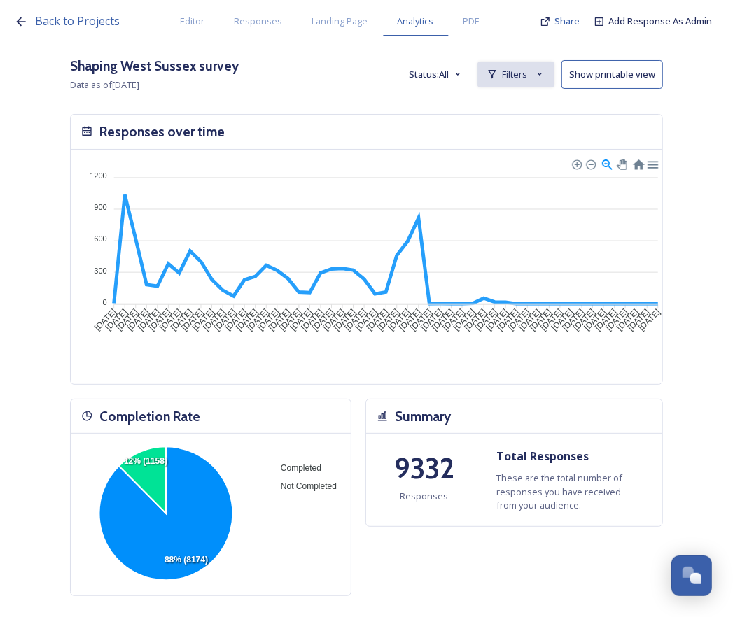
click at [504, 82] on div "Filters" at bounding box center [515, 75] width 77 height 26
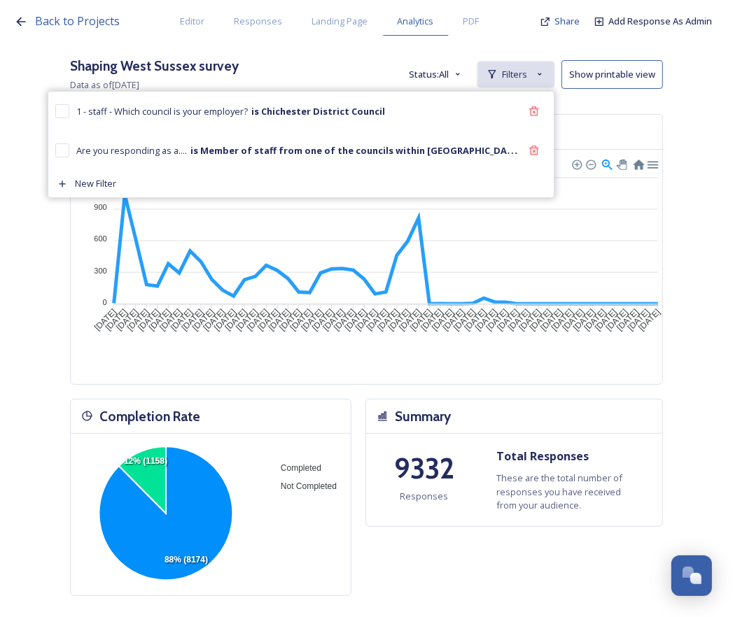
click at [504, 82] on div "Filters" at bounding box center [515, 75] width 77 height 26
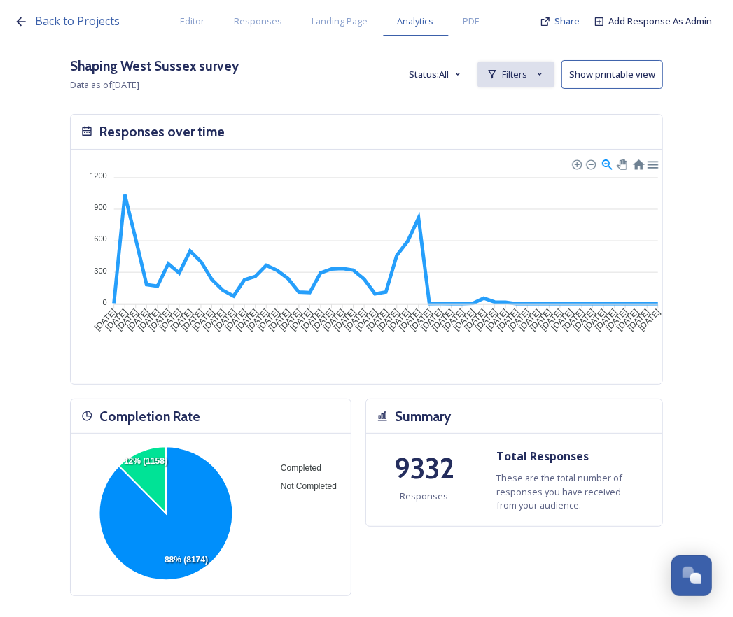
click at [522, 76] on span "Filters" at bounding box center [514, 74] width 25 height 13
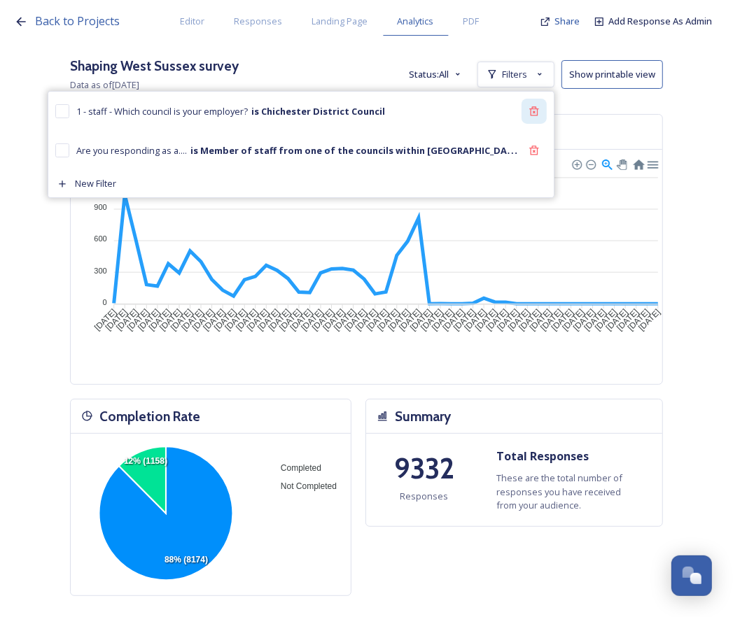
click at [538, 109] on icon at bounding box center [533, 110] width 9 height 9
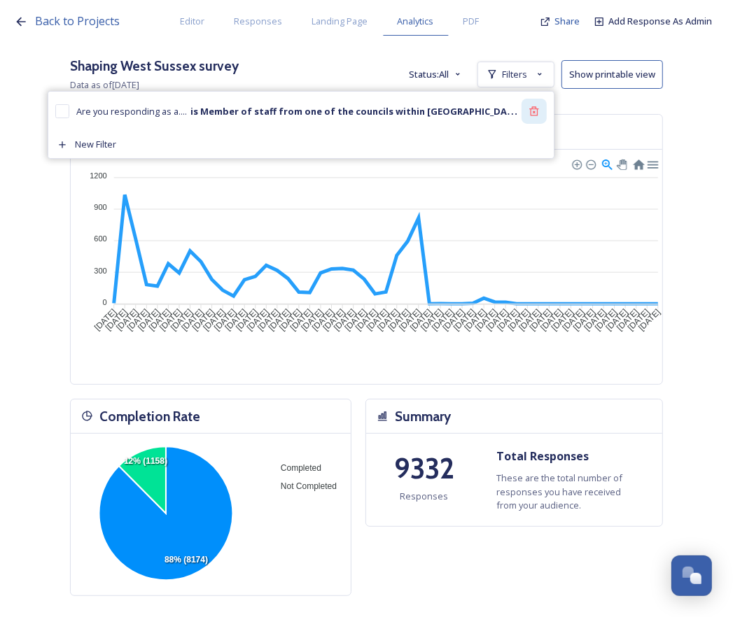
click at [540, 112] on icon at bounding box center [533, 111] width 11 height 11
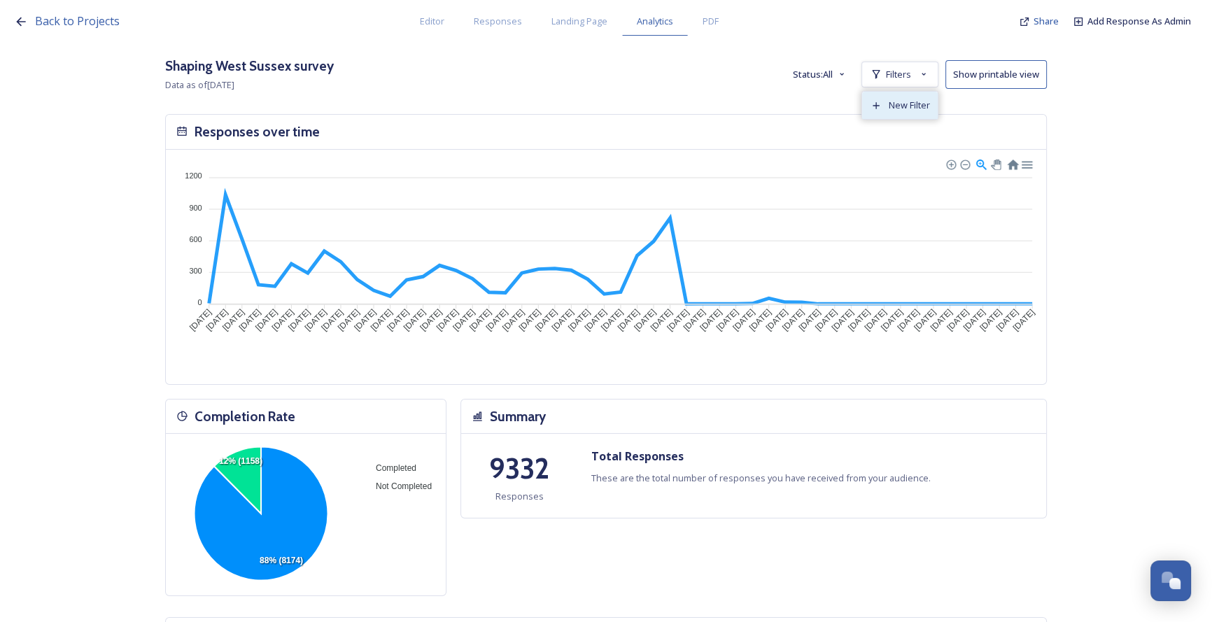
click at [742, 114] on div "New Filter" at bounding box center [900, 105] width 76 height 27
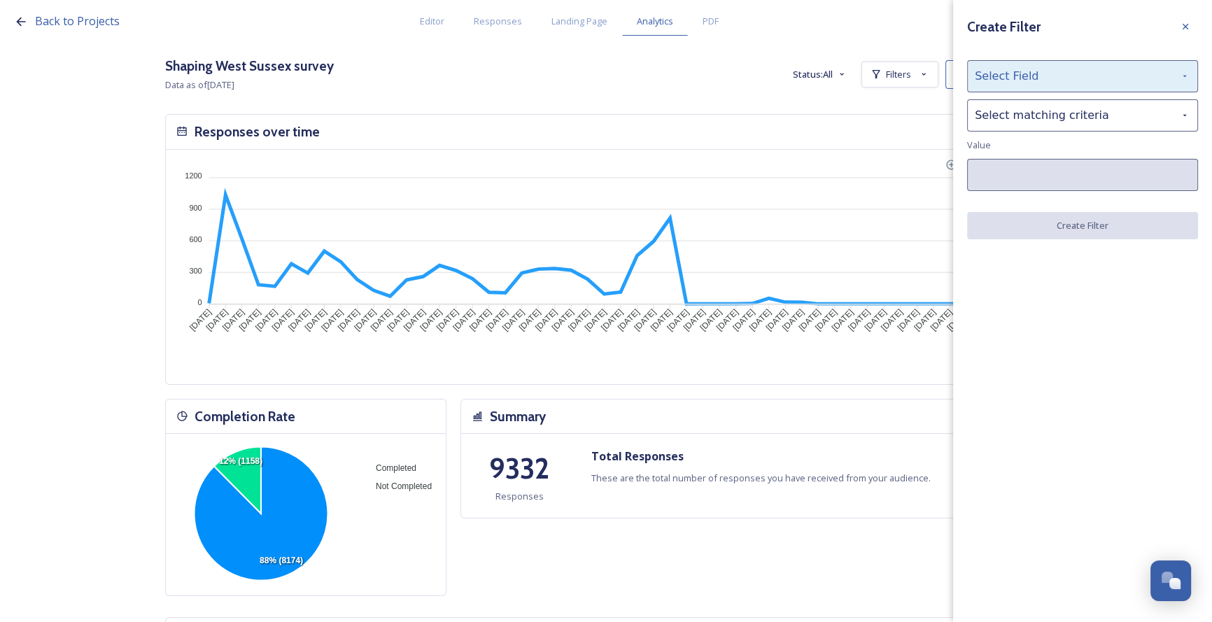
click at [742, 87] on div "Select Field" at bounding box center [1082, 76] width 231 height 32
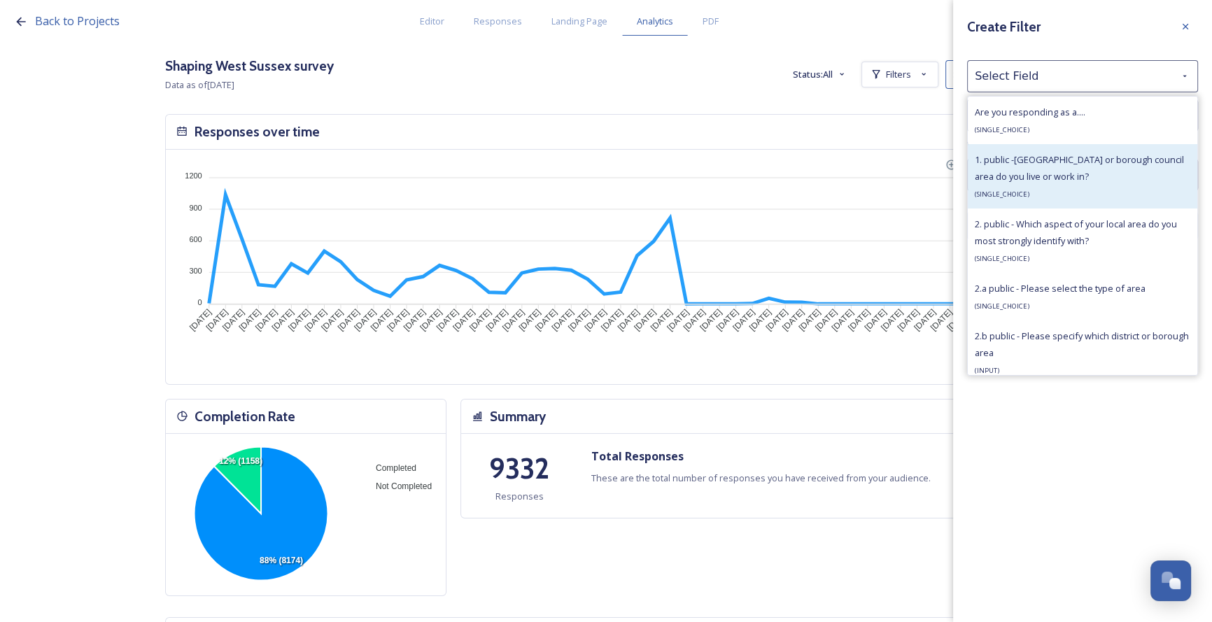
click at [742, 162] on span "1. public -[GEOGRAPHIC_DATA] or borough council area do you live or work in?" at bounding box center [1079, 167] width 209 height 29
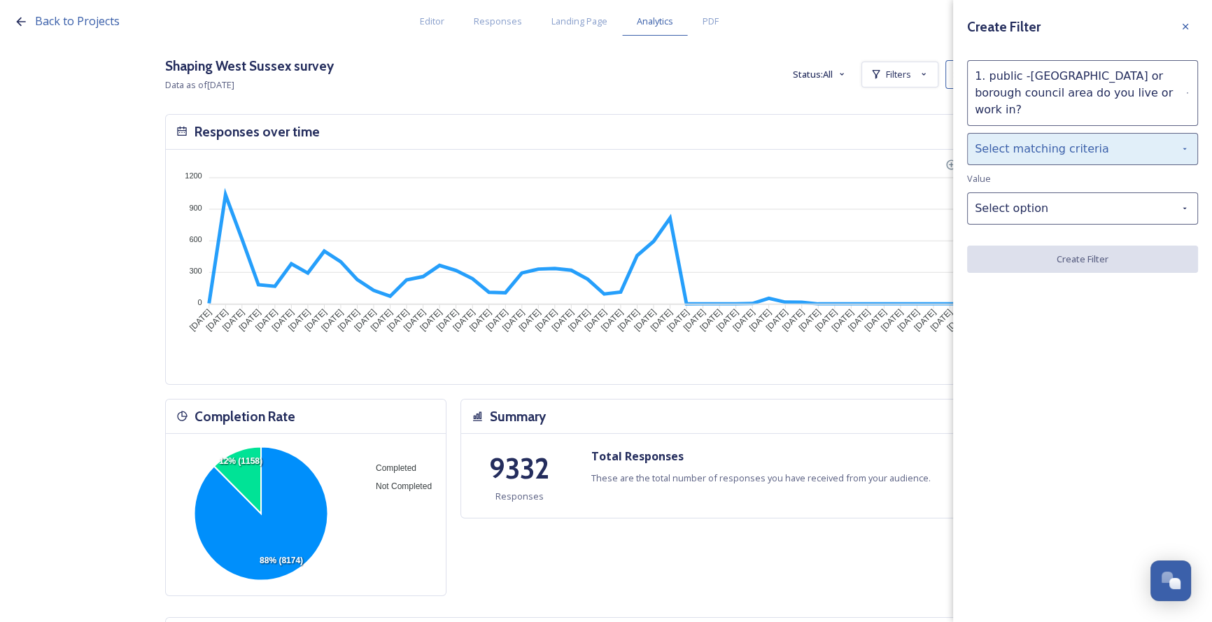
click at [742, 135] on div "Select matching criteria" at bounding box center [1082, 149] width 231 height 32
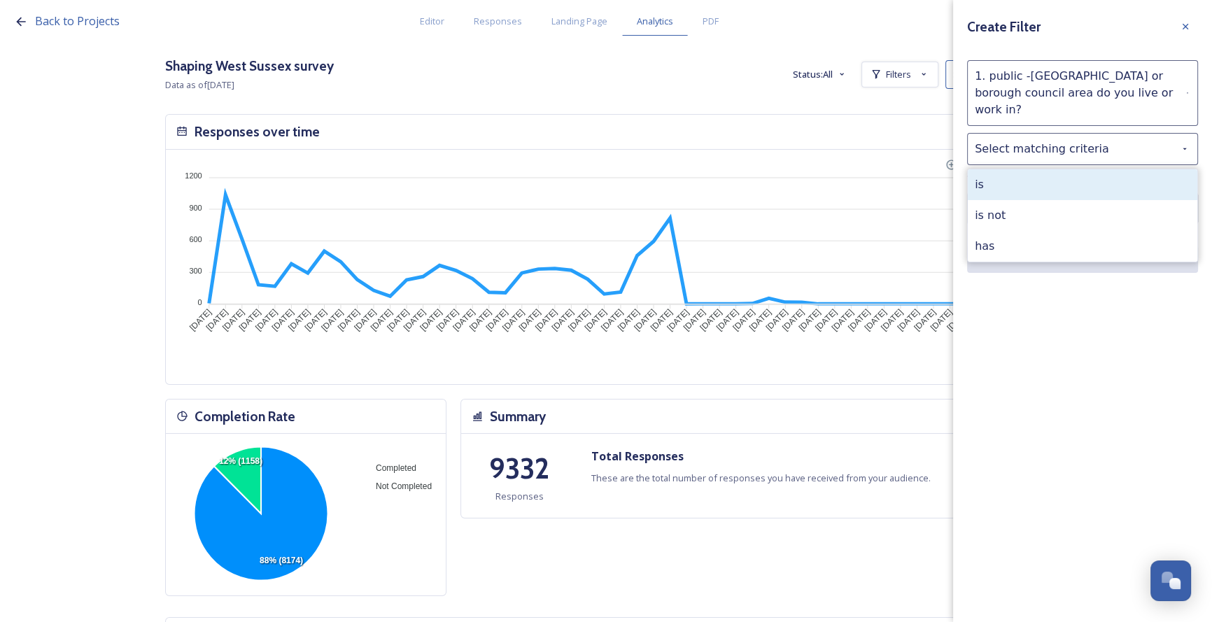
click at [742, 169] on div "is" at bounding box center [1083, 184] width 230 height 31
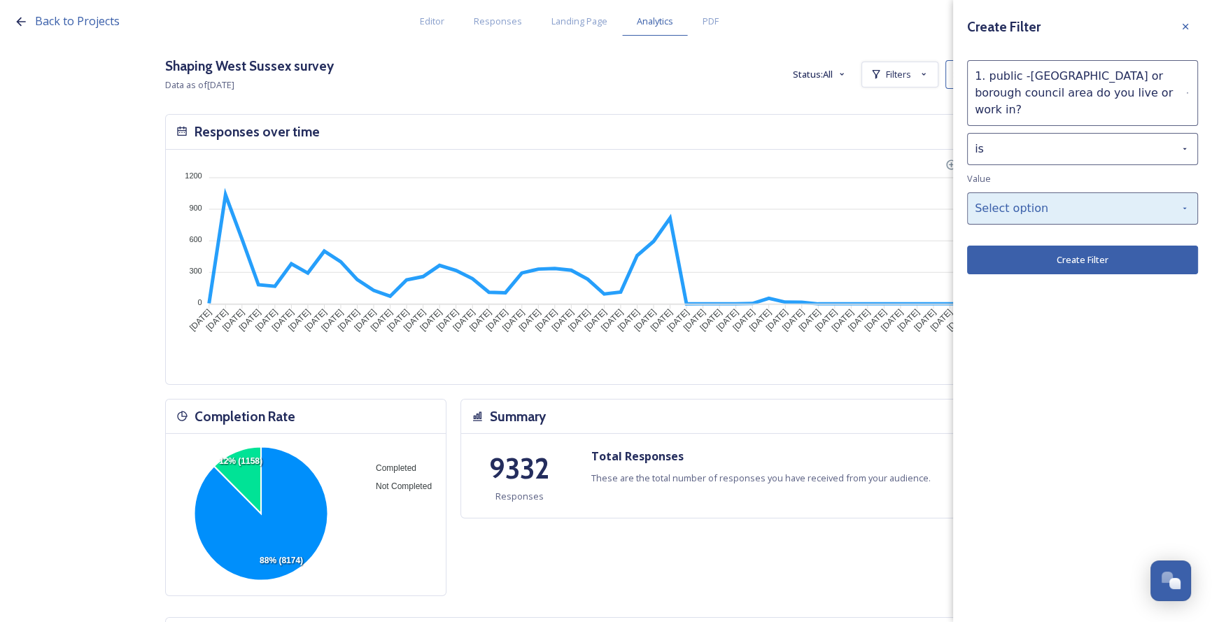
click at [742, 199] on div "Select option" at bounding box center [1082, 208] width 231 height 32
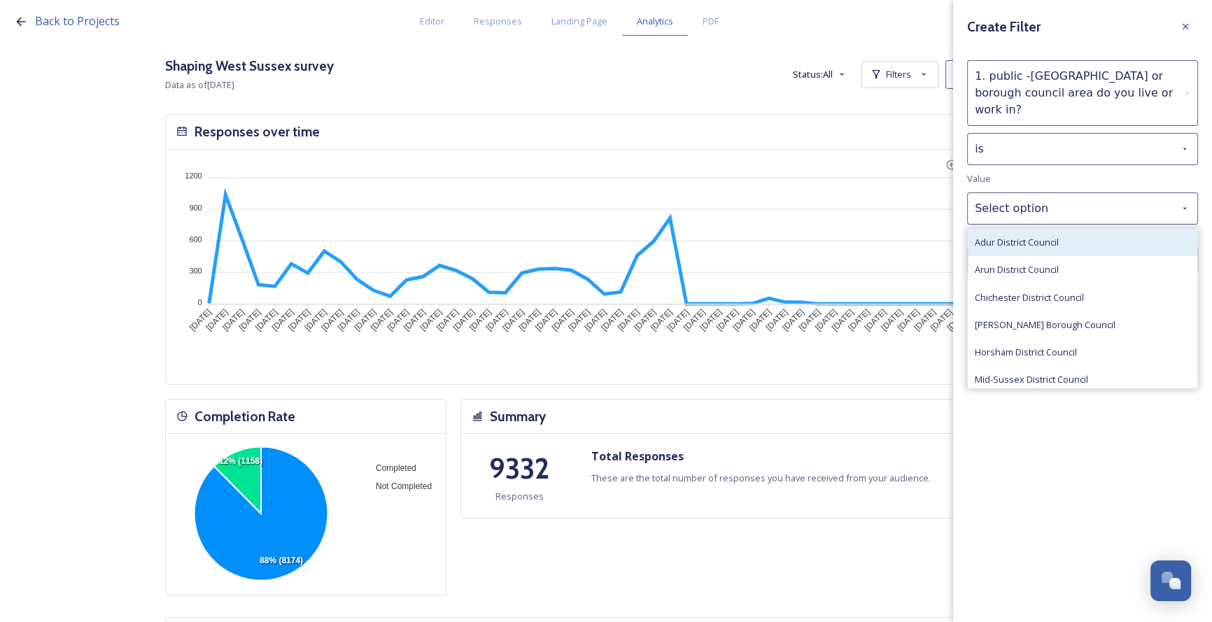
click at [742, 236] on span "Adur District Council" at bounding box center [1017, 242] width 84 height 13
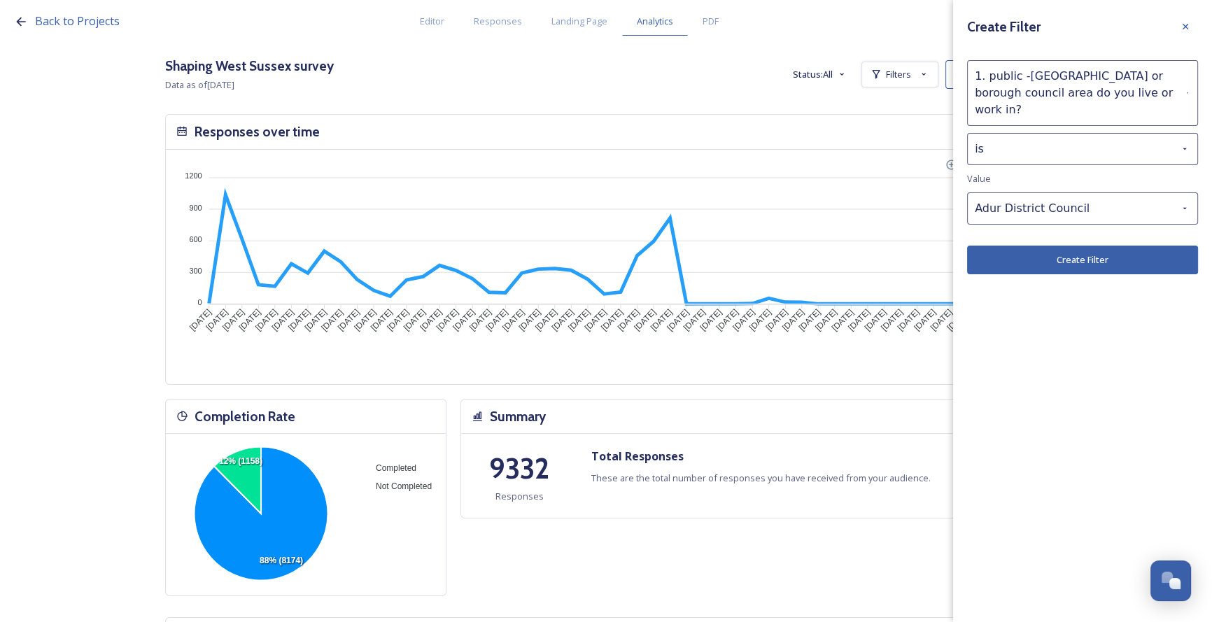
click at [742, 246] on button "Create Filter" at bounding box center [1082, 260] width 231 height 29
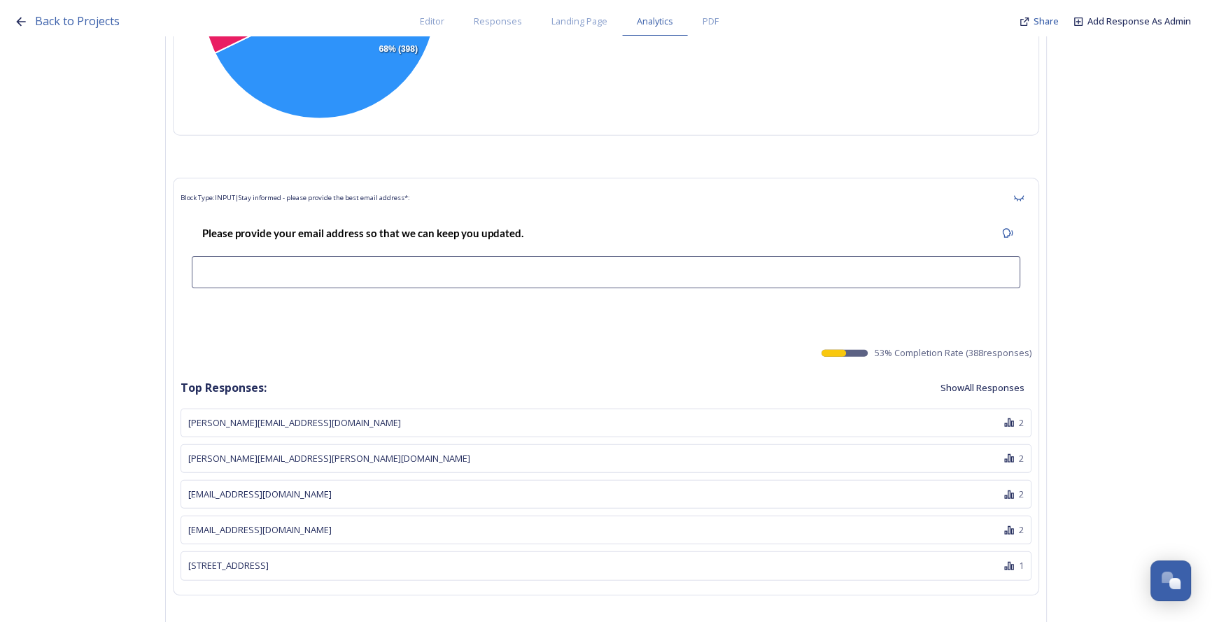
scroll to position [45187, 0]
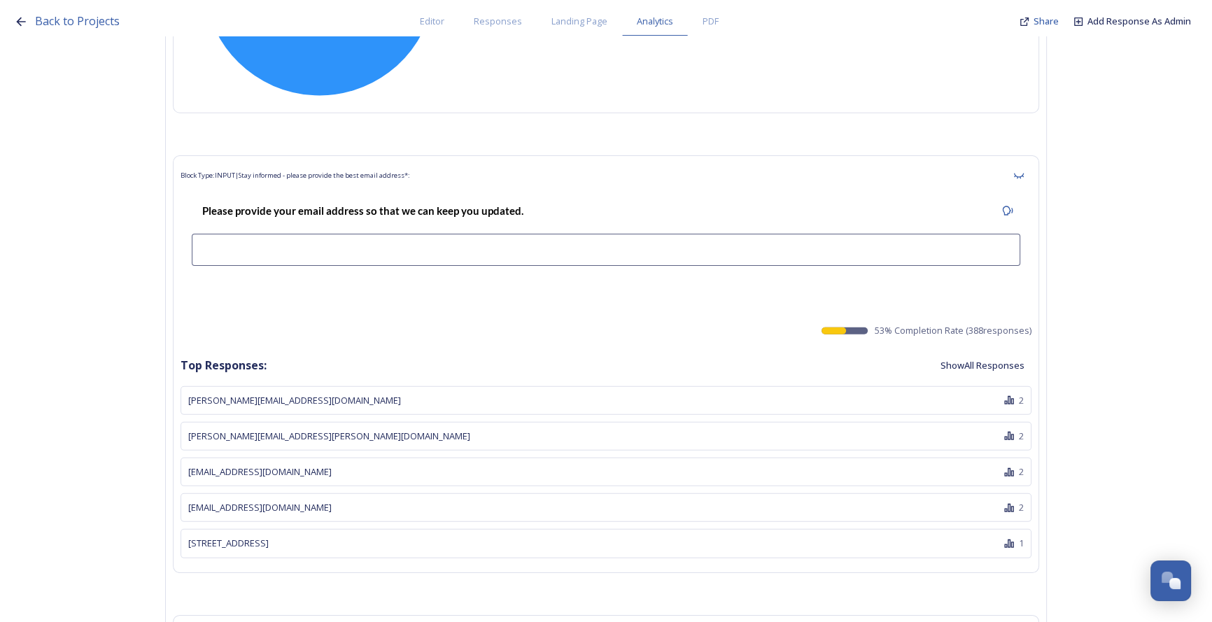
click at [742, 352] on button "Show All Responses" at bounding box center [982, 365] width 98 height 27
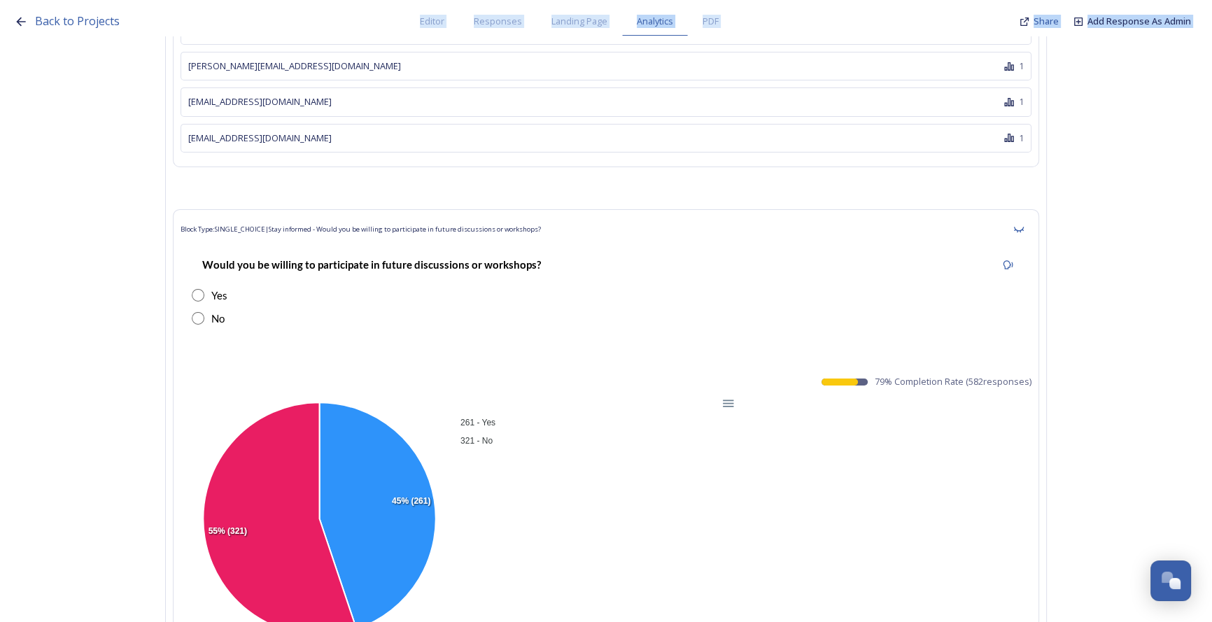
scroll to position [59072, 0]
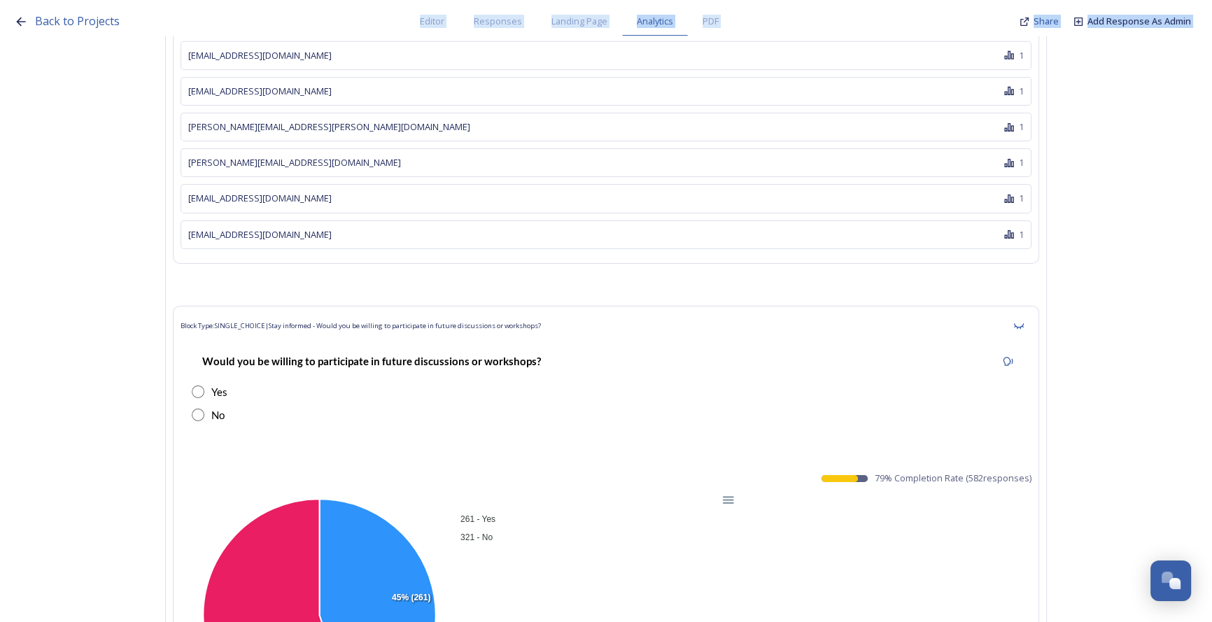
drag, startPoint x: 188, startPoint y: 209, endPoint x: 356, endPoint y: 65, distance: 221.9
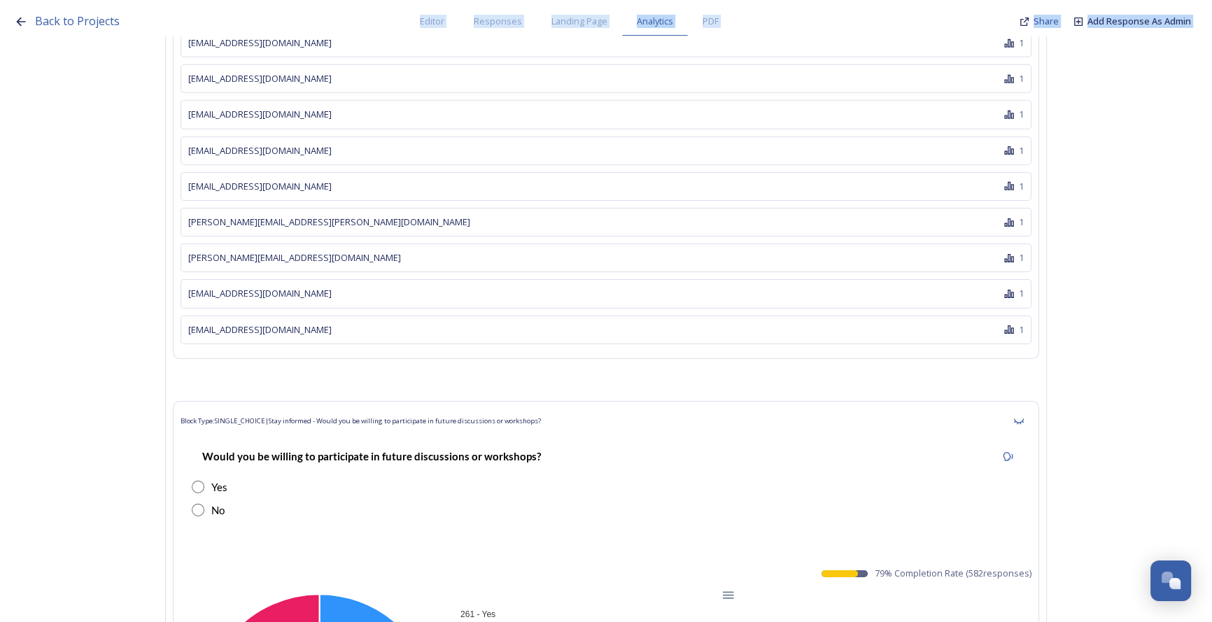
scroll to position [58754, 0]
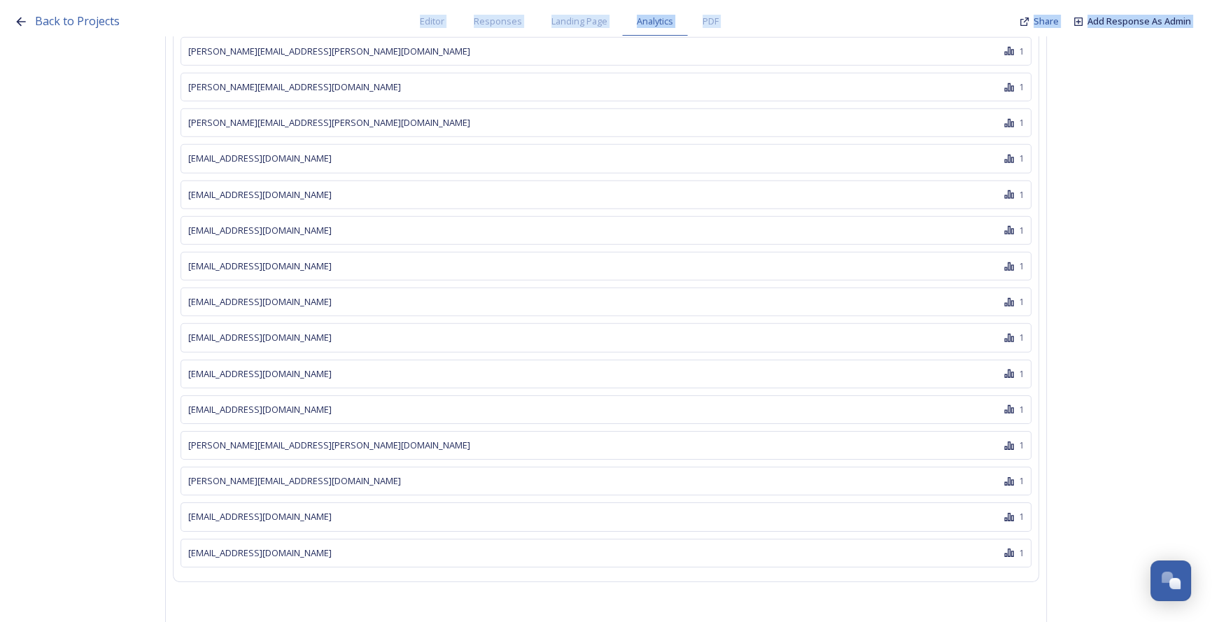
copy div "John@seaspraykw.co.uk 2 dawn@rowatt.co.uk 2 maggiehannan1@gmail.com 2 mail2till…"
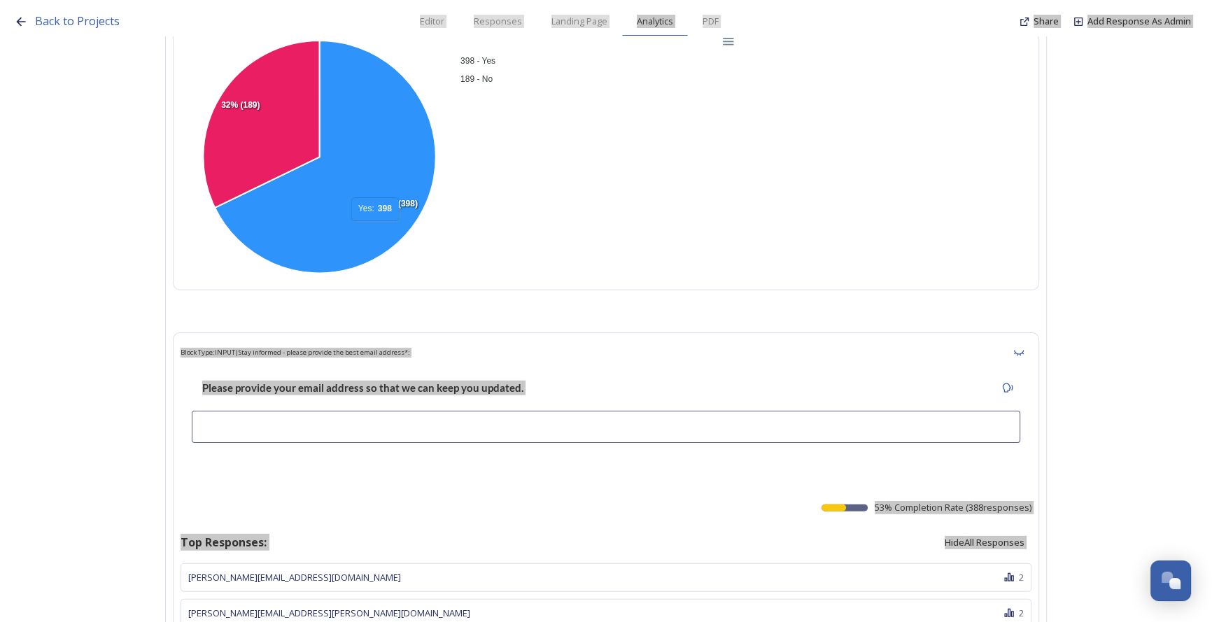
scroll to position [45013, 0]
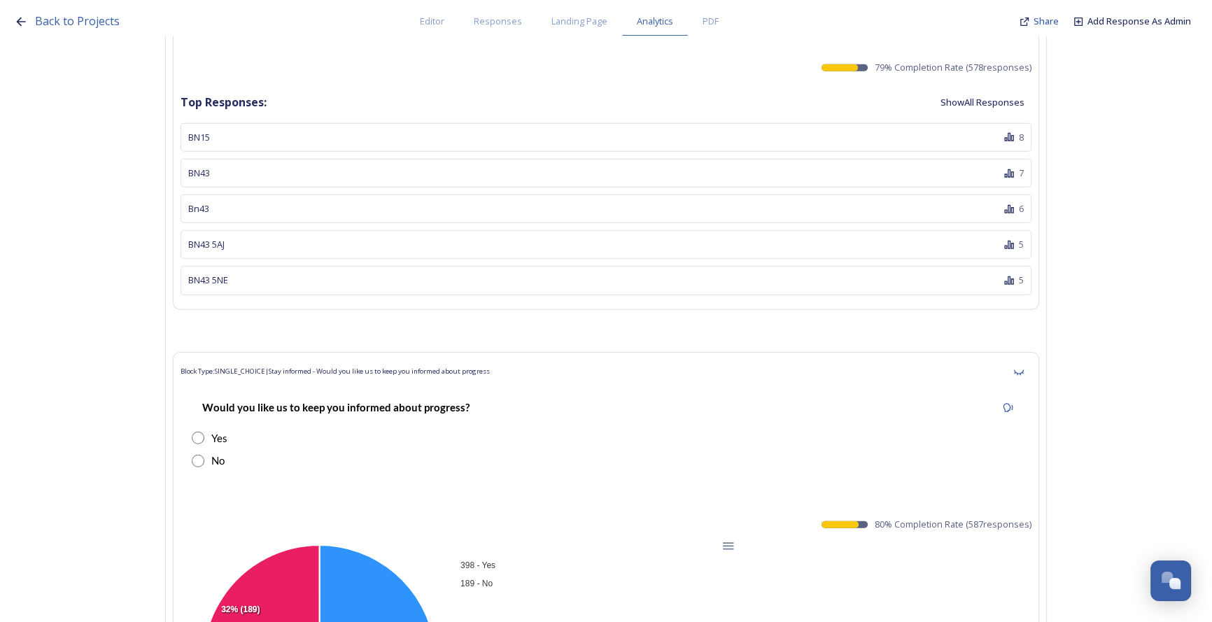
scroll to position [44567, 0]
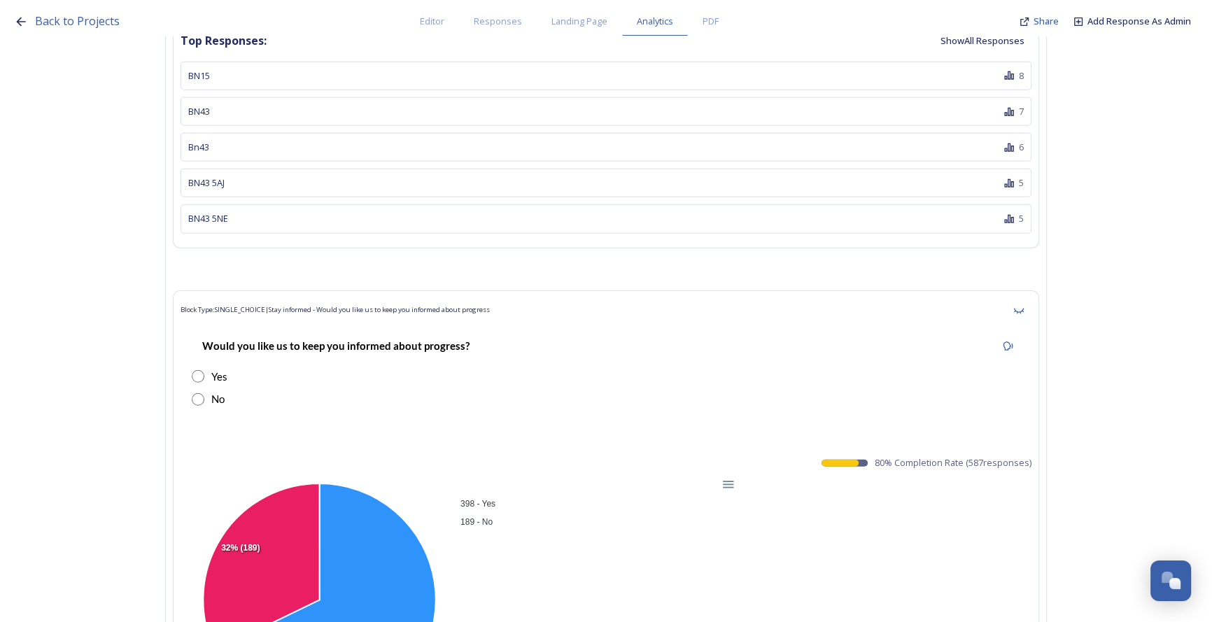
click at [433, 369] on div "Yes" at bounding box center [606, 377] width 829 height 16
drag, startPoint x: 478, startPoint y: 224, endPoint x: 196, endPoint y: 216, distance: 282.1
click at [196, 330] on div "Would you like us to keep you informed about progress?" at bounding box center [606, 345] width 829 height 31
copy strong "Would you like us to keep you informed about progress?"
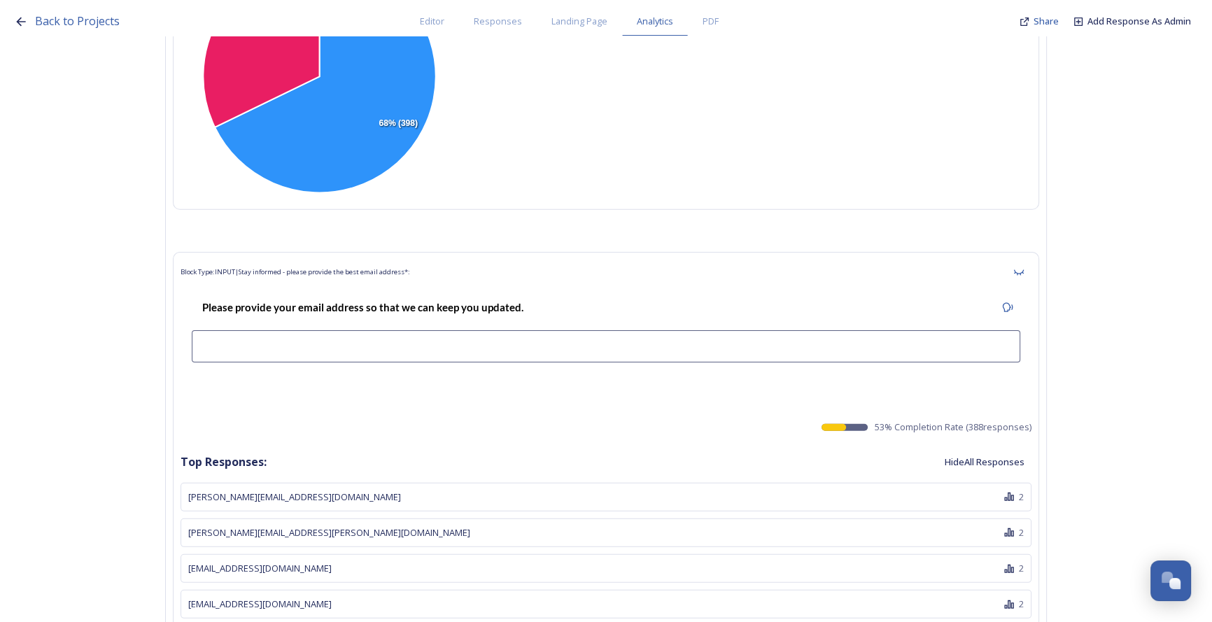
scroll to position [45013, 0]
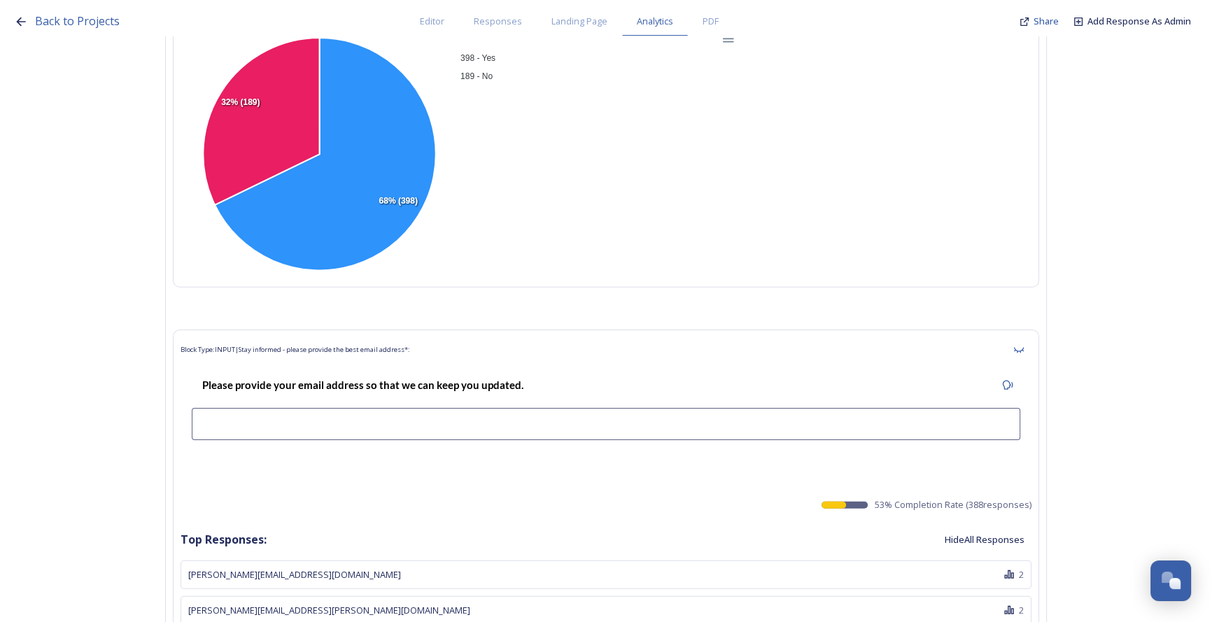
click at [742, 526] on button "Hide All Responses" at bounding box center [985, 539] width 94 height 27
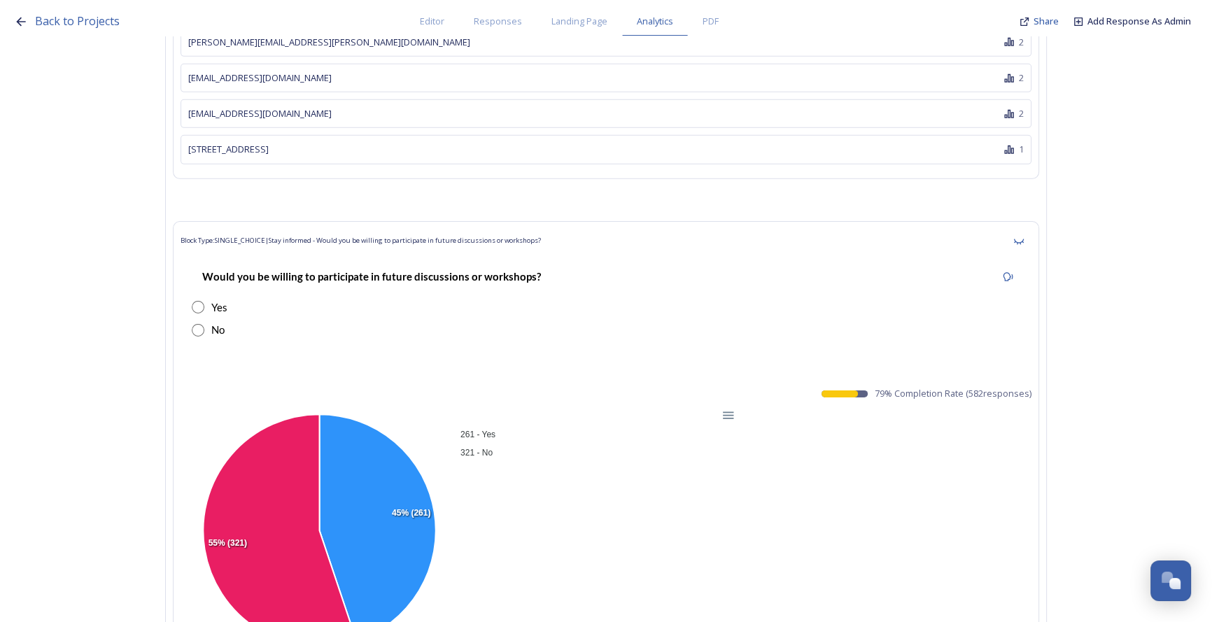
scroll to position [45586, 0]
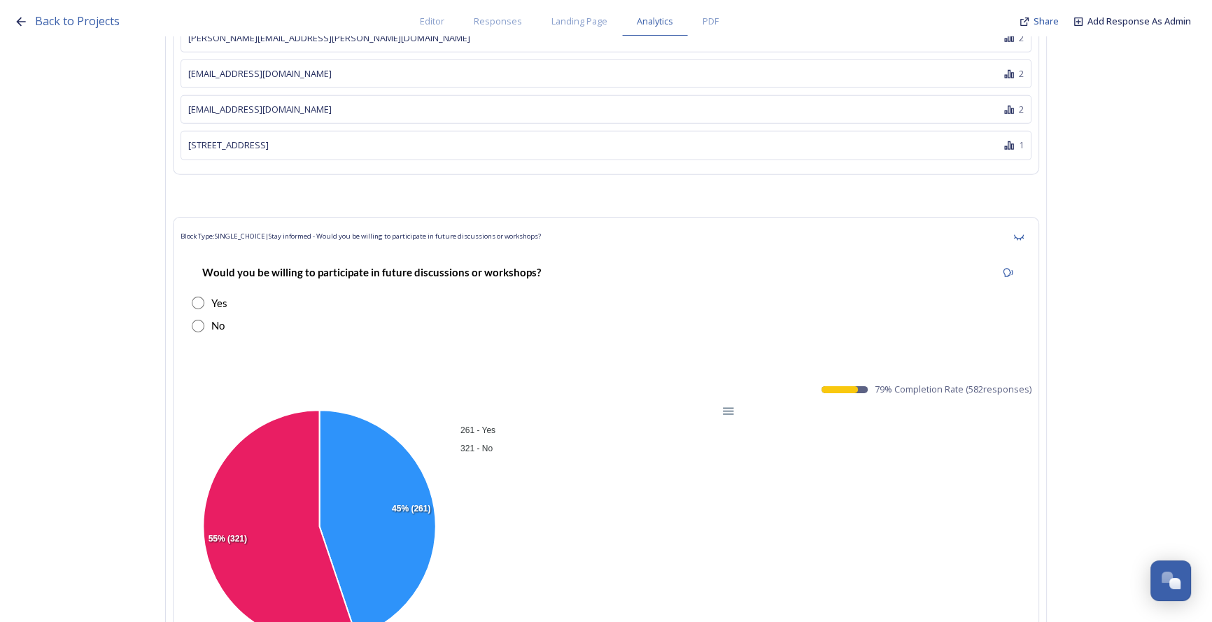
click at [498, 266] on strong "Would you be willing to participate in future discussions or workshops?" at bounding box center [371, 272] width 339 height 13
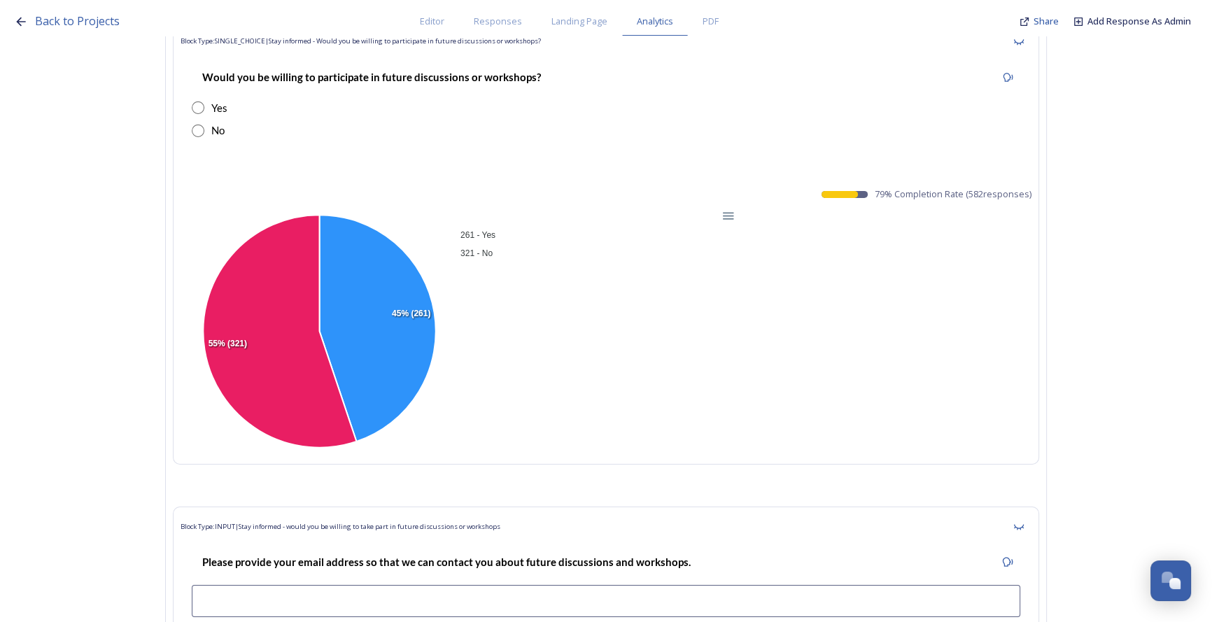
scroll to position [46032, 0]
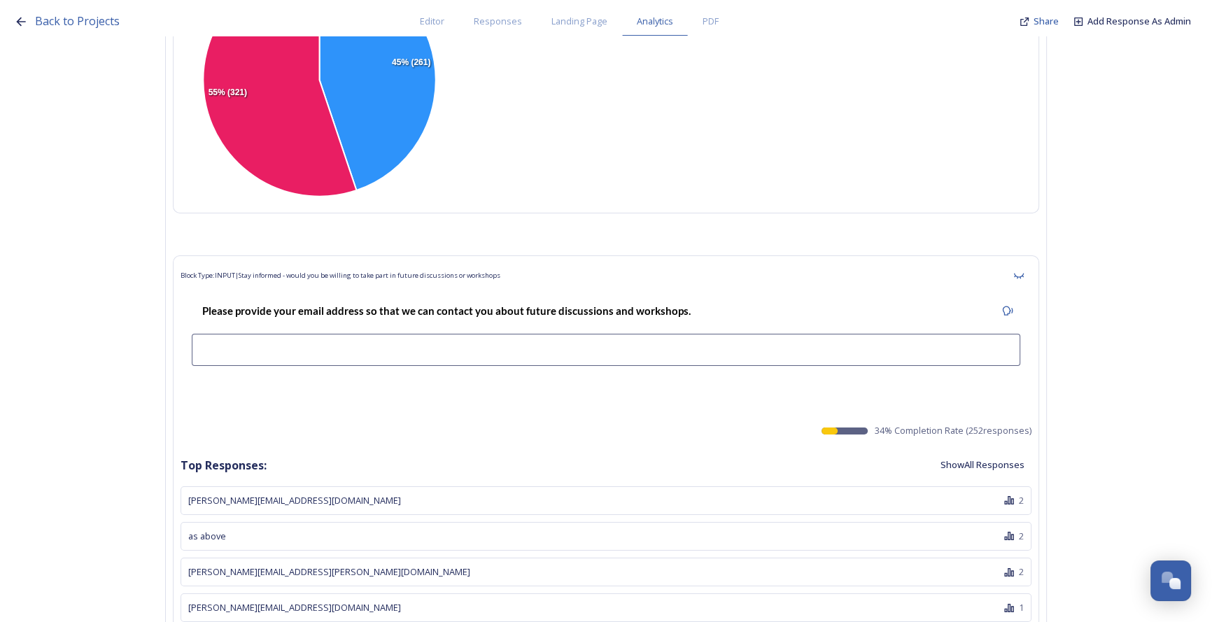
click at [742, 451] on button "Show All Responses" at bounding box center [982, 464] width 98 height 27
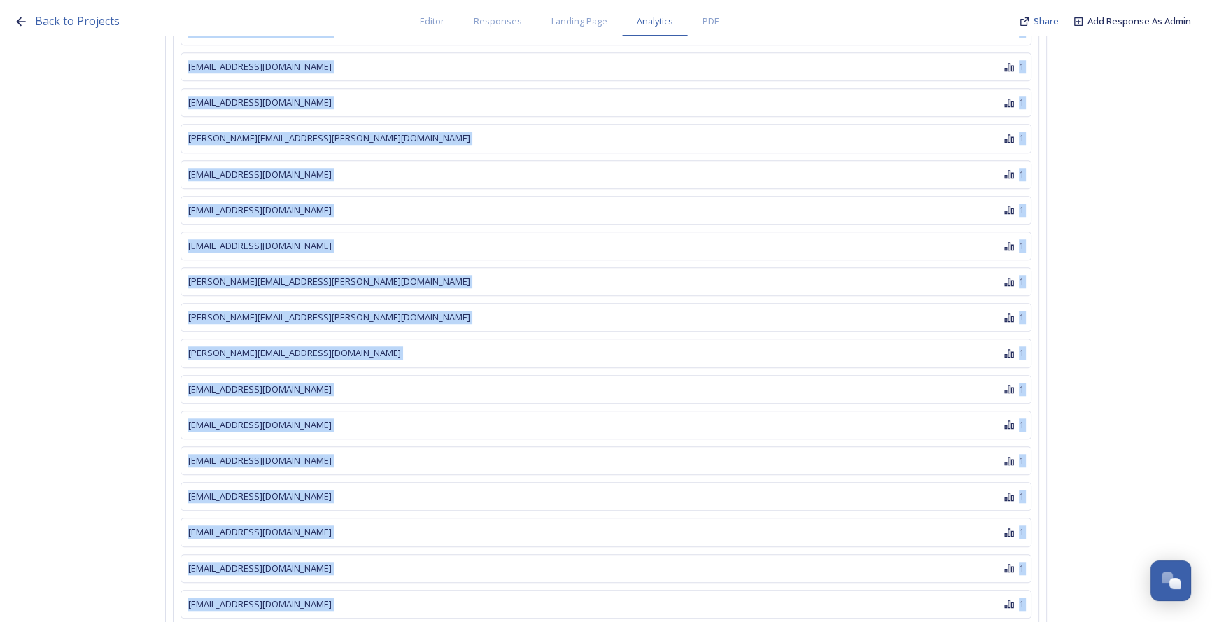
scroll to position [54742, 0]
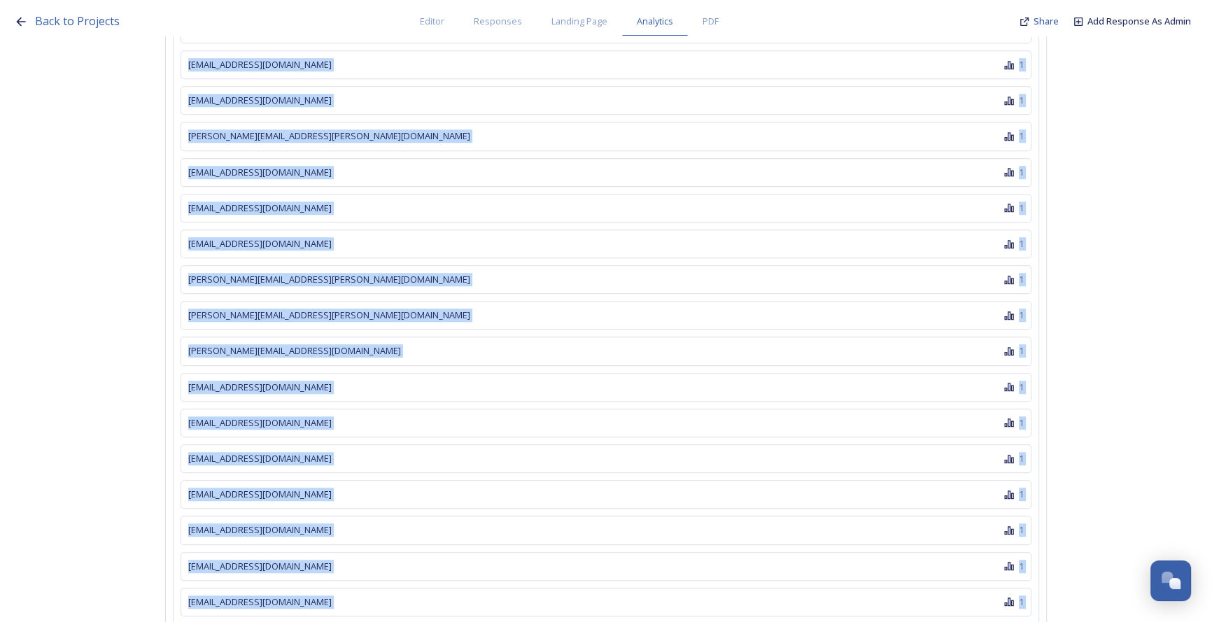
drag, startPoint x: 188, startPoint y: 56, endPoint x: 342, endPoint y: 523, distance: 491.7
copy div "John@seaspraykw.co.uk 2 as above 2 dawn@rowatt.co.uk 2 Ann@annstirling.co.uk 1 …"
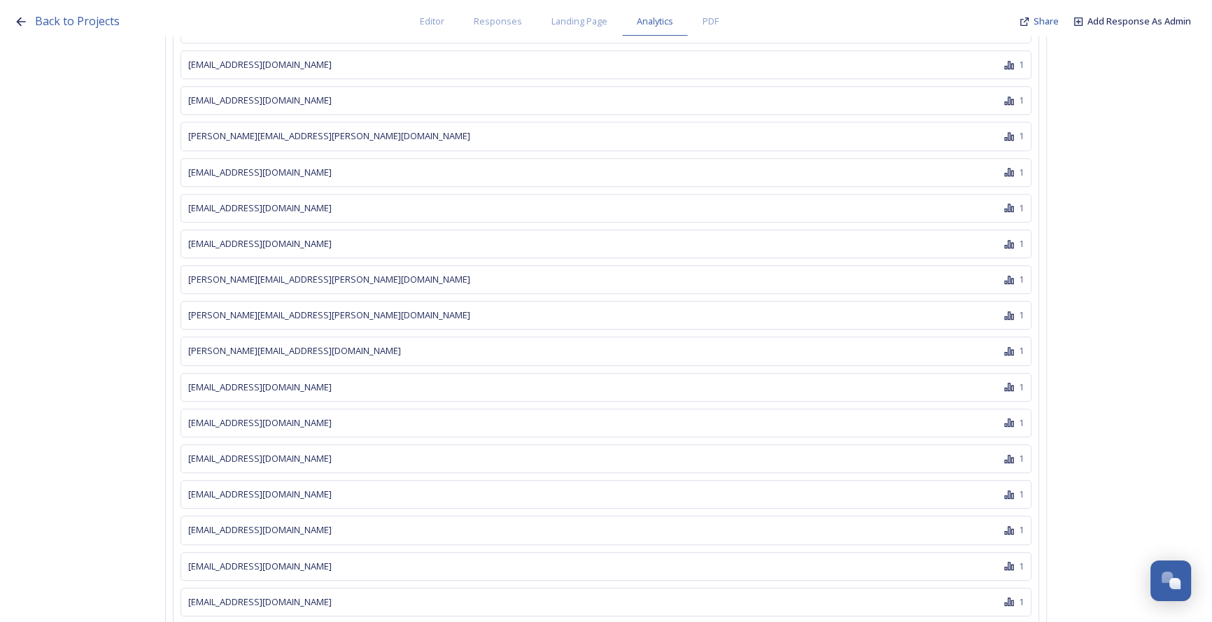
drag, startPoint x: 98, startPoint y: 339, endPoint x: 157, endPoint y: 311, distance: 65.4
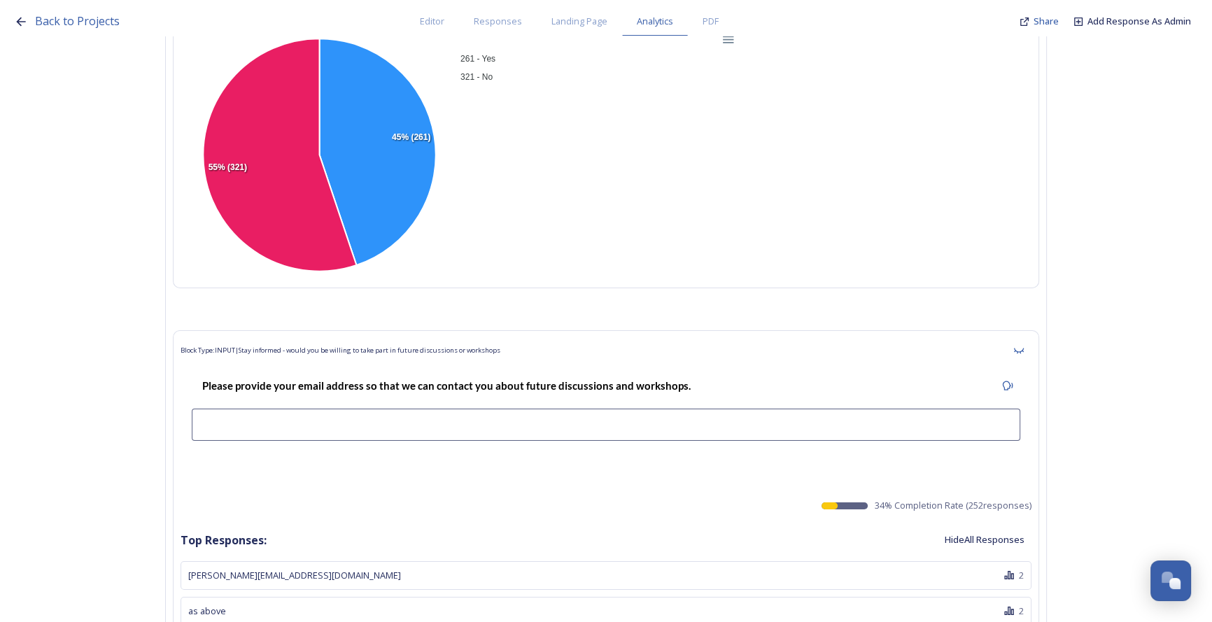
scroll to position [45963, 0]
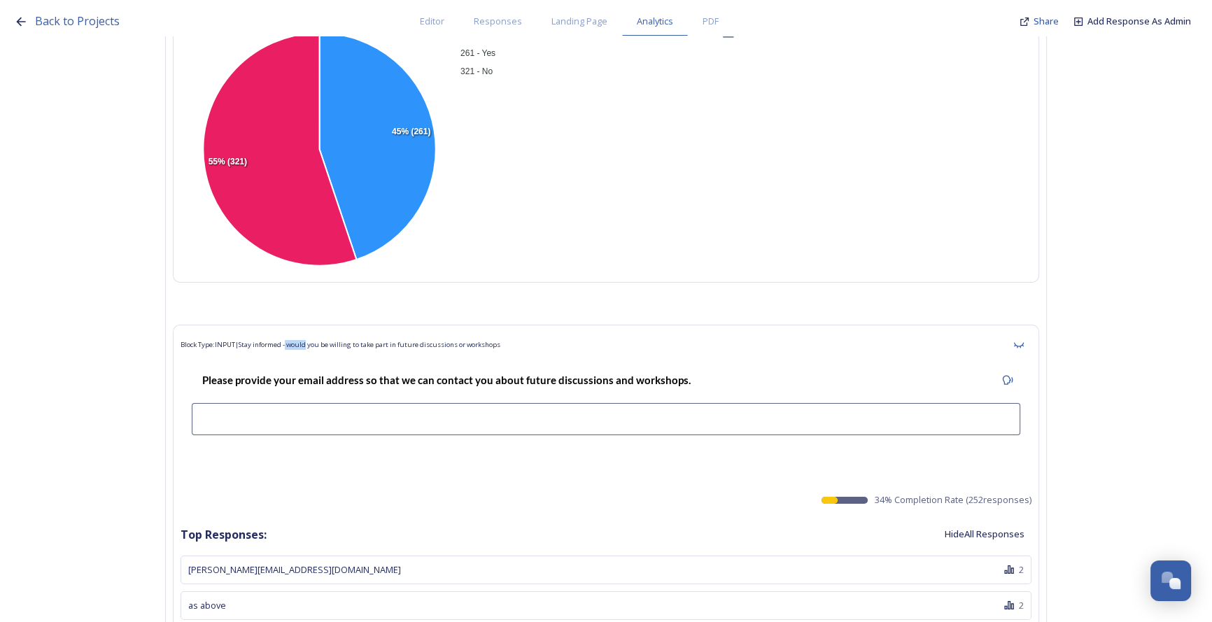
drag, startPoint x: 297, startPoint y: 214, endPoint x: 318, endPoint y: 219, distance: 20.9
click at [318, 340] on span "Block Type: INPUT | Stay informed - would you be willing to take part in future…" at bounding box center [341, 345] width 320 height 10
click at [419, 340] on span "Block Type: INPUT | Stay informed - would you be willing to take part in future…" at bounding box center [341, 345] width 320 height 10
drag, startPoint x: 518, startPoint y: 218, endPoint x: 299, endPoint y: 217, distance: 219.0
click at [299, 332] on div "Block Type: INPUT | Stay informed - would you be willing to take part in future…" at bounding box center [606, 344] width 851 height 25
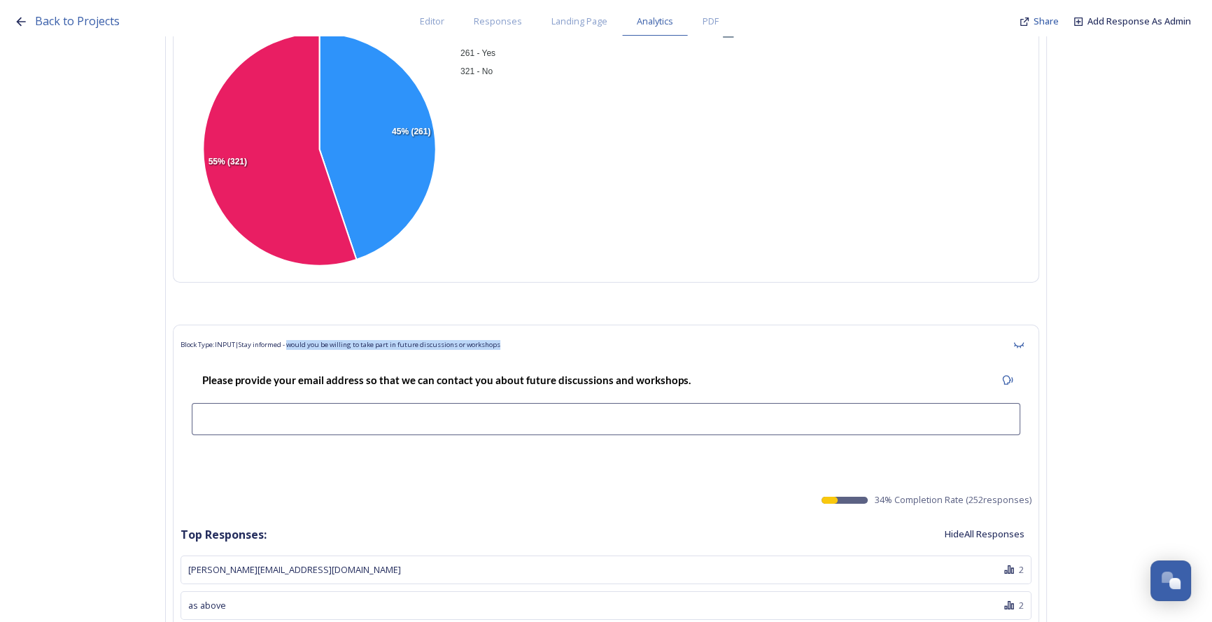
copy span "would you be willing to take part in future discussions or workshops"
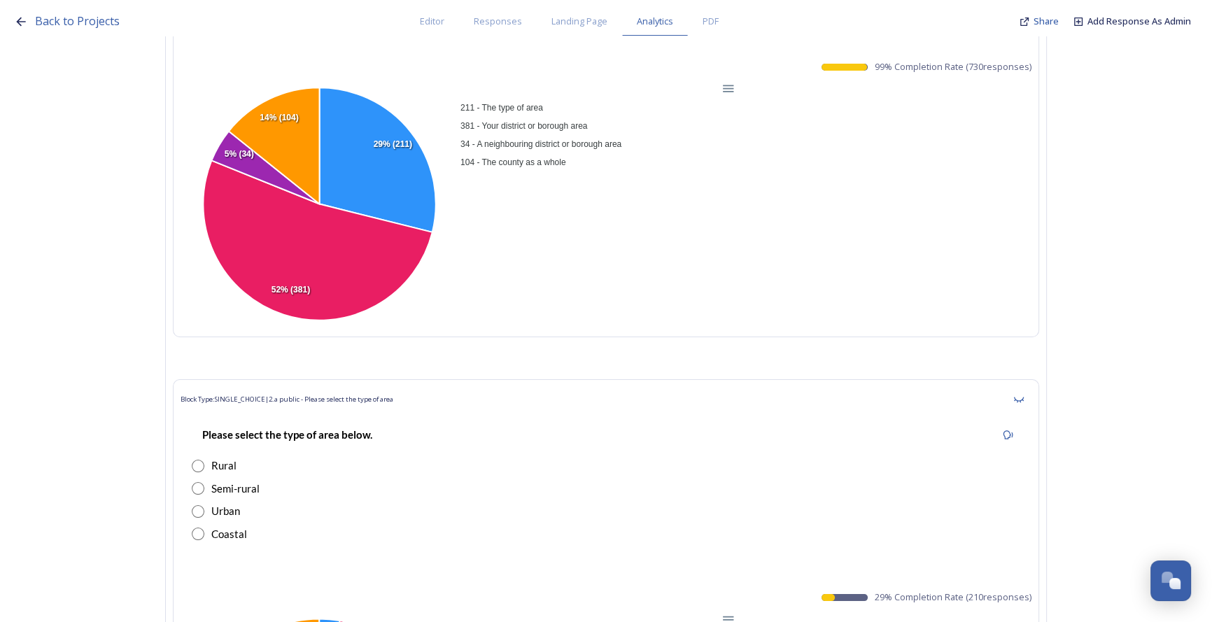
scroll to position [0, 0]
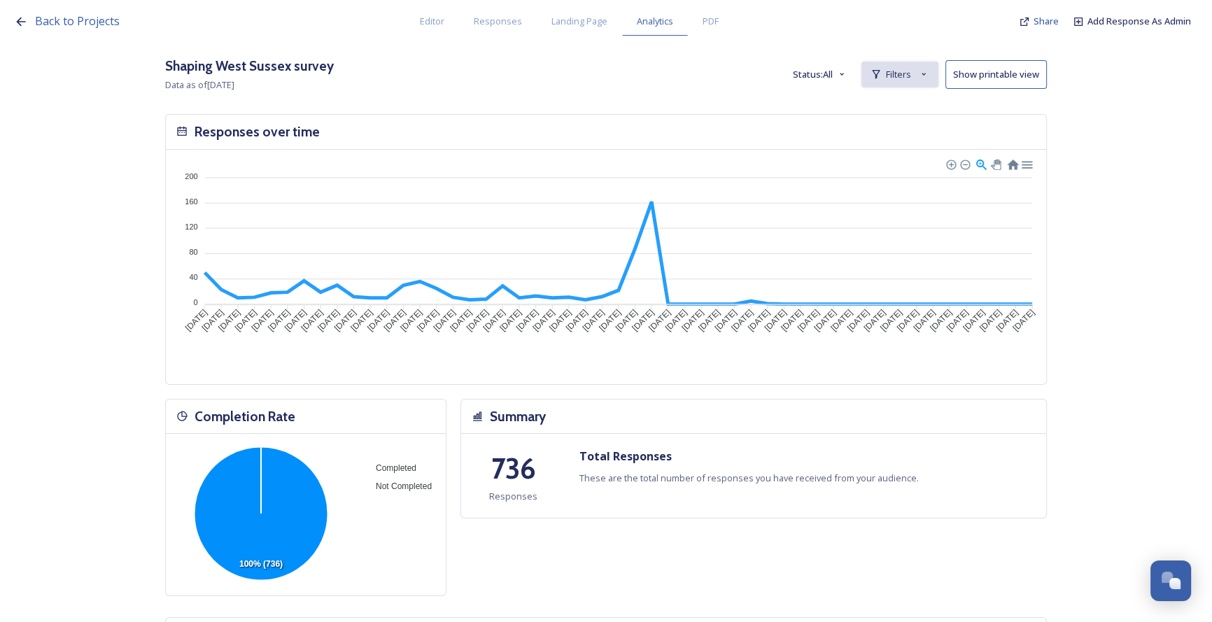
click at [742, 72] on span "Filters" at bounding box center [898, 74] width 25 height 13
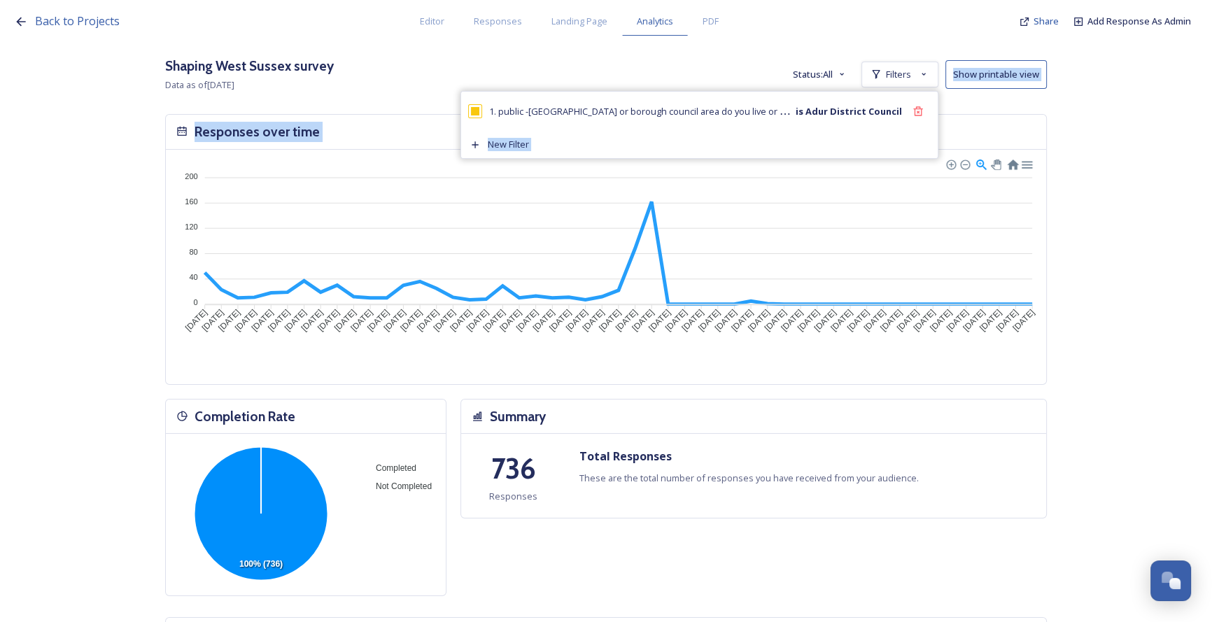
drag, startPoint x: 924, startPoint y: 110, endPoint x: 829, endPoint y: 204, distance: 133.6
click at [742, 106] on icon at bounding box center [917, 110] width 9 height 9
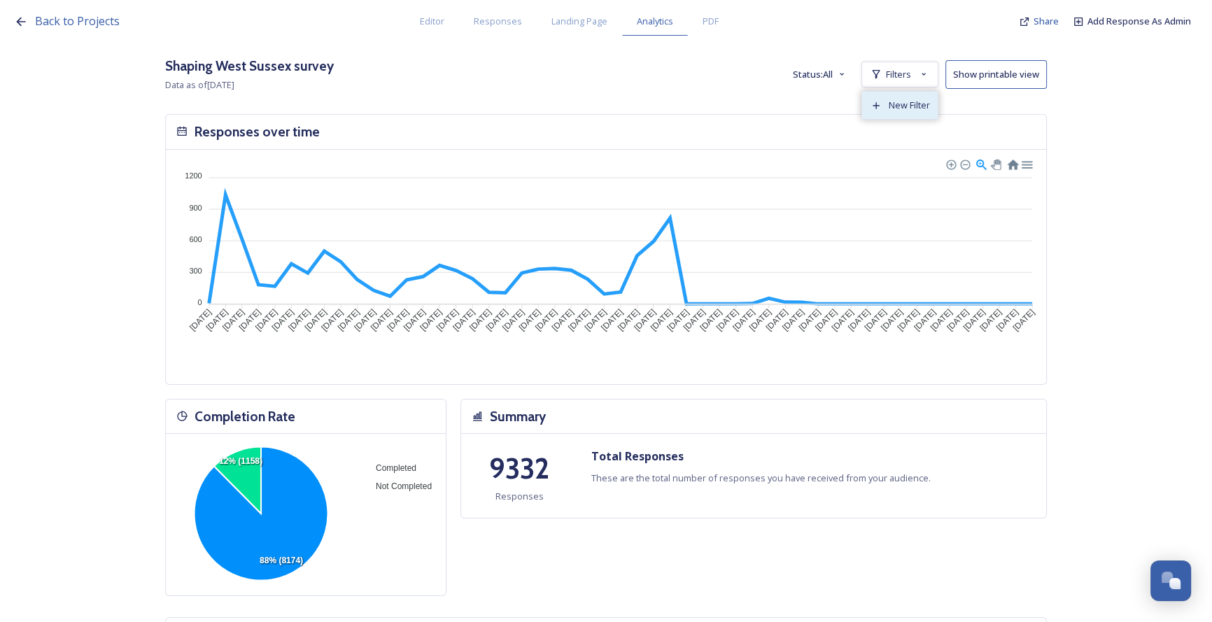
click at [742, 101] on span "New Filter" at bounding box center [909, 105] width 41 height 13
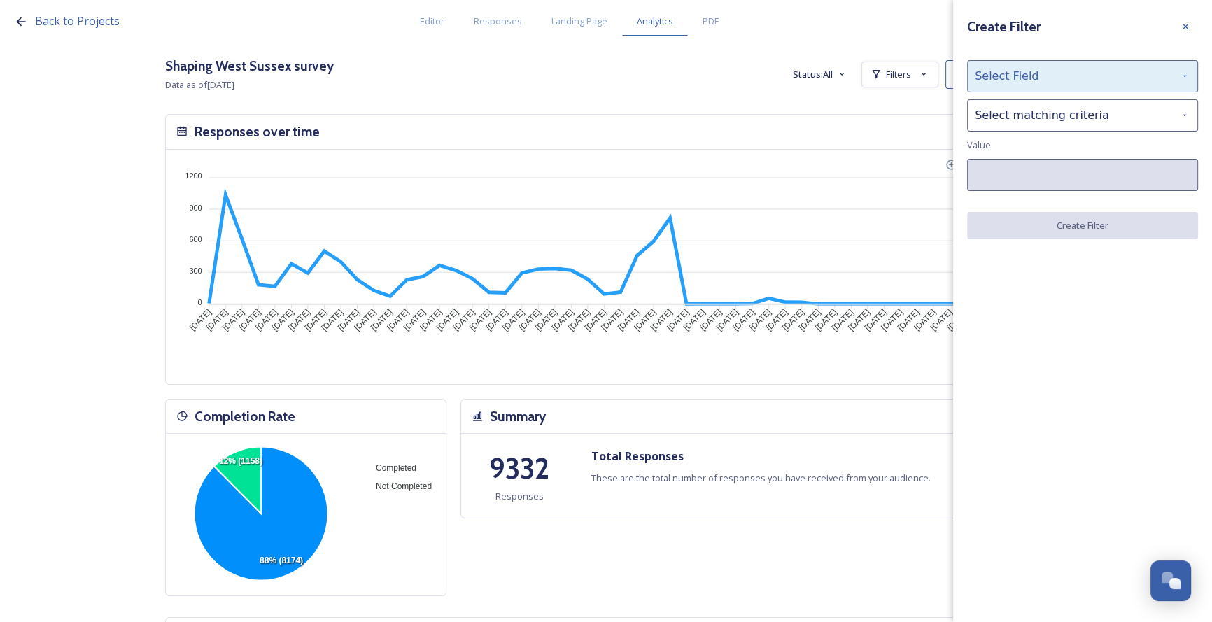
click at [742, 79] on div "Select Field" at bounding box center [1082, 76] width 231 height 32
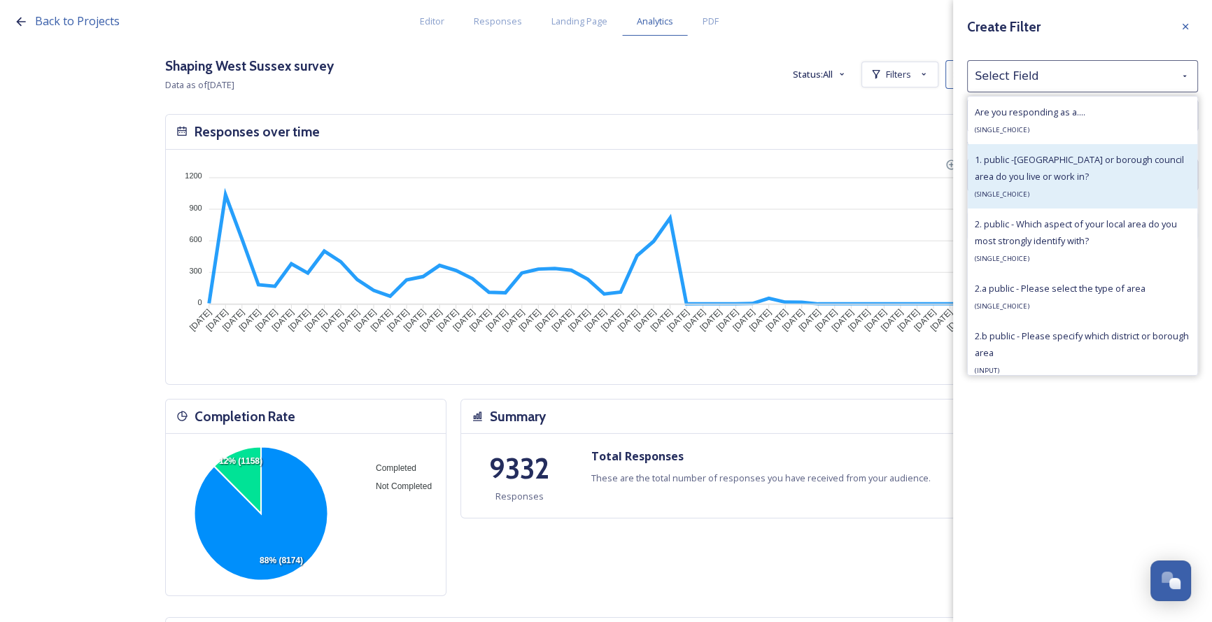
click at [742, 153] on div "1. public -[GEOGRAPHIC_DATA] or borough council area do you live or work in? ( …" at bounding box center [1083, 176] width 216 height 50
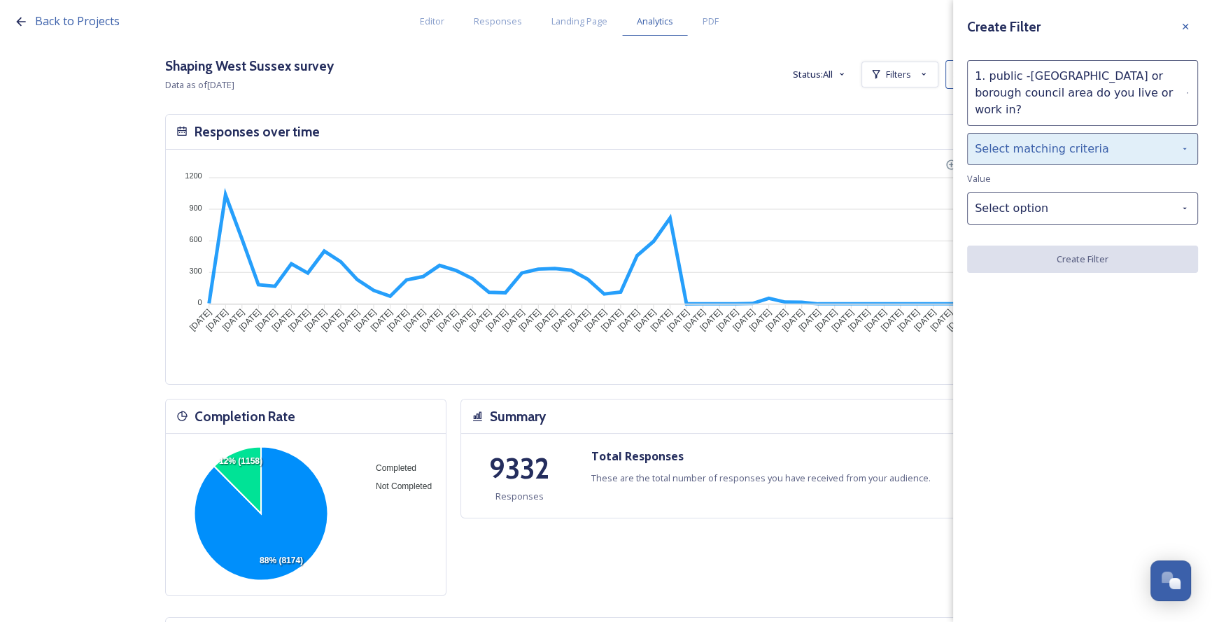
click at [742, 140] on div "Select matching criteria" at bounding box center [1082, 149] width 231 height 32
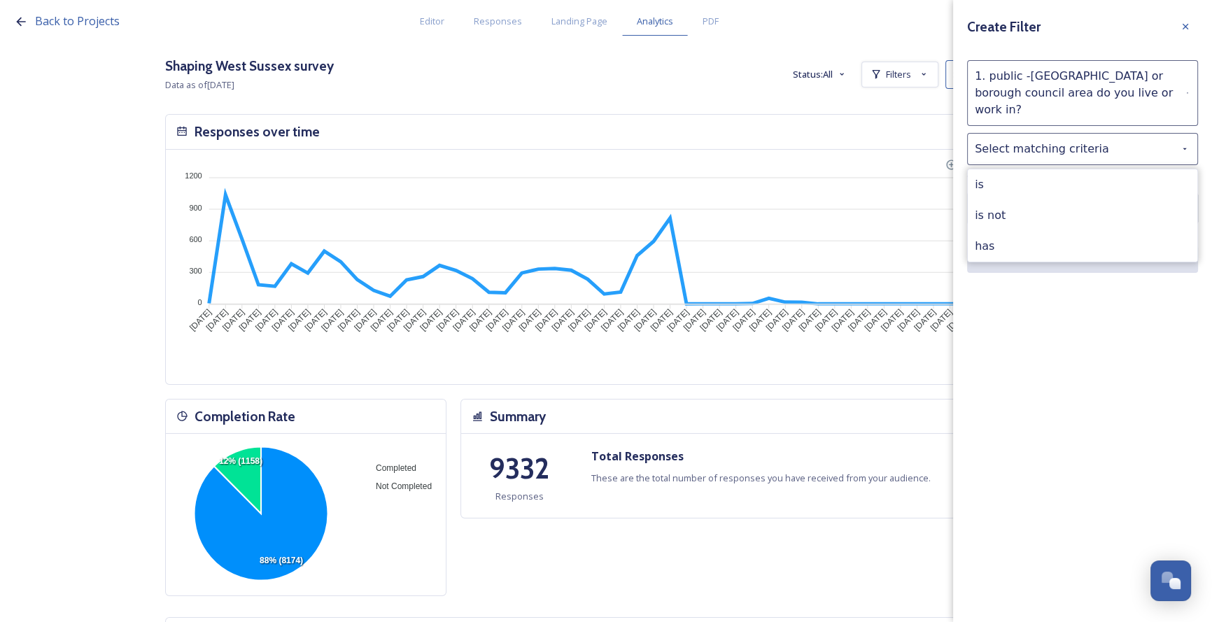
click at [742, 169] on div "is" at bounding box center [1083, 184] width 230 height 31
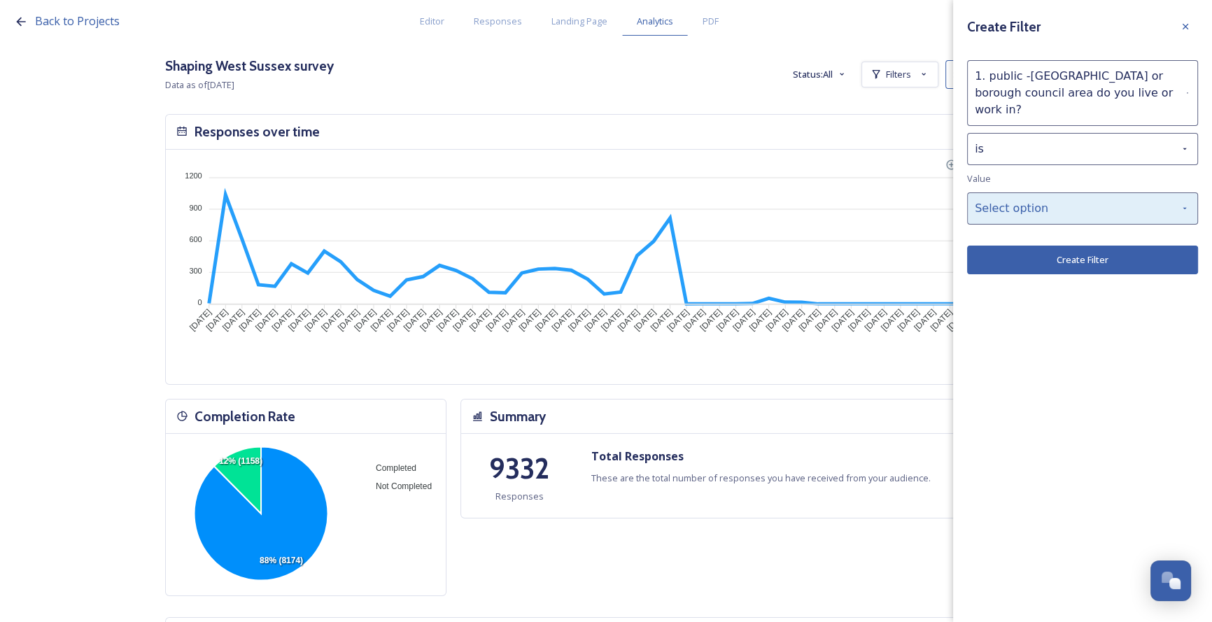
click at [742, 192] on div "Select option" at bounding box center [1082, 208] width 231 height 32
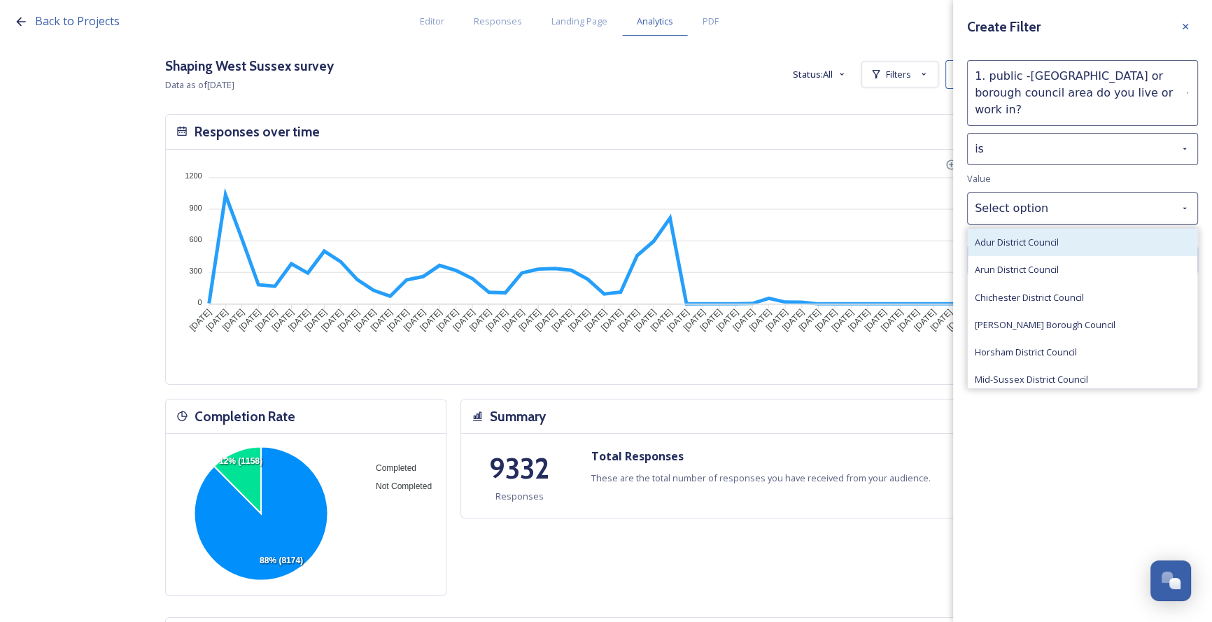
click at [742, 236] on span "Adur District Council" at bounding box center [1017, 242] width 84 height 13
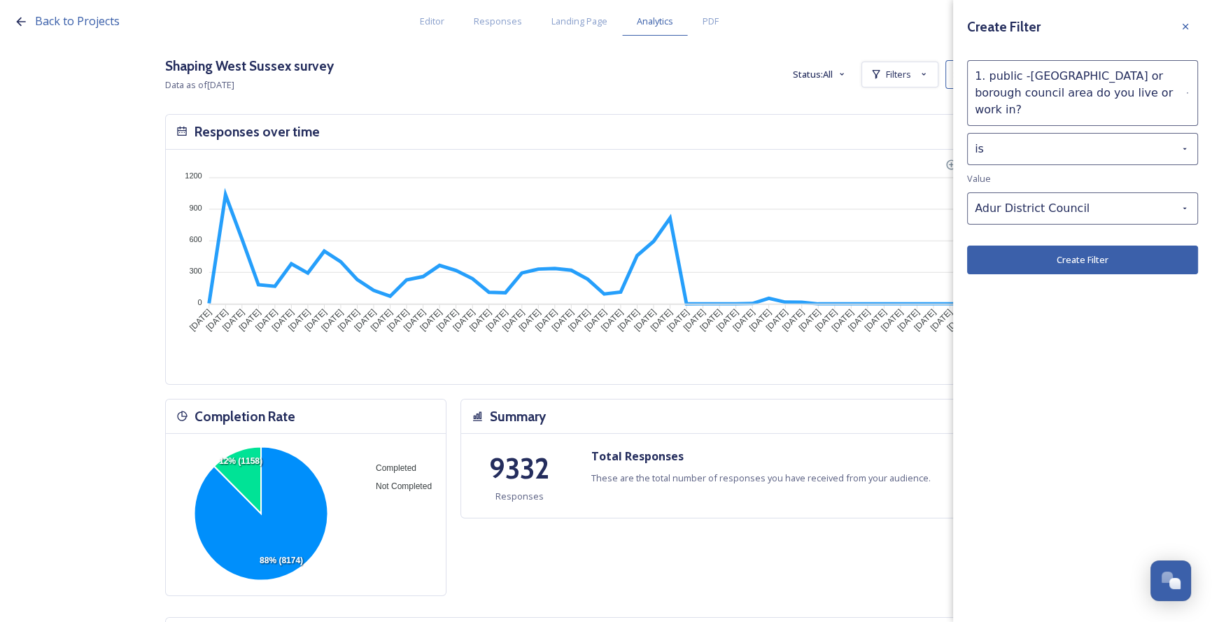
click at [742, 246] on button "Create Filter" at bounding box center [1082, 260] width 231 height 29
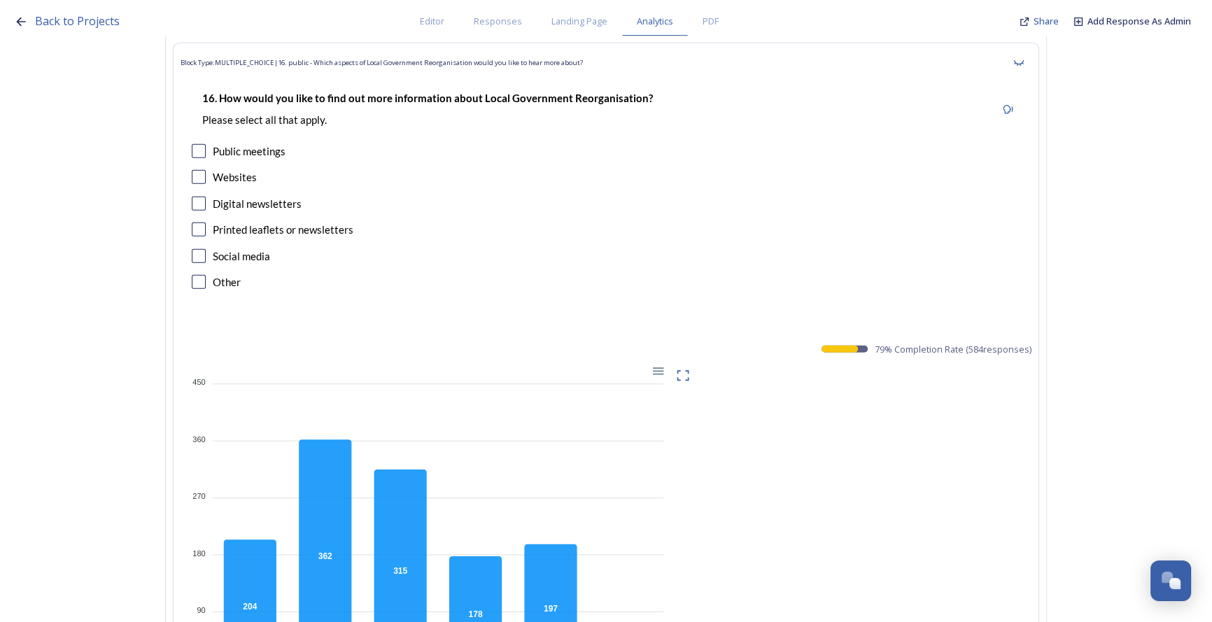
scroll to position [24216, 0]
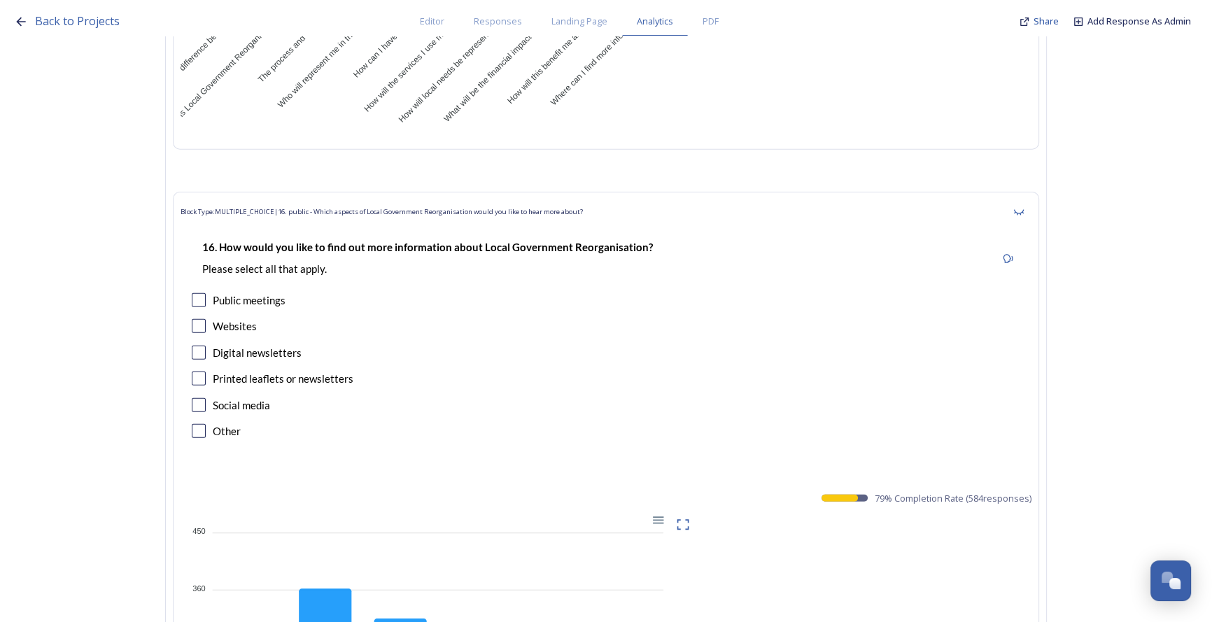
click at [616, 257] on div "16. How would you like to find out more information about Local Government Reor…" at bounding box center [606, 341] width 851 height 232
drag, startPoint x: 652, startPoint y: 194, endPoint x: 225, endPoint y: 190, distance: 426.9
click at [225, 232] on div "16. How would you like to find out more information about Local Government Reor…" at bounding box center [428, 259] width 472 height 54
copy strong "How would you like to find out more information about Local Government Reorgani…"
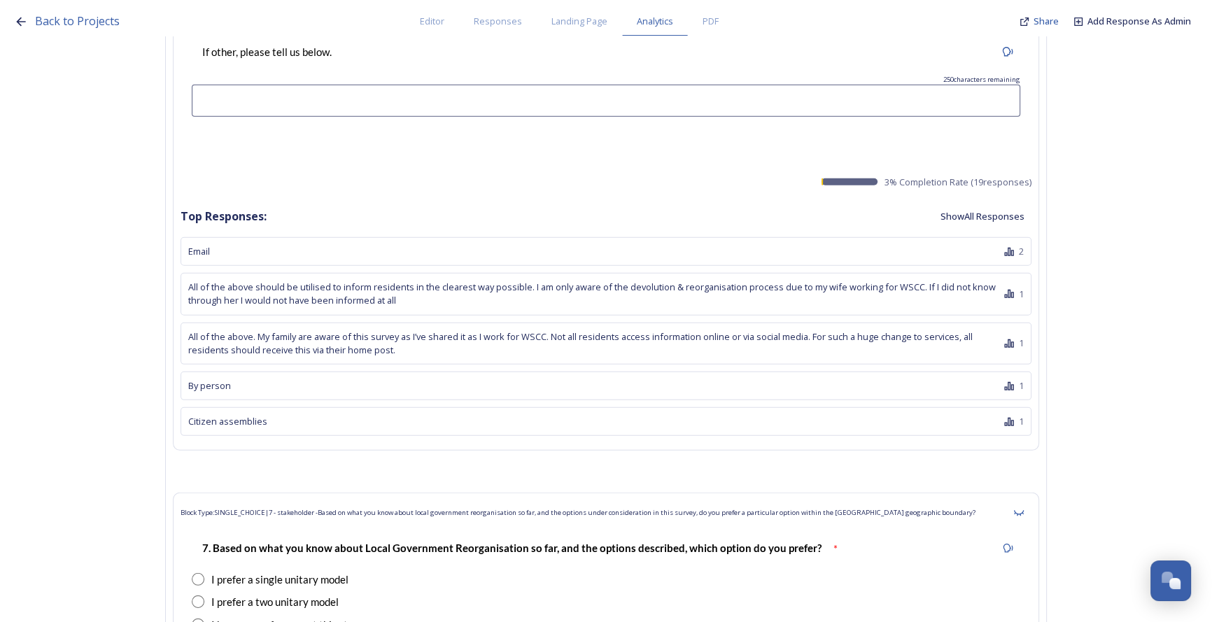
scroll to position [25234, 0]
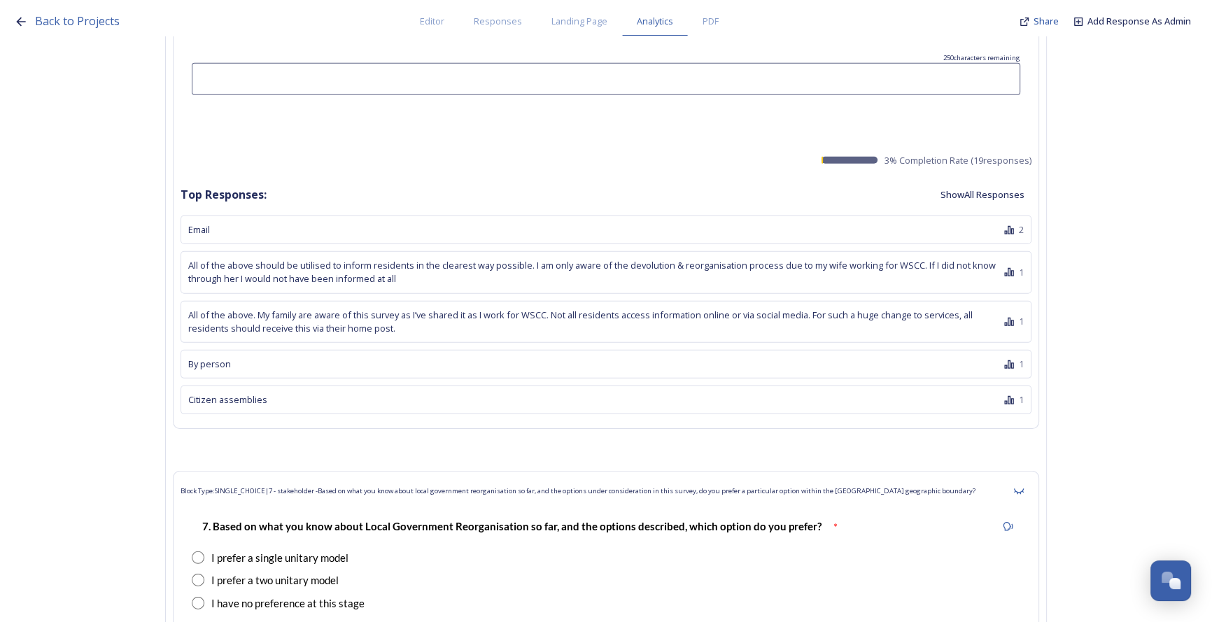
click at [742, 181] on button "Show All Responses" at bounding box center [982, 194] width 98 height 27
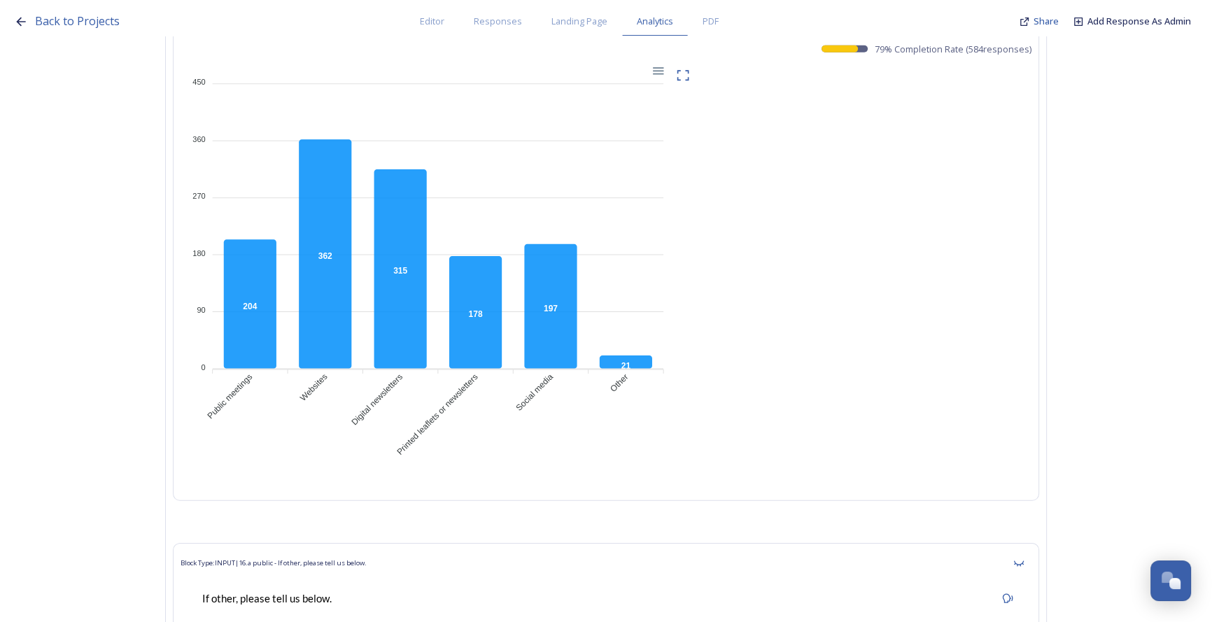
scroll to position [24598, 0]
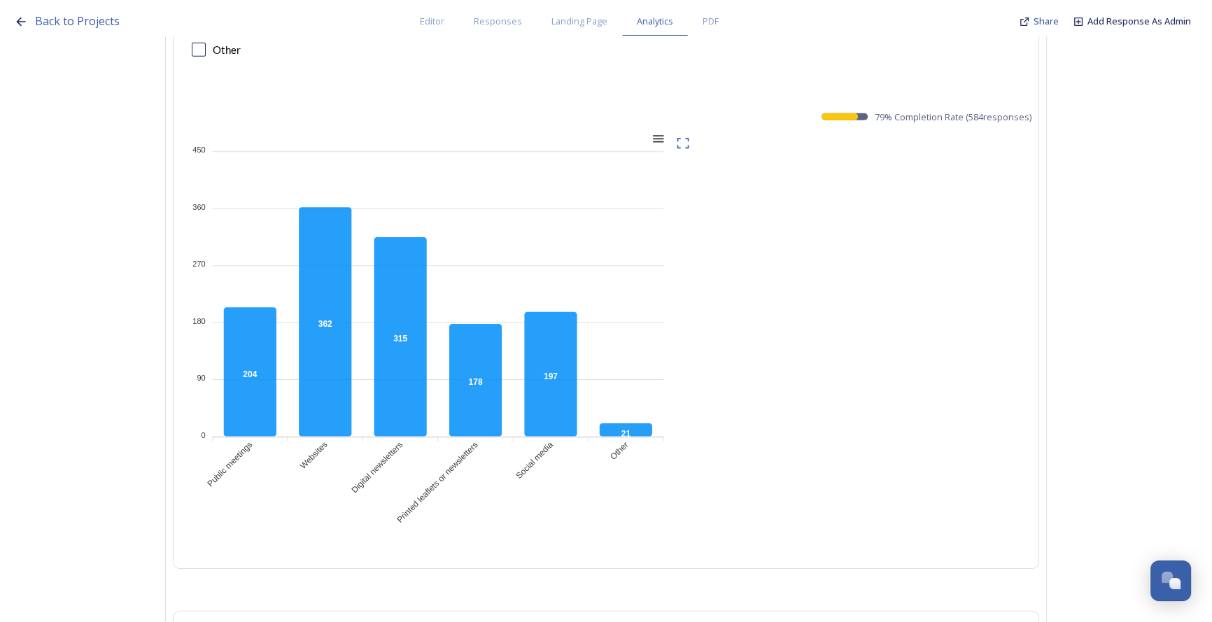
click at [663, 132] on div at bounding box center [657, 138] width 12 height 12
click at [687, 136] on icon at bounding box center [683, 143] width 14 height 14
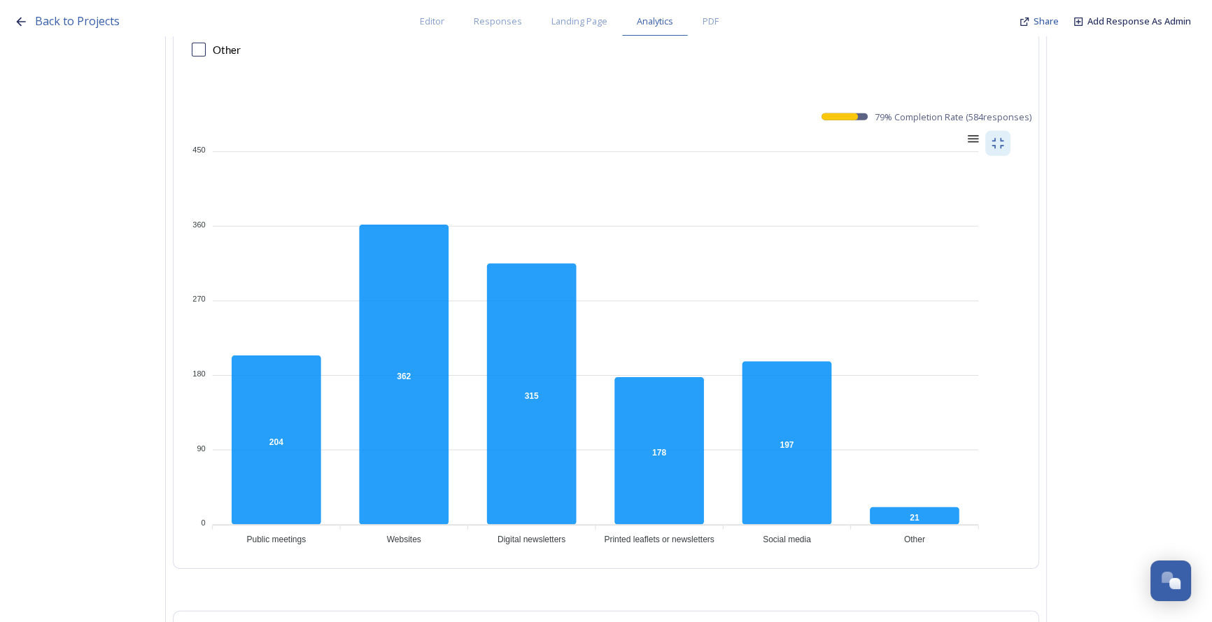
click at [742, 132] on div at bounding box center [972, 138] width 12 height 12
click at [742, 183] on div "Download PNG" at bounding box center [937, 200] width 71 height 34
click at [742, 132] on div at bounding box center [972, 138] width 12 height 12
click at [742, 183] on div "Download PNG" at bounding box center [937, 200] width 71 height 34
click at [742, 132] on div at bounding box center [972, 138] width 12 height 12
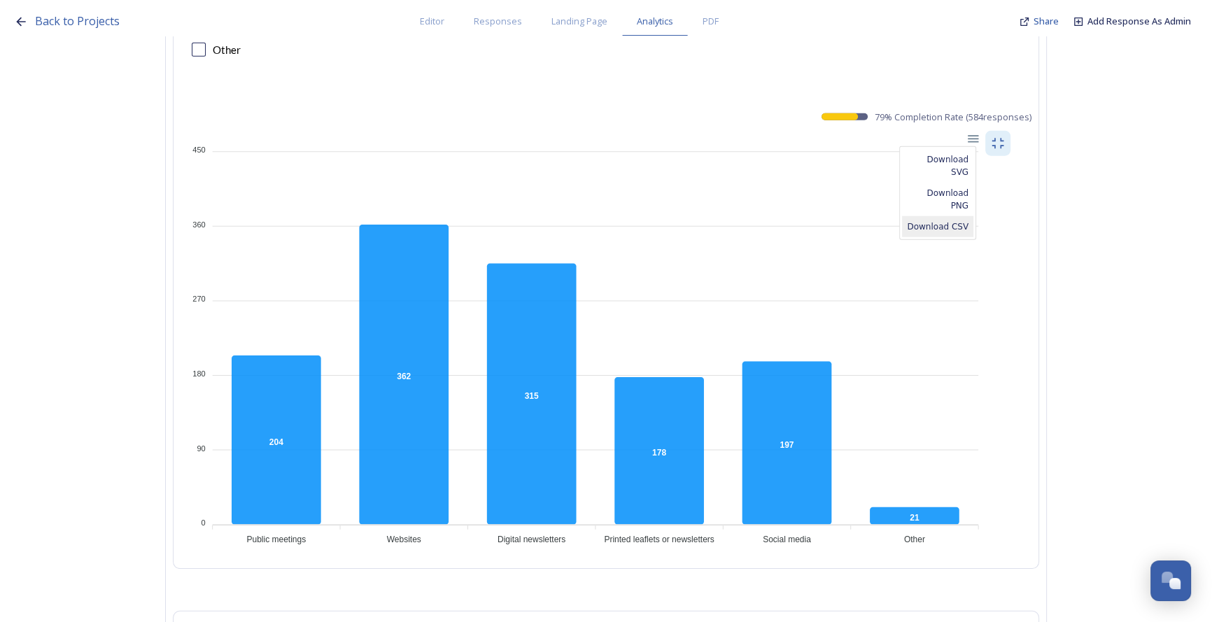
click at [742, 216] on div "Download CSV" at bounding box center [937, 226] width 71 height 21
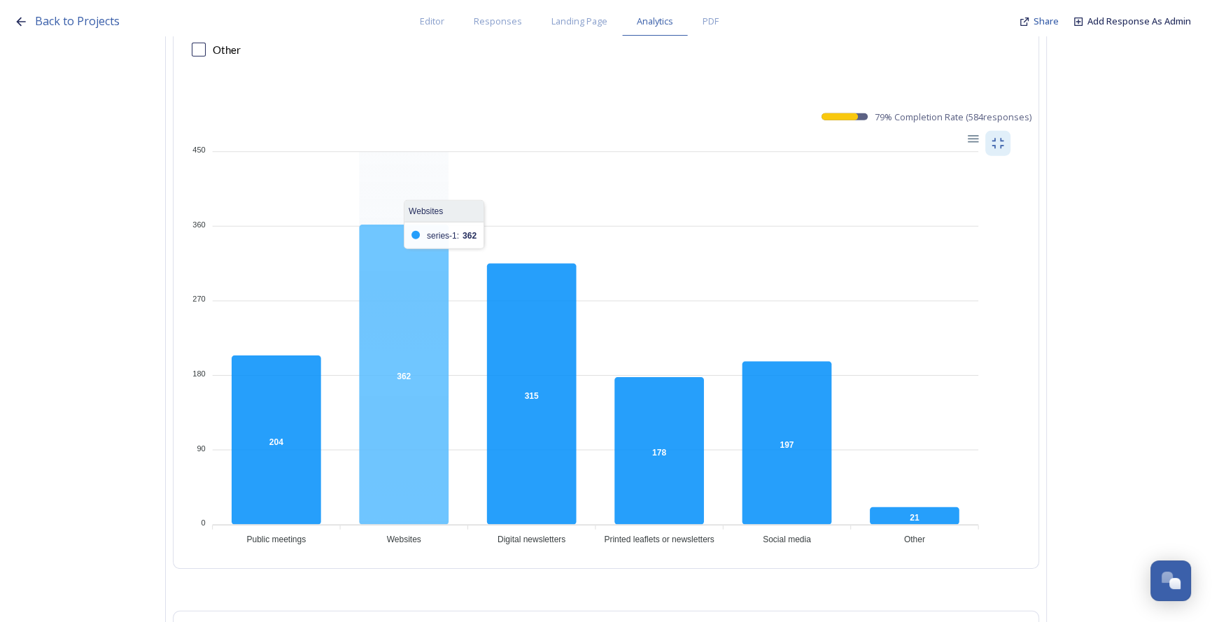
click at [435, 225] on icon at bounding box center [404, 375] width 90 height 300
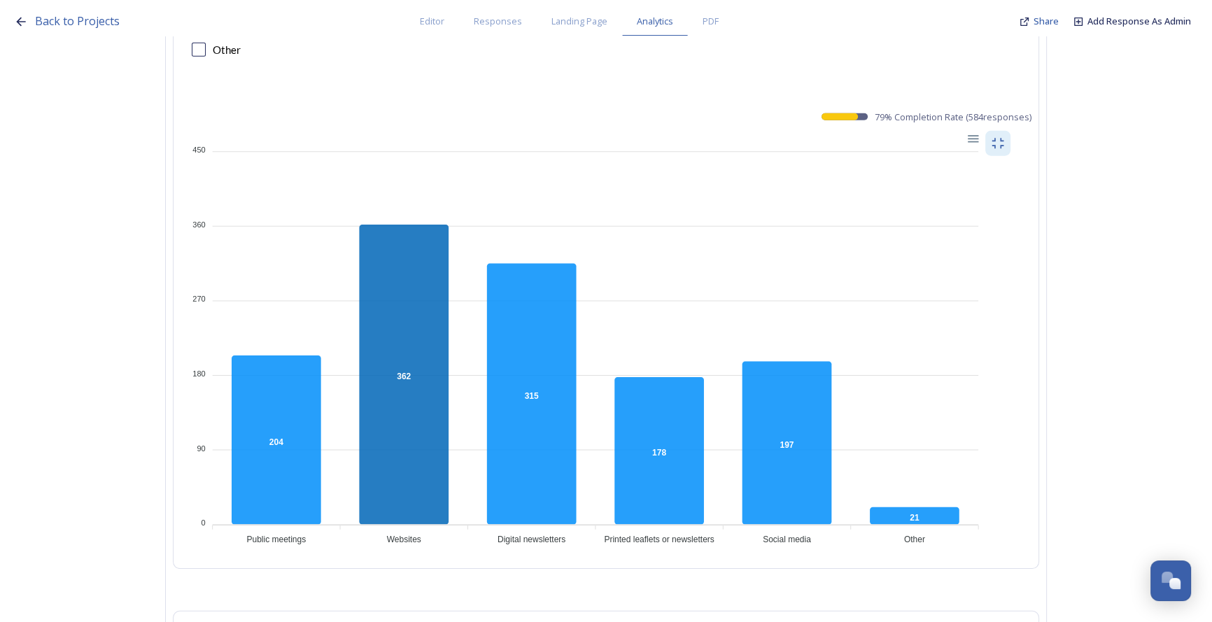
click at [469, 164] on foreignobject at bounding box center [583, 341] width 805 height 420
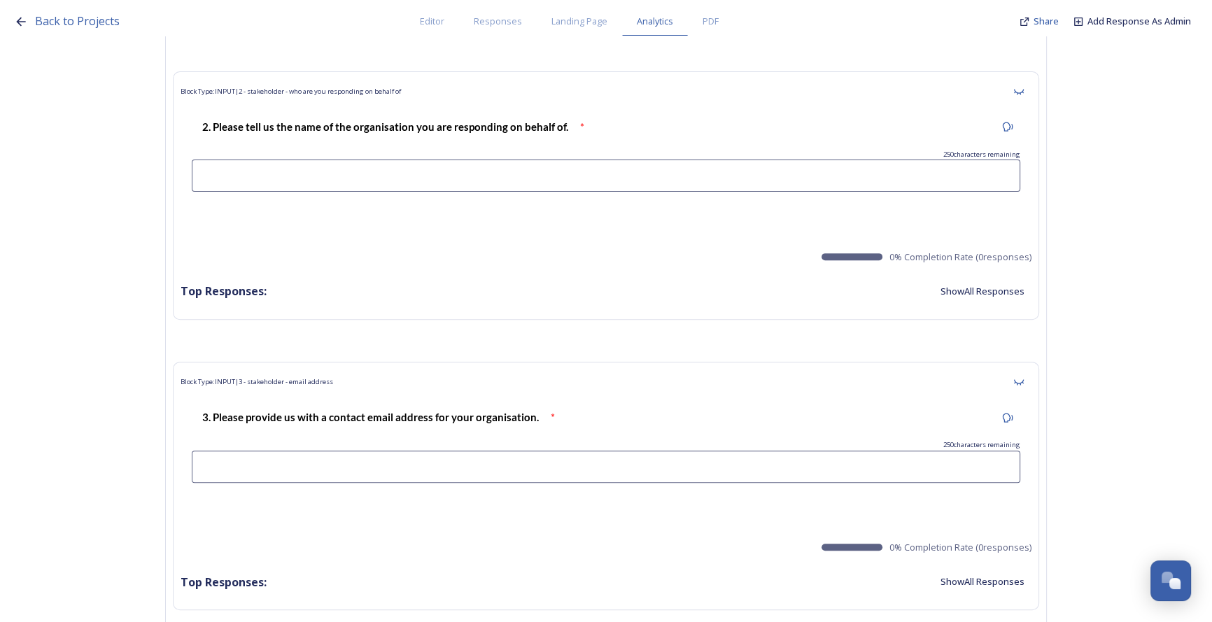
scroll to position [0, 0]
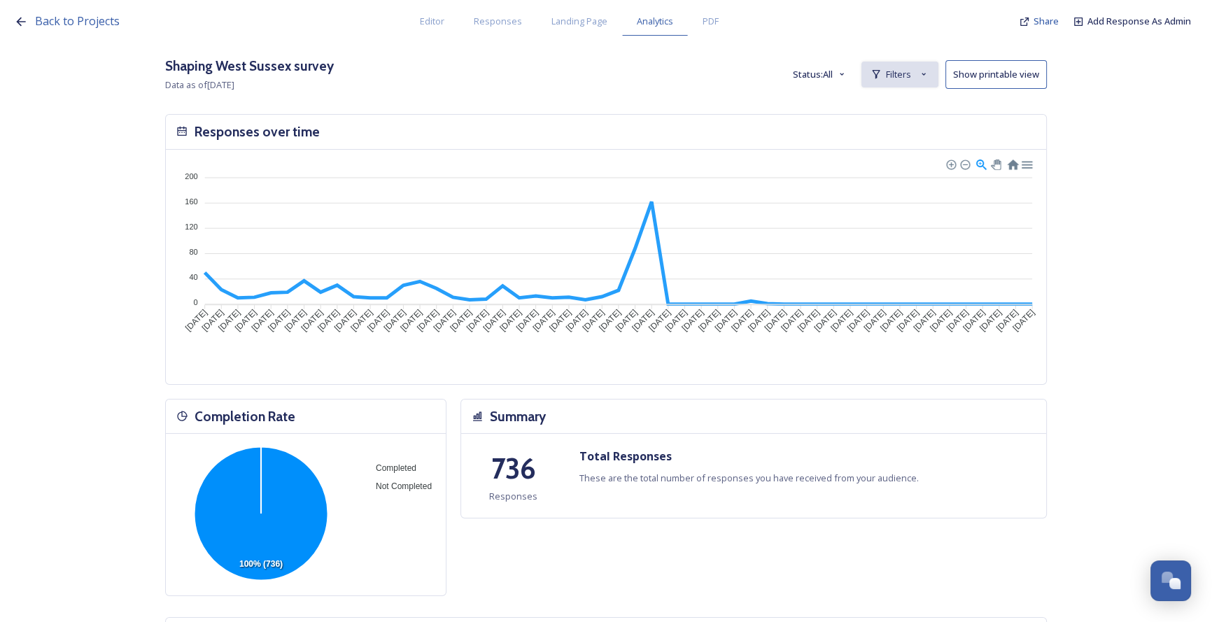
click at [742, 77] on span "Filters" at bounding box center [898, 74] width 25 height 13
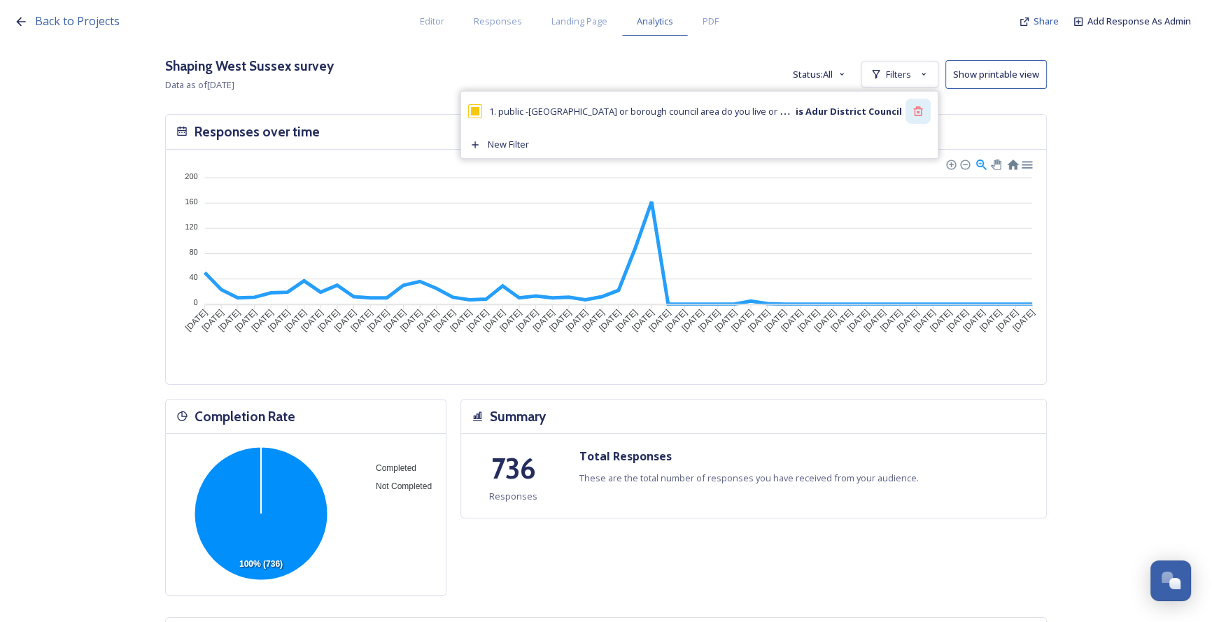
click at [742, 108] on icon at bounding box center [917, 110] width 9 height 9
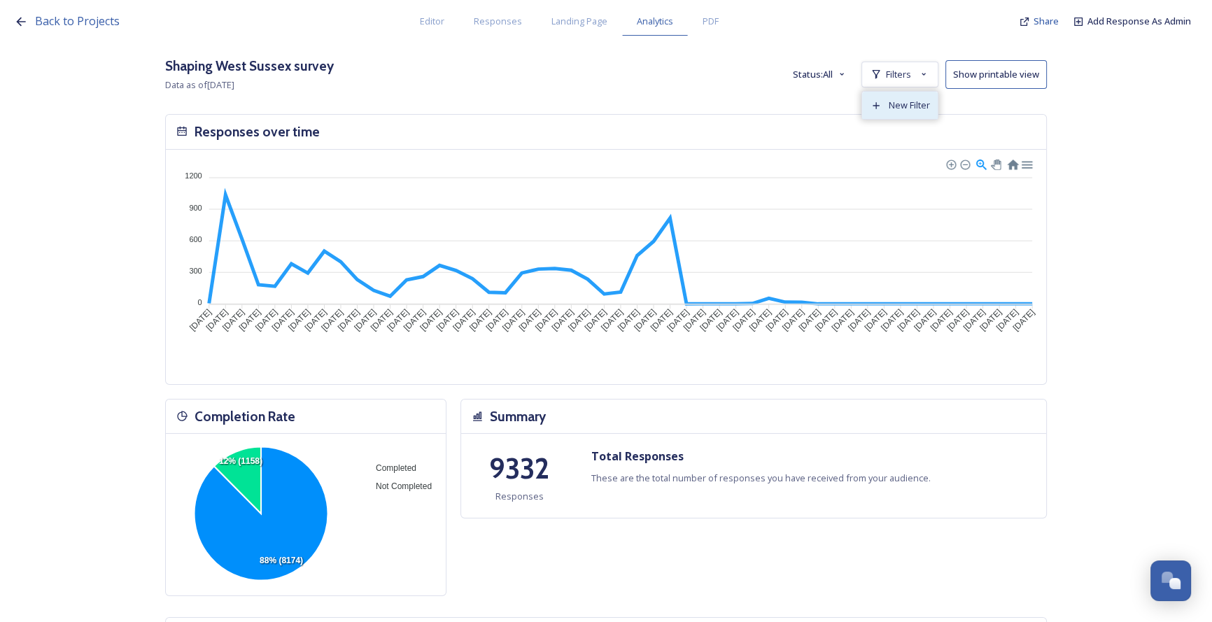
click at [742, 96] on div "New Filter" at bounding box center [900, 105] width 76 height 27
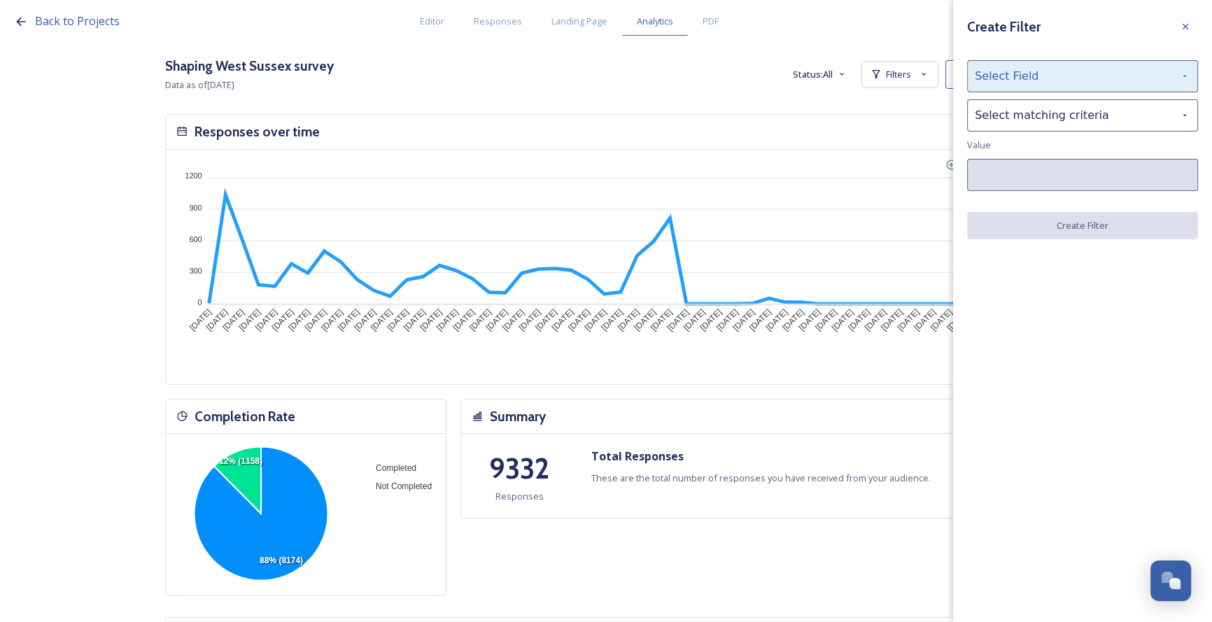
click at [742, 78] on div "Select Field" at bounding box center [1082, 76] width 231 height 32
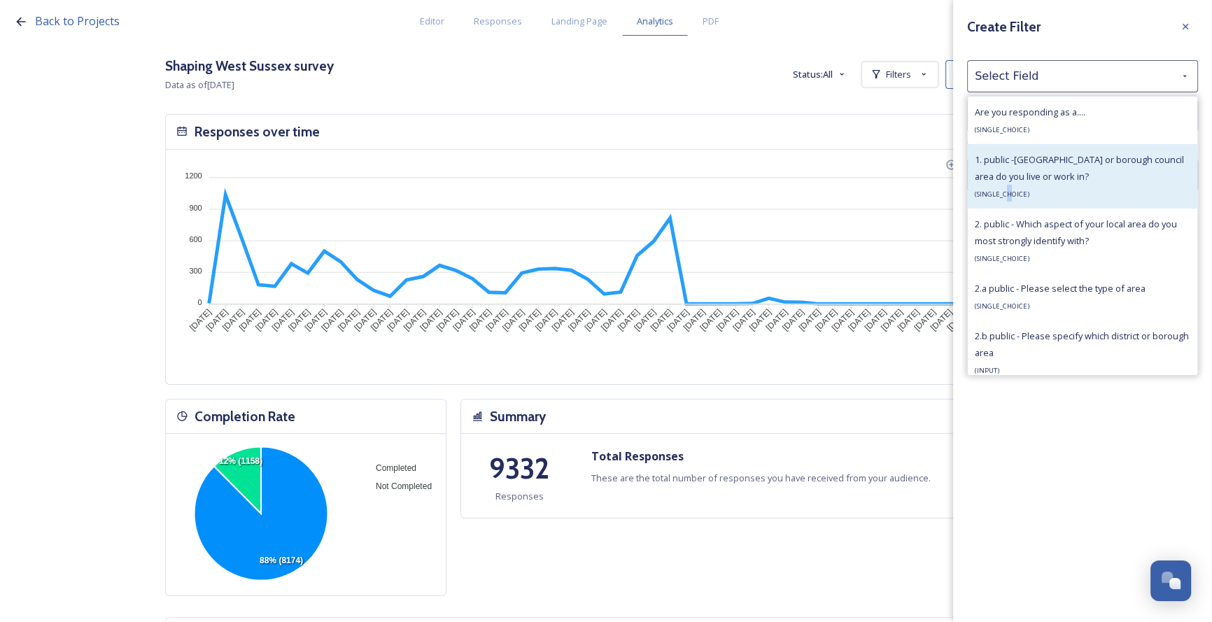
click at [742, 195] on span "( SINGLE_CHOICE )" at bounding box center [1002, 194] width 55 height 9
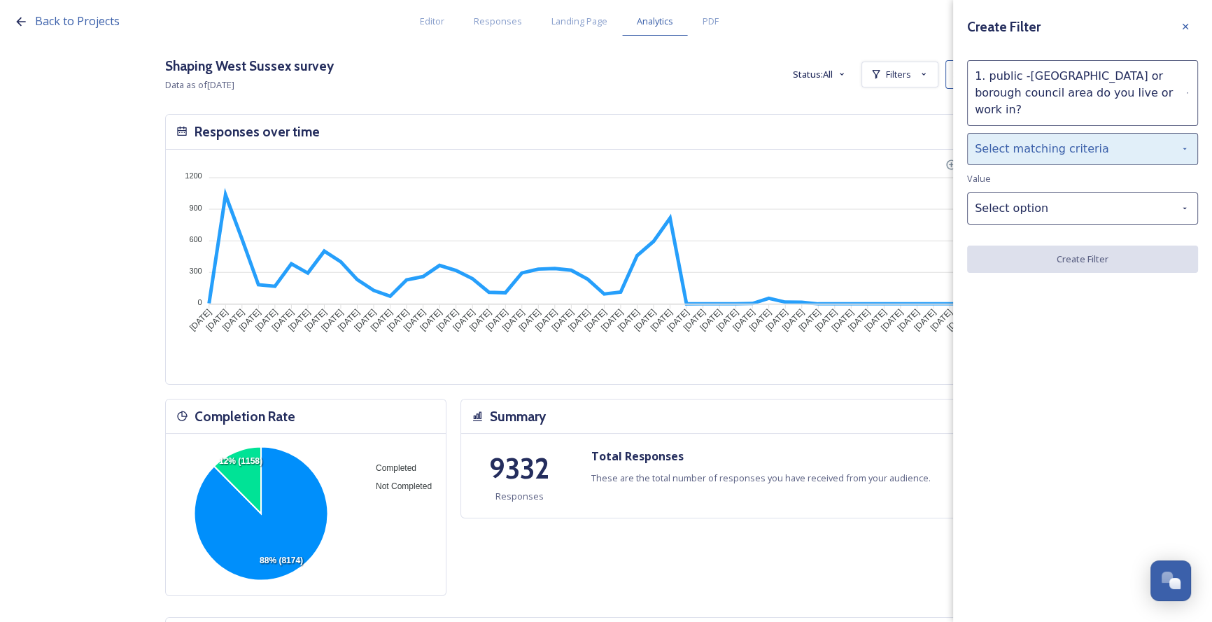
click at [742, 141] on div "Select matching criteria" at bounding box center [1082, 149] width 231 height 32
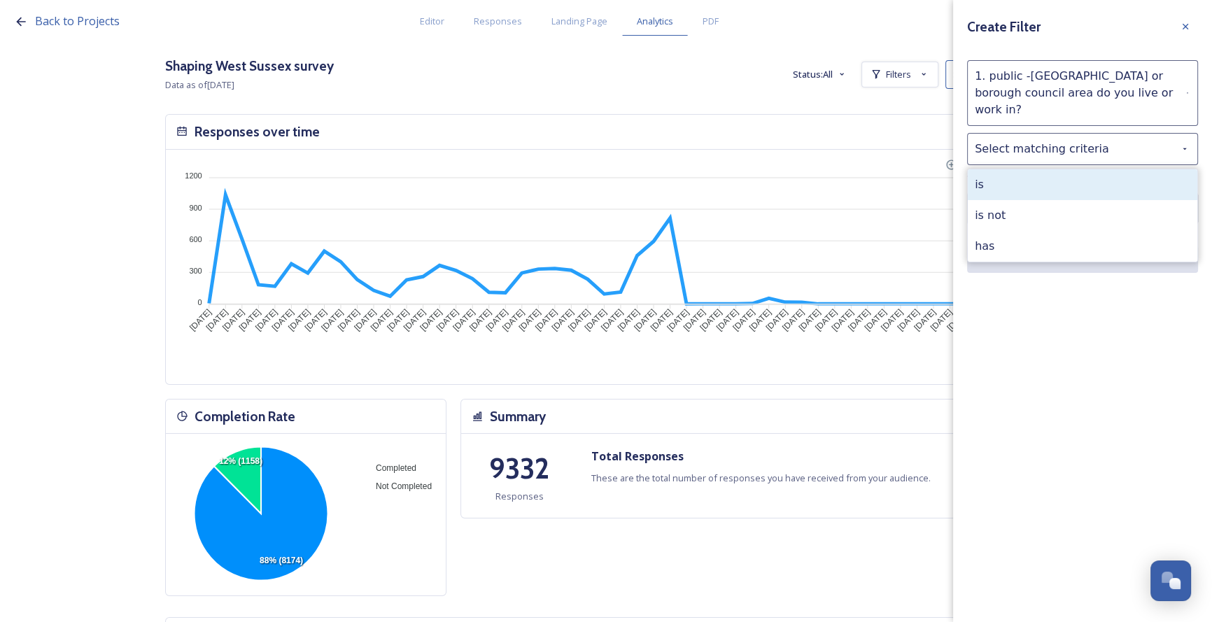
click at [742, 169] on div "is" at bounding box center [1083, 184] width 230 height 31
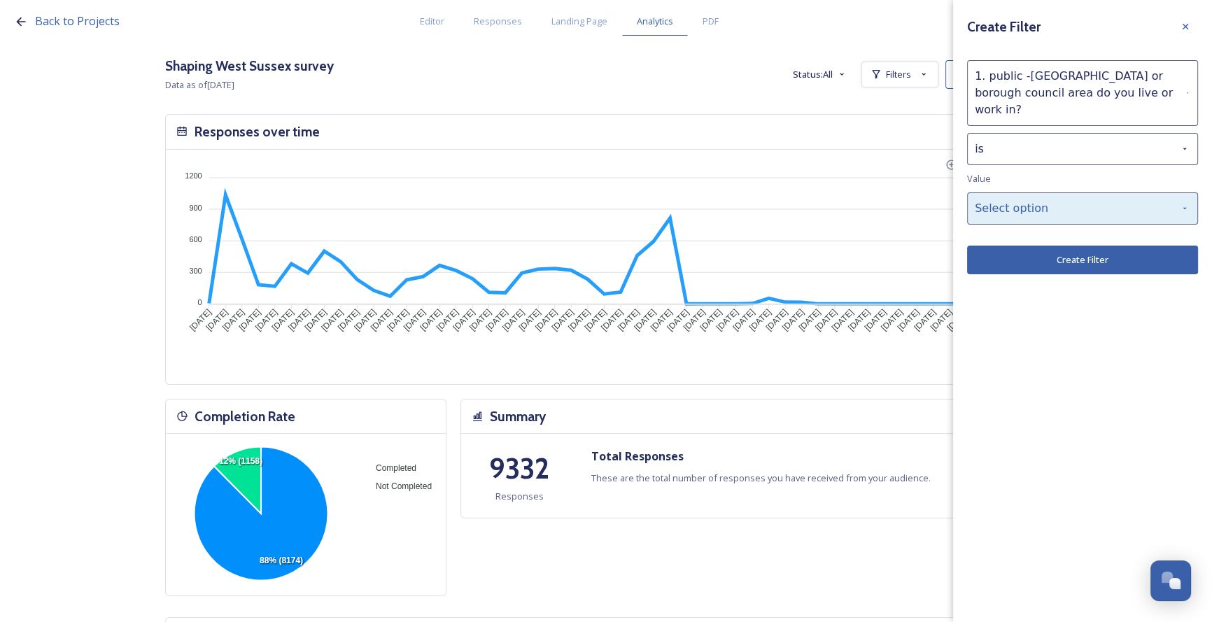
click at [742, 192] on div "Select option" at bounding box center [1082, 208] width 231 height 32
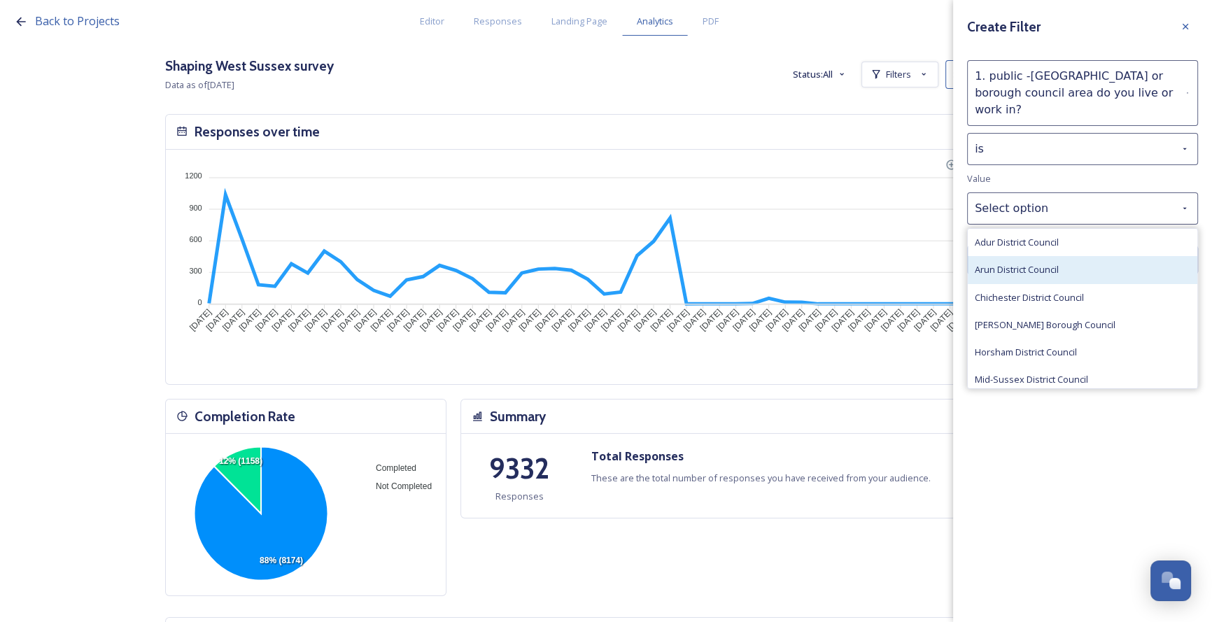
click at [742, 256] on div "Arun District Council" at bounding box center [1083, 269] width 230 height 27
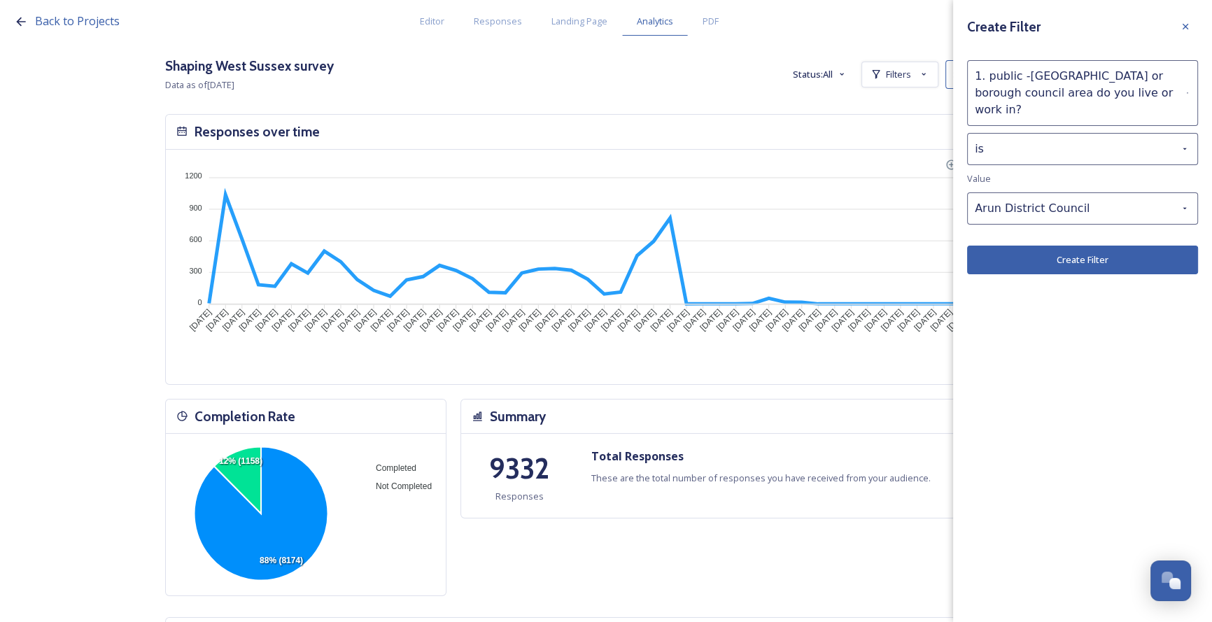
click at [742, 246] on button "Create Filter" at bounding box center [1082, 260] width 231 height 29
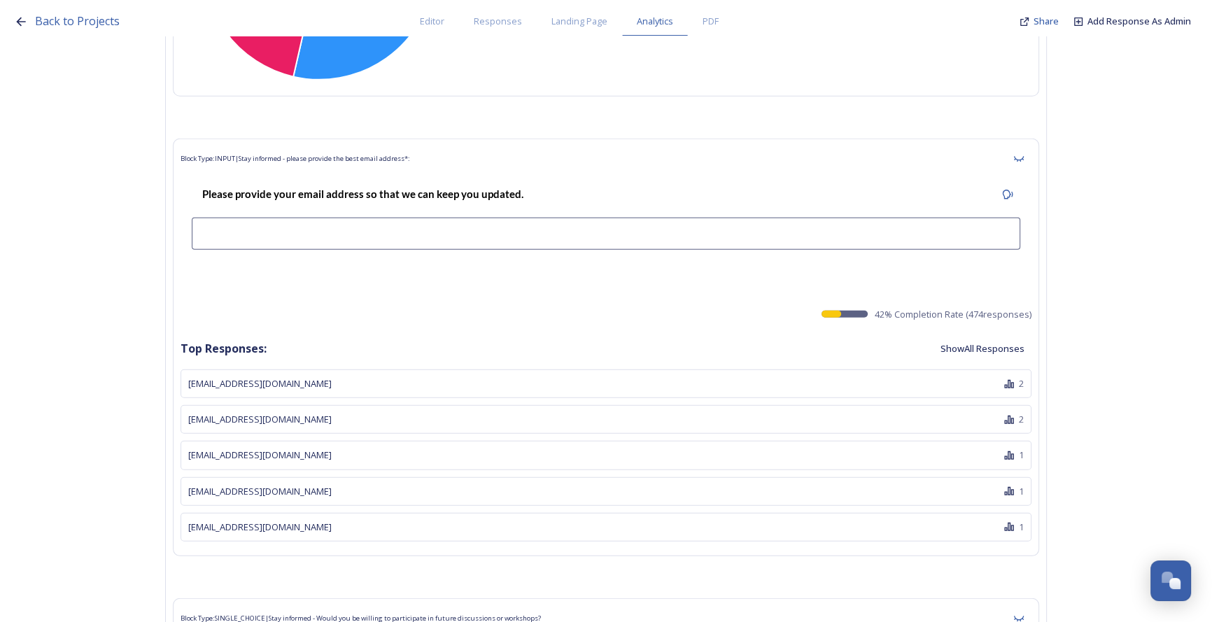
scroll to position [44882, 0]
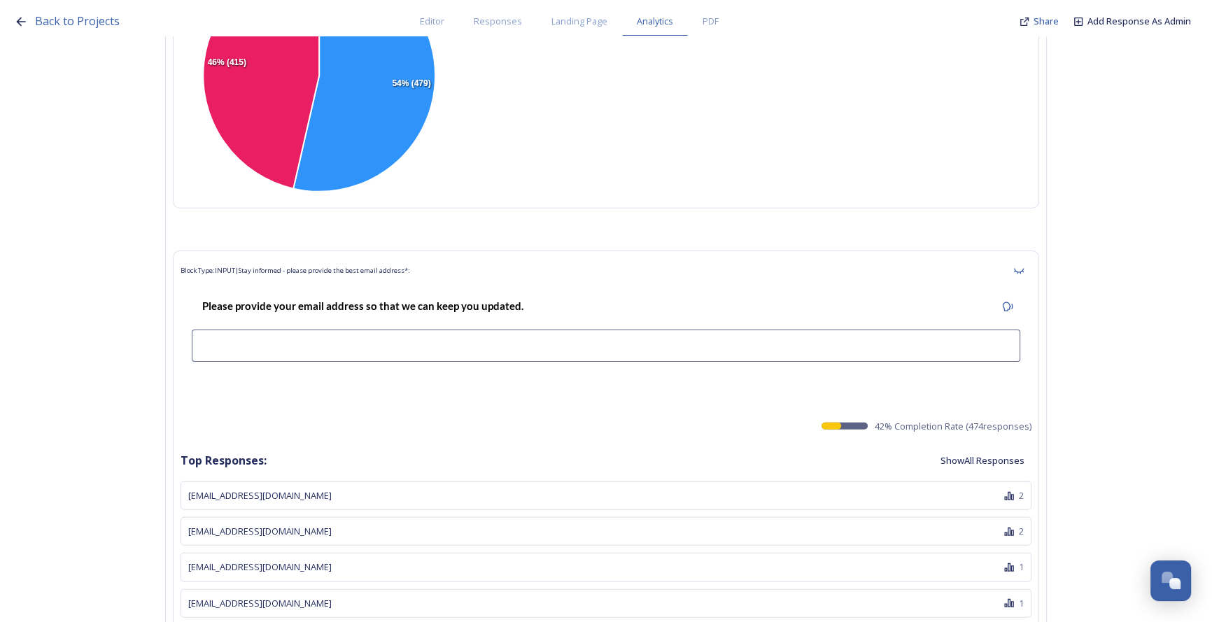
click at [742, 447] on button "Show All Responses" at bounding box center [982, 460] width 98 height 27
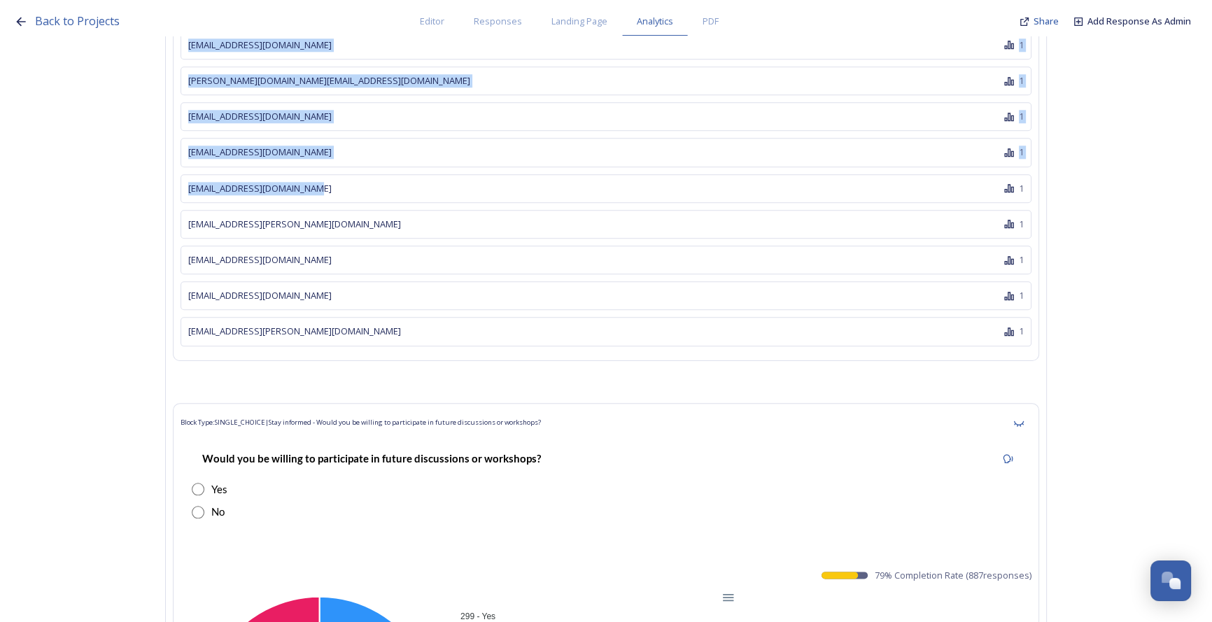
scroll to position [61822, 0]
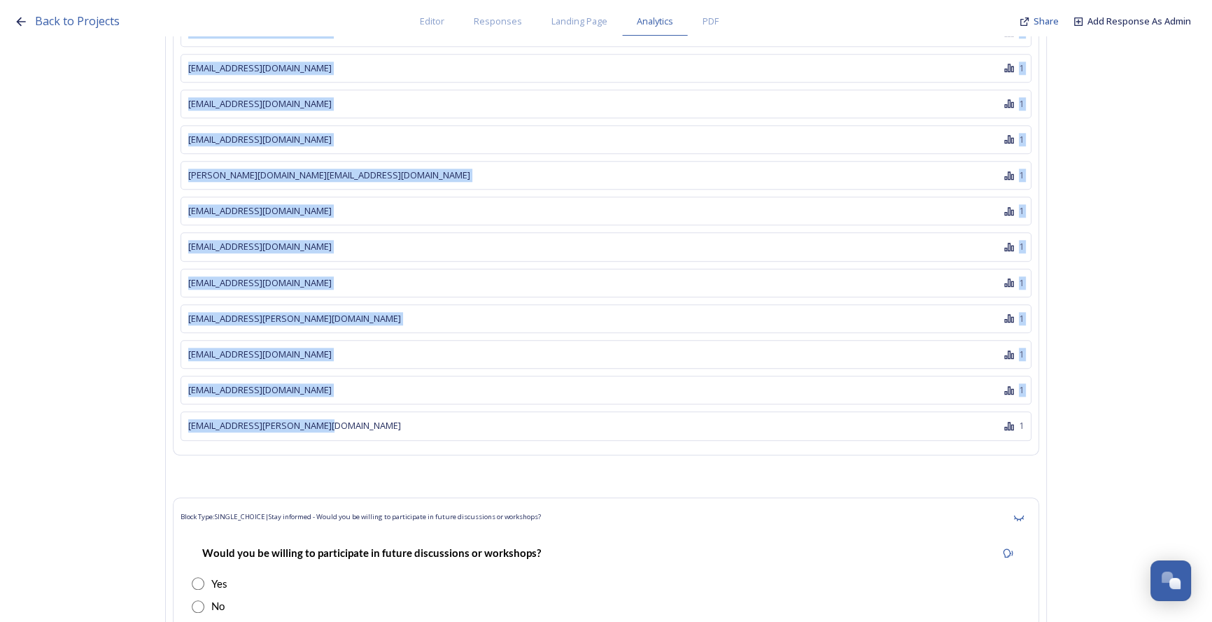
drag, startPoint x: 189, startPoint y: 385, endPoint x: 342, endPoint y: 253, distance: 202.0
copy div "Durrandw2@gmail.com 2 sas1000@btinternet.com 2 1955Steve@duck.com 1 1seniorlee@…"
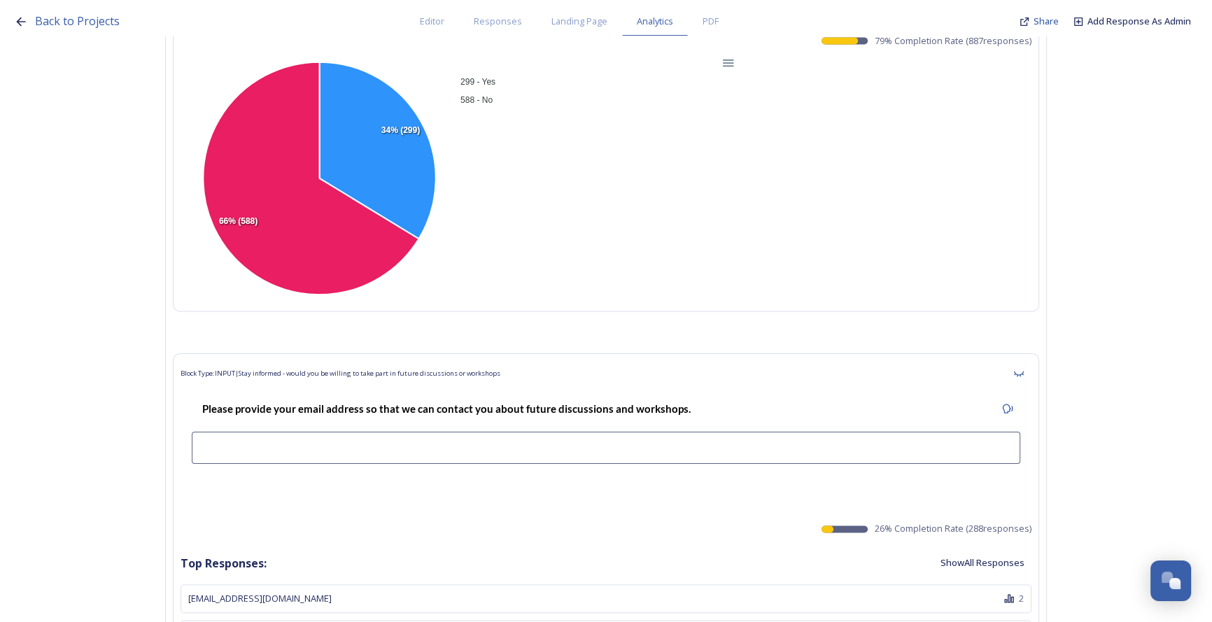
scroll to position [62504, 0]
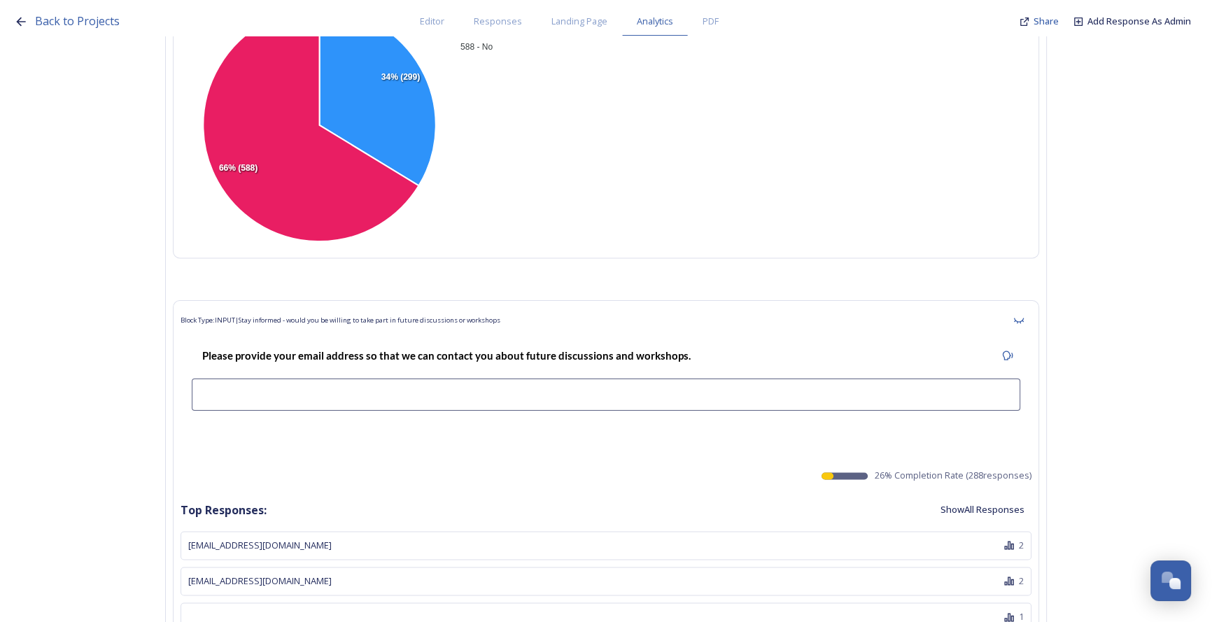
click at [742, 496] on button "Show All Responses" at bounding box center [982, 509] width 98 height 27
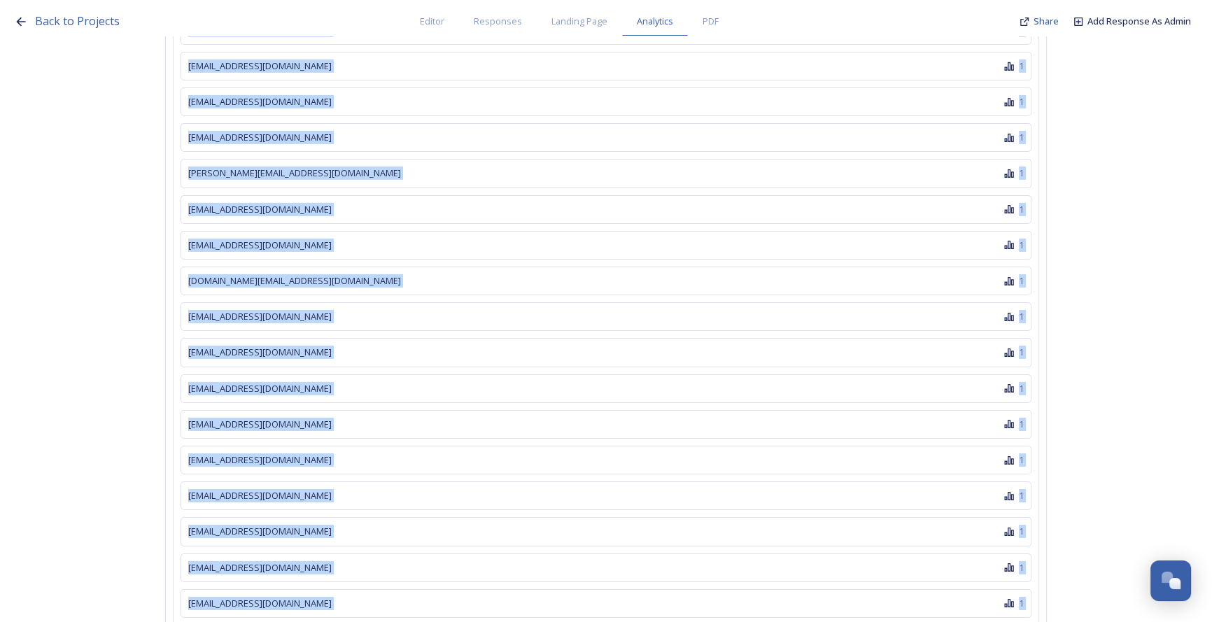
scroll to position [72535, 0]
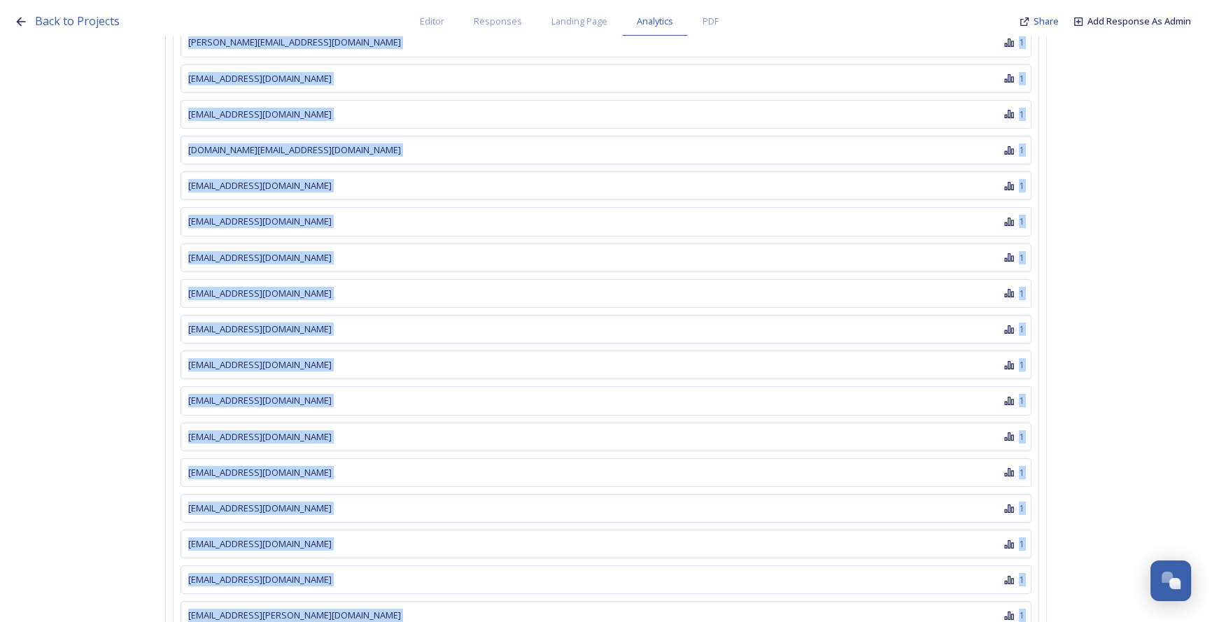
drag, startPoint x: 191, startPoint y: 181, endPoint x: 348, endPoint y: 514, distance: 368.1
copy div "Durrandw2@gmail.com 2 sas1000@btinternet.com 2 1 1seniorlee@gmail.com 1 Alastai…"
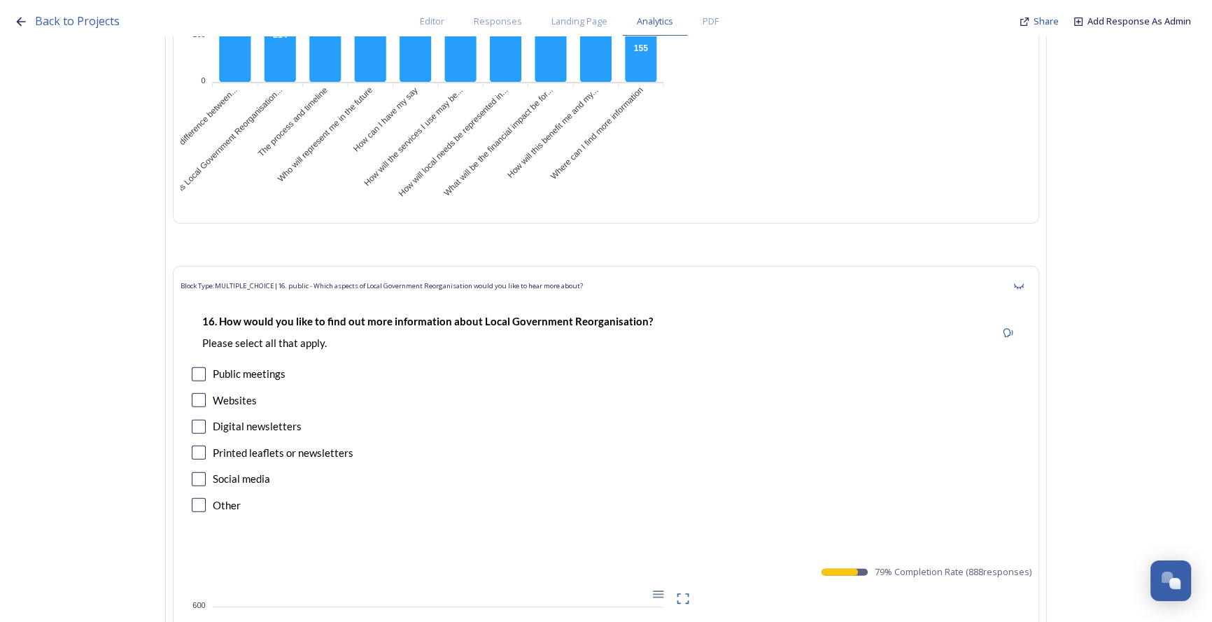
scroll to position [24377, 0]
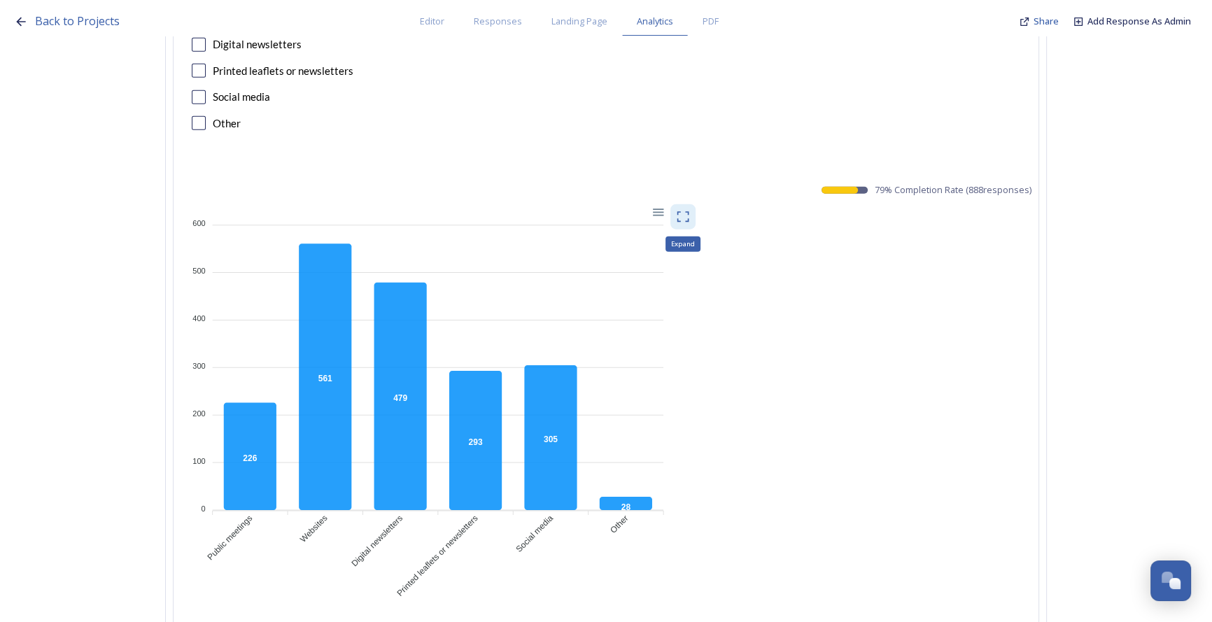
click at [696, 204] on div "Expand" at bounding box center [682, 216] width 25 height 25
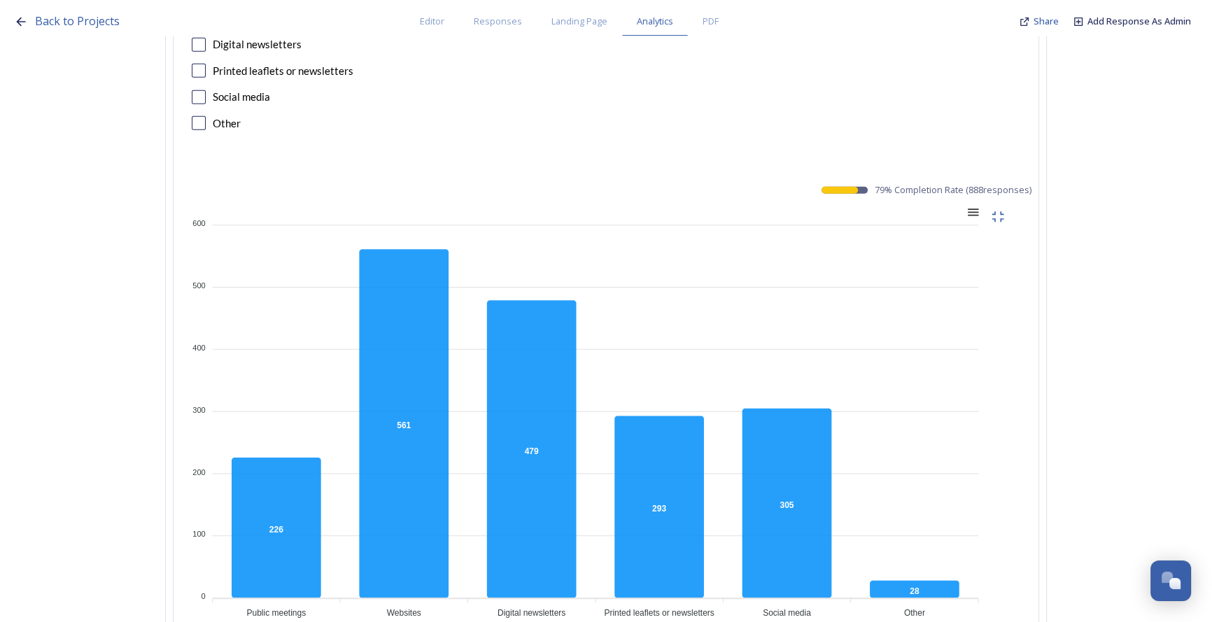
click at [742, 205] on div at bounding box center [972, 211] width 12 height 12
click at [742, 256] on div "Download PNG" at bounding box center [937, 273] width 71 height 34
click at [742, 205] on div at bounding box center [972, 211] width 12 height 12
click at [742, 290] on div "Download CSV" at bounding box center [937, 300] width 71 height 21
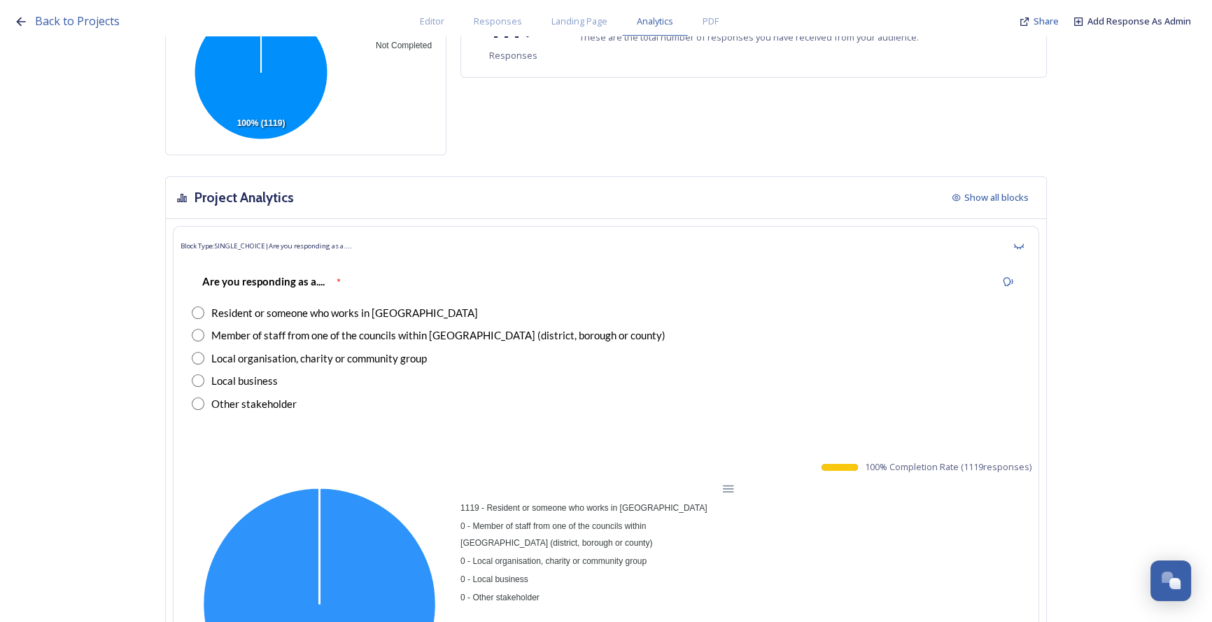
scroll to position [0, 0]
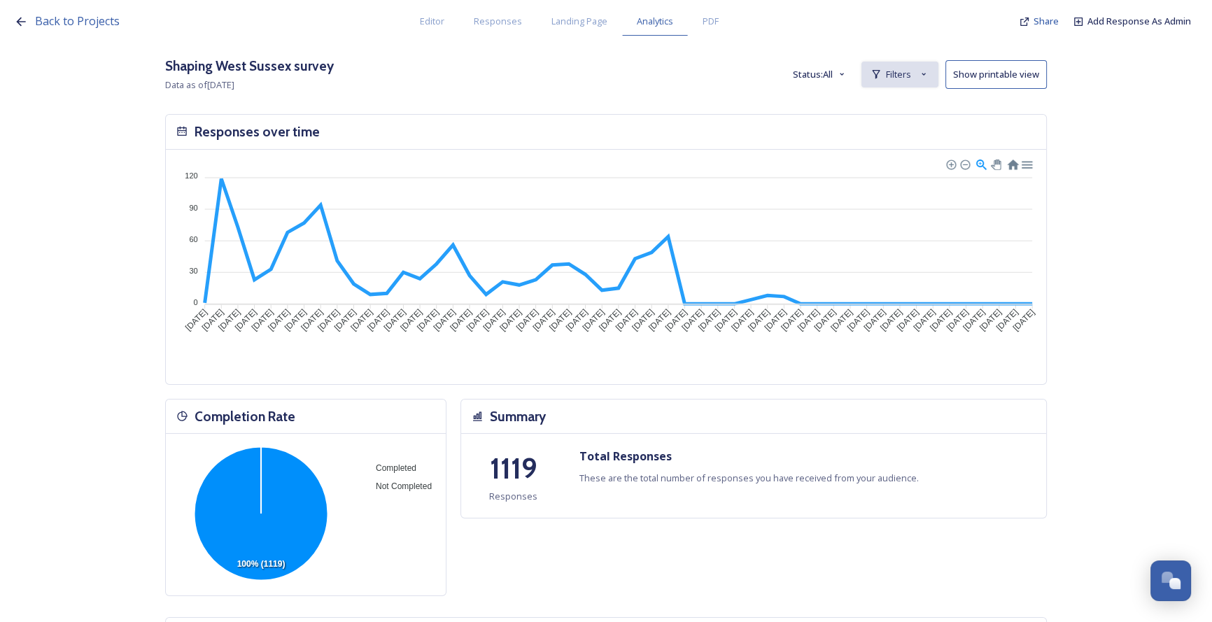
click at [742, 74] on span "Filters" at bounding box center [898, 74] width 25 height 13
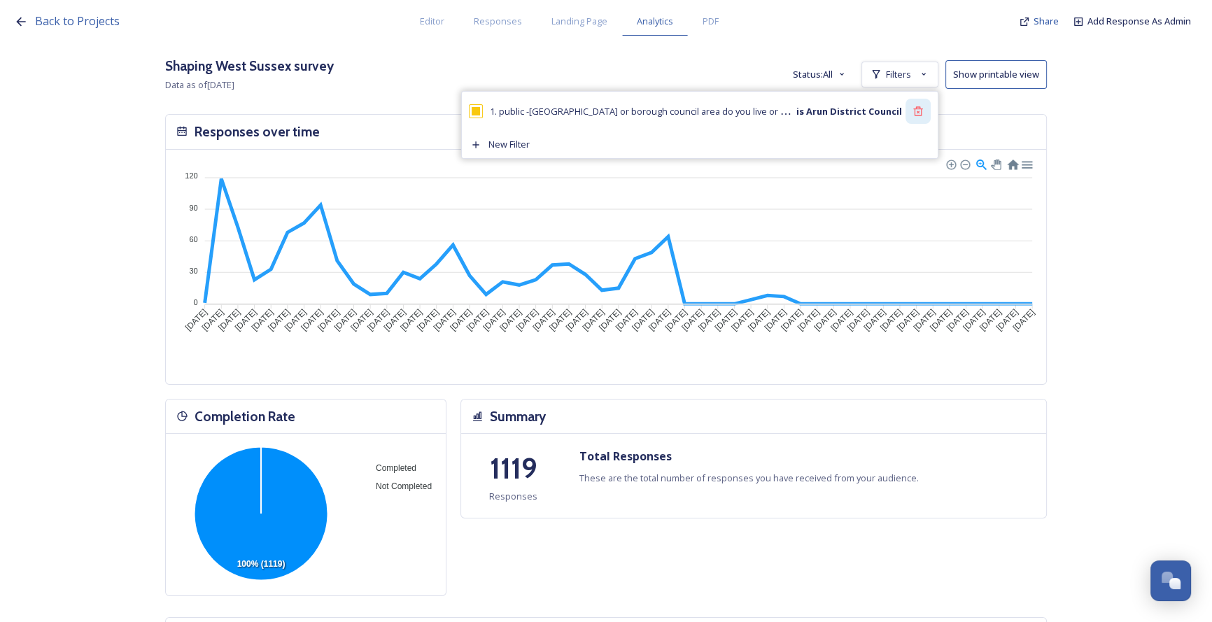
click at [742, 112] on icon at bounding box center [917, 111] width 11 height 11
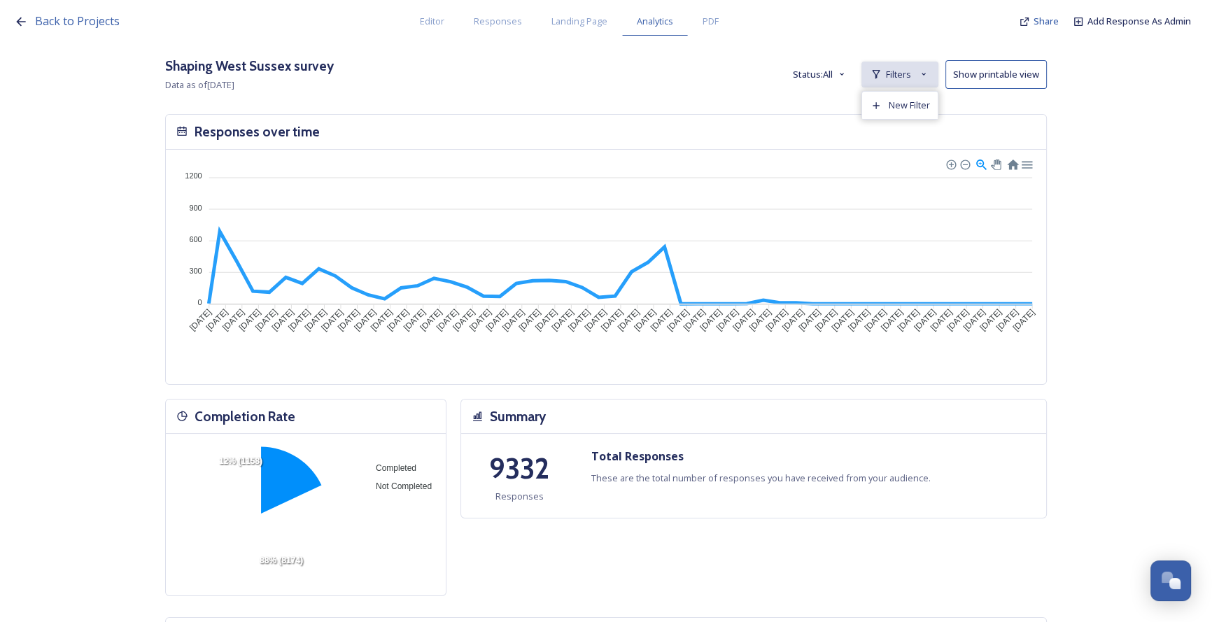
click at [742, 76] on div "Filters" at bounding box center [899, 75] width 77 height 26
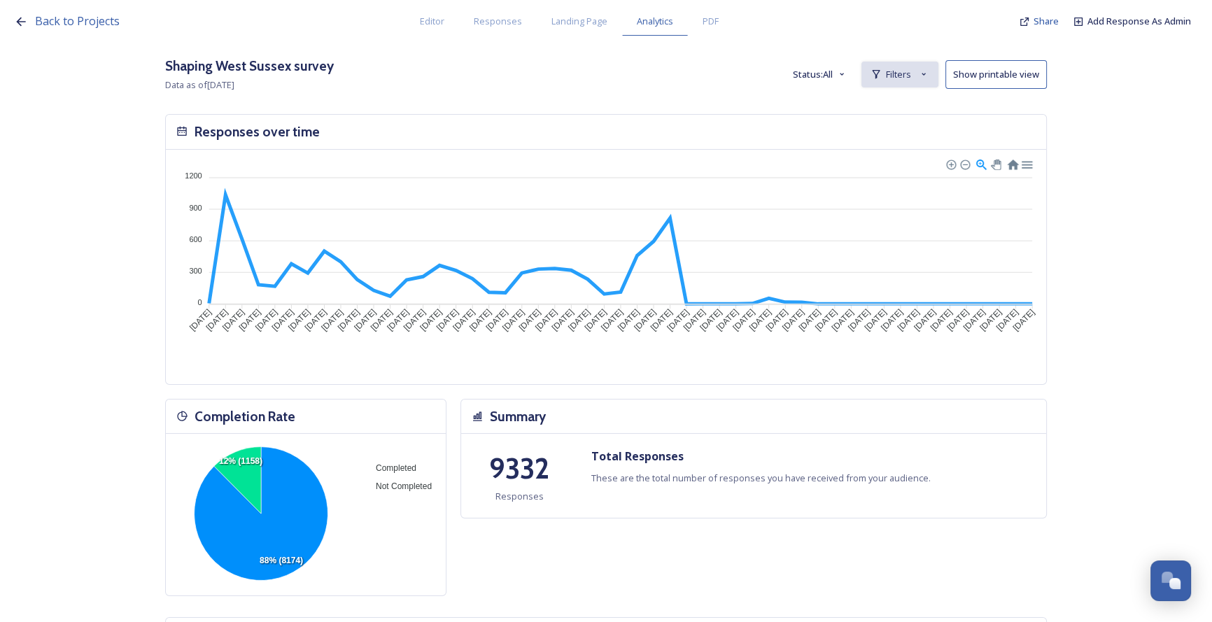
click at [742, 69] on span "Filters" at bounding box center [898, 74] width 25 height 13
click at [742, 109] on span "New Filter" at bounding box center [909, 105] width 41 height 13
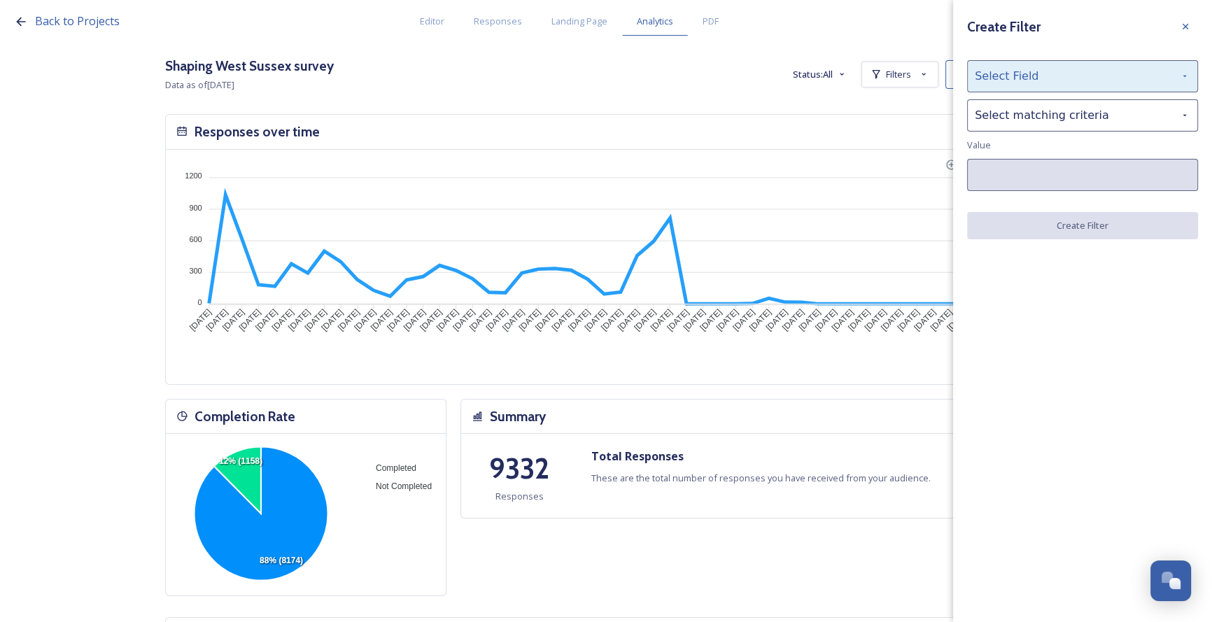
click at [742, 68] on div "Select Field" at bounding box center [1082, 76] width 231 height 32
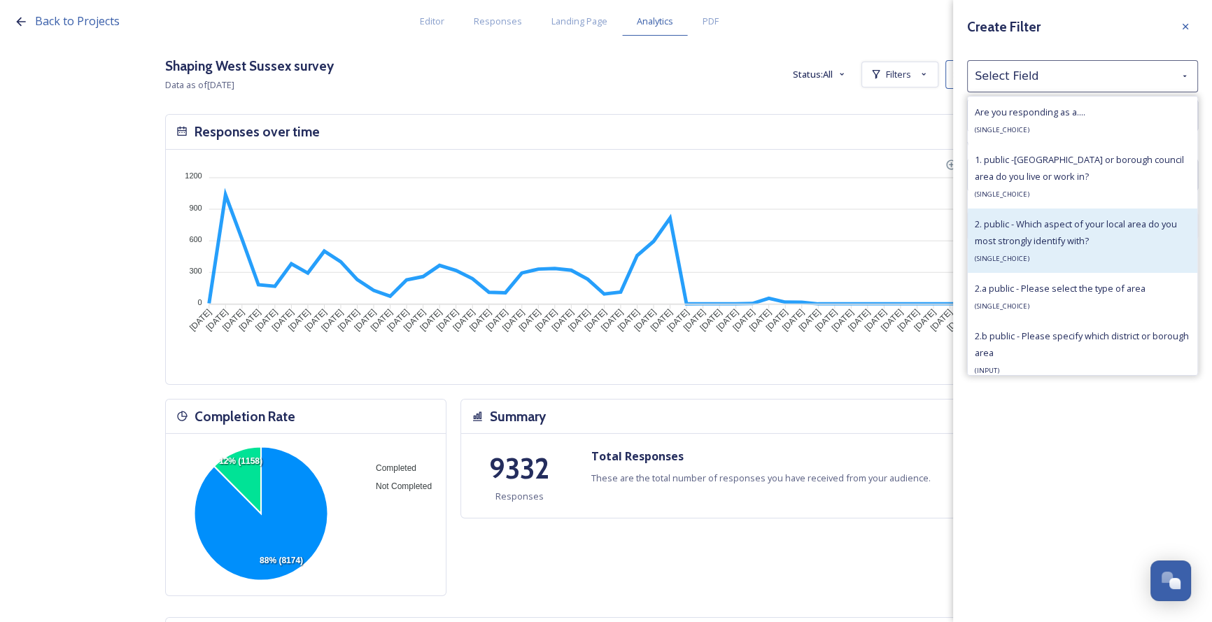
click at [742, 237] on span "2. public - Which aspect of your local area do you most strongly identify with?" at bounding box center [1076, 232] width 202 height 29
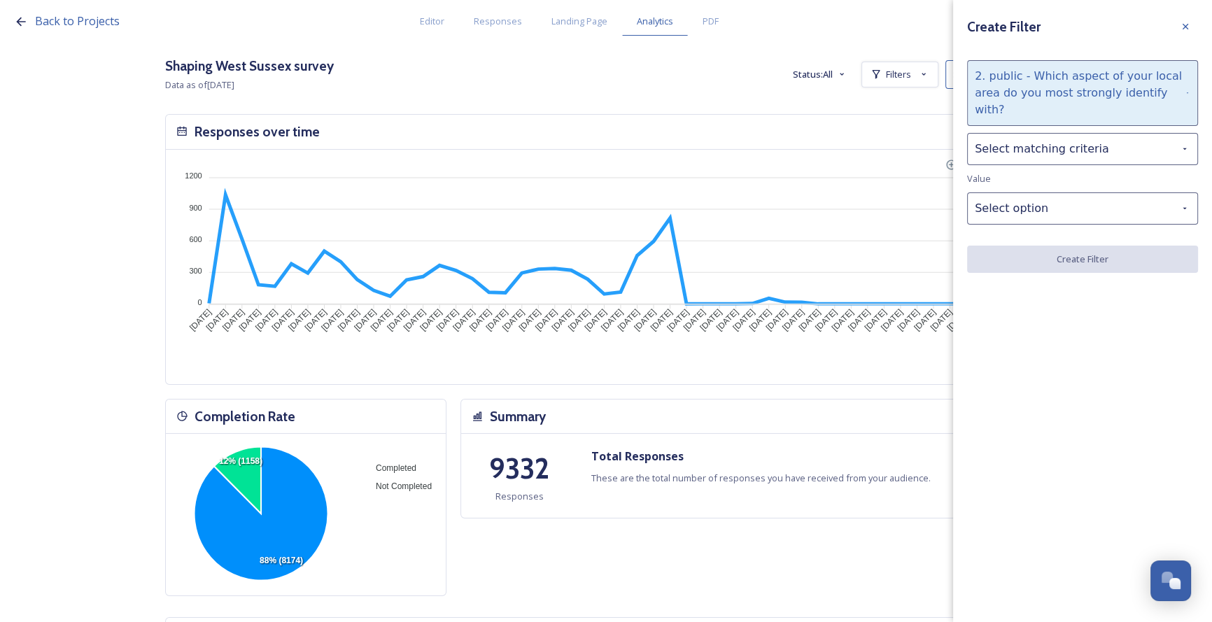
click at [742, 87] on div "2. public - Which aspect of your local area do you most strongly identify with?" at bounding box center [1082, 93] width 231 height 66
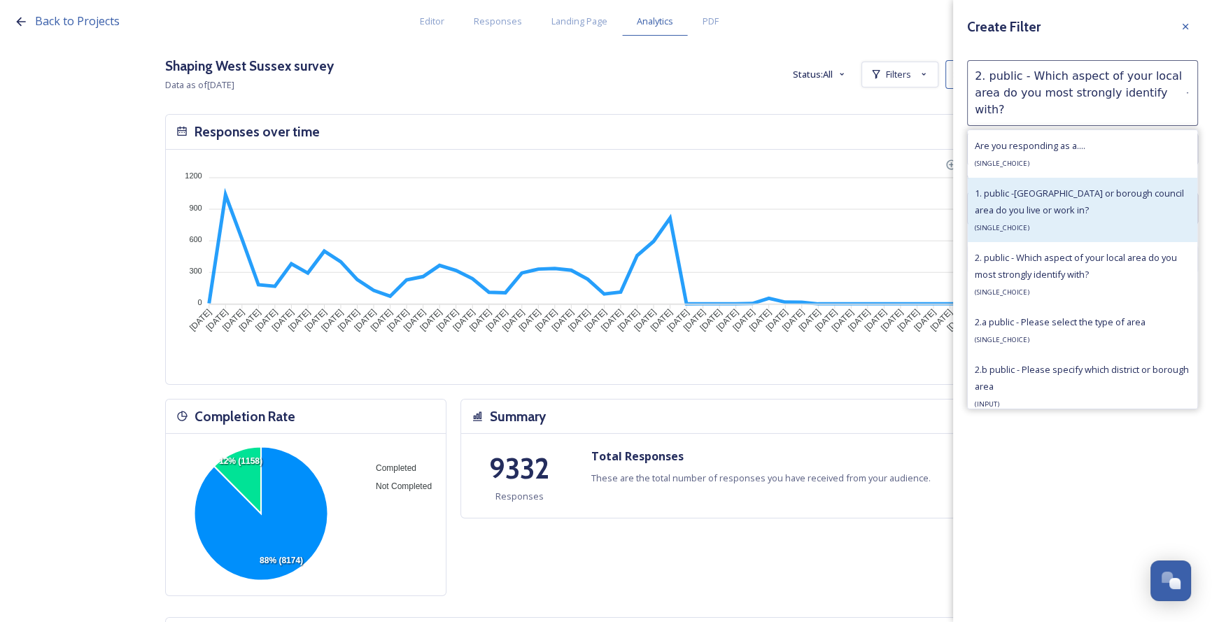
click at [742, 209] on div "1. public -[GEOGRAPHIC_DATA] or borough council area do you live or work in? ( …" at bounding box center [1083, 210] width 216 height 50
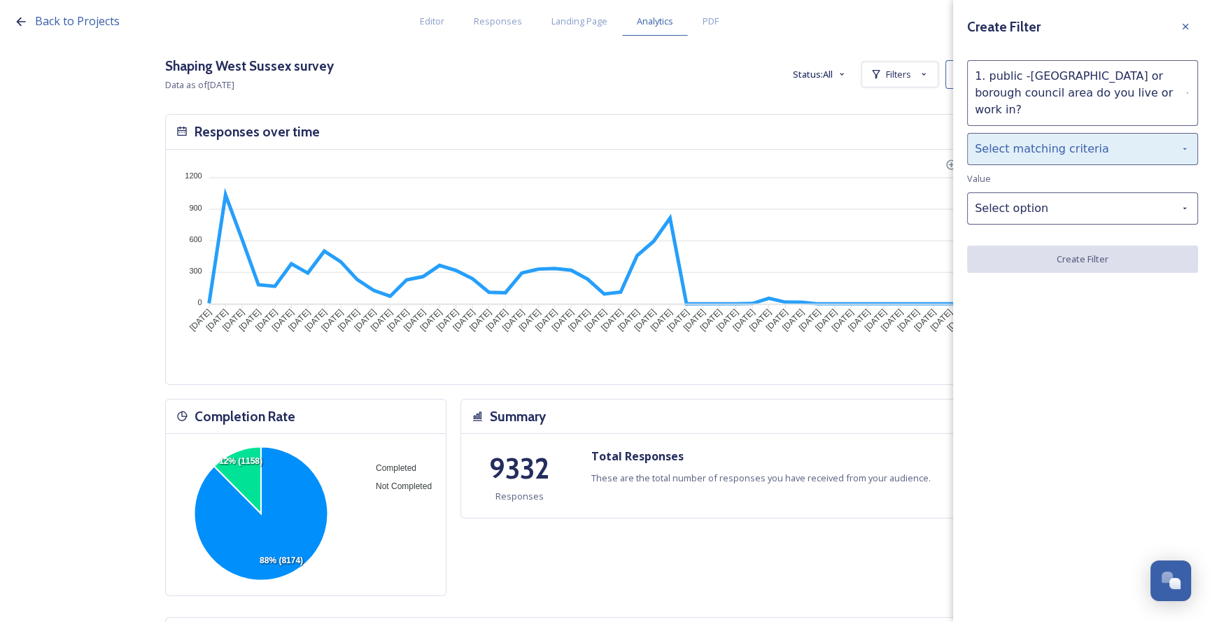
click at [742, 136] on div "Select matching criteria" at bounding box center [1082, 149] width 231 height 32
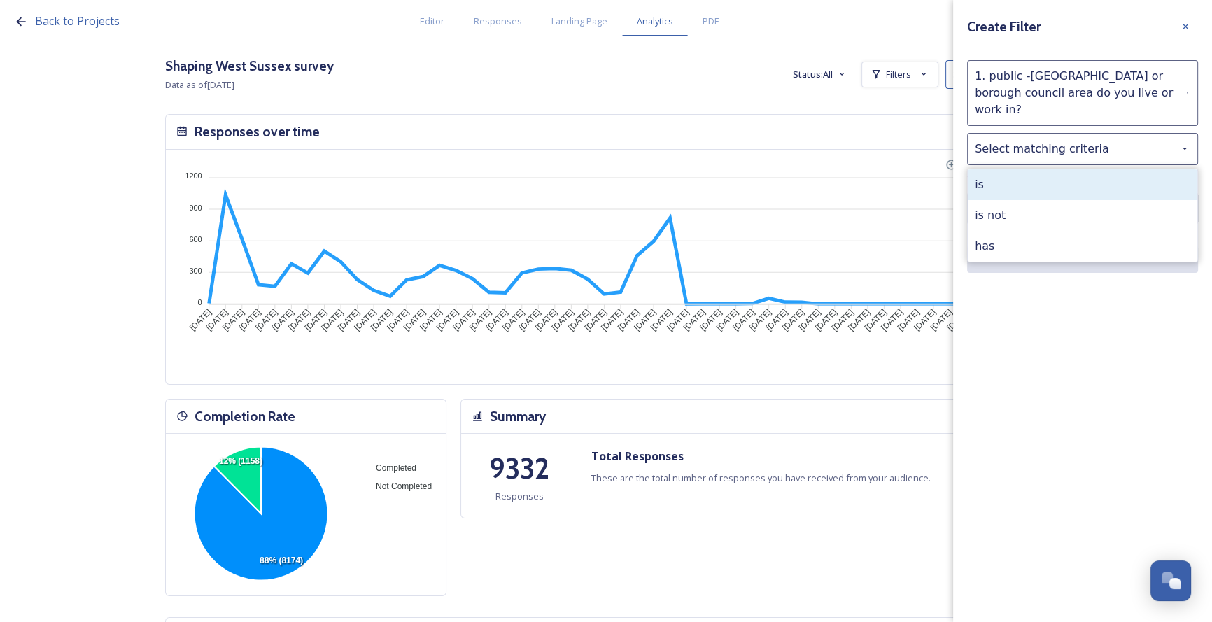
click at [742, 174] on div "is" at bounding box center [1083, 184] width 230 height 31
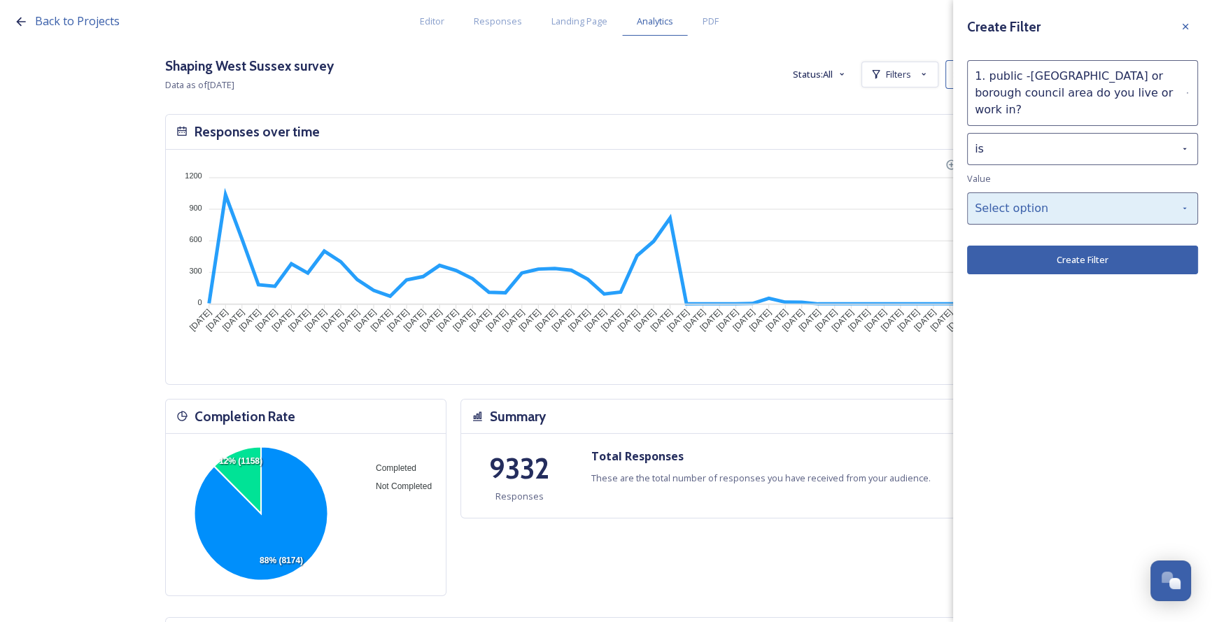
click at [742, 192] on div "Select option" at bounding box center [1082, 208] width 231 height 32
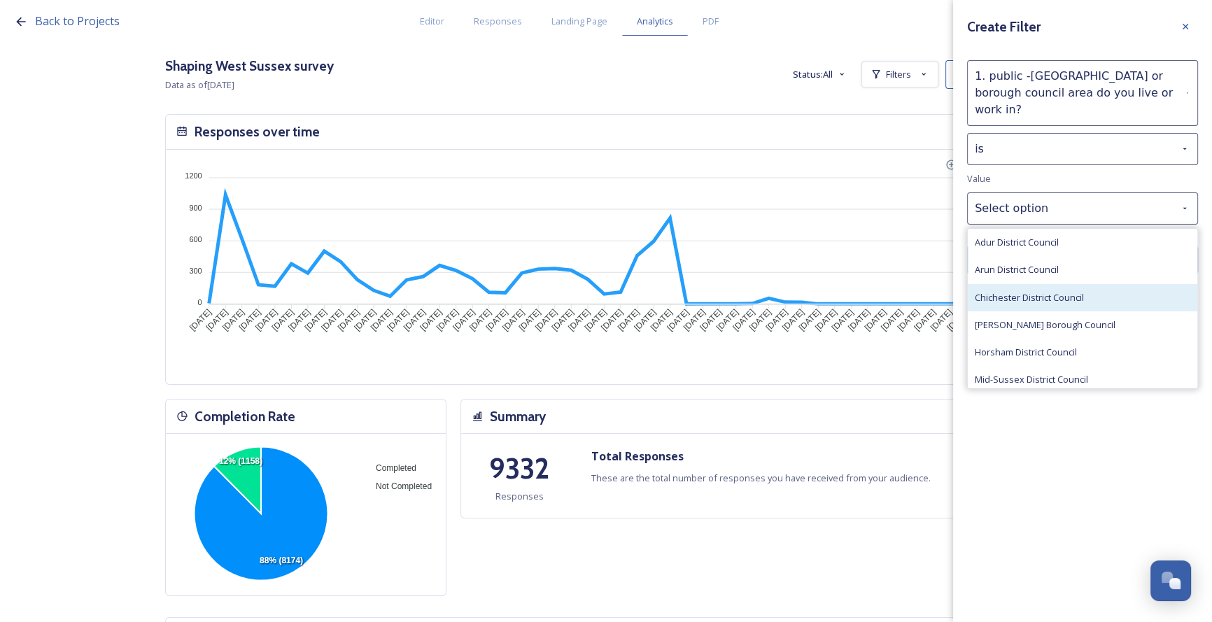
click at [742, 291] on span "Chichester District Council" at bounding box center [1029, 297] width 109 height 13
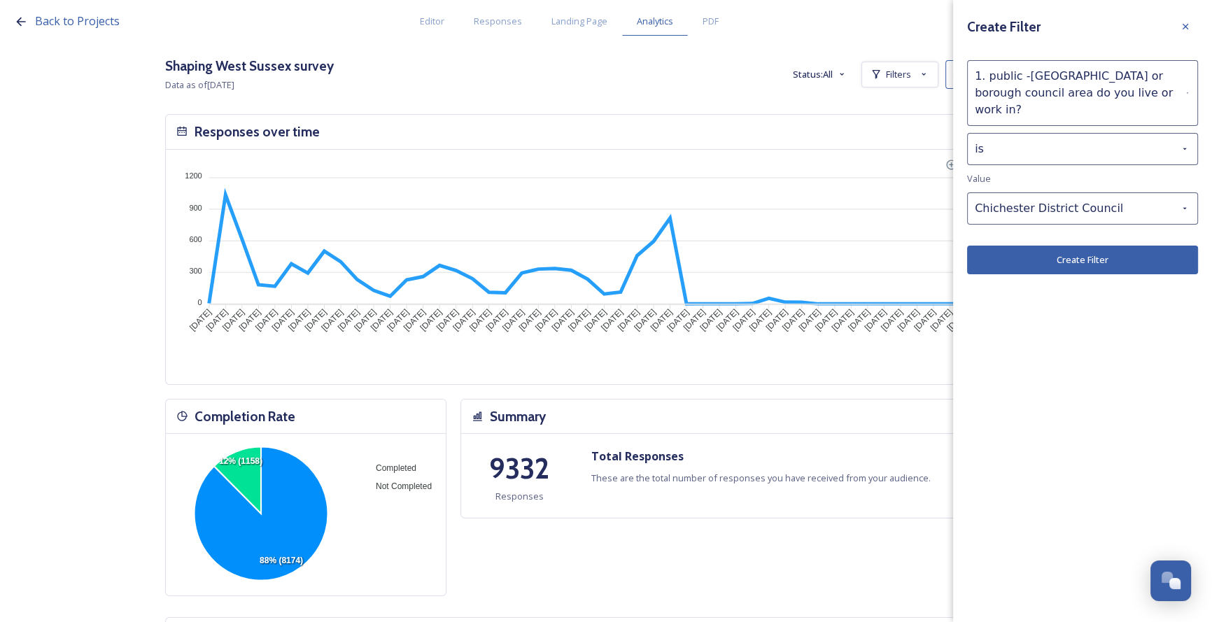
click at [742, 246] on button "Create Filter" at bounding box center [1082, 260] width 231 height 29
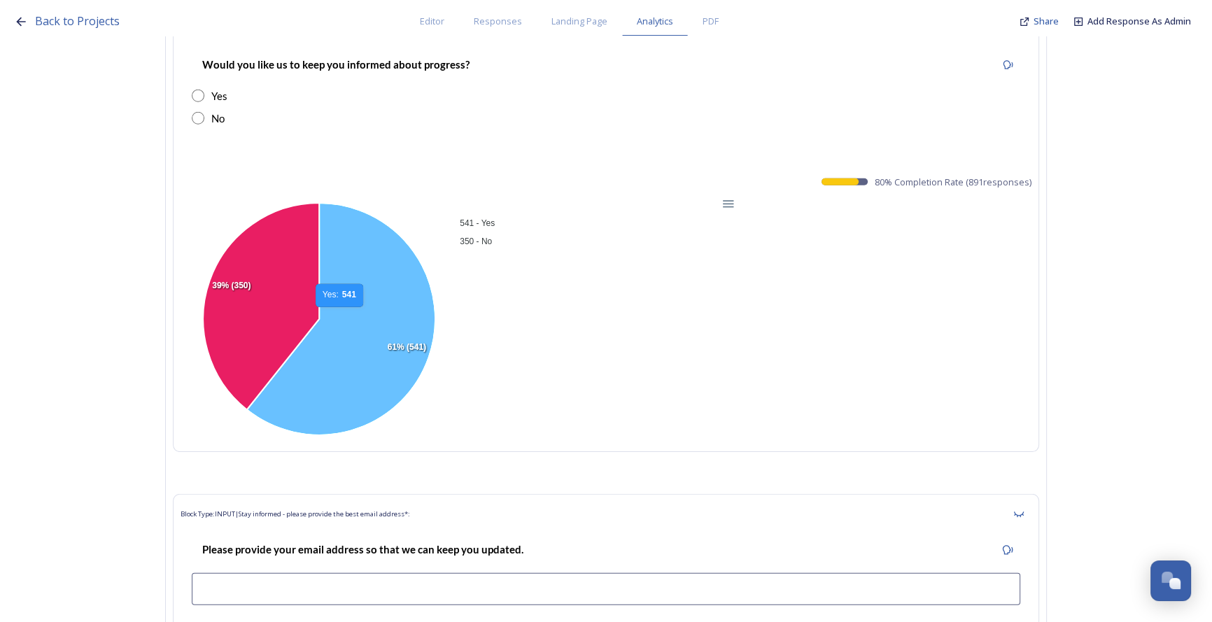
scroll to position [44874, 0]
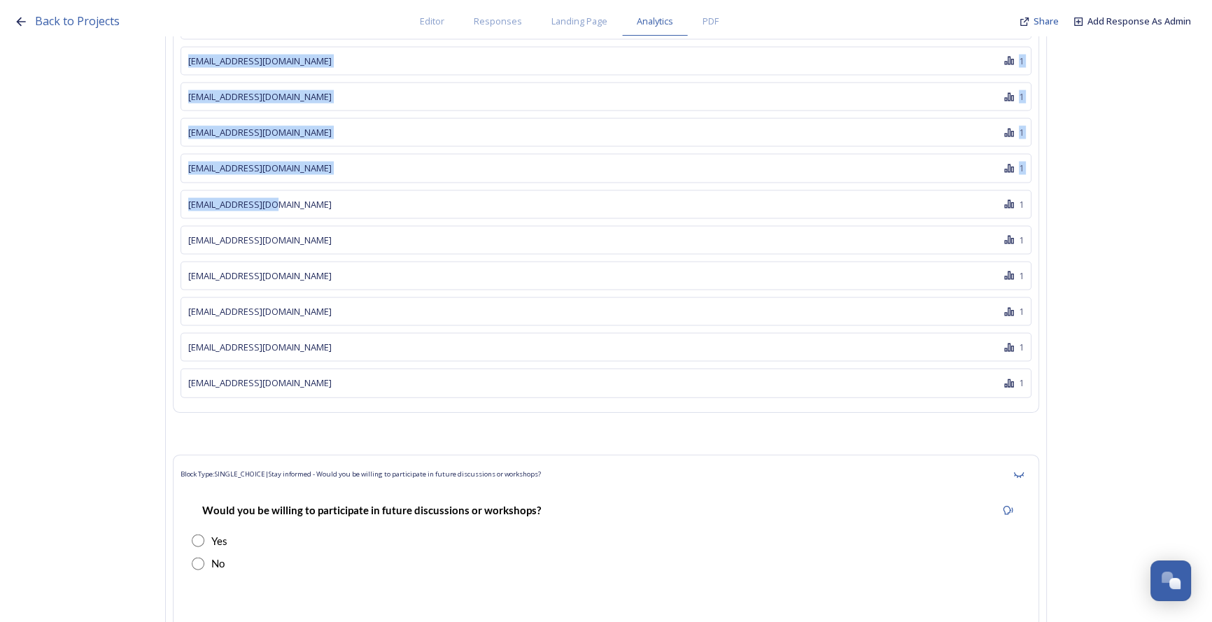
scroll to position [63695, 0]
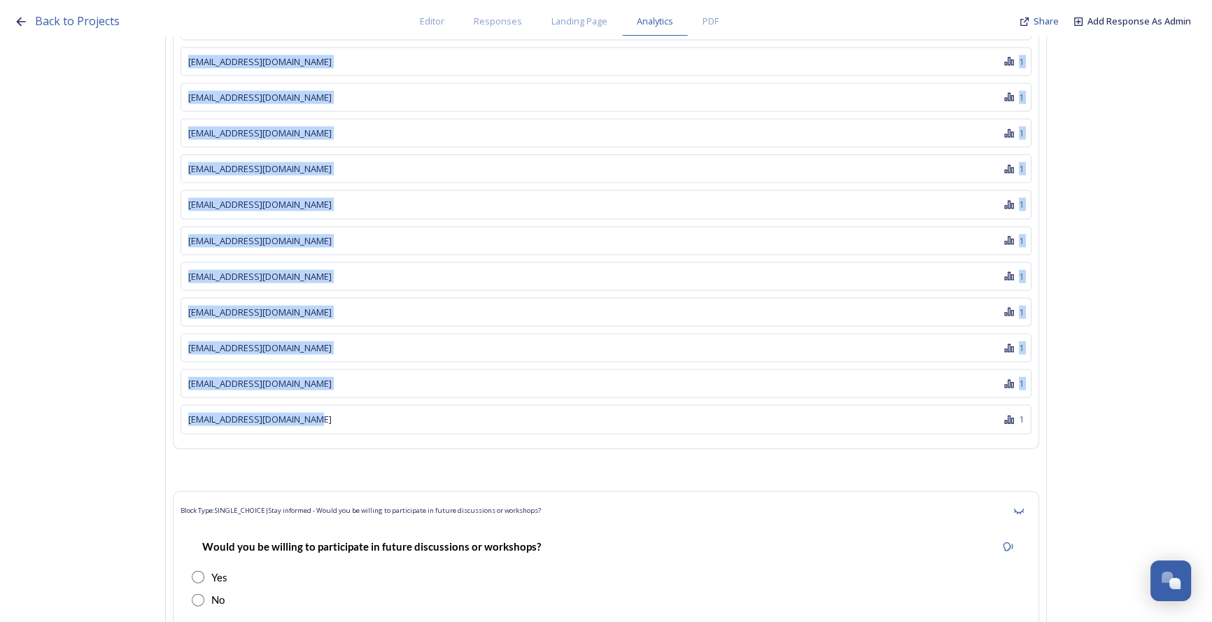
drag, startPoint x: 189, startPoint y: 259, endPoint x: 374, endPoint y: 237, distance: 186.7
copy div "[PERSON_NAME][EMAIL_ADDRESS][DOMAIN_NAME] 2 [EMAIL_ADDRESS][DOMAIN_NAME] 2 [EMA…"
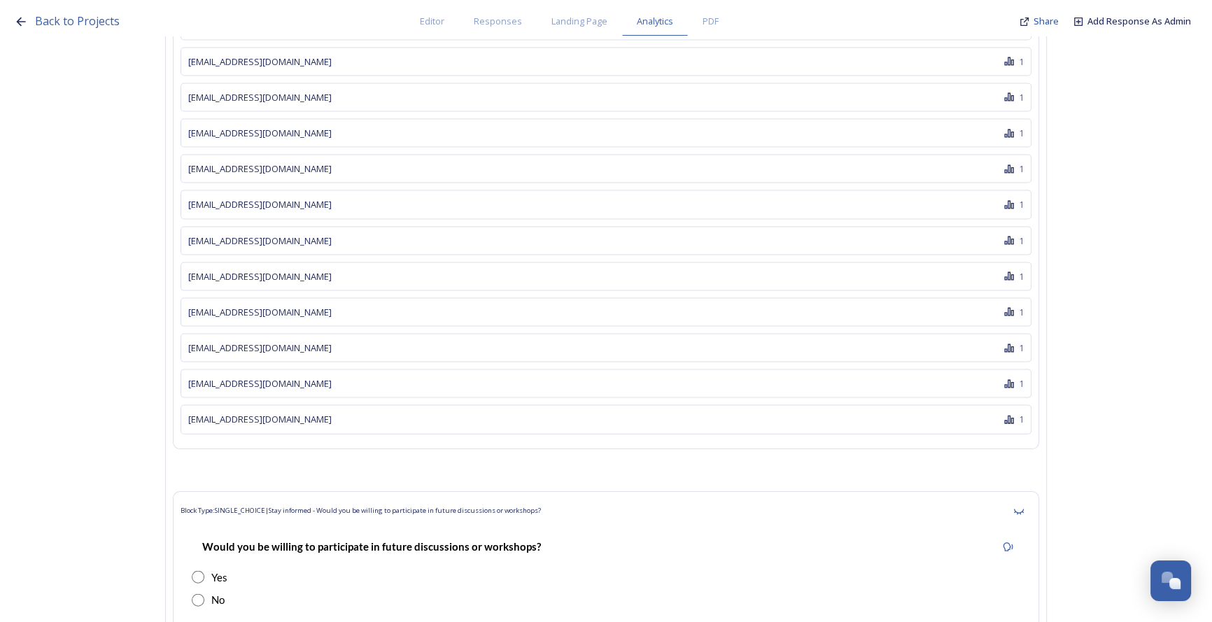
click at [486, 524] on div "Would you be willing to participate in future discussions or workshops? Yes No" at bounding box center [606, 573] width 851 height 98
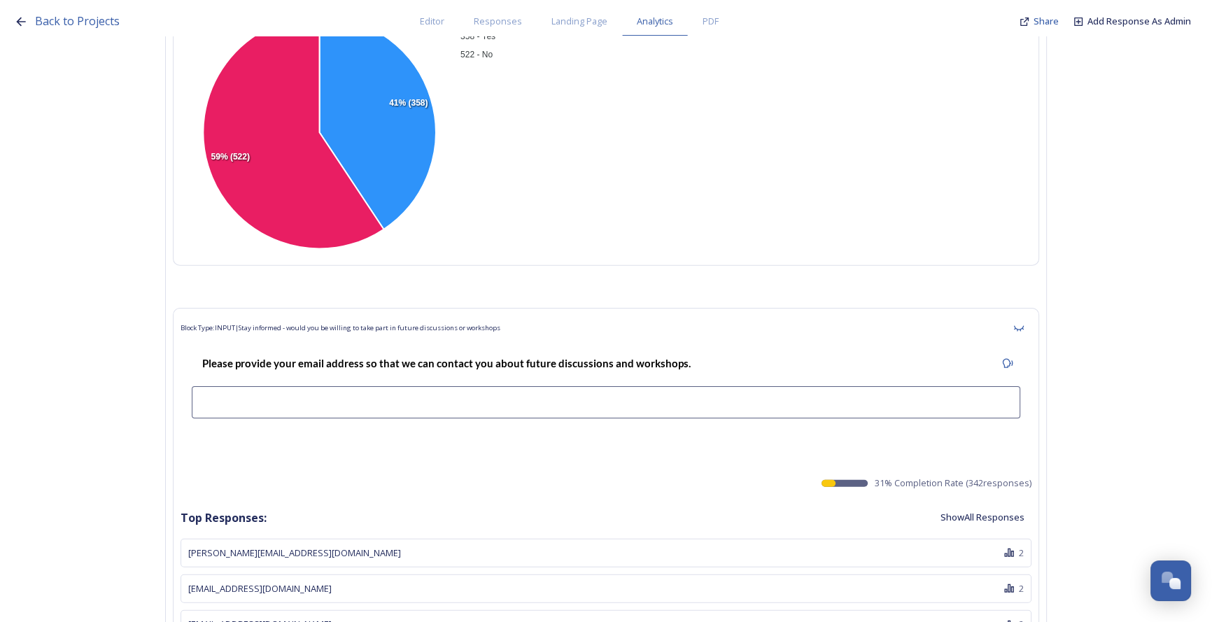
scroll to position [64365, 0]
click at [961, 502] on button "Show All Responses" at bounding box center [982, 515] width 98 height 27
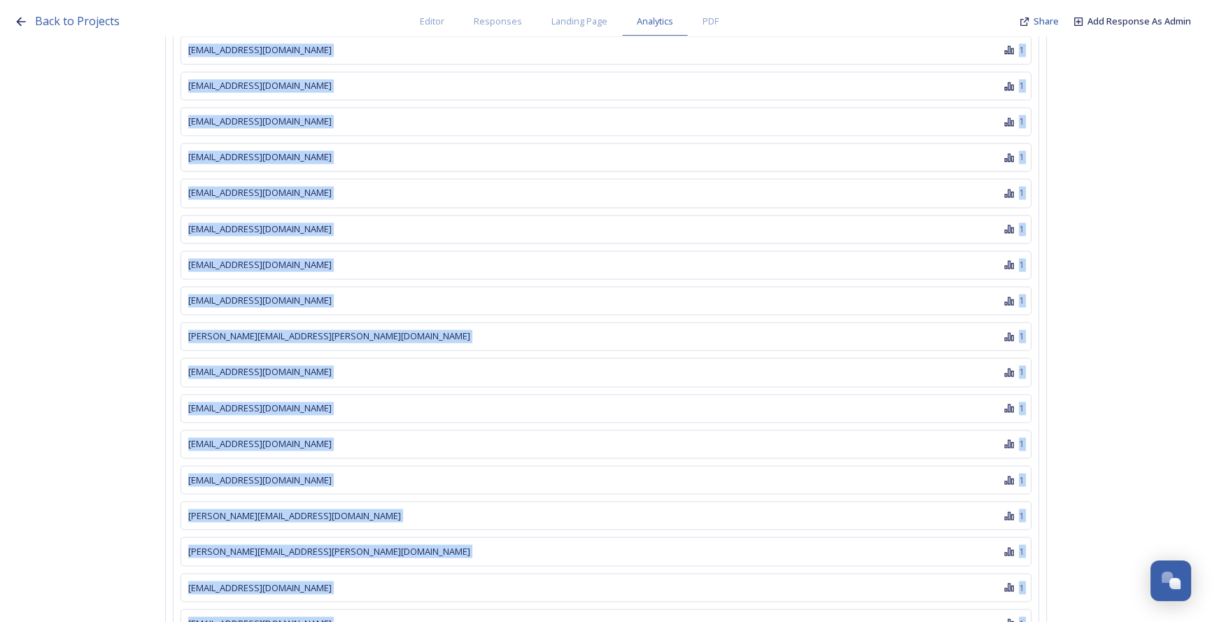
scroll to position [76252, 0]
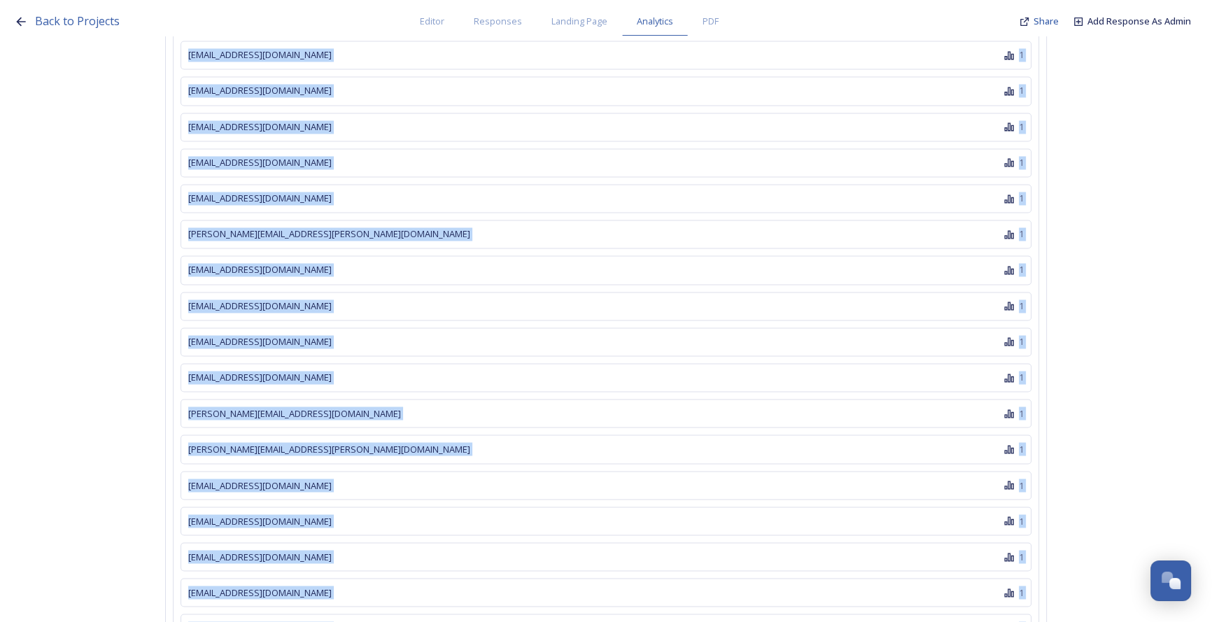
drag, startPoint x: 187, startPoint y: 246, endPoint x: 292, endPoint y: 516, distance: 290.0
copy div "[PERSON_NAME][EMAIL_ADDRESS][DOMAIN_NAME] 2 [EMAIL_ADDRESS][DOMAIN_NAME] 2 [EMA…"
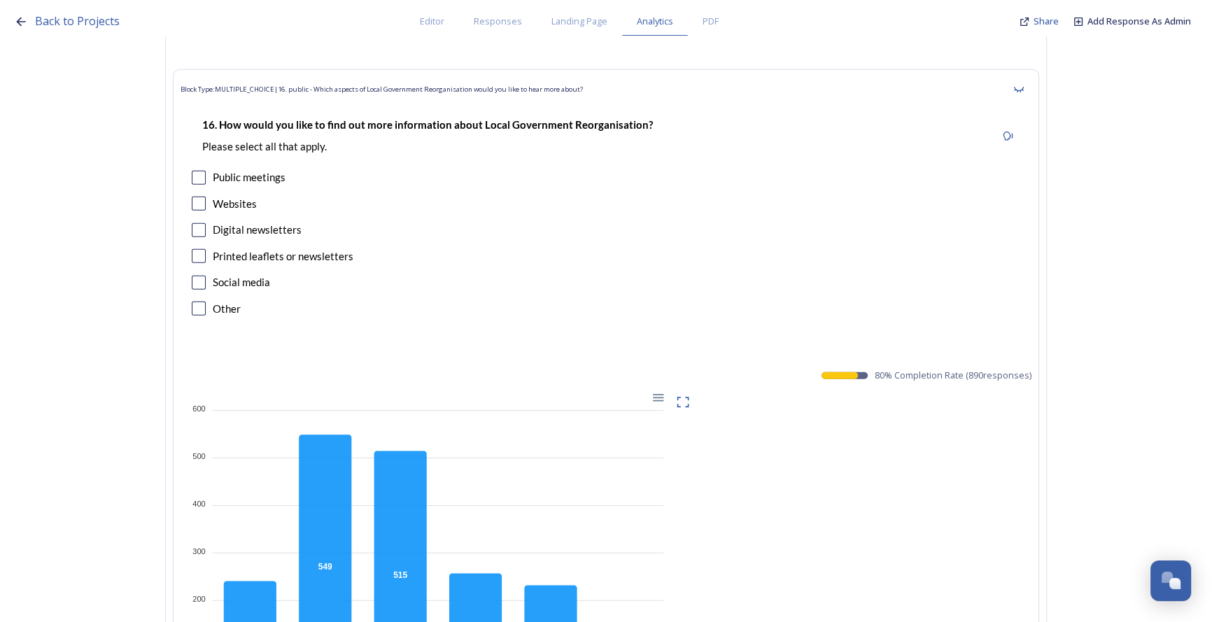
scroll to position [24573, 0]
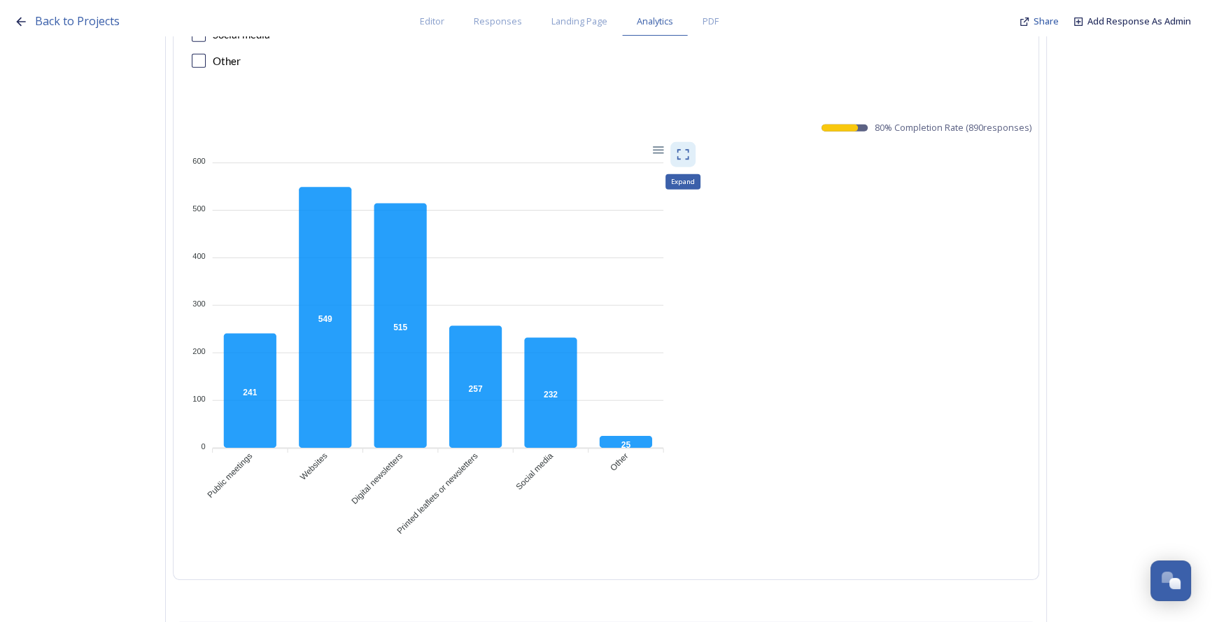
click at [690, 148] on icon at bounding box center [683, 155] width 14 height 14
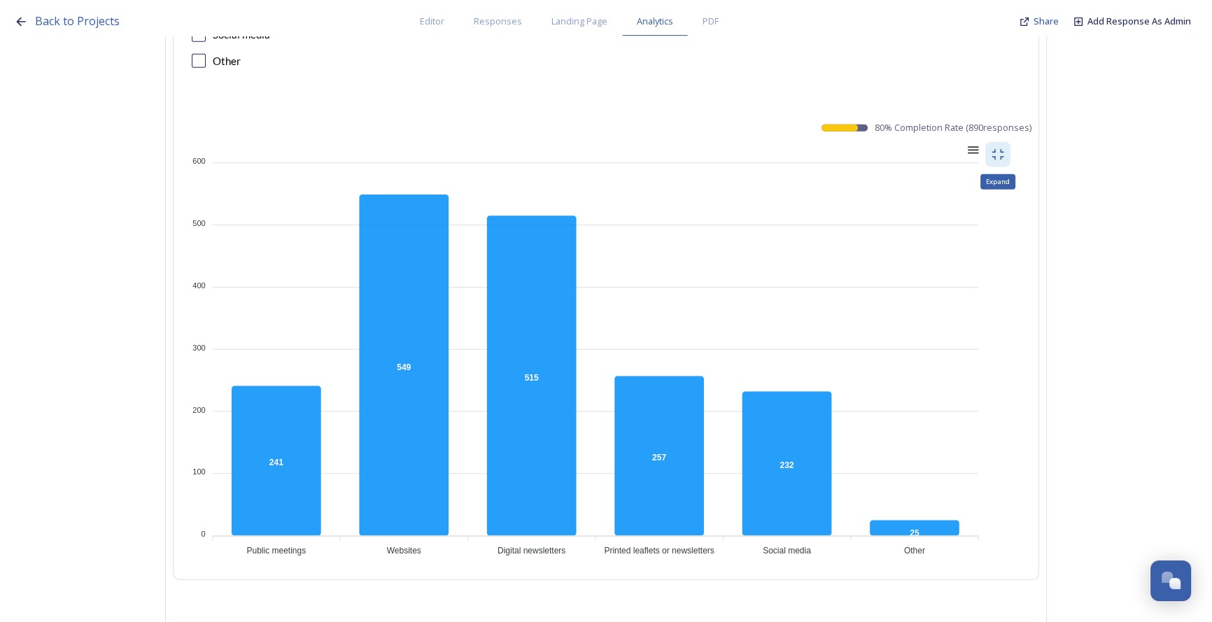
click at [973, 143] on div at bounding box center [972, 149] width 12 height 12
click at [964, 194] on div "Download PNG" at bounding box center [937, 211] width 71 height 34
click at [978, 143] on div at bounding box center [972, 149] width 12 height 12
click at [968, 227] on div "Download CSV" at bounding box center [937, 237] width 71 height 21
click at [978, 143] on div at bounding box center [972, 149] width 12 height 12
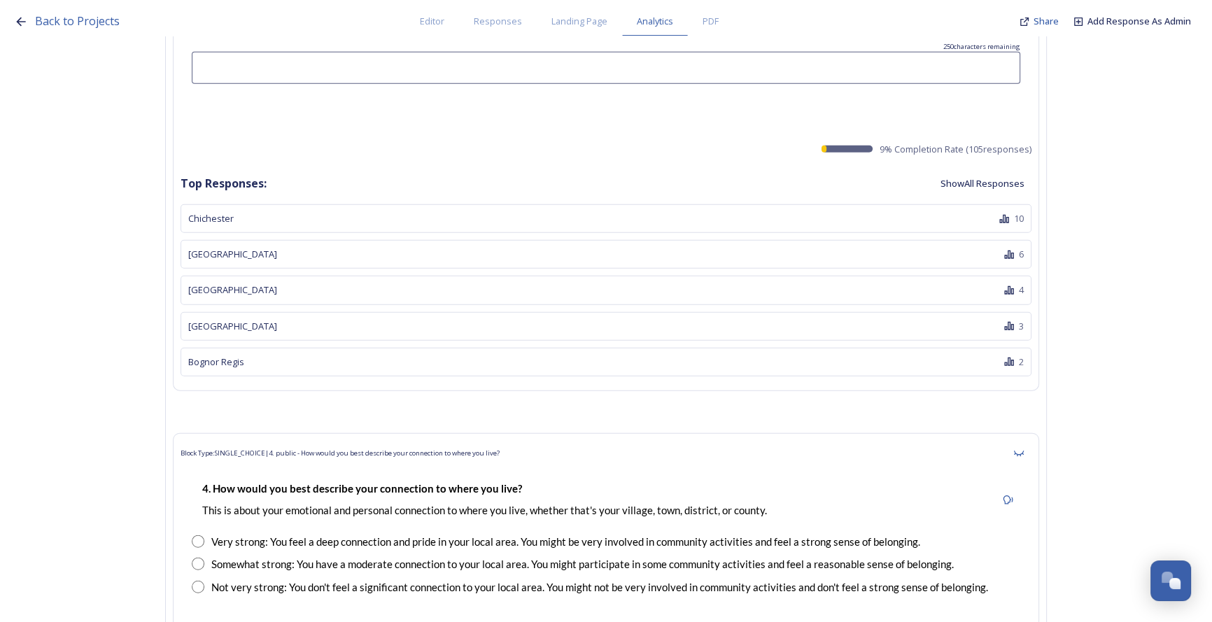
scroll to position [0, 0]
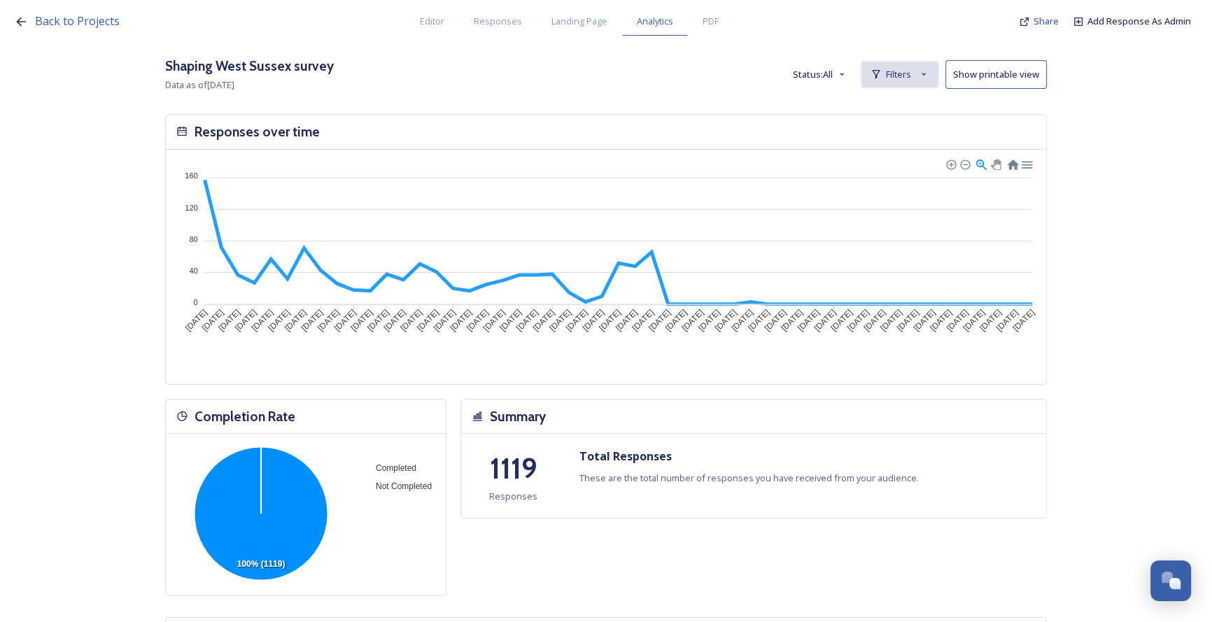
click at [905, 75] on span "Filters" at bounding box center [898, 74] width 25 height 13
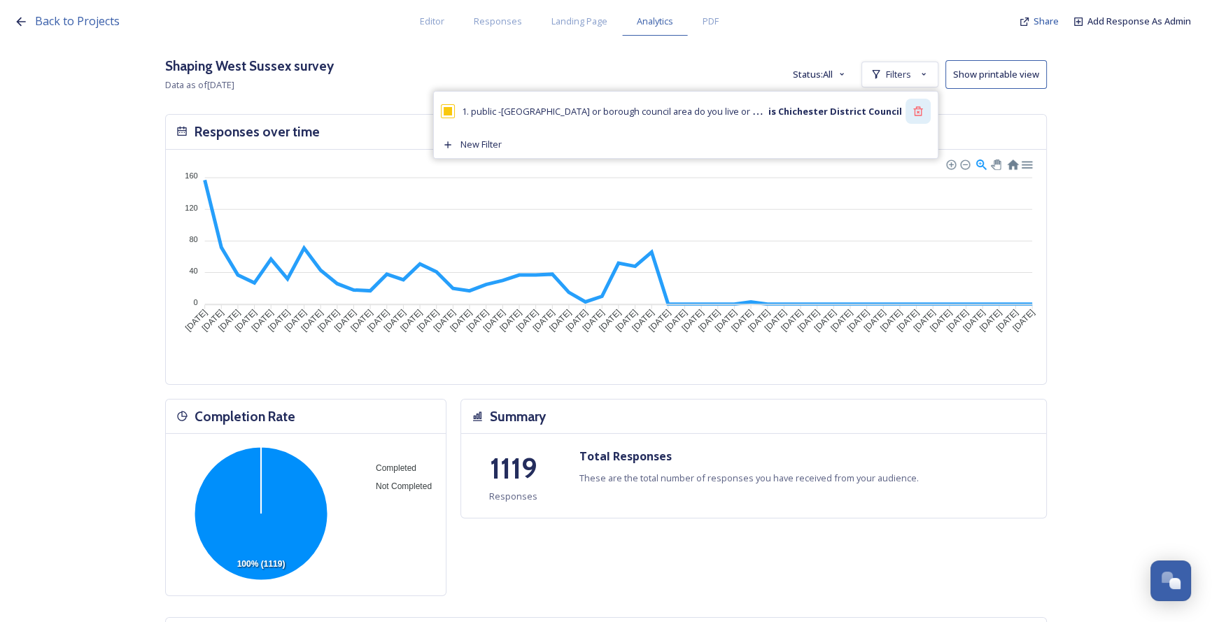
click at [924, 111] on icon at bounding box center [917, 111] width 11 height 11
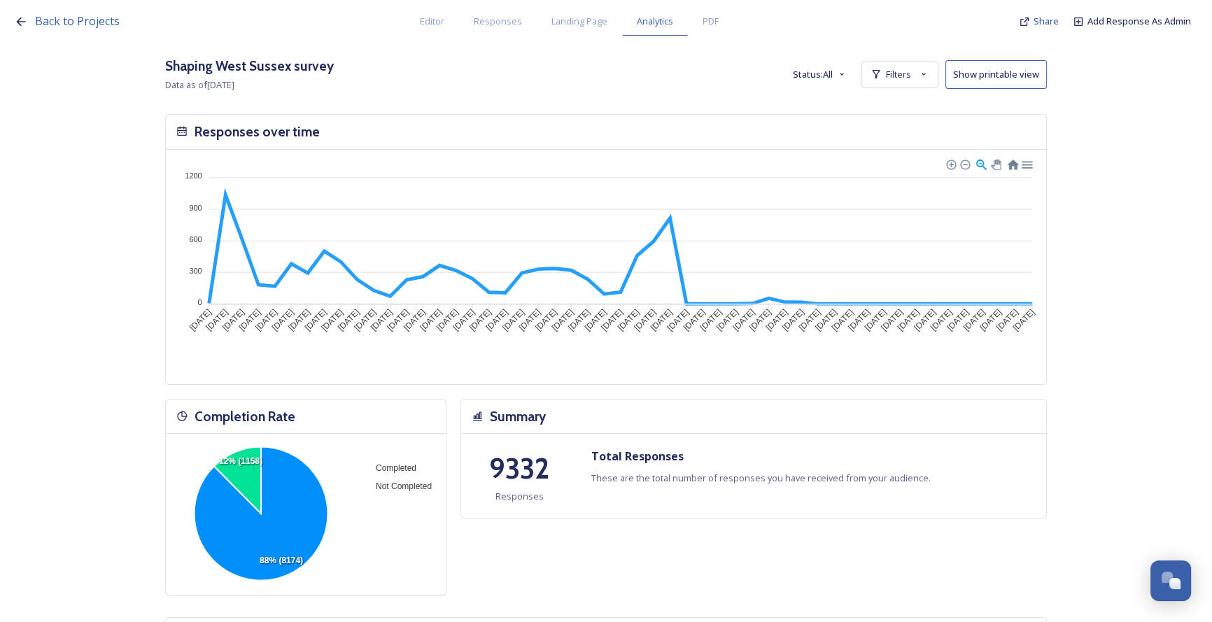
click at [655, 80] on div "Shaping [GEOGRAPHIC_DATA] survey Data as of [DATE] Status: All Filters Show pri…" at bounding box center [606, 74] width 882 height 37
click at [938, 73] on div "Filters" at bounding box center [899, 75] width 77 height 26
click at [906, 112] on div "New Filter" at bounding box center [900, 105] width 76 height 27
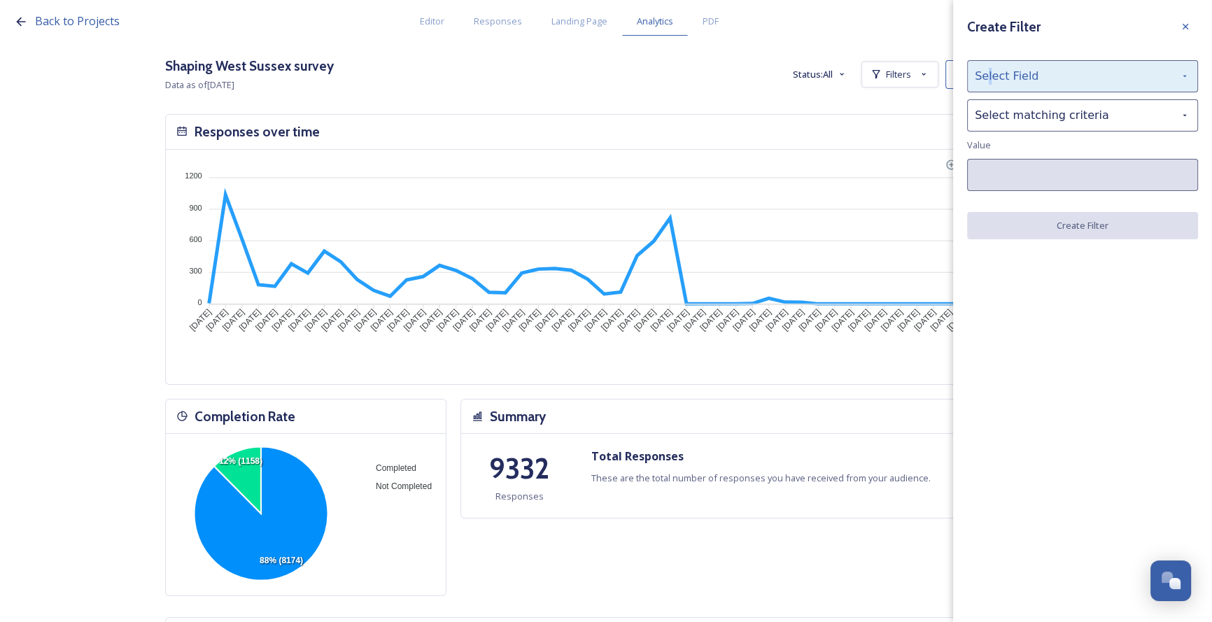
click at [987, 76] on div "Select Field" at bounding box center [1082, 76] width 231 height 32
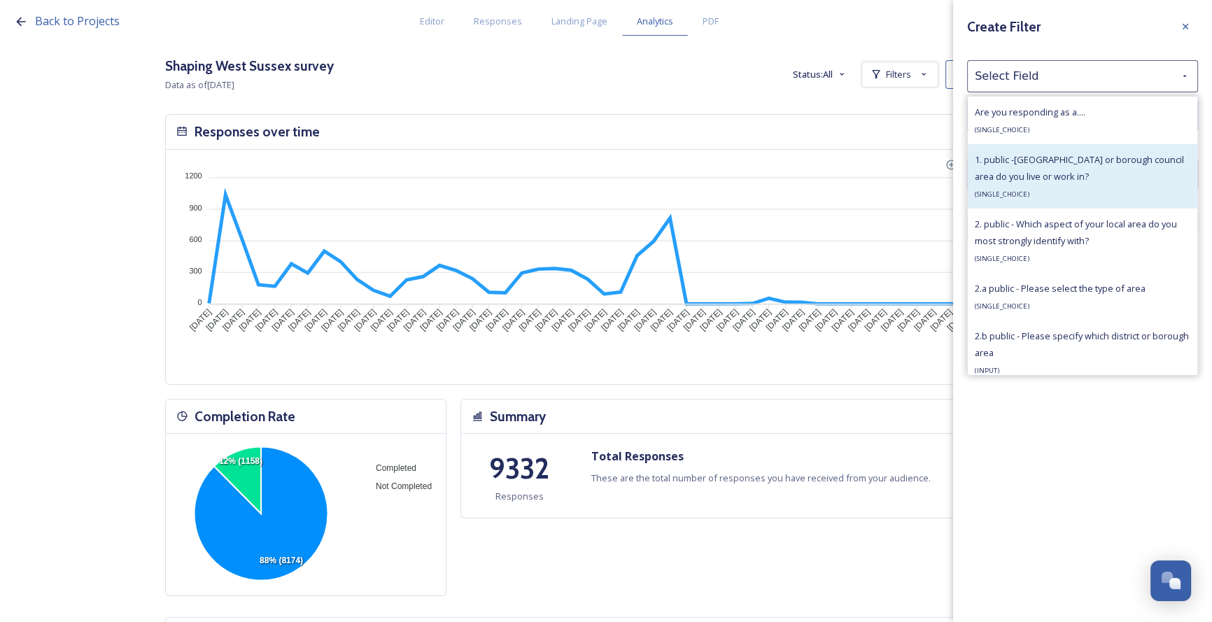
click at [1006, 196] on span "( SINGLE_CHOICE )" at bounding box center [1002, 194] width 55 height 9
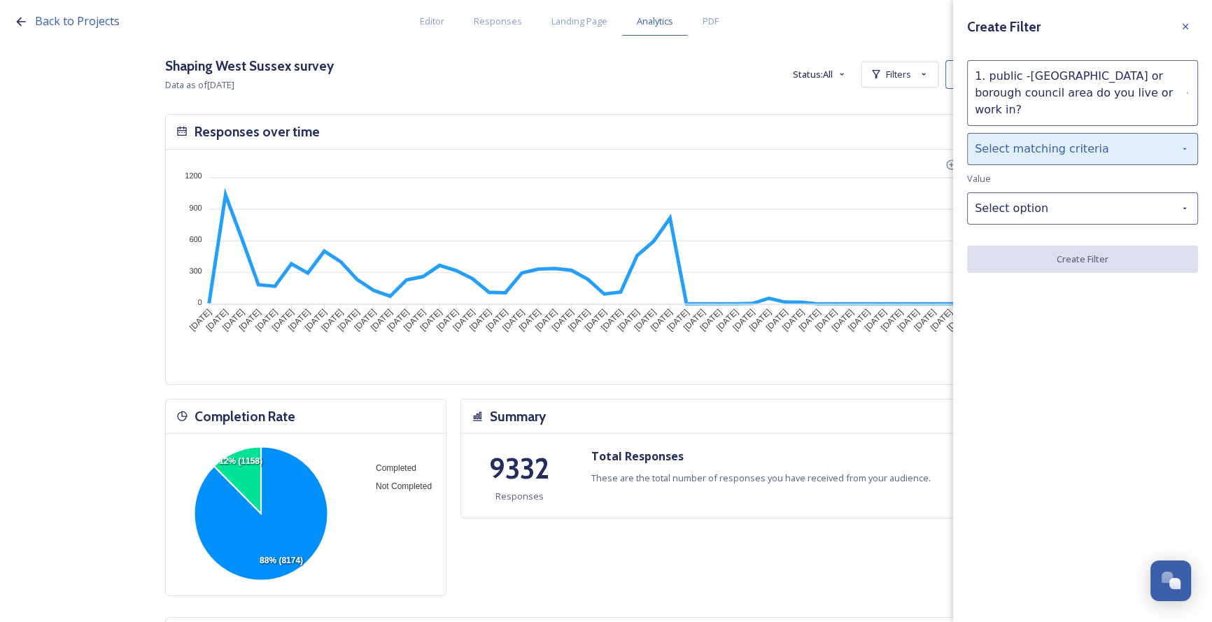
click at [1009, 133] on div "Select matching criteria" at bounding box center [1082, 149] width 231 height 32
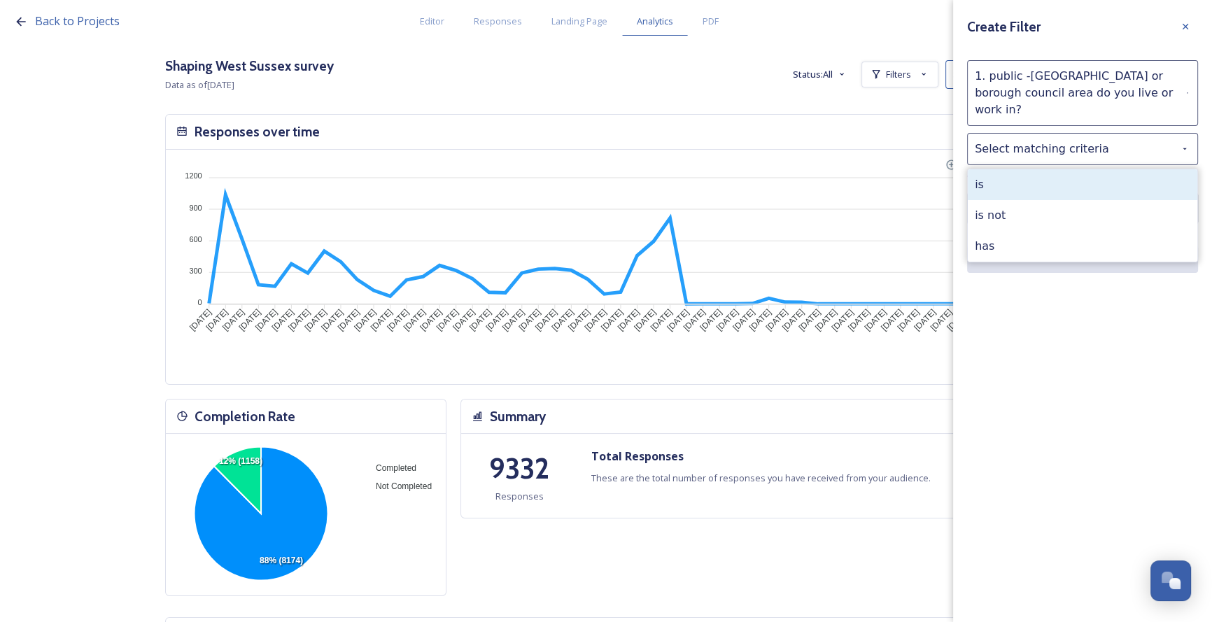
click at [1016, 171] on div "is" at bounding box center [1083, 184] width 230 height 31
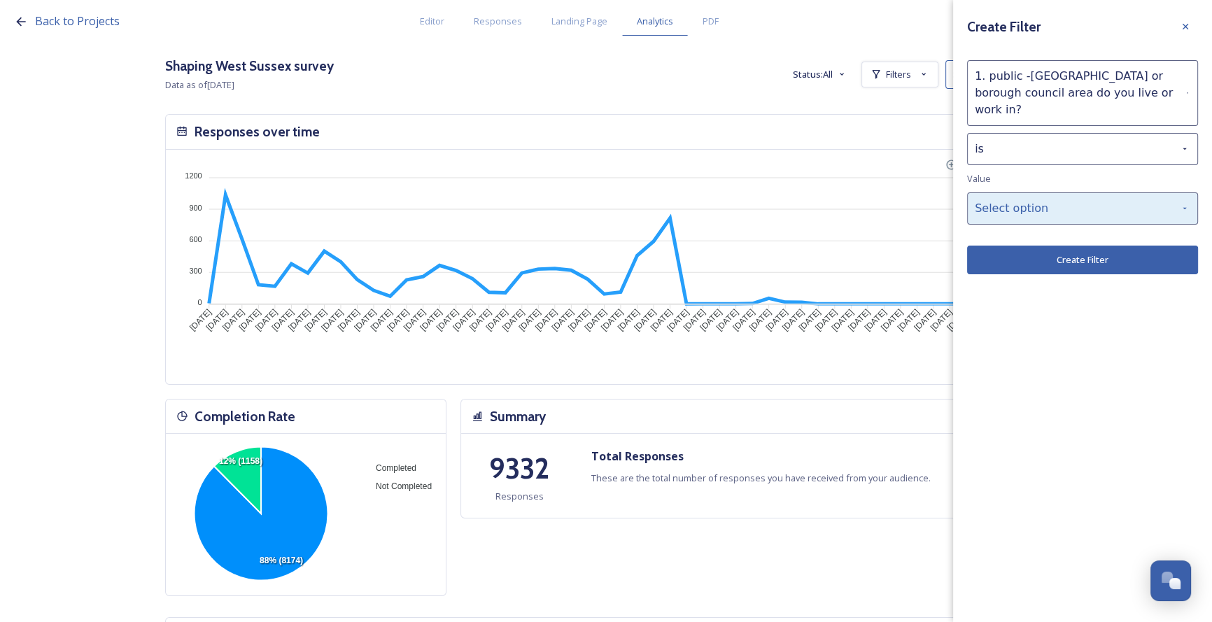
click at [1008, 197] on div "Select option" at bounding box center [1082, 208] width 231 height 32
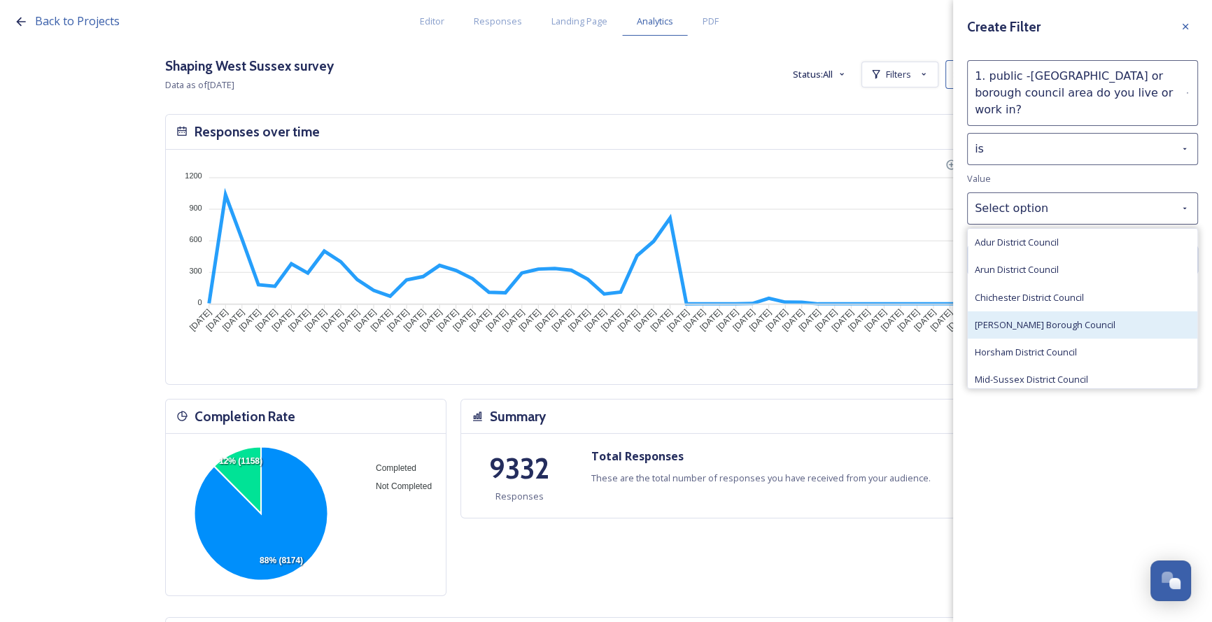
click at [1027, 318] on span "[PERSON_NAME] Borough Council" at bounding box center [1045, 324] width 141 height 13
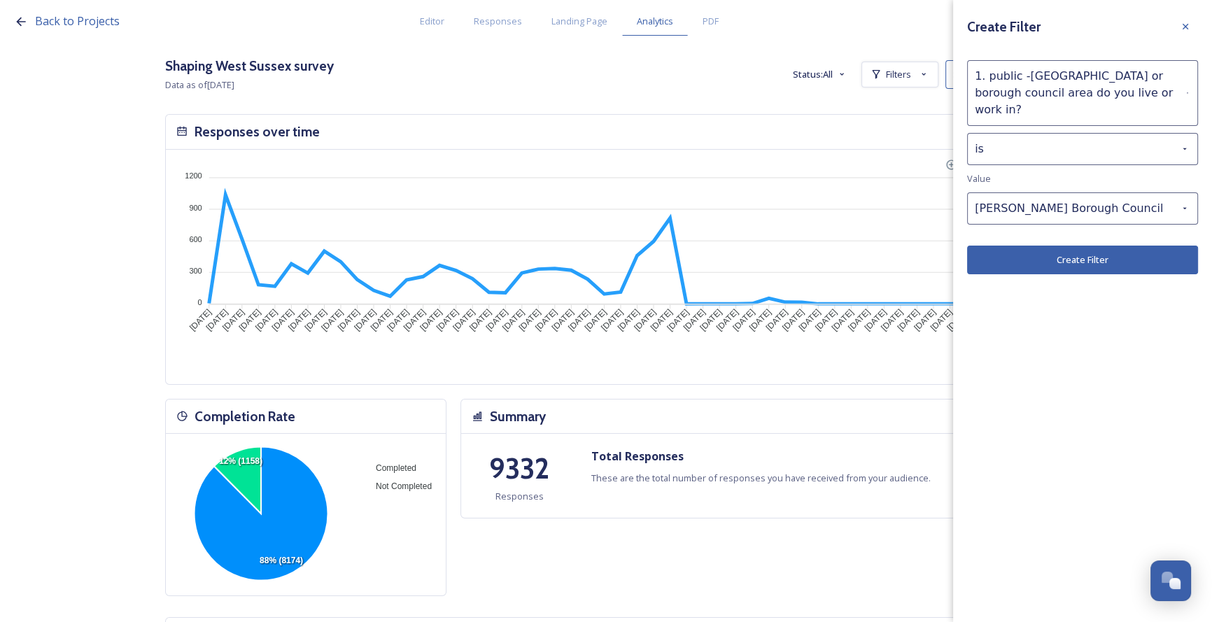
click at [1050, 246] on button "Create Filter" at bounding box center [1082, 260] width 231 height 29
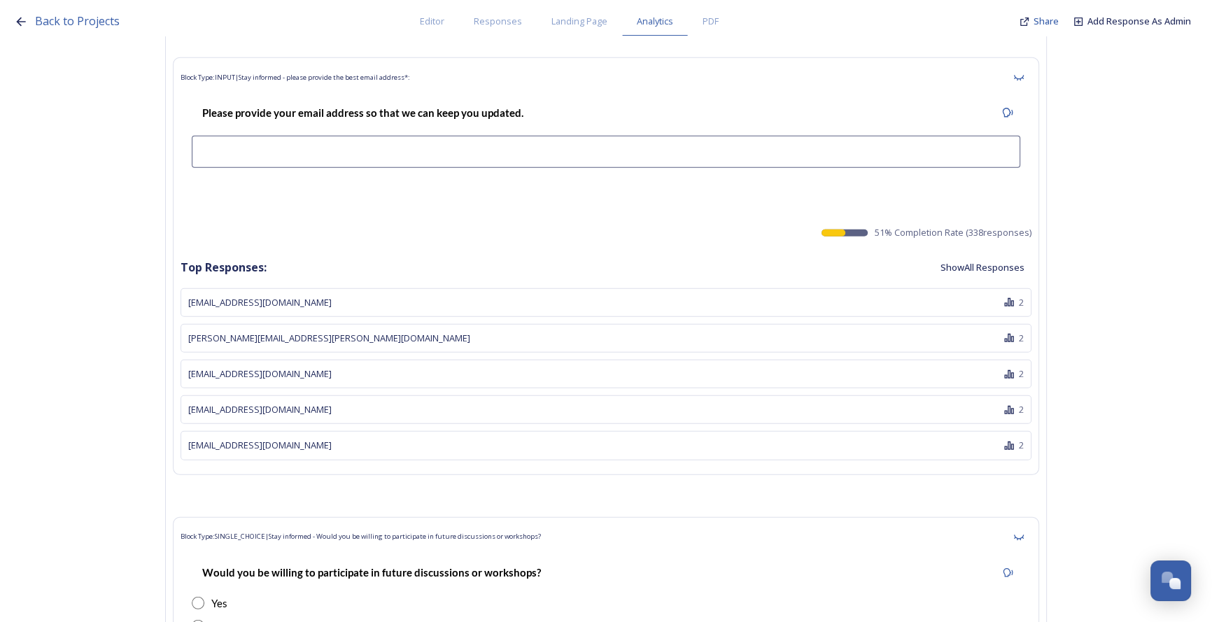
scroll to position [45001, 0]
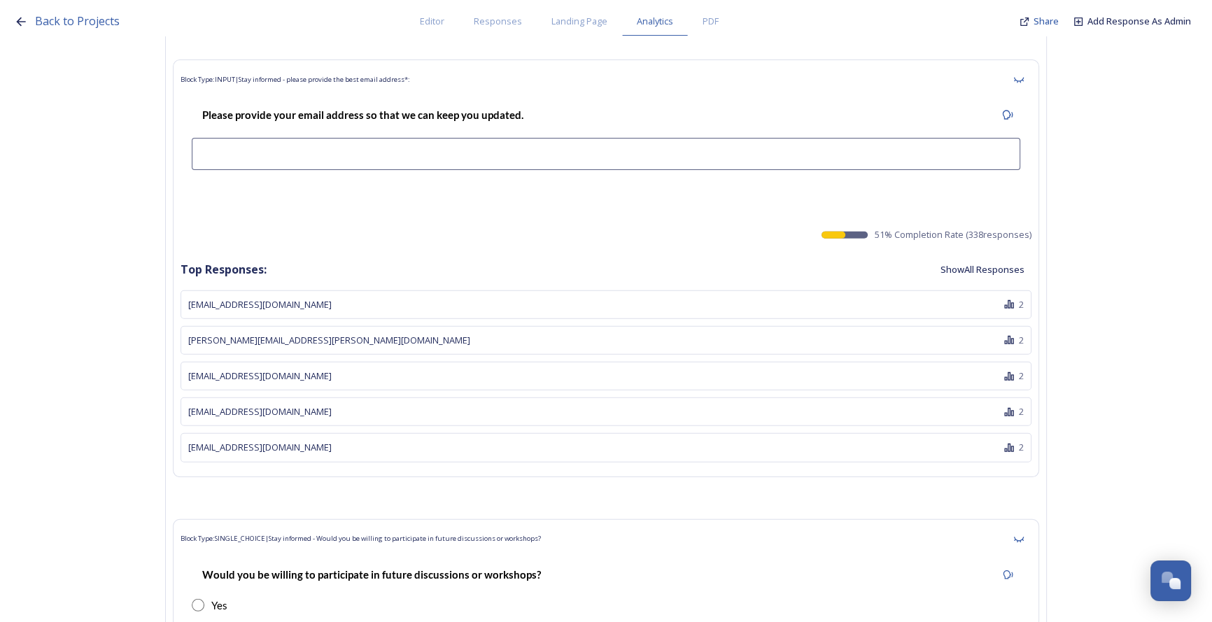
click at [971, 256] on button "Show All Responses" at bounding box center [982, 269] width 98 height 27
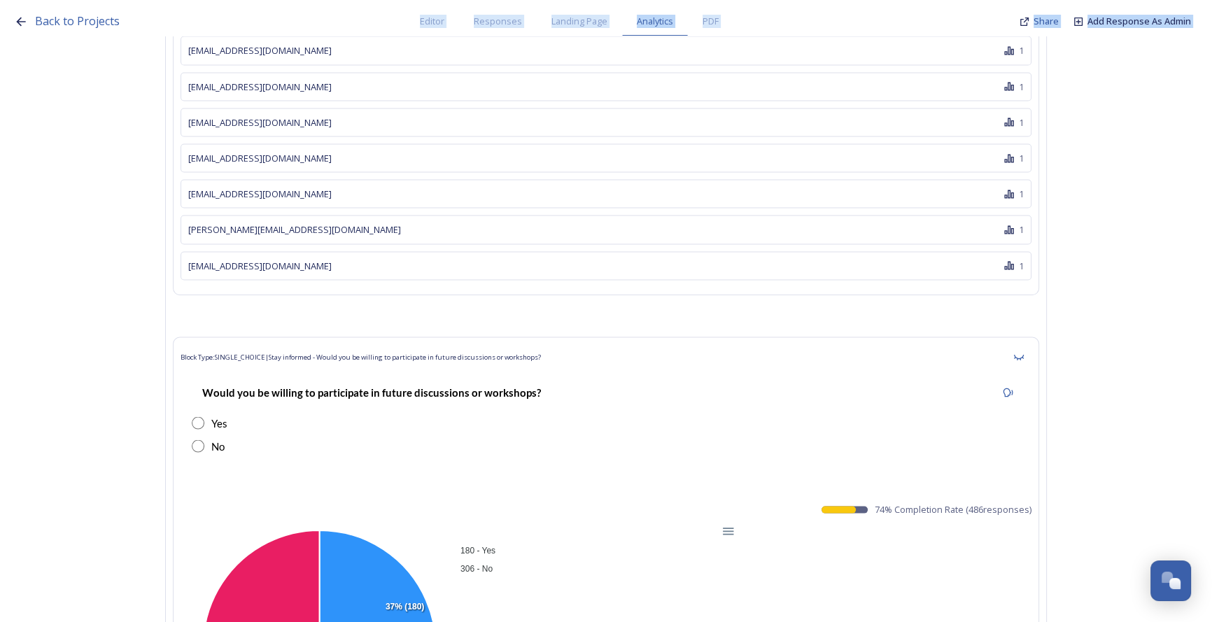
scroll to position [56818, 0]
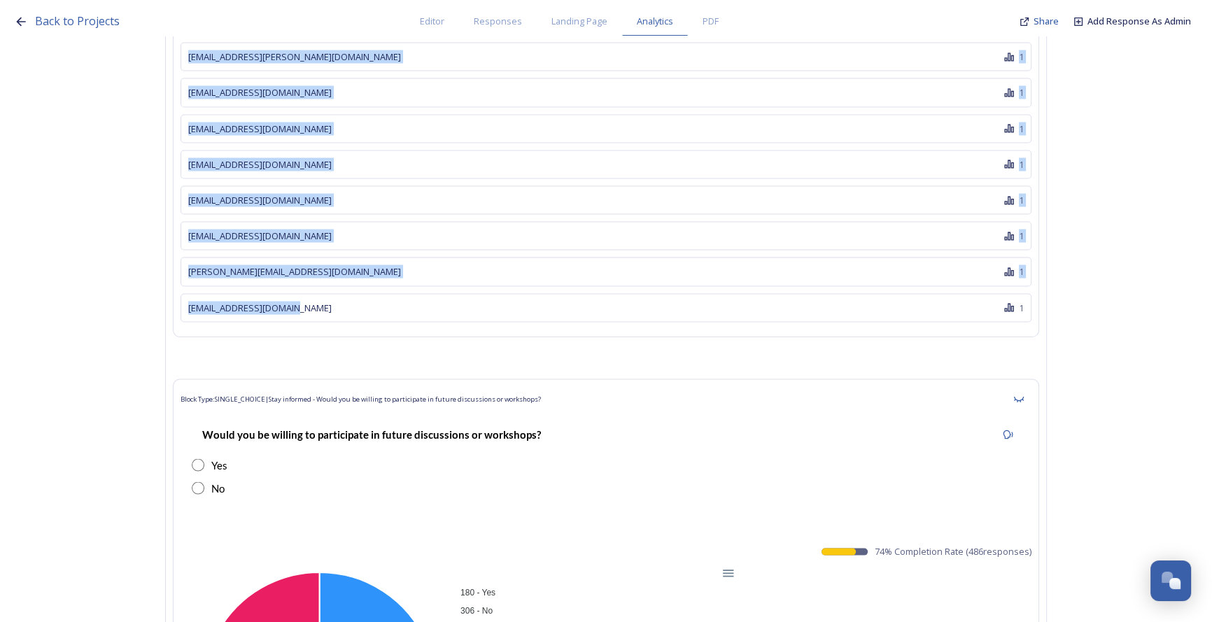
drag, startPoint x: 190, startPoint y: 192, endPoint x: 325, endPoint y: 163, distance: 138.1
copy div "[EMAIL_ADDRESS][DOMAIN_NAME] 2 [PERSON_NAME][EMAIL_ADDRESS][PERSON_NAME][DOMAIN…"
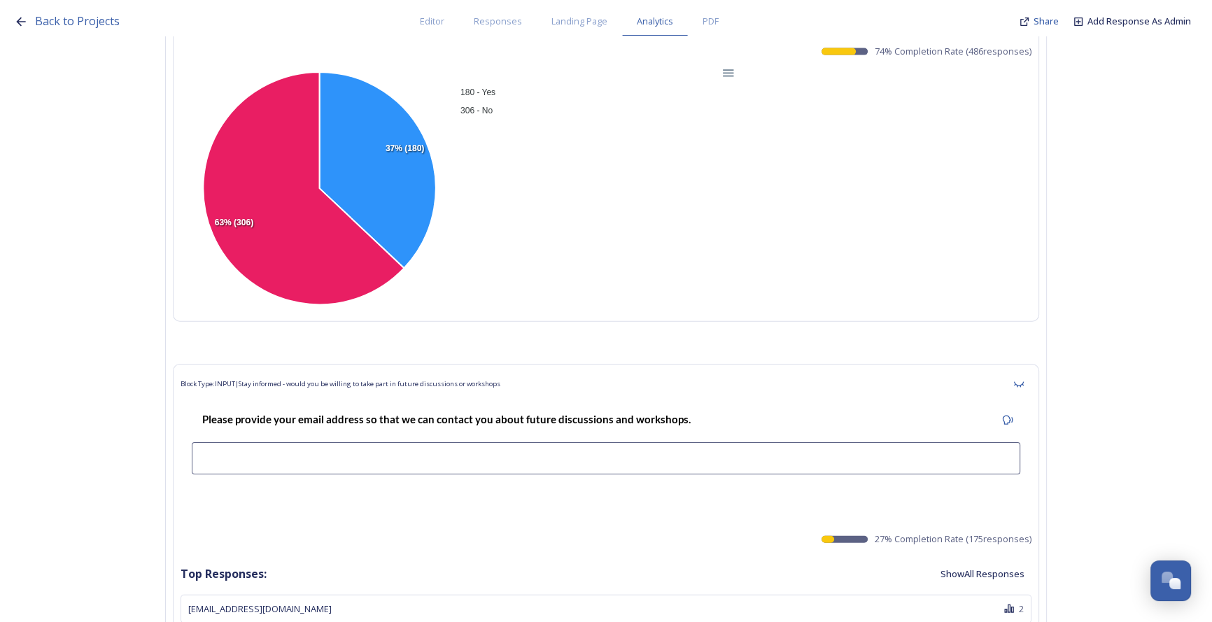
scroll to position [57391, 0]
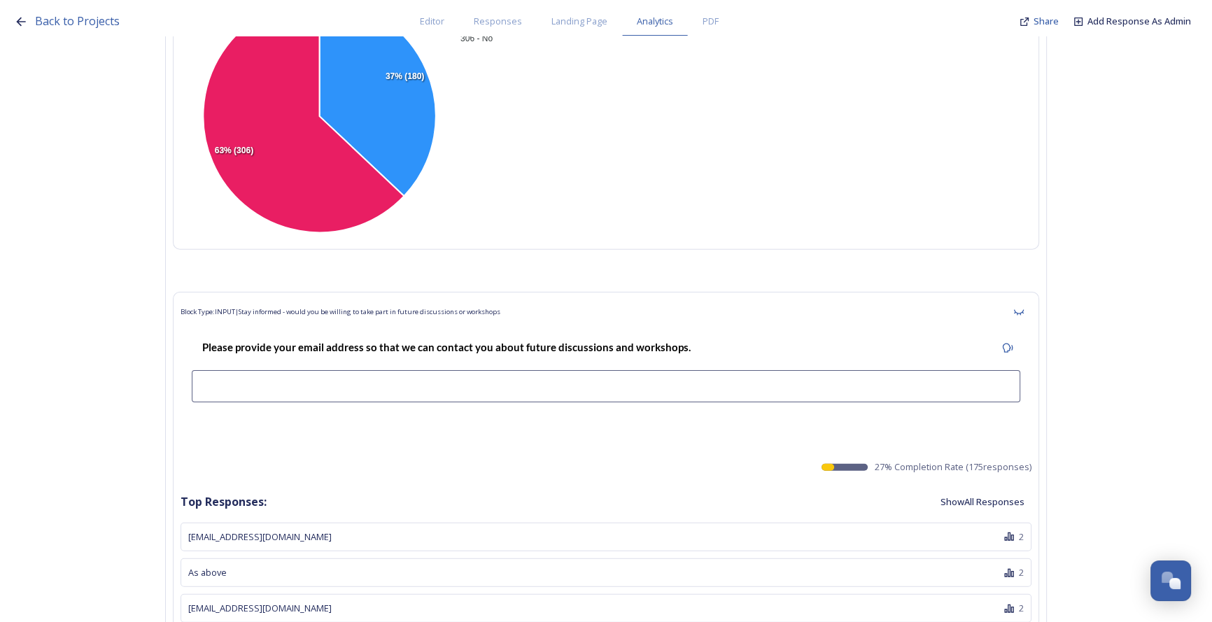
click at [959, 488] on button "Show All Responses" at bounding box center [982, 501] width 98 height 27
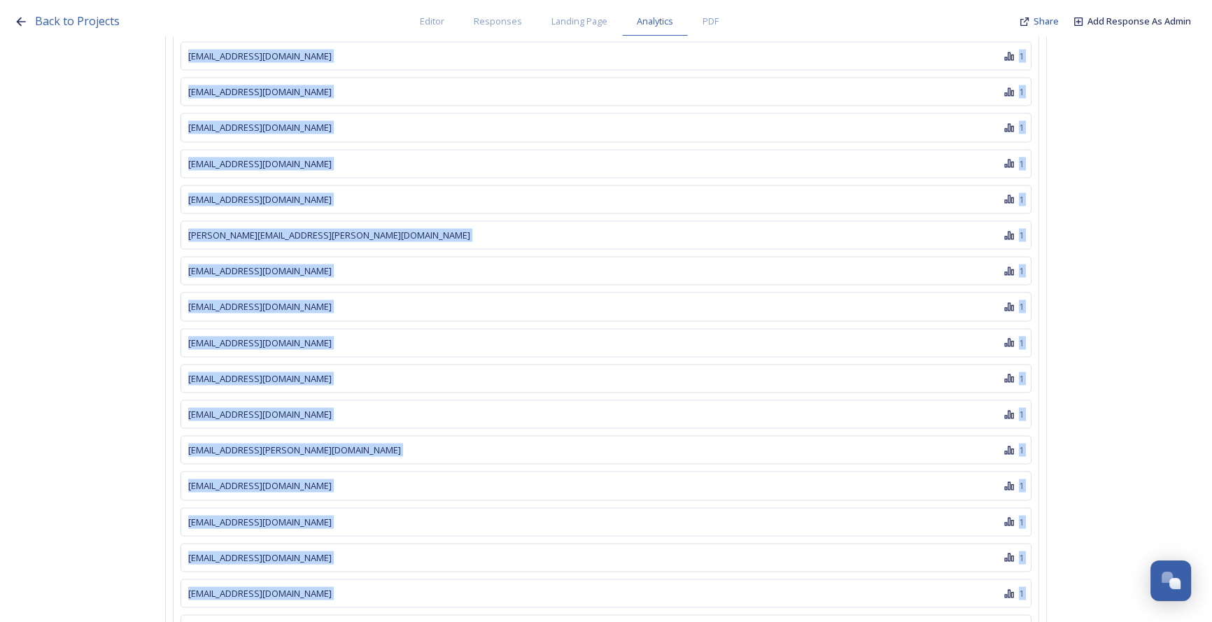
scroll to position [63289, 0]
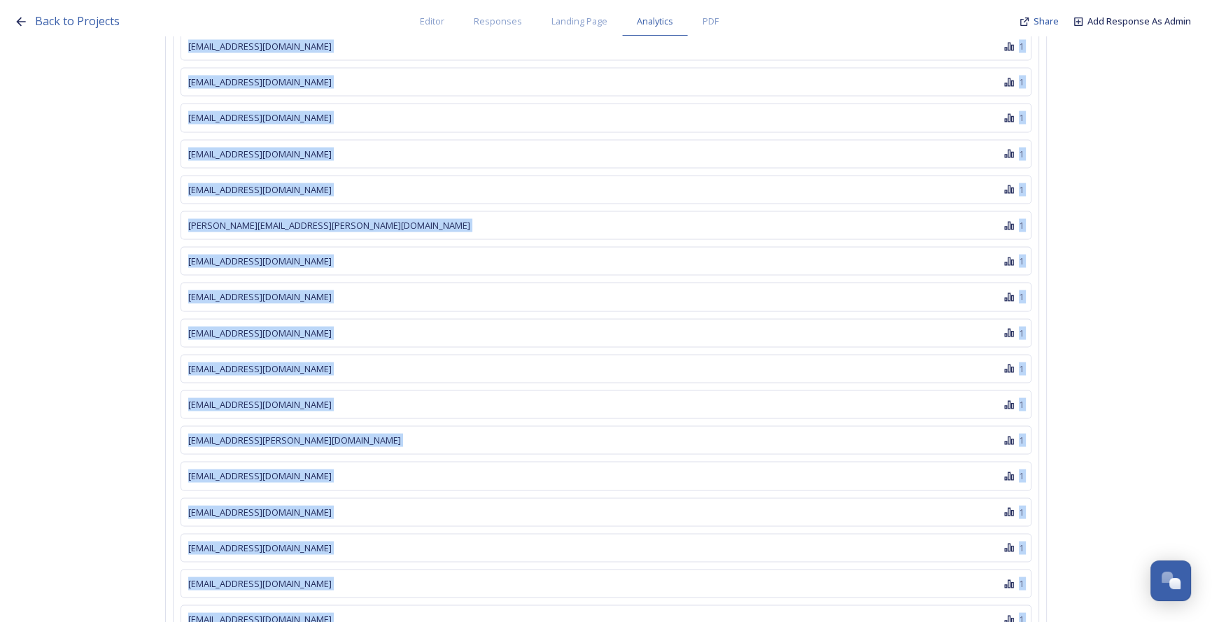
drag, startPoint x: 189, startPoint y: 128, endPoint x: 309, endPoint y: 519, distance: 409.3
copy div "[EMAIL_ADDRESS][DOMAIN_NAME] 2 As above 2 [EMAIL_ADDRESS][DOMAIN_NAME] 2 [EMAIL…"
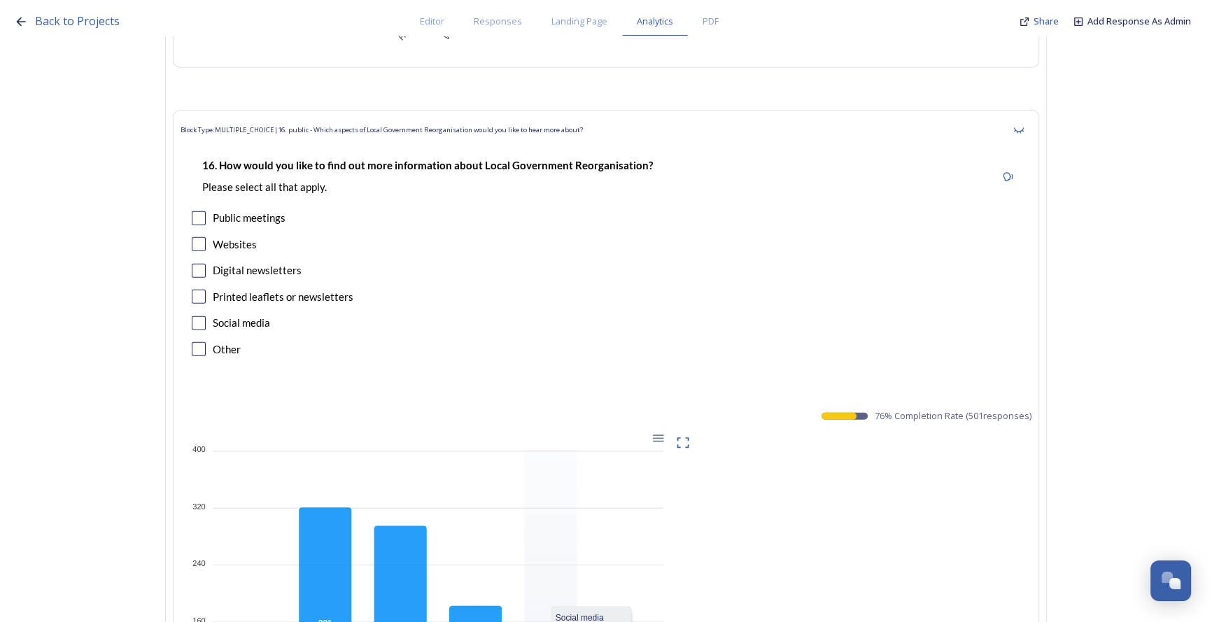
scroll to position [24146, 0]
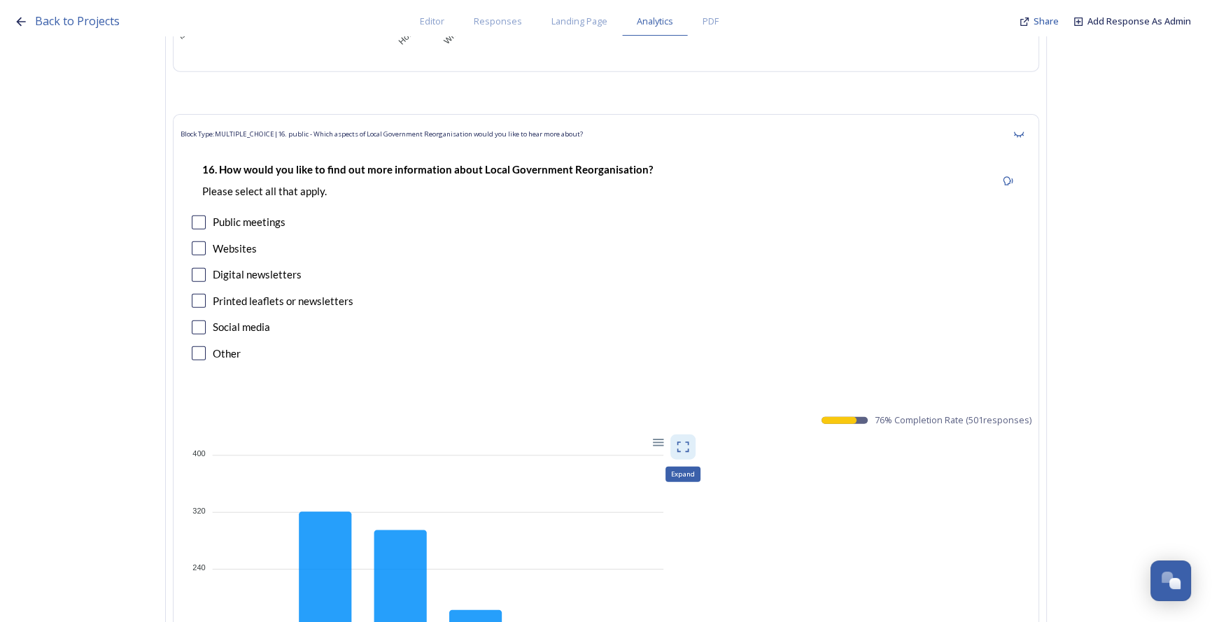
click at [695, 435] on div "Expand" at bounding box center [682, 447] width 25 height 25
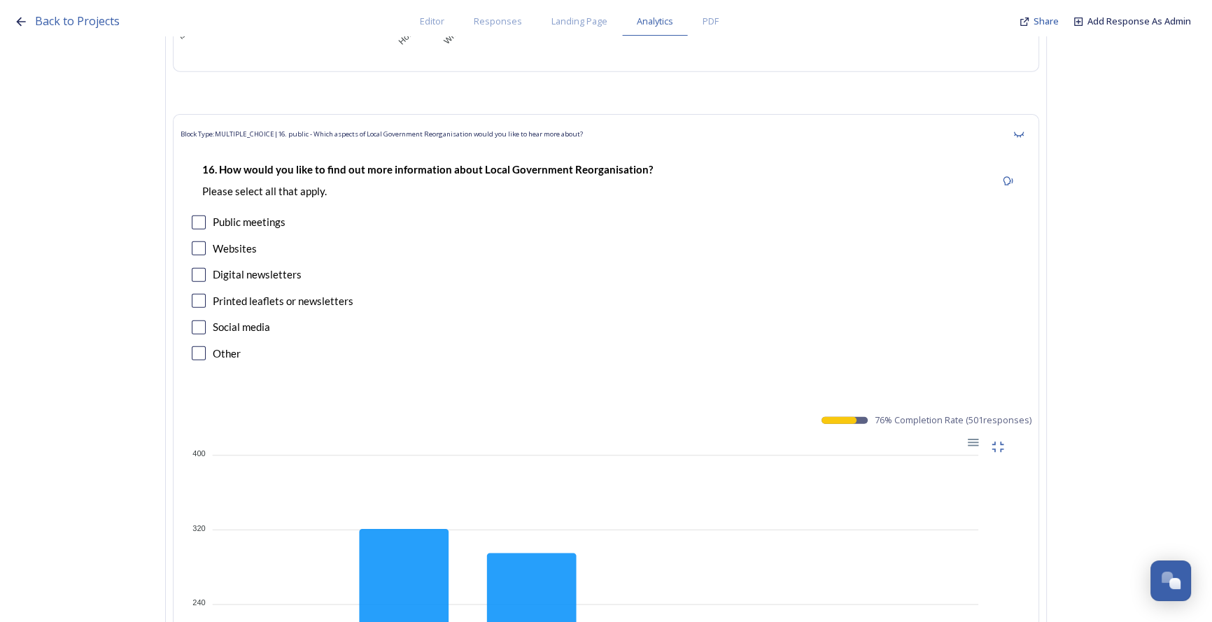
click at [975, 435] on div "Download SVG Download PNG Download CSV" at bounding box center [972, 442] width 22 height 15
click at [978, 435] on div at bounding box center [972, 441] width 12 height 12
click at [966, 486] on div "Download PNG" at bounding box center [937, 503] width 71 height 34
click at [978, 435] on div at bounding box center [972, 441] width 12 height 12
click at [954, 520] on div "Download CSV" at bounding box center [937, 530] width 71 height 21
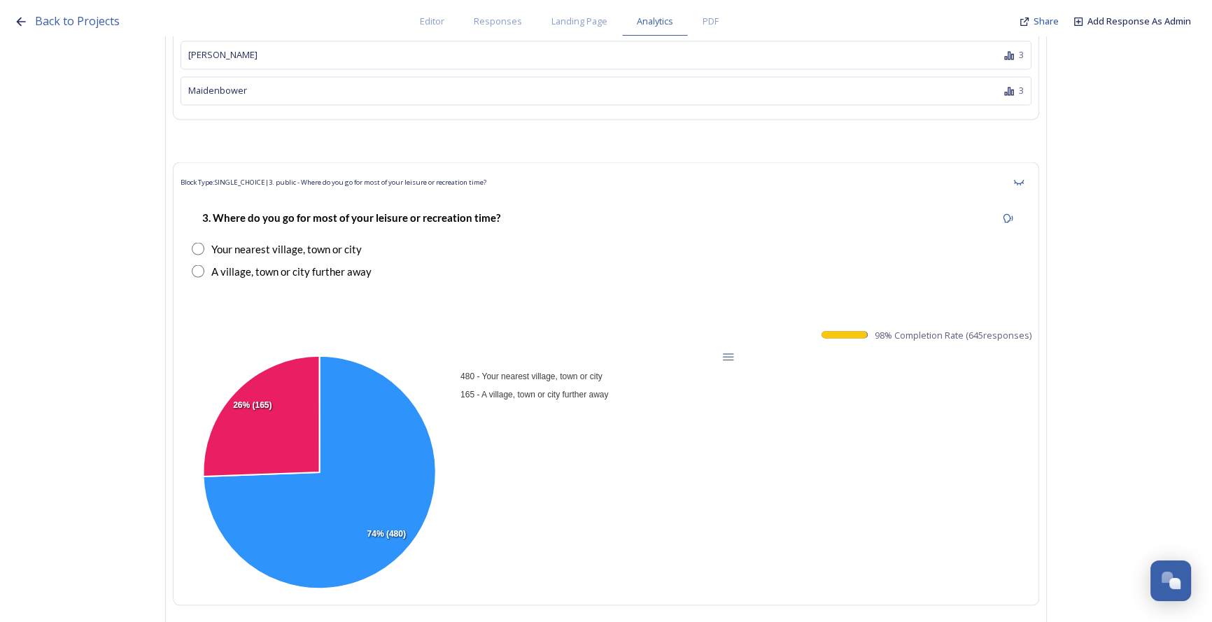
scroll to position [0, 0]
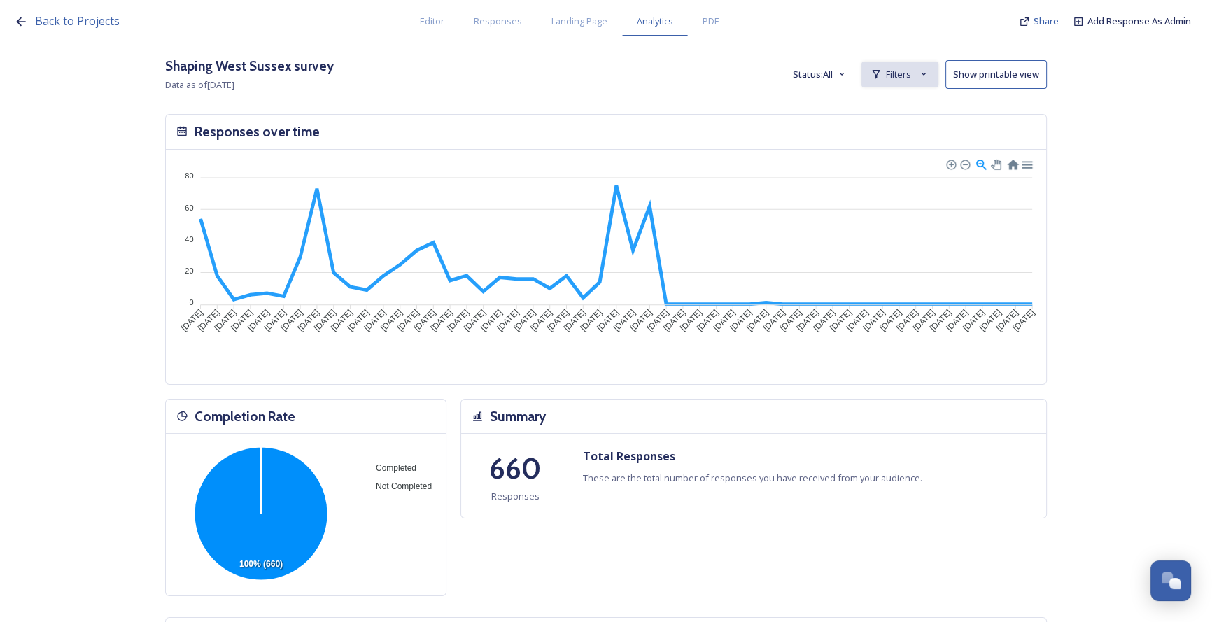
click at [903, 71] on span "Filters" at bounding box center [898, 74] width 25 height 13
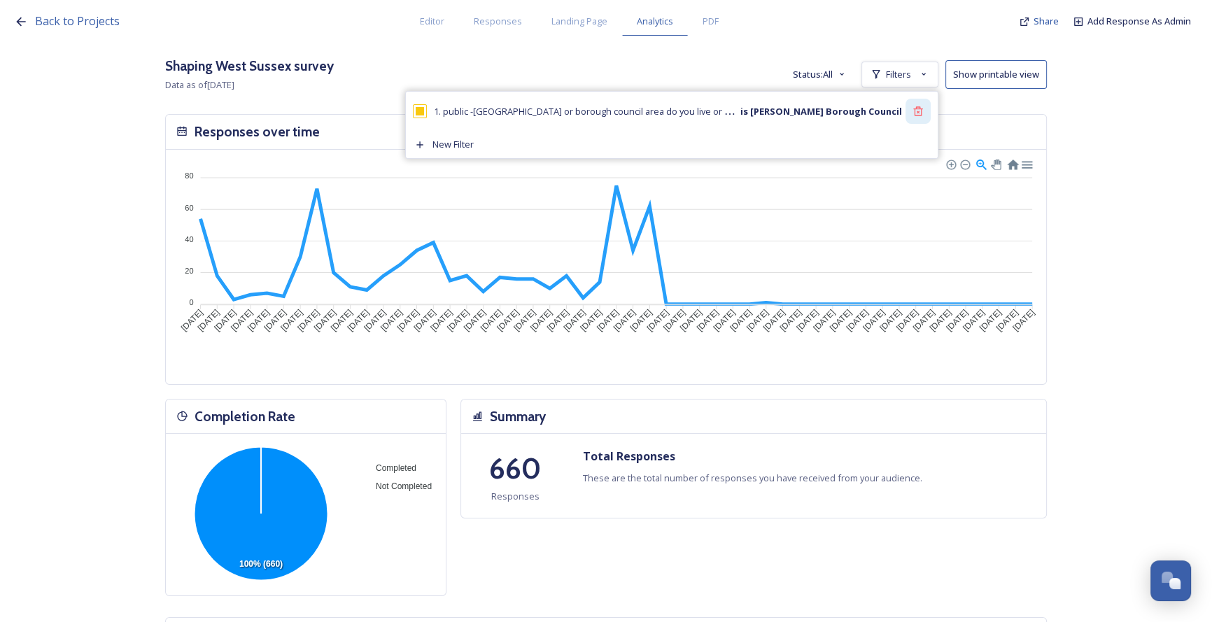
click at [922, 111] on icon at bounding box center [917, 110] width 9 height 9
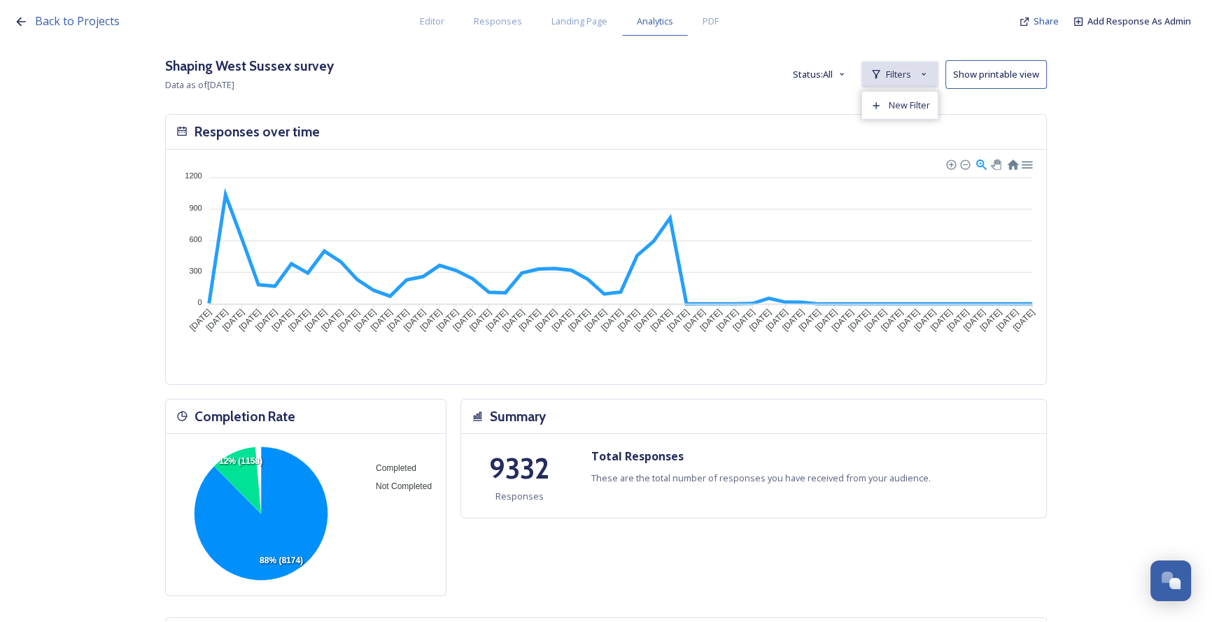
click at [922, 73] on div "Filters" at bounding box center [899, 75] width 77 height 26
click at [921, 97] on div "New Filter" at bounding box center [900, 105] width 76 height 27
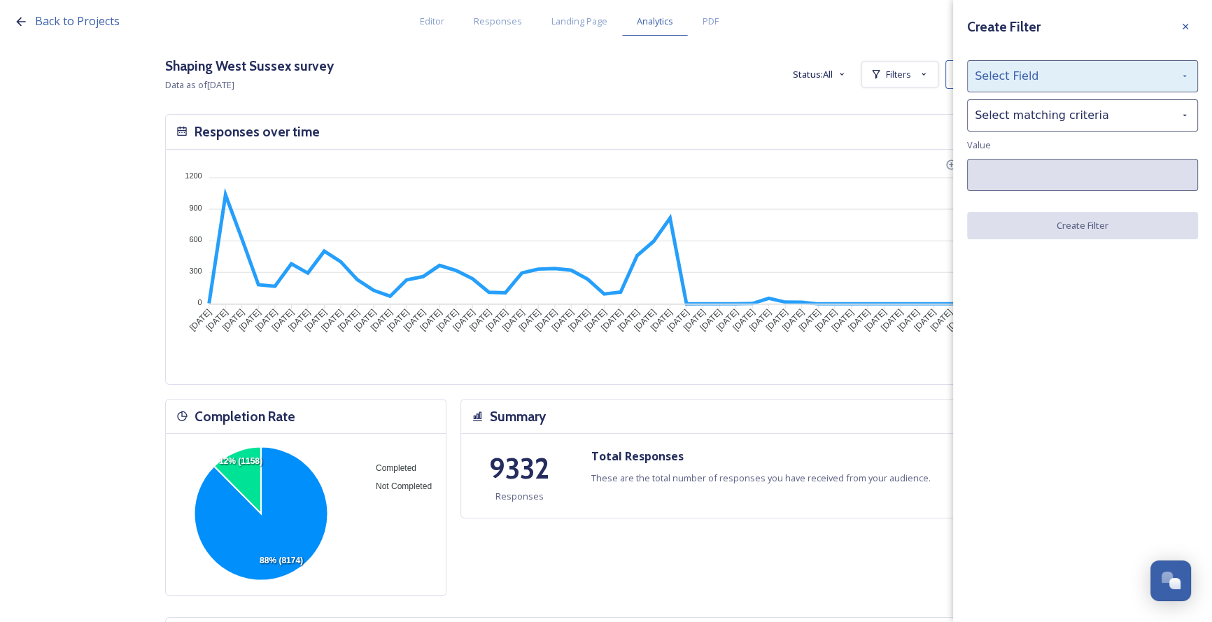
click at [1005, 77] on div "Select Field" at bounding box center [1082, 76] width 231 height 32
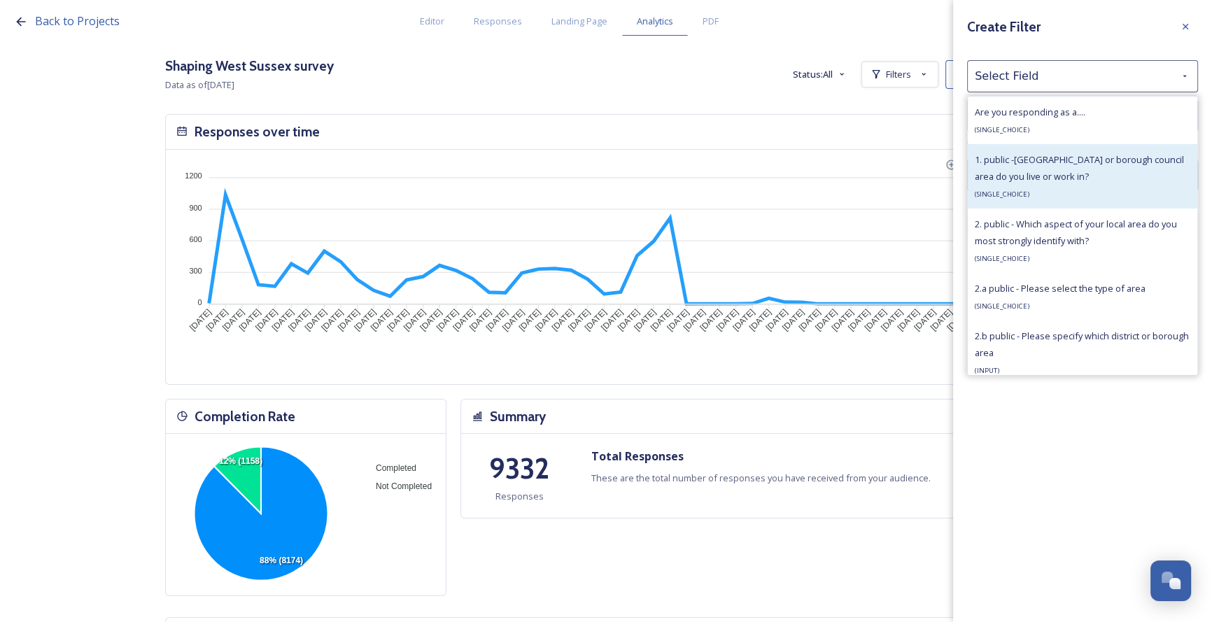
click at [1066, 191] on div "1. public -[GEOGRAPHIC_DATA] or borough council area do you live or work in? ( …" at bounding box center [1083, 176] width 216 height 50
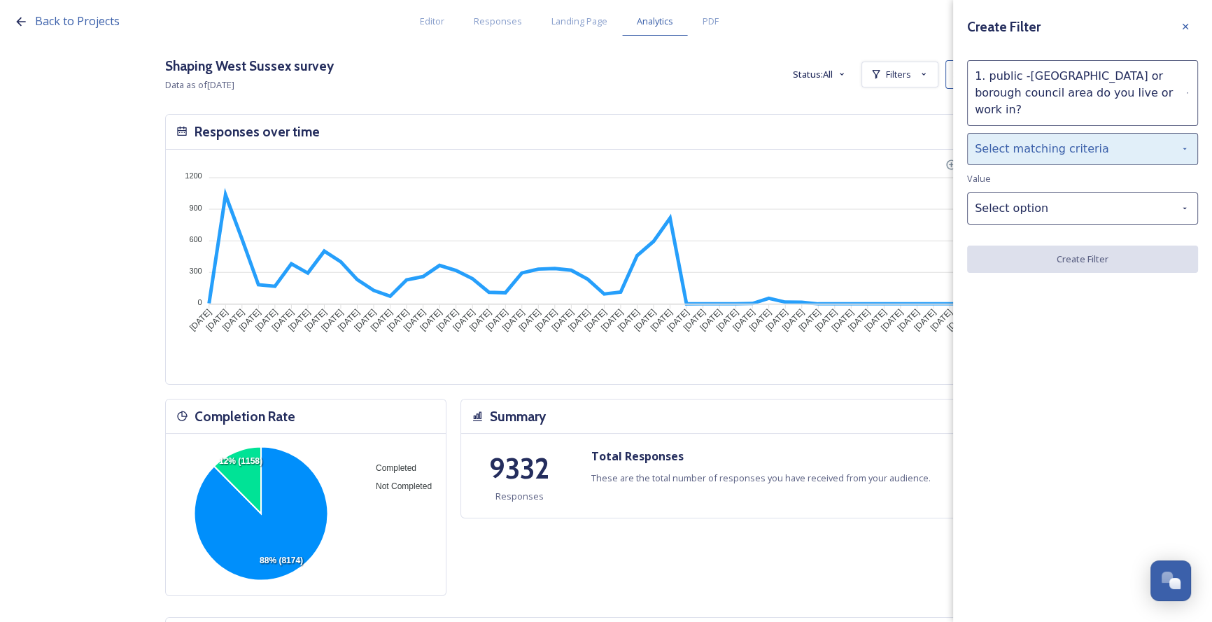
click at [1006, 134] on div "Select matching criteria" at bounding box center [1082, 149] width 231 height 32
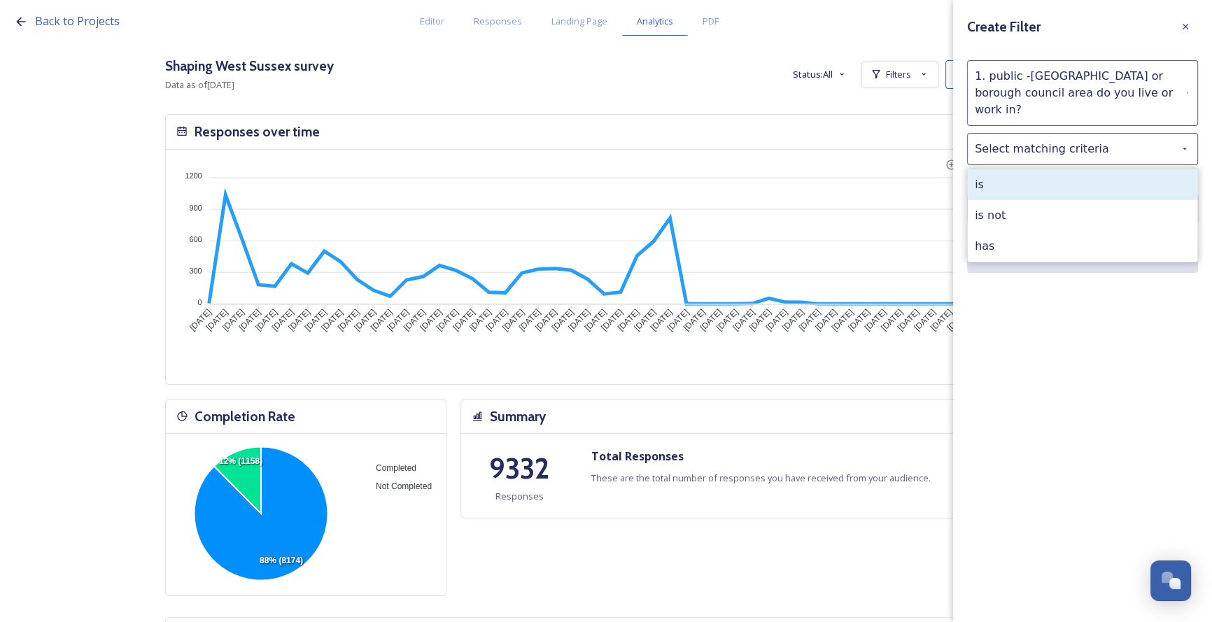
click at [1031, 172] on div "is" at bounding box center [1083, 184] width 230 height 31
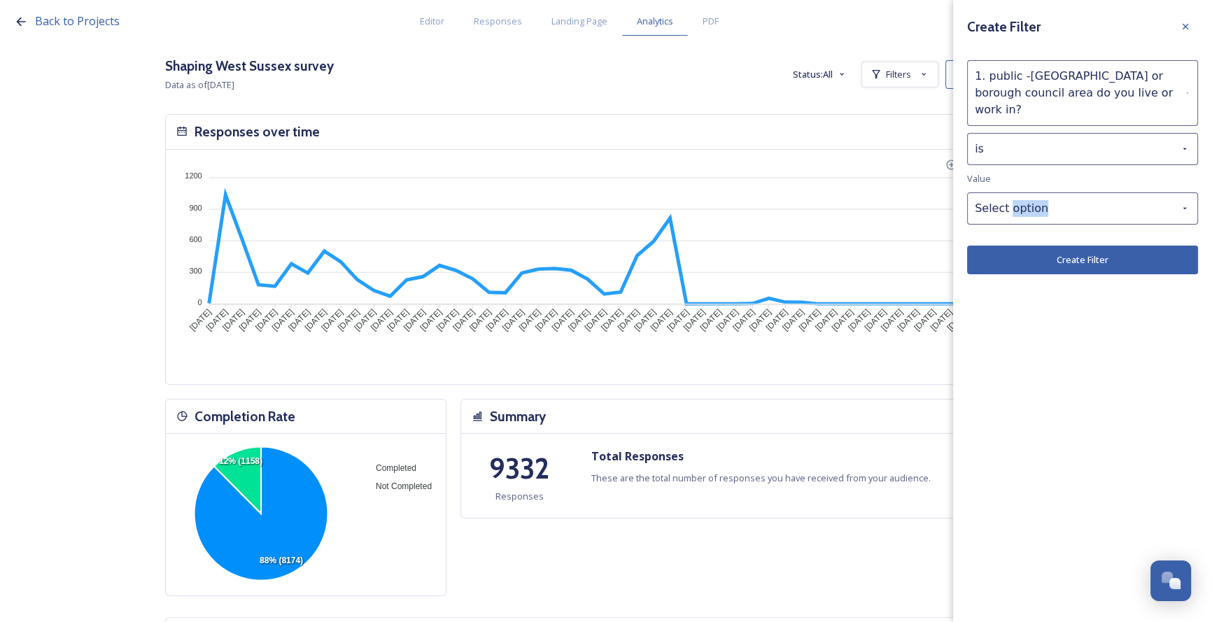
click at [1031, 172] on div "Create Filter 1. public -Which district or borough council area do you live or …" at bounding box center [1082, 144] width 259 height 288
click at [1045, 197] on div "Select option" at bounding box center [1082, 208] width 231 height 32
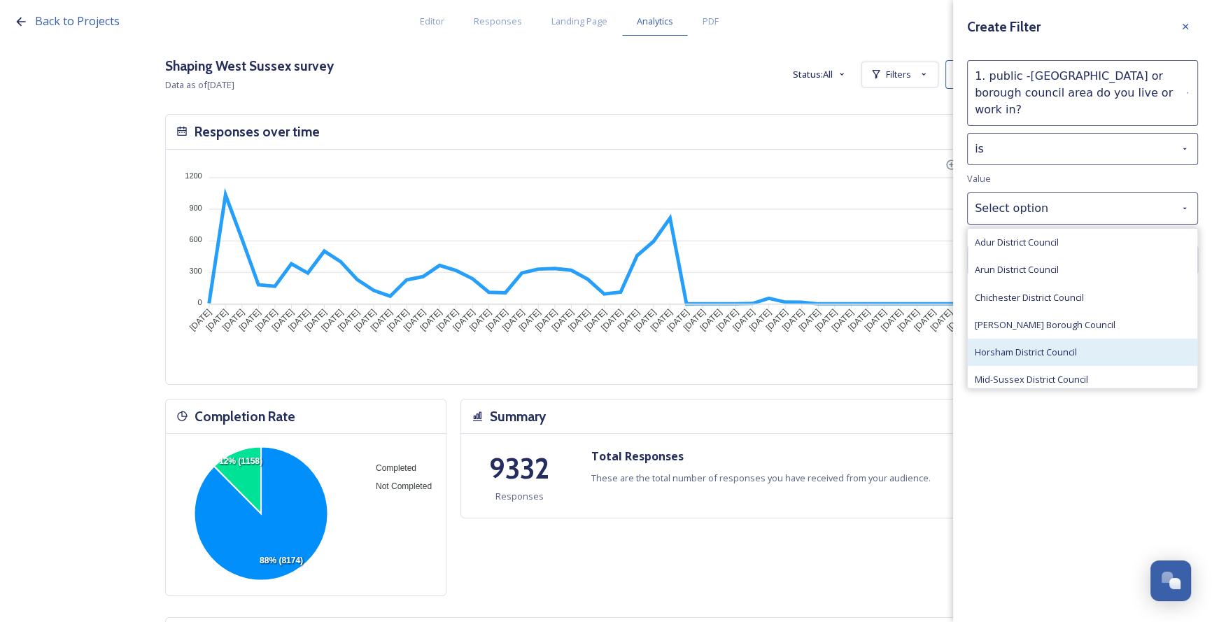
click at [1048, 346] on span "Horsham District Council" at bounding box center [1026, 352] width 102 height 13
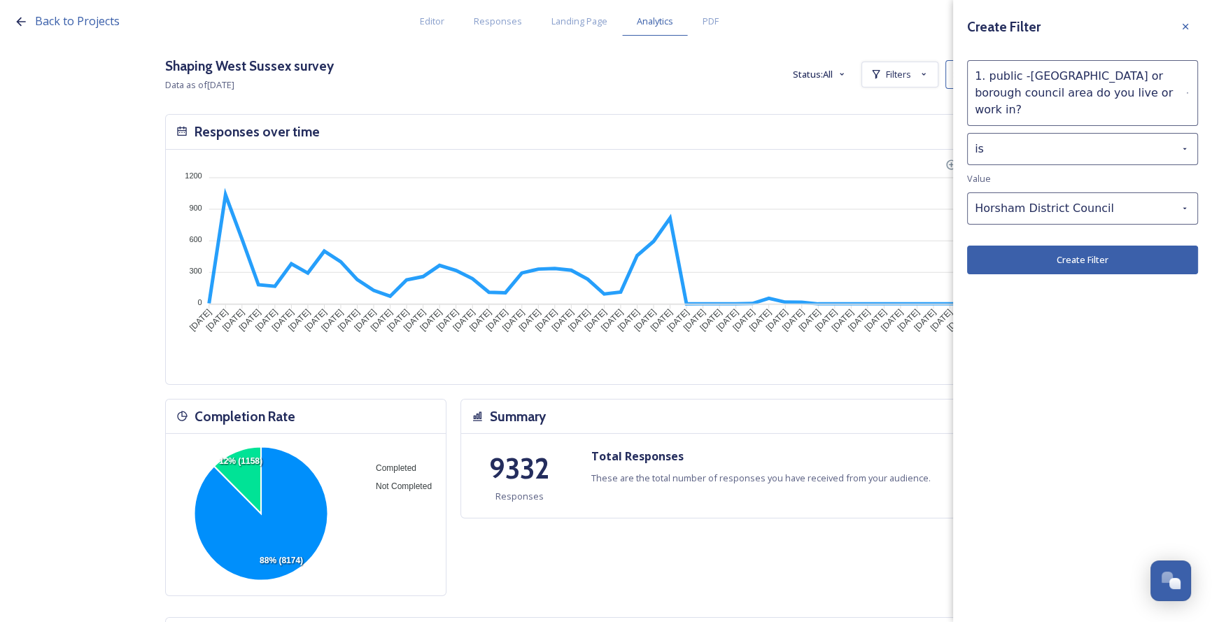
click at [1057, 254] on button "Create Filter" at bounding box center [1082, 260] width 231 height 29
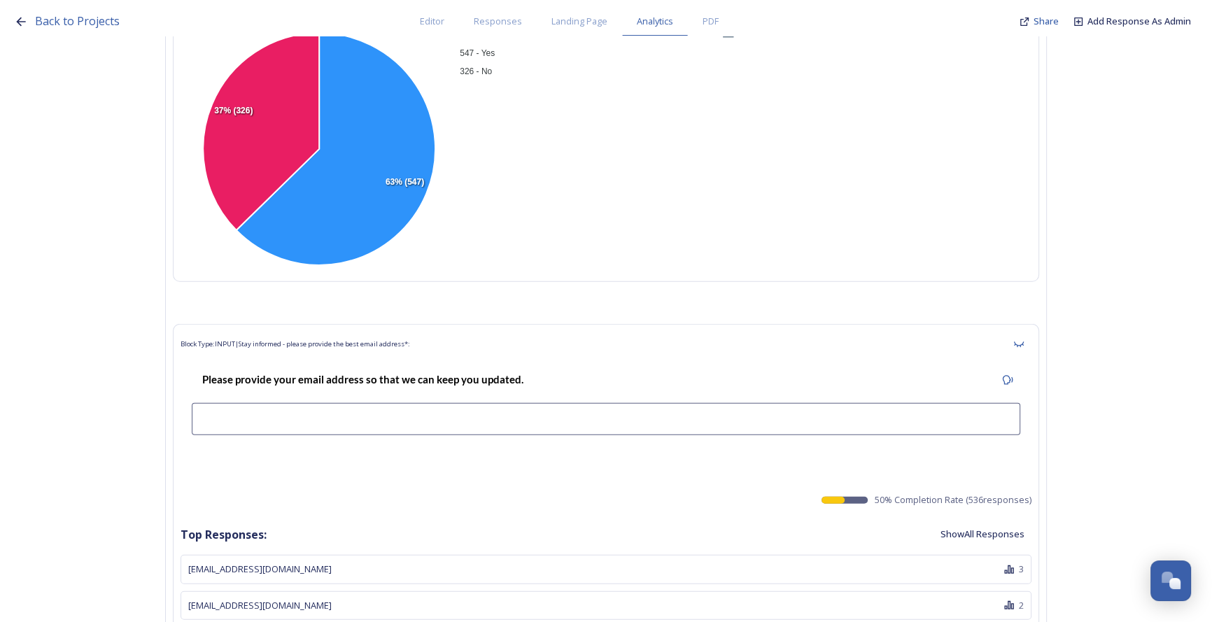
scroll to position [44998, 0]
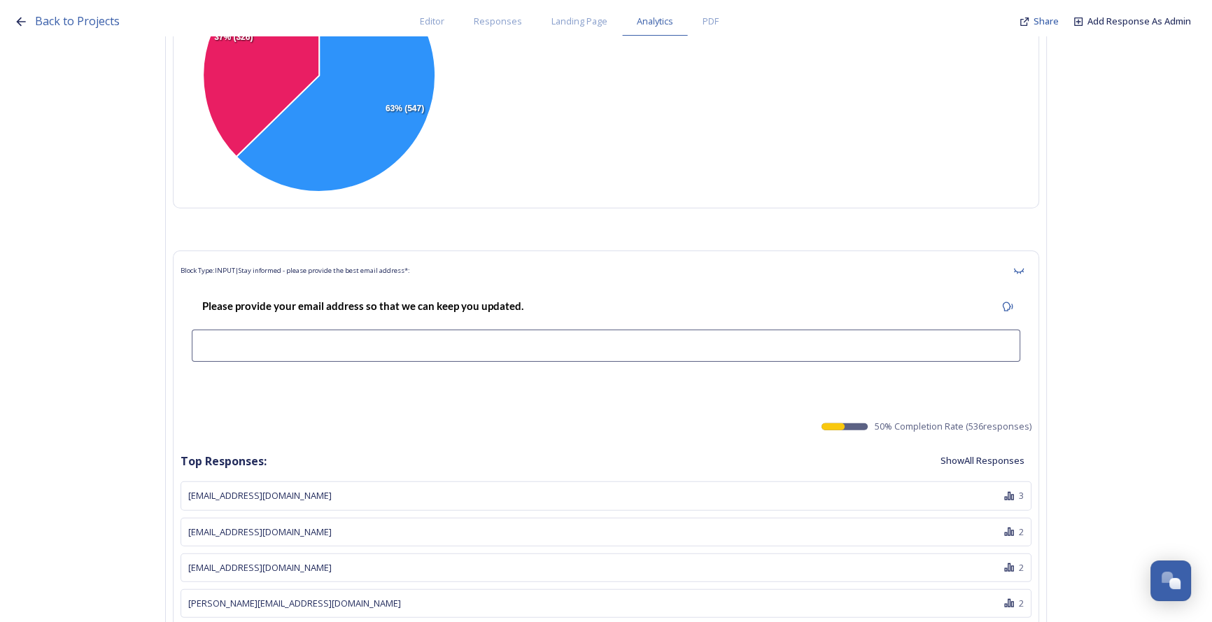
click at [985, 447] on button "Show All Responses" at bounding box center [982, 460] width 98 height 27
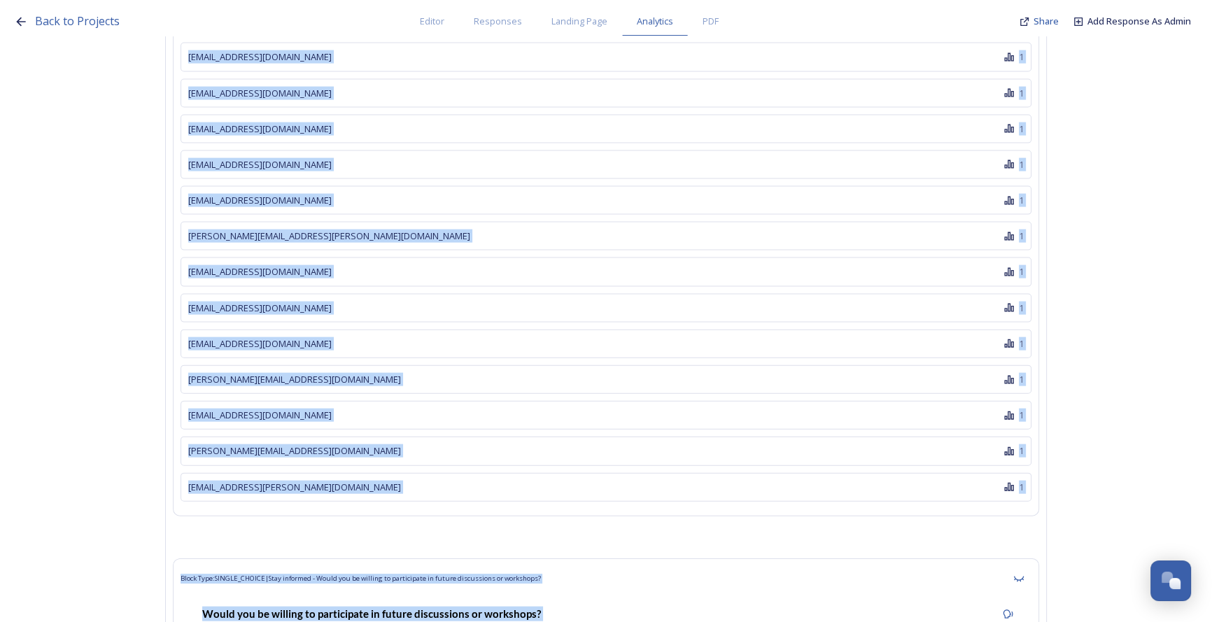
scroll to position [63898, 0]
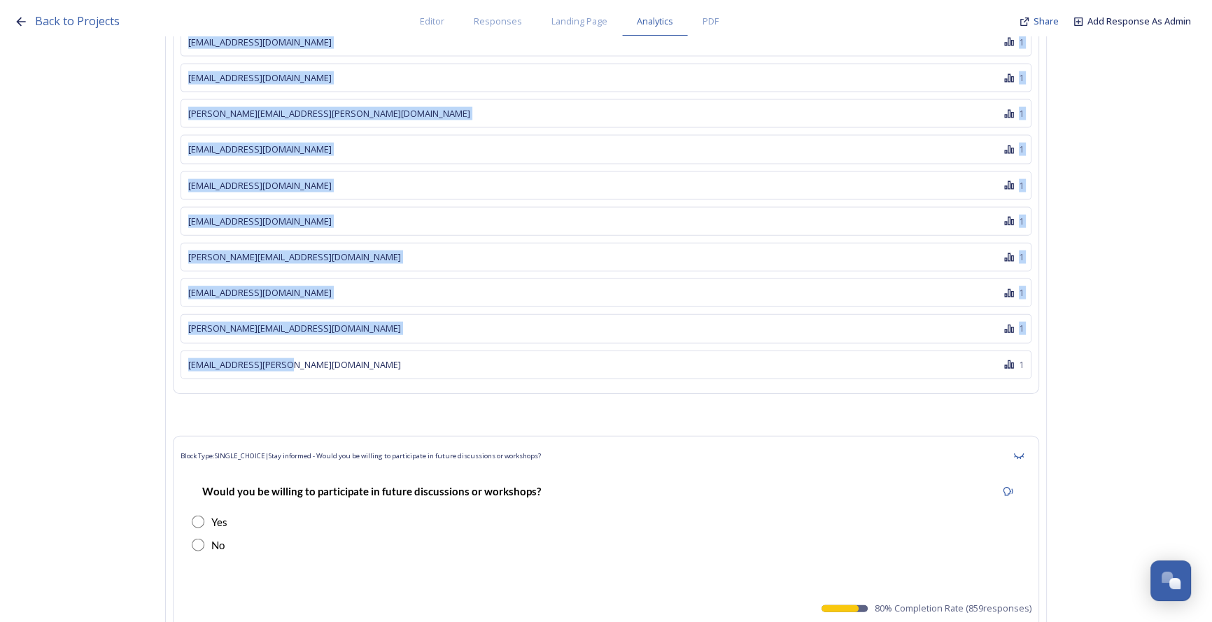
drag, startPoint x: 190, startPoint y: 195, endPoint x: 328, endPoint y: 177, distance: 139.7
copy div "[EMAIL_ADDRESS][DOMAIN_NAME] 3 [EMAIL_ADDRESS][DOMAIN_NAME] 2 [EMAIL_ADDRESS][D…"
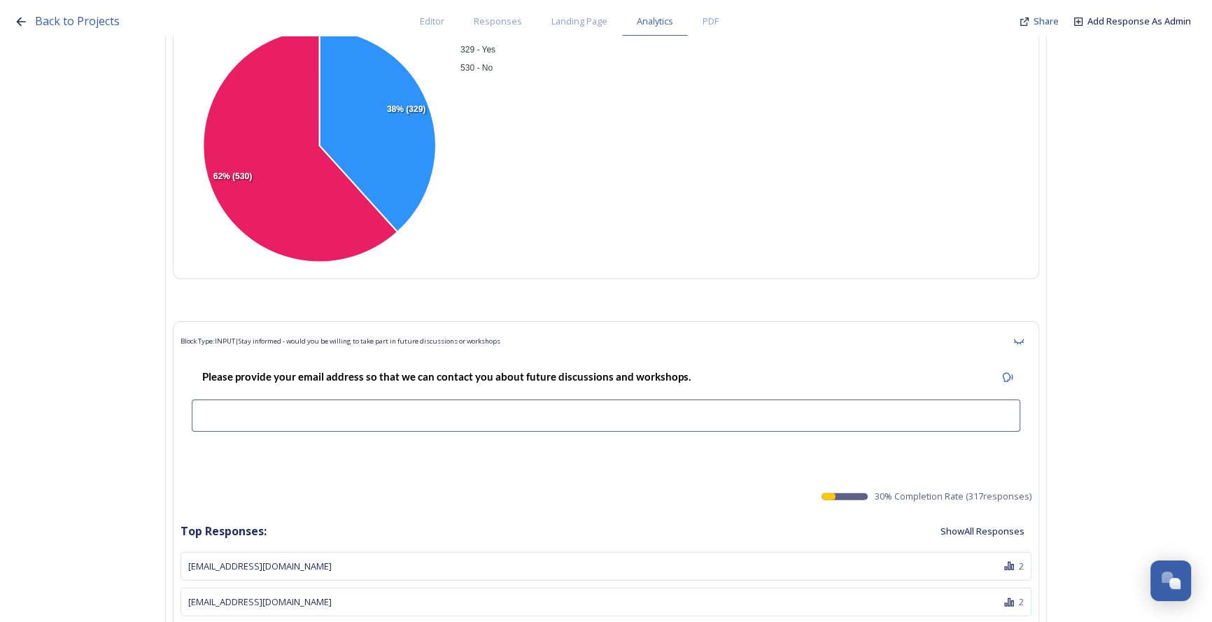
scroll to position [64513, 0]
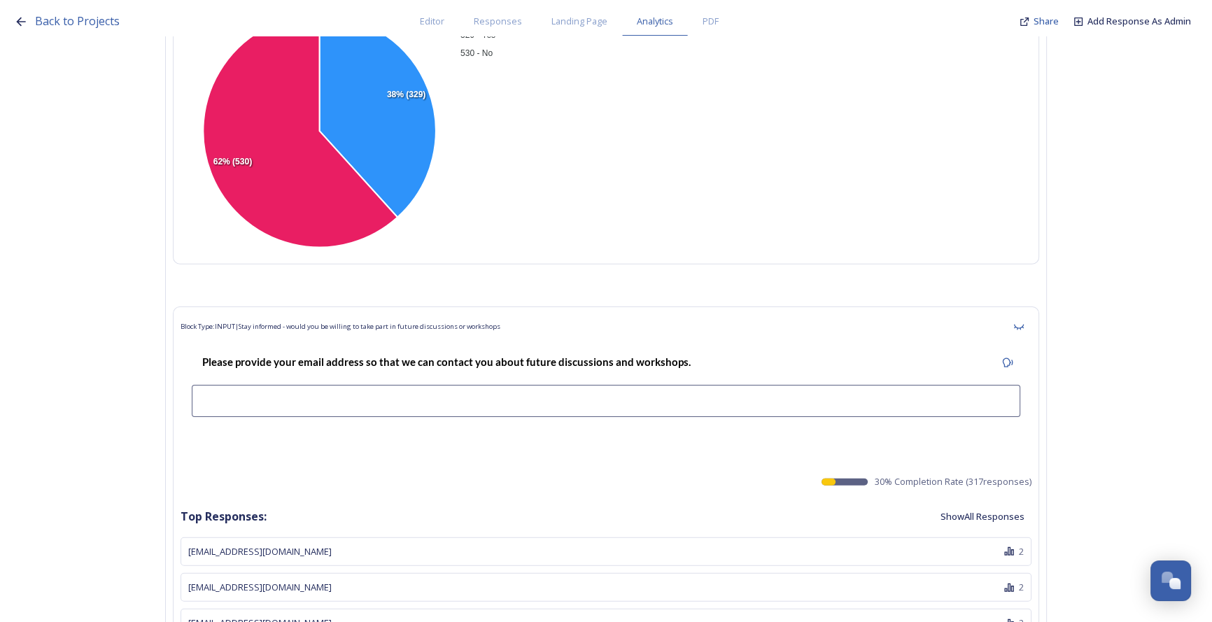
click at [467, 339] on div "Please provide your email address so that we can contact you about future discu…" at bounding box center [606, 389] width 851 height 101
click at [975, 503] on button "Show All Responses" at bounding box center [982, 516] width 98 height 27
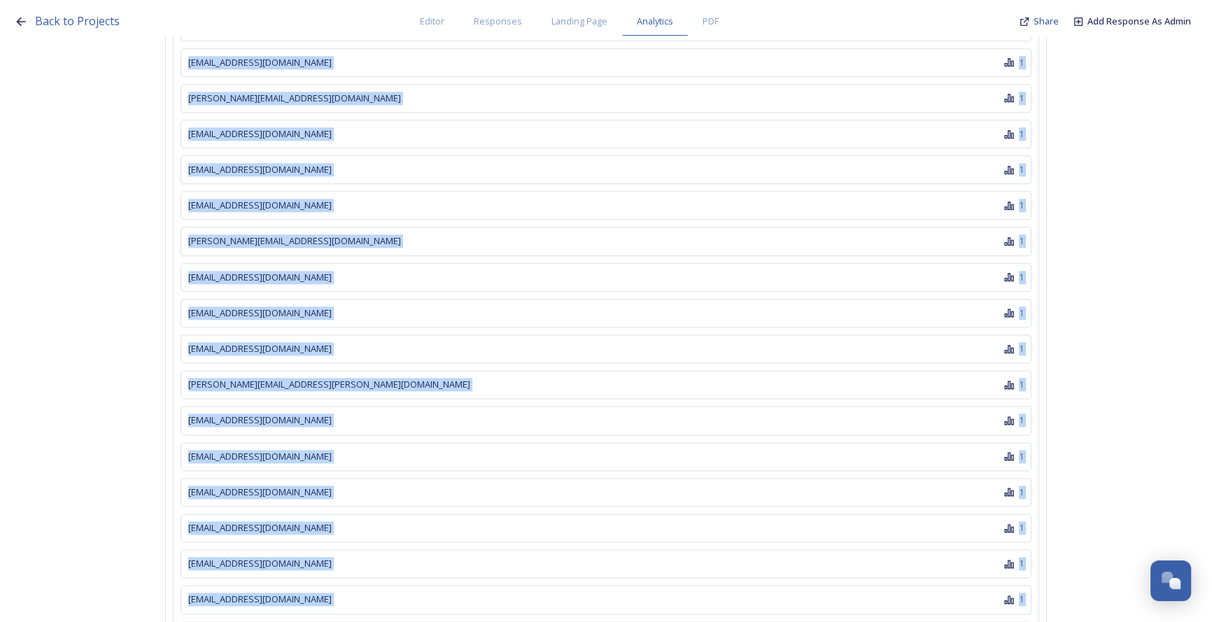
scroll to position [75507, 0]
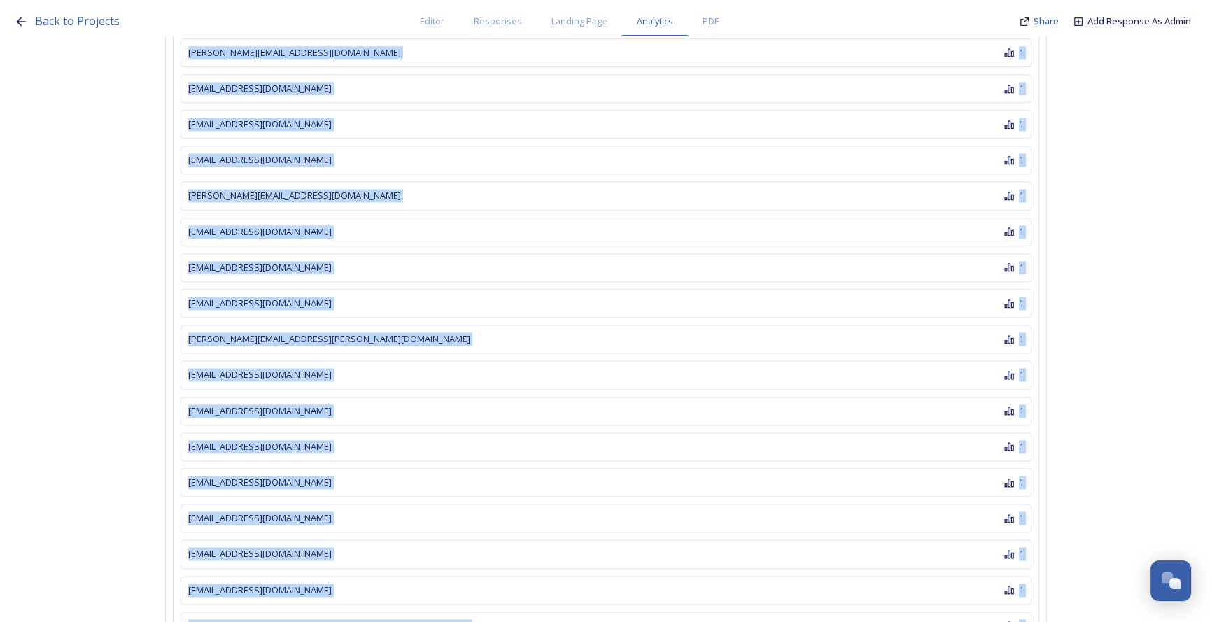
drag, startPoint x: 188, startPoint y: 372, endPoint x: 288, endPoint y: 520, distance: 178.4
copy div "[EMAIL_ADDRESS][DOMAIN_NAME] 2 [EMAIL_ADDRESS][DOMAIN_NAME] 2 [EMAIL_ADDRESS][D…"
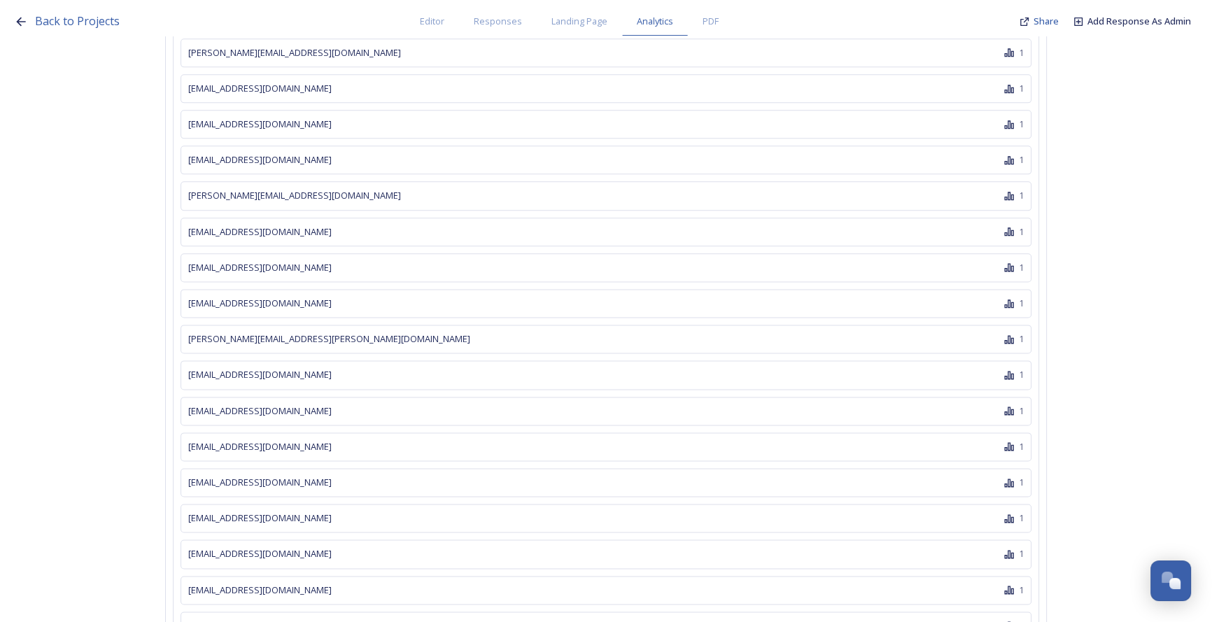
drag, startPoint x: 1170, startPoint y: 336, endPoint x: 1185, endPoint y: 369, distance: 36.9
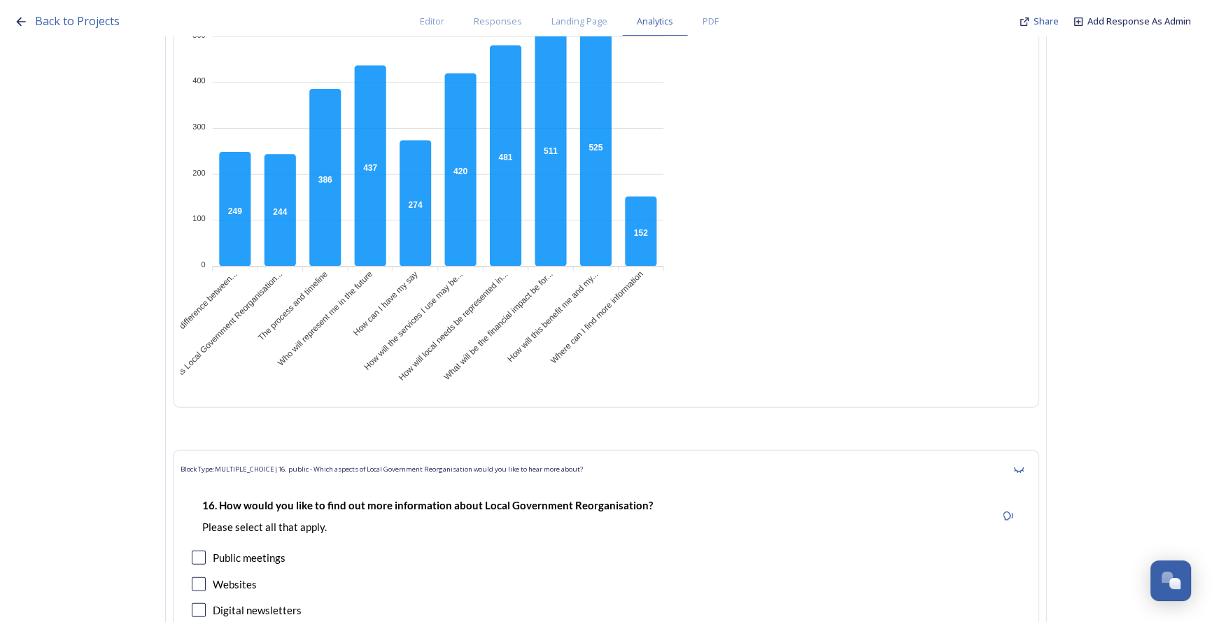
scroll to position [24815, 0]
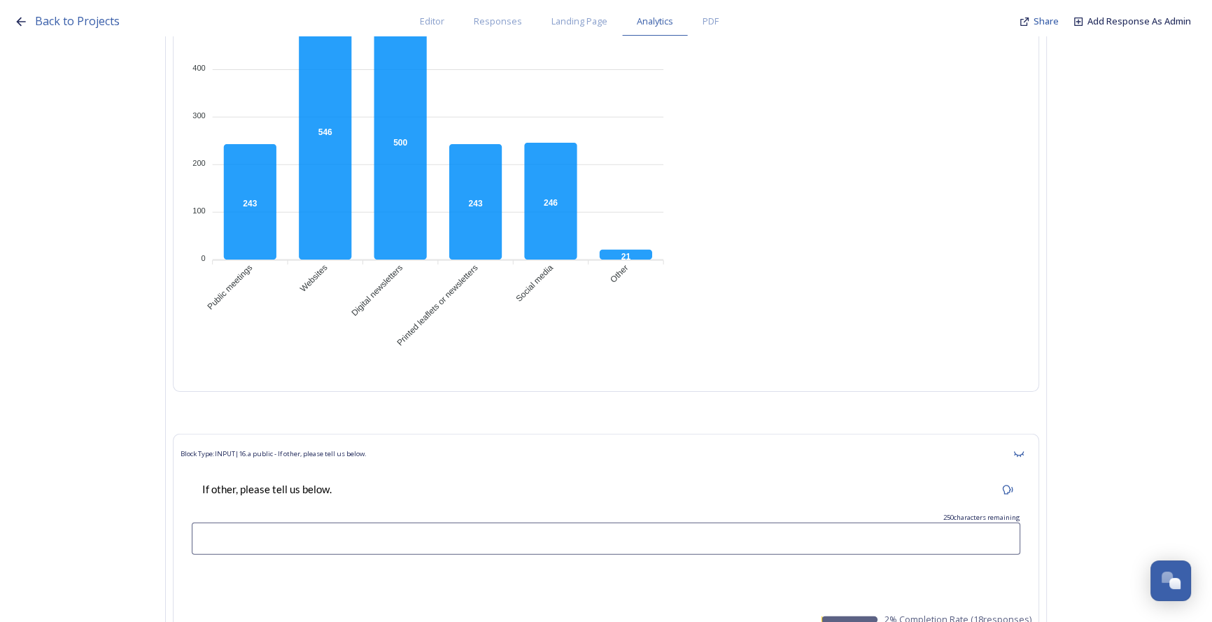
click at [712, 273] on div "600 600 500 500 400 400 300 300 200 200 100 100 0 0 243 546 500 243 246 21 Publ…" at bounding box center [606, 169] width 851 height 430
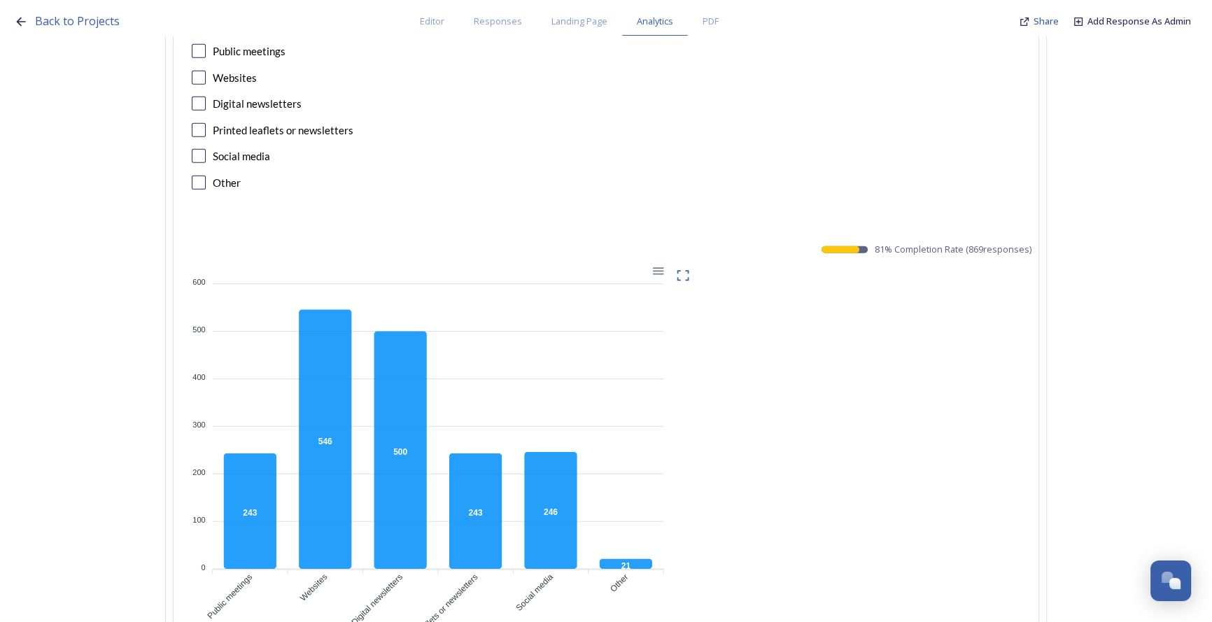
scroll to position [24497, 0]
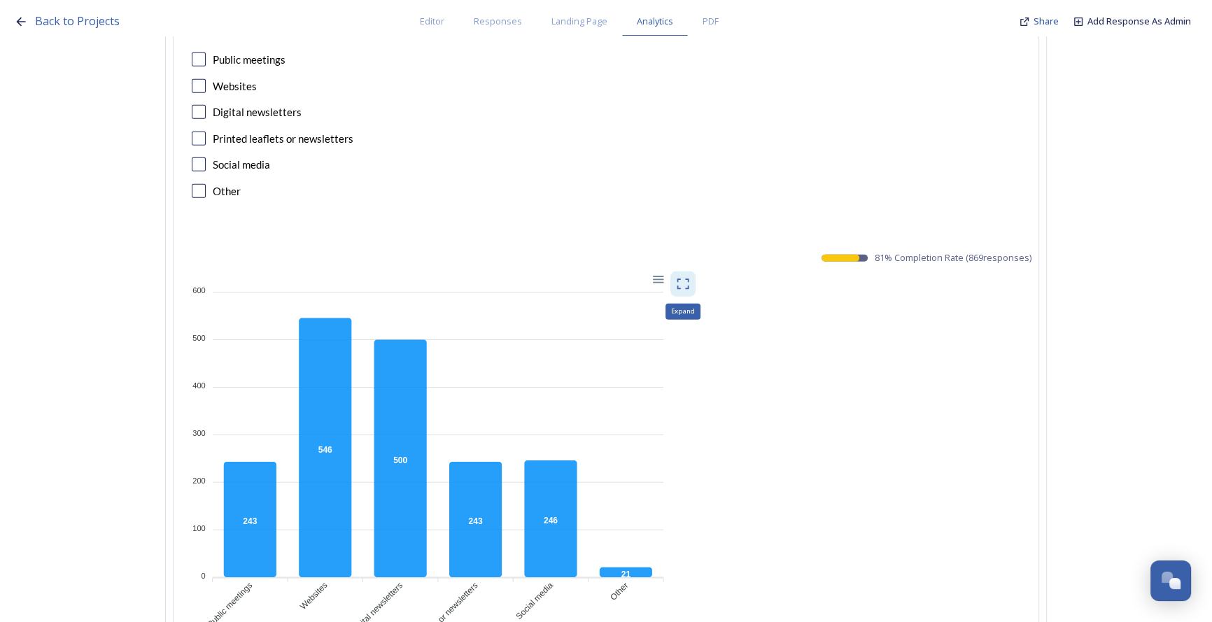
click at [695, 272] on div "Expand" at bounding box center [682, 284] width 25 height 25
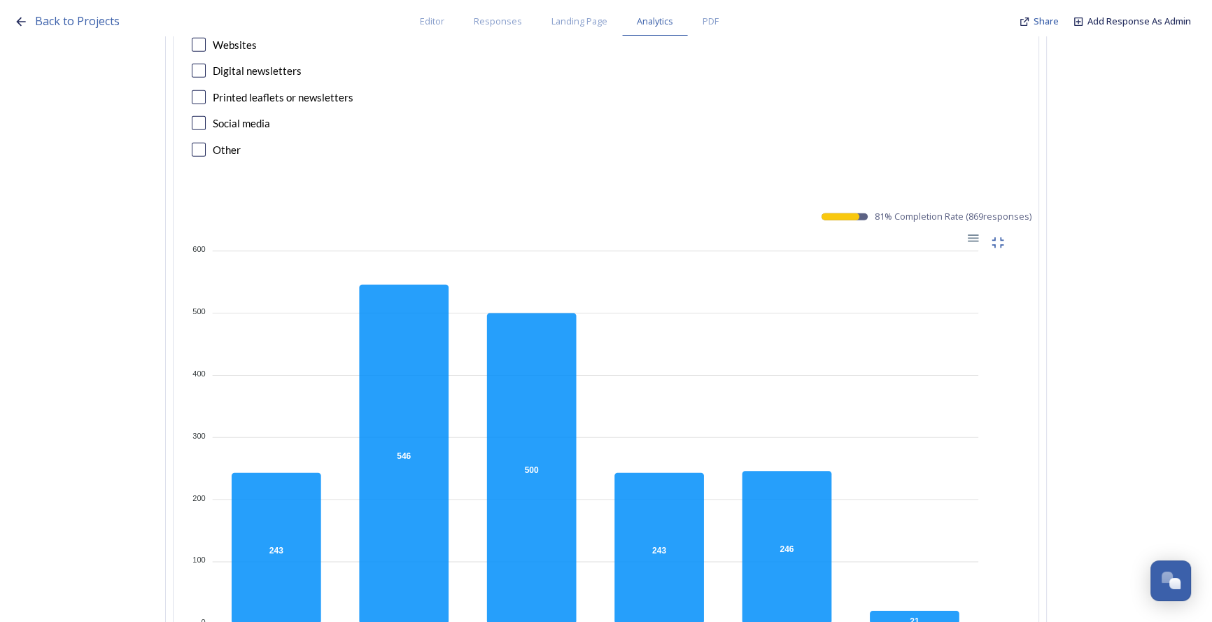
scroll to position [24561, 0]
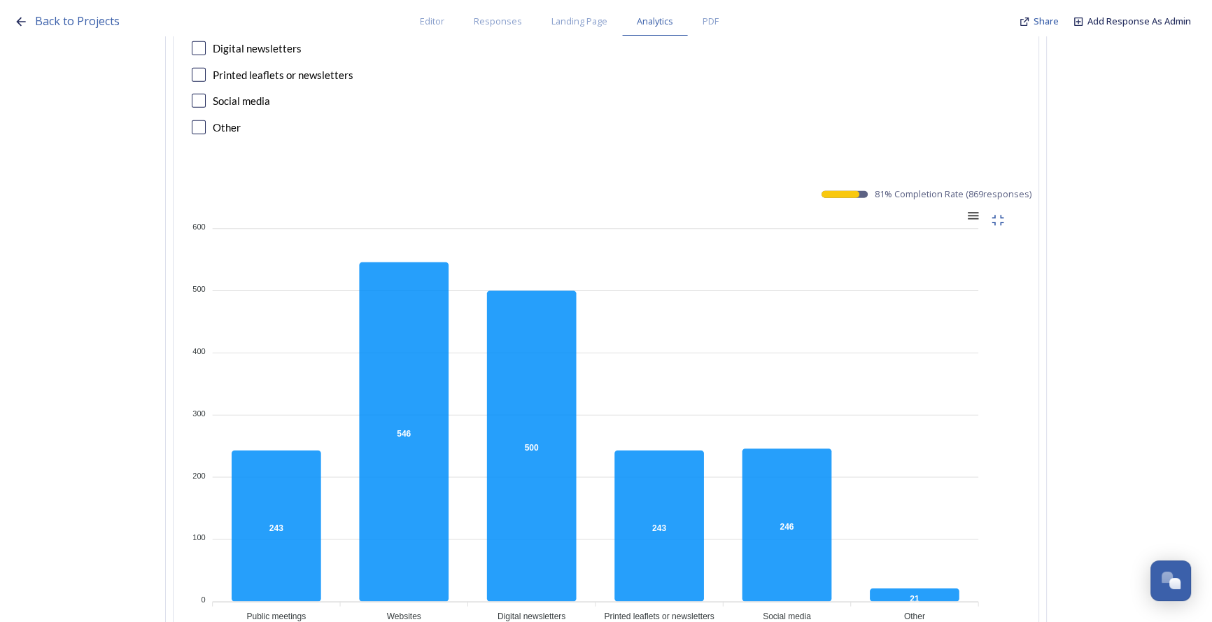
click at [977, 209] on div at bounding box center [972, 215] width 12 height 12
click at [962, 260] on div "Download PNG" at bounding box center [937, 277] width 71 height 34
click at [972, 209] on div at bounding box center [972, 215] width 12 height 12
click at [965, 293] on div "Download CSV" at bounding box center [937, 303] width 71 height 21
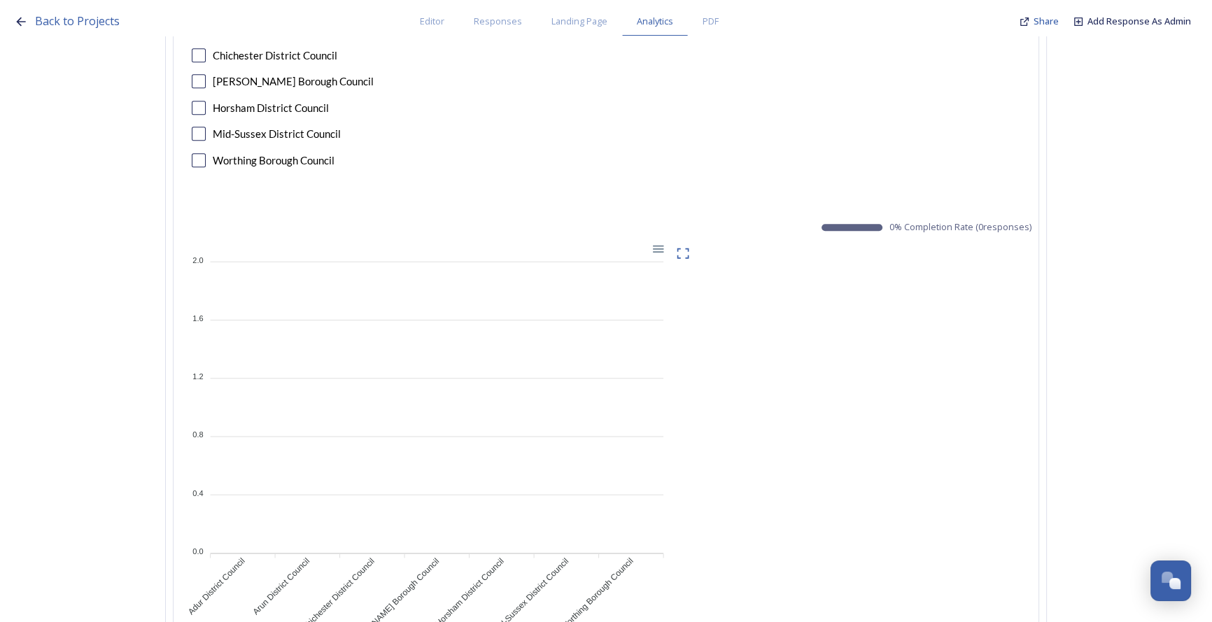
scroll to position [0, 0]
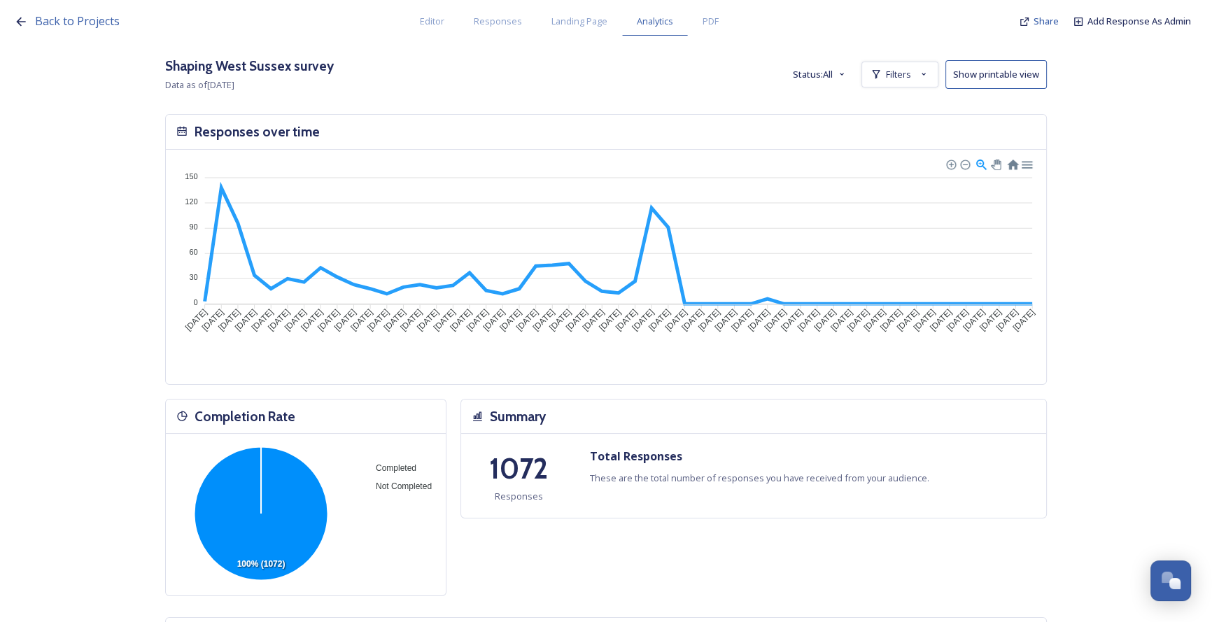
click at [751, 83] on div "Shaping [GEOGRAPHIC_DATA] survey Data as of [DATE] Status: All Filters Show pri…" at bounding box center [606, 74] width 882 height 37
click at [917, 76] on div "Filters" at bounding box center [899, 75] width 77 height 26
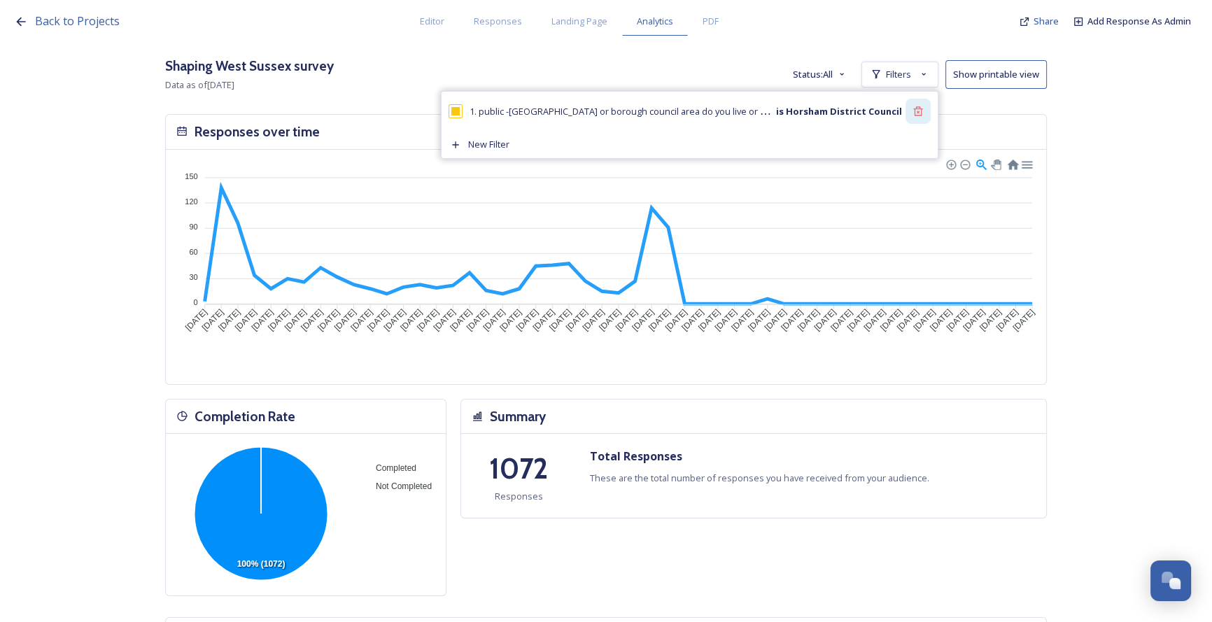
click at [924, 111] on icon at bounding box center [917, 111] width 11 height 11
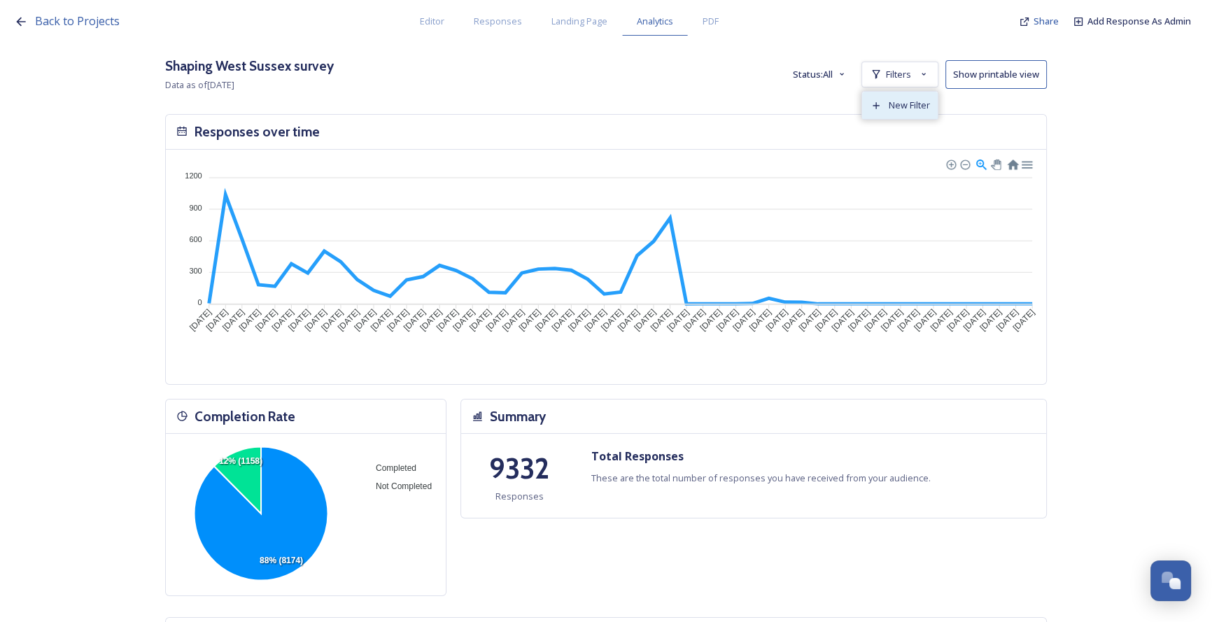
click at [914, 102] on span "New Filter" at bounding box center [909, 105] width 41 height 13
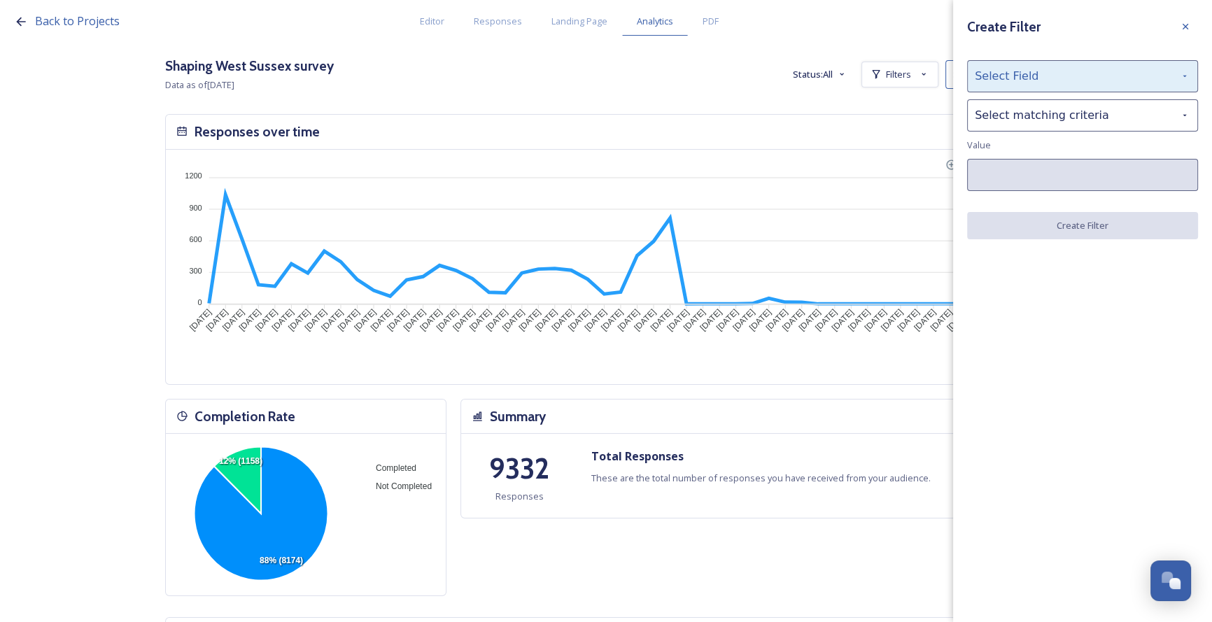
click at [1016, 81] on div "Select Field" at bounding box center [1082, 76] width 231 height 32
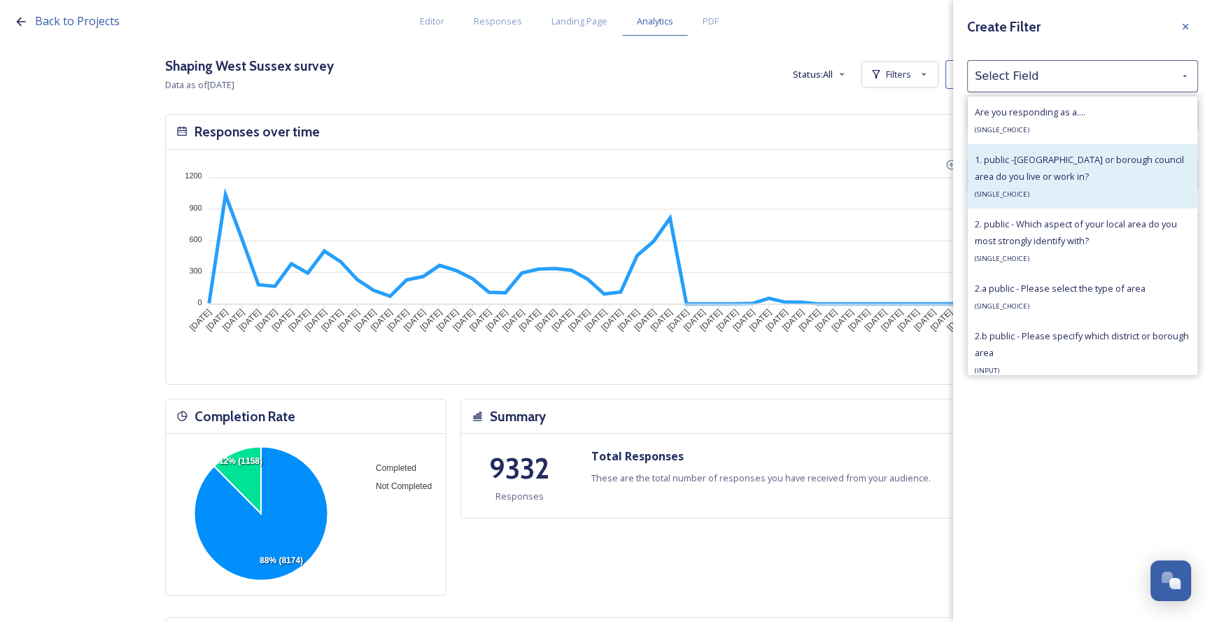
click at [1060, 178] on span "1. public -[GEOGRAPHIC_DATA] or borough council area do you live or work in?" at bounding box center [1079, 167] width 209 height 29
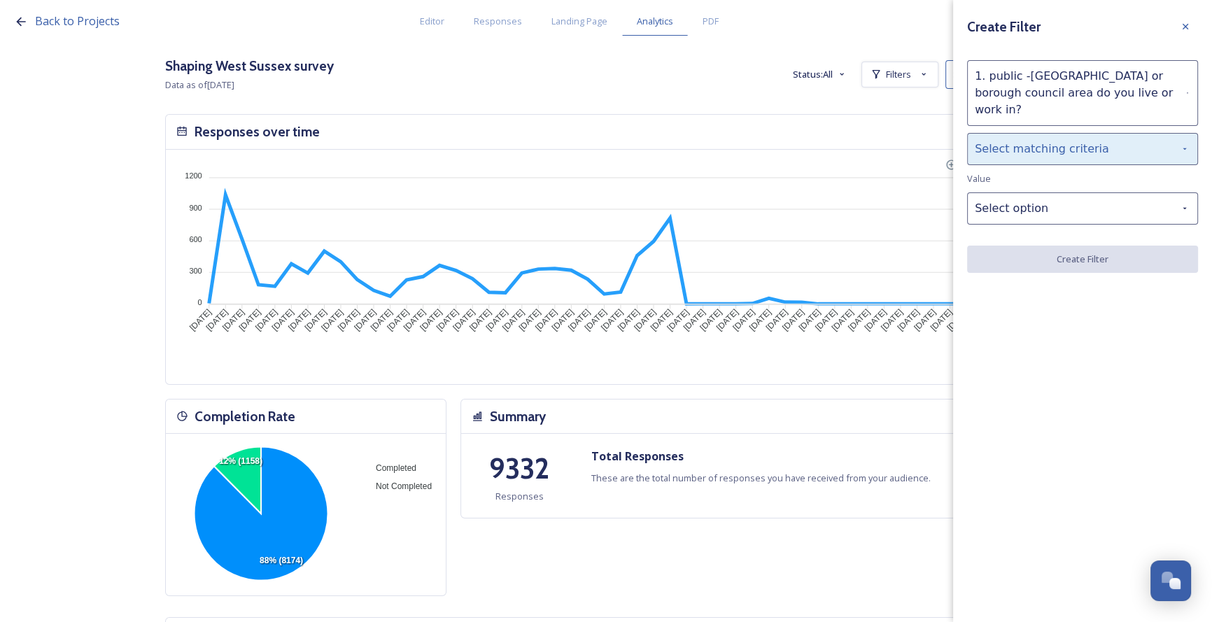
click at [1014, 133] on div "Select matching criteria" at bounding box center [1082, 149] width 231 height 32
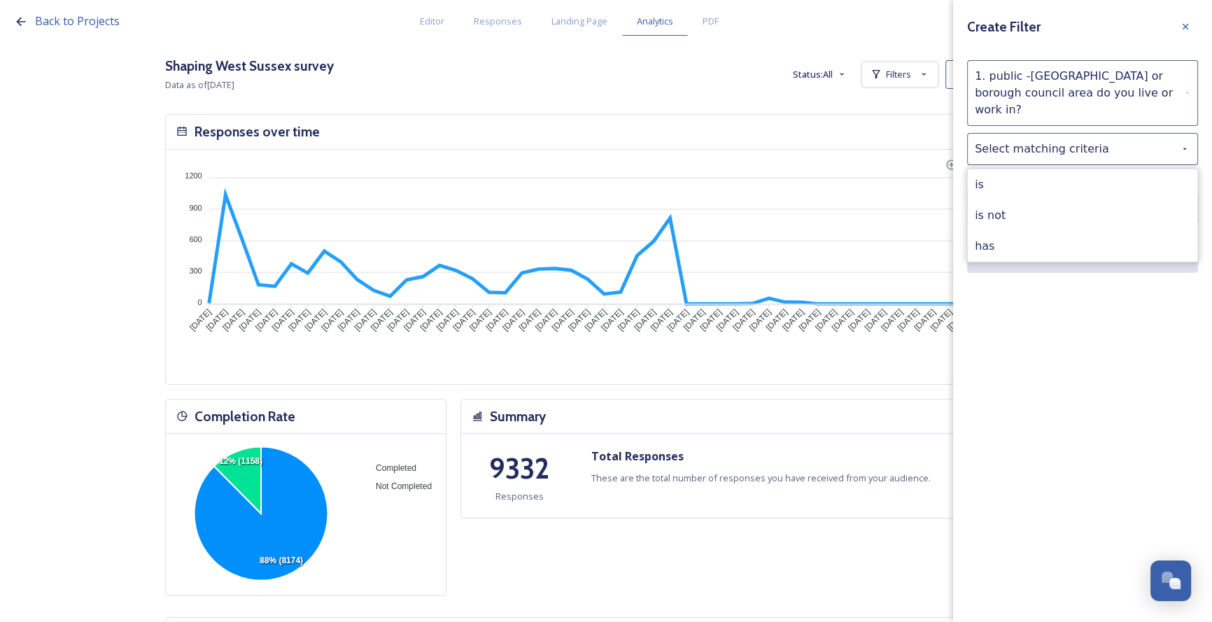
click at [1029, 169] on div "is" at bounding box center [1083, 184] width 230 height 31
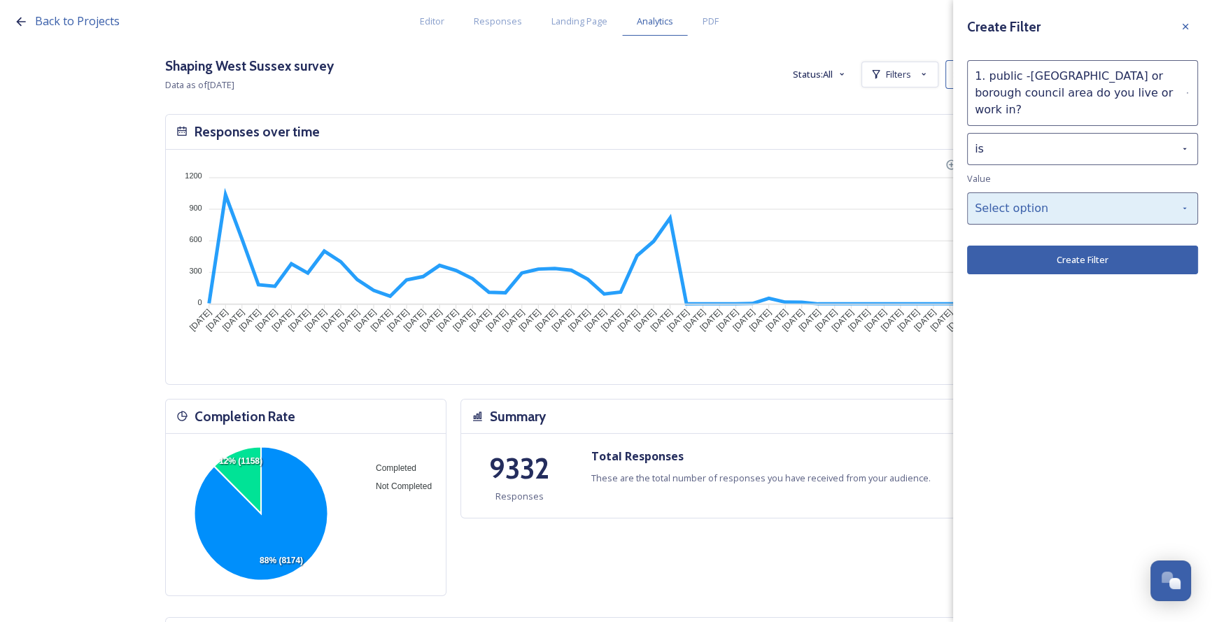
click at [1053, 192] on div "Select option" at bounding box center [1082, 208] width 231 height 32
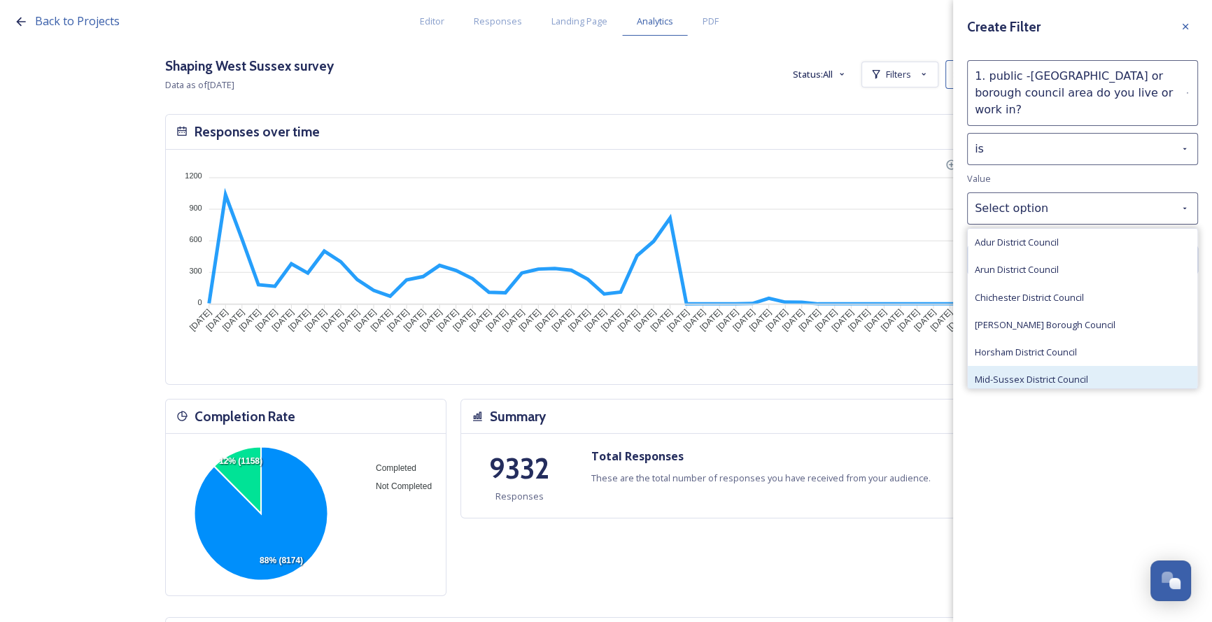
click at [1026, 373] on span "Mid-Sussex District Council" at bounding box center [1031, 379] width 113 height 13
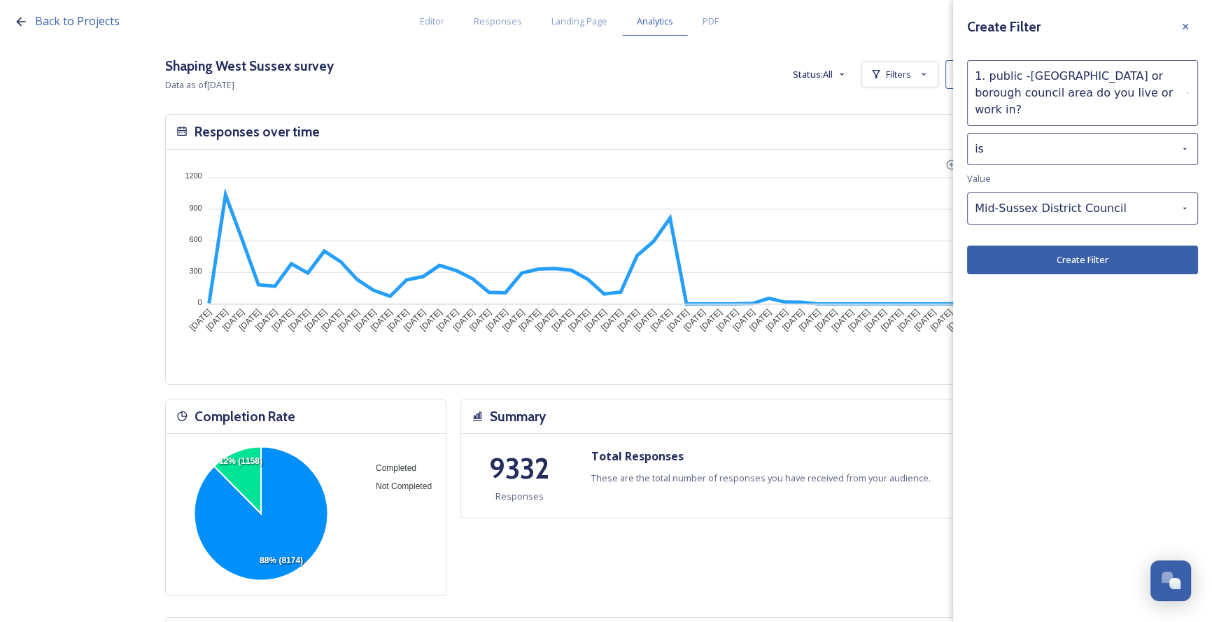
click at [1062, 246] on button "Create Filter" at bounding box center [1082, 260] width 231 height 29
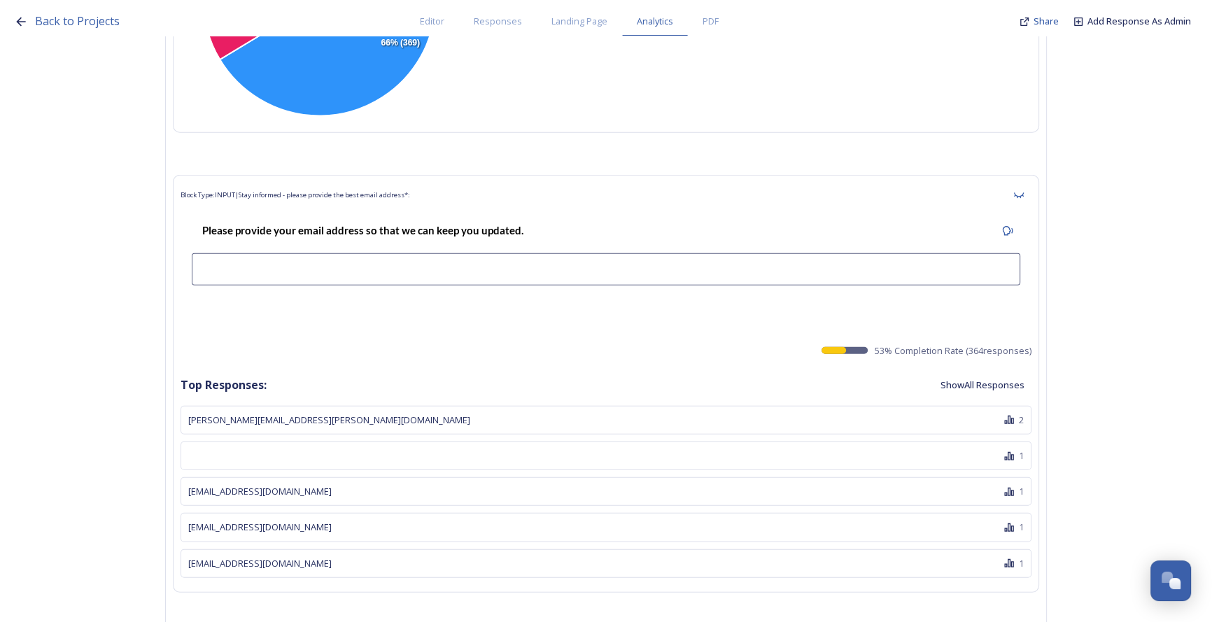
scroll to position [44829, 0]
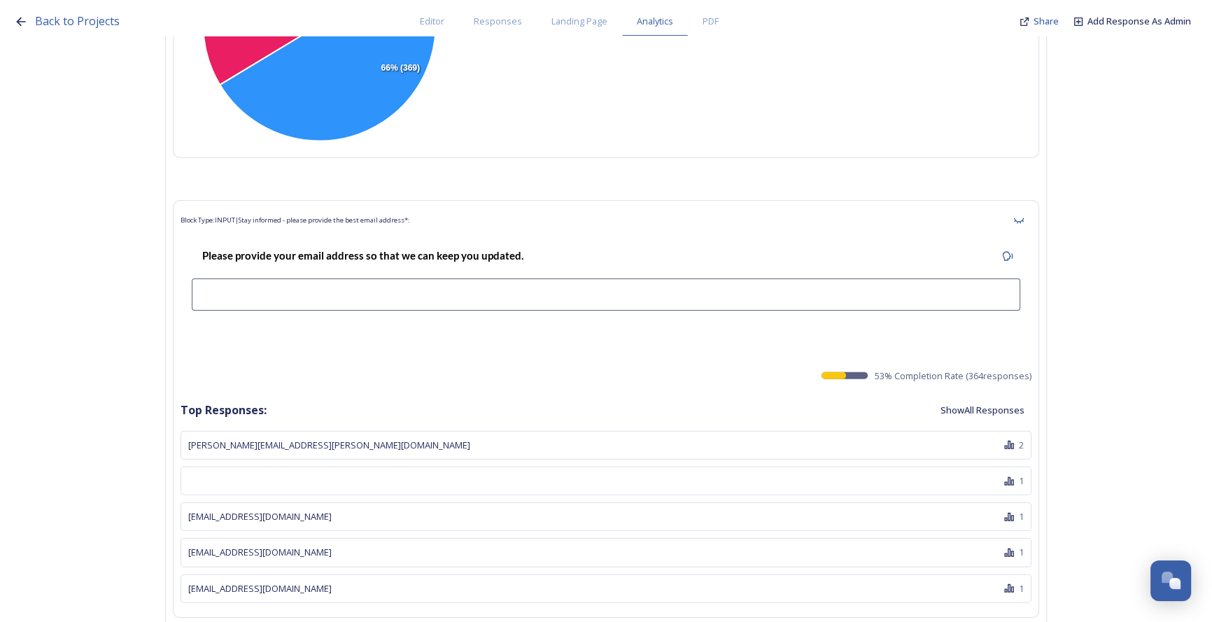
click at [973, 397] on button "Show All Responses" at bounding box center [982, 410] width 98 height 27
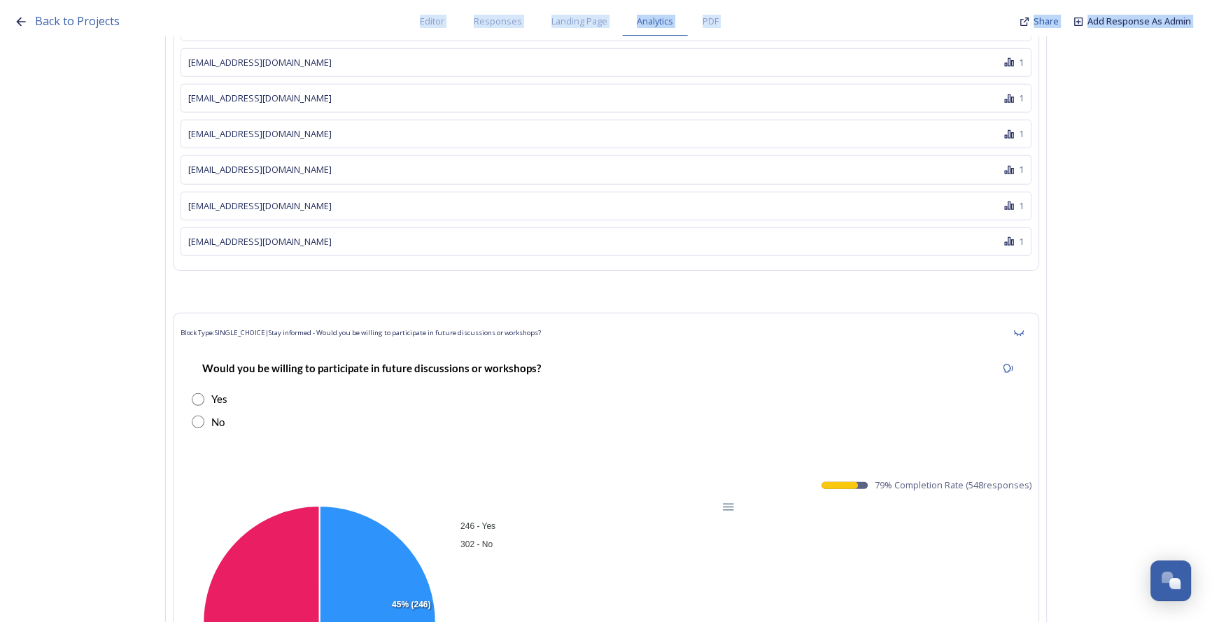
scroll to position [57988, 0]
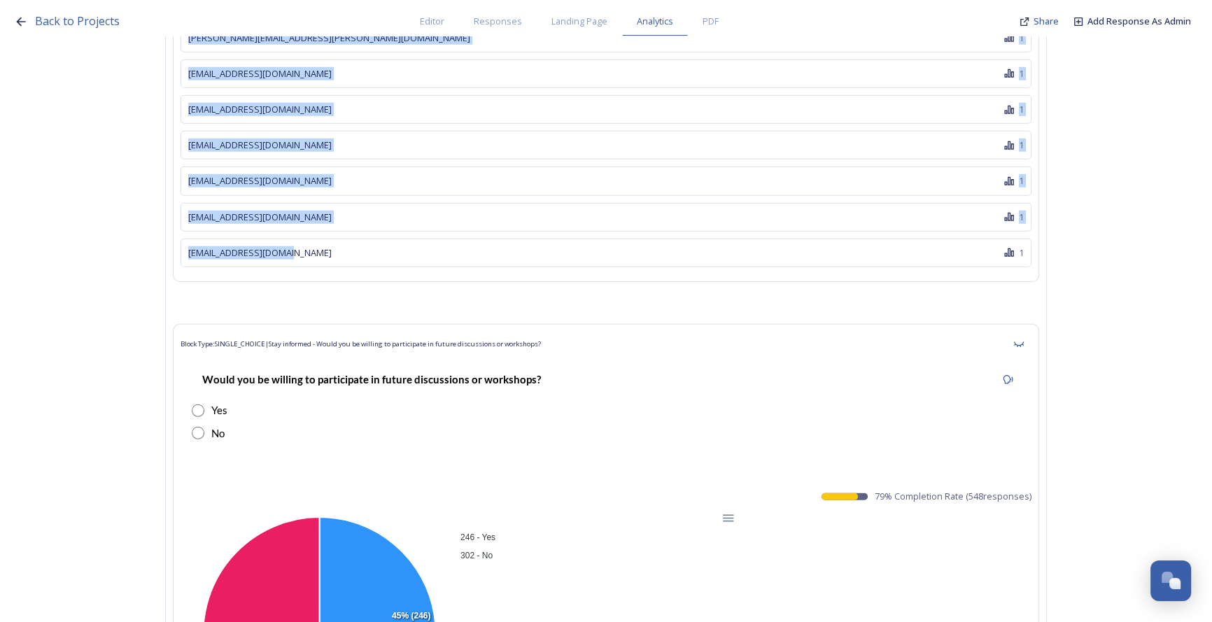
drag, startPoint x: 244, startPoint y: 336, endPoint x: 310, endPoint y: 83, distance: 261.0
copy div "[PERSON_NAME][EMAIL_ADDRESS][PERSON_NAME][DOMAIN_NAME] 2 1 [EMAIL_ADDRESS][DOMA…"
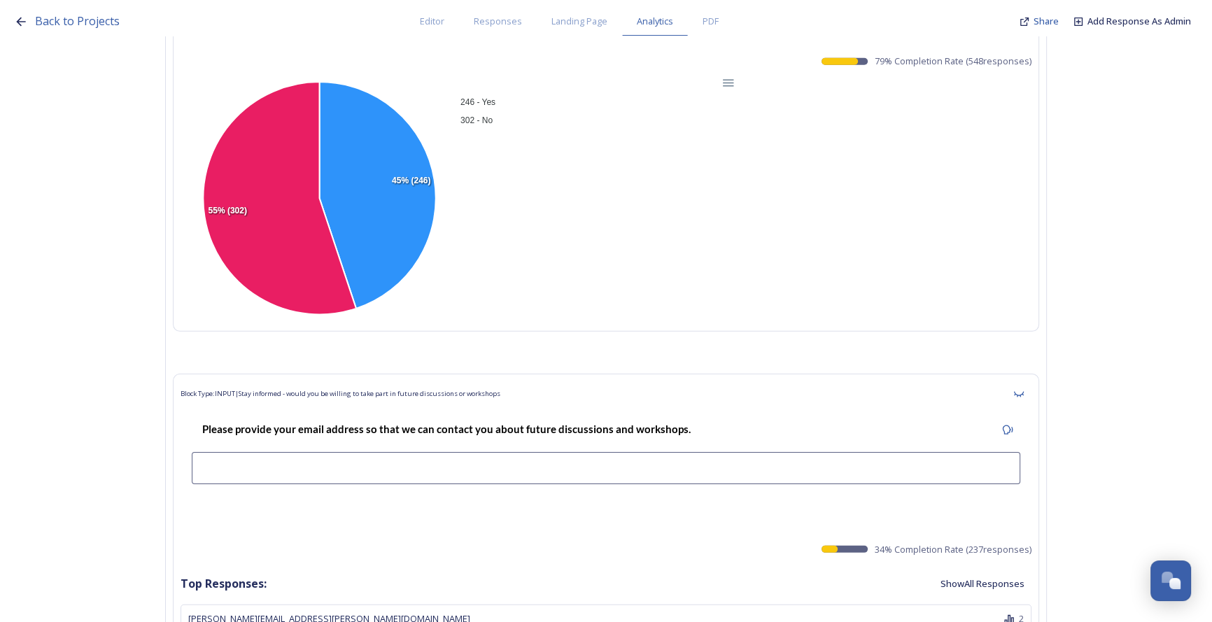
scroll to position [58433, 0]
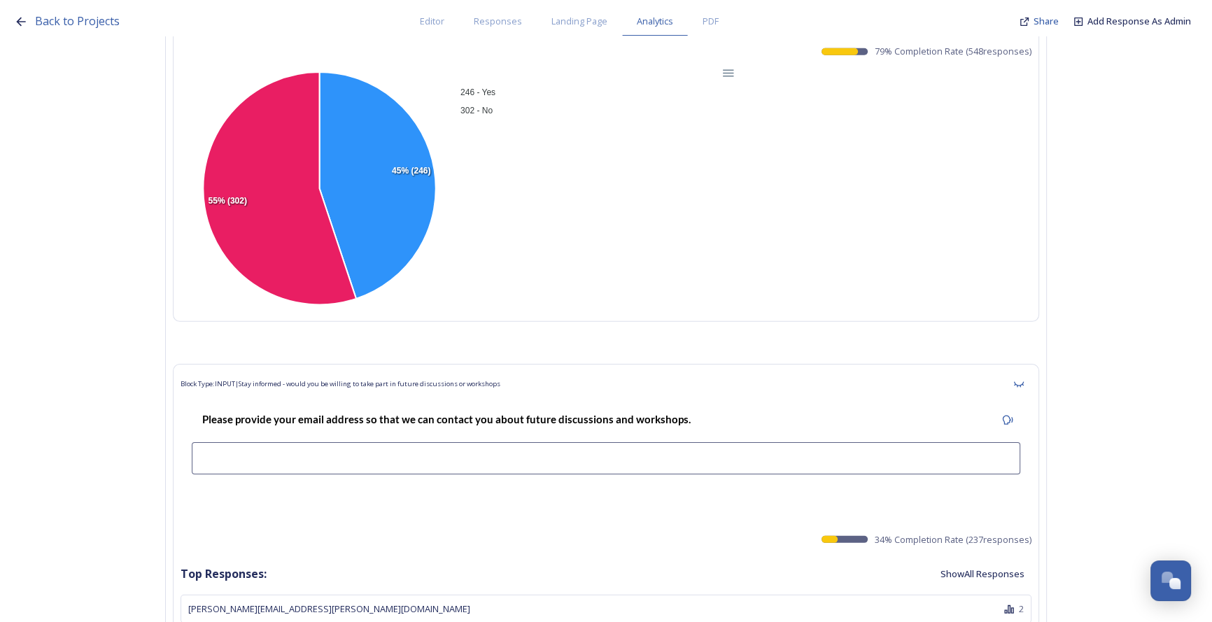
click at [992, 561] on button "Show All Responses" at bounding box center [982, 574] width 98 height 27
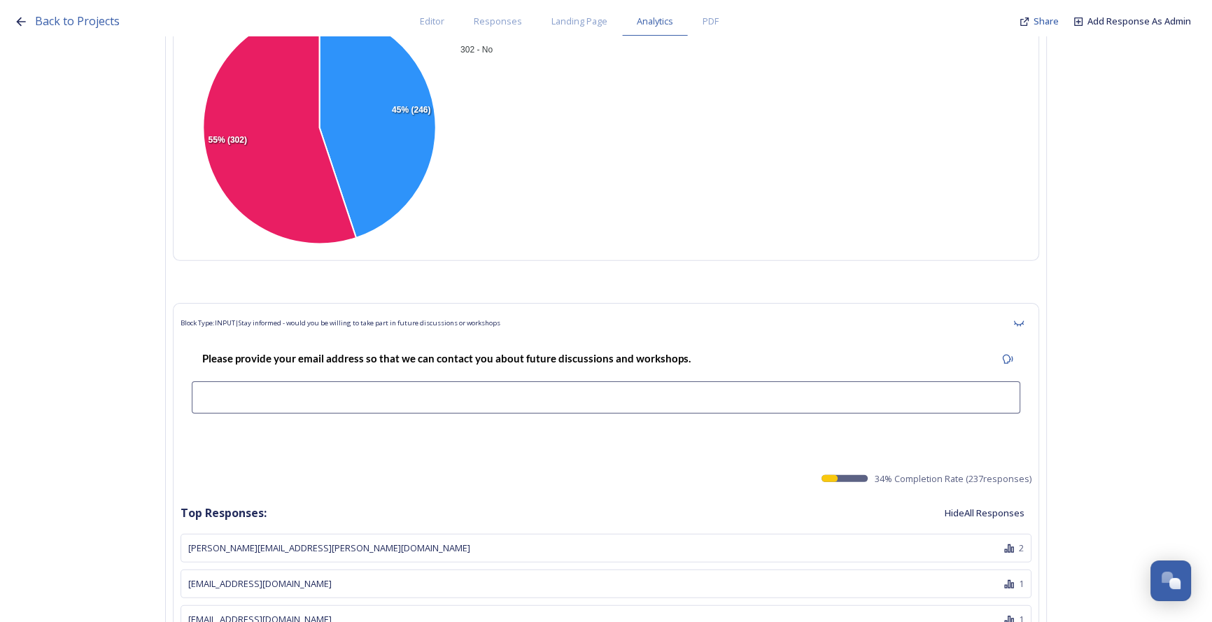
scroll to position [58624, 0]
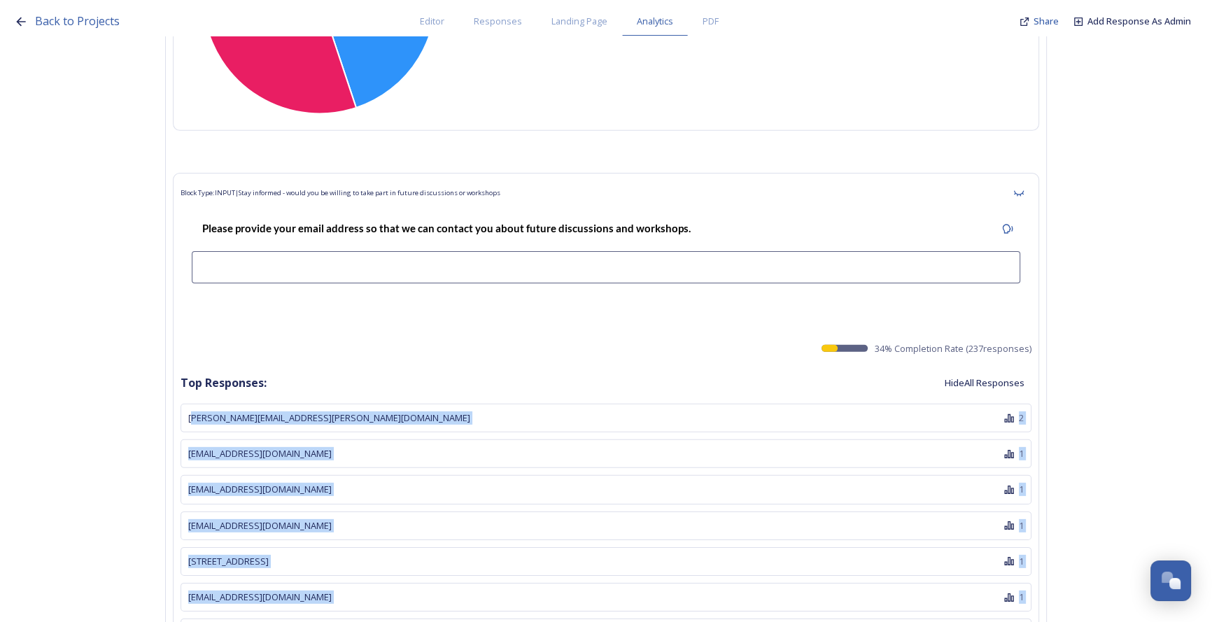
drag, startPoint x: 196, startPoint y: 246, endPoint x: 220, endPoint y: 330, distance: 87.9
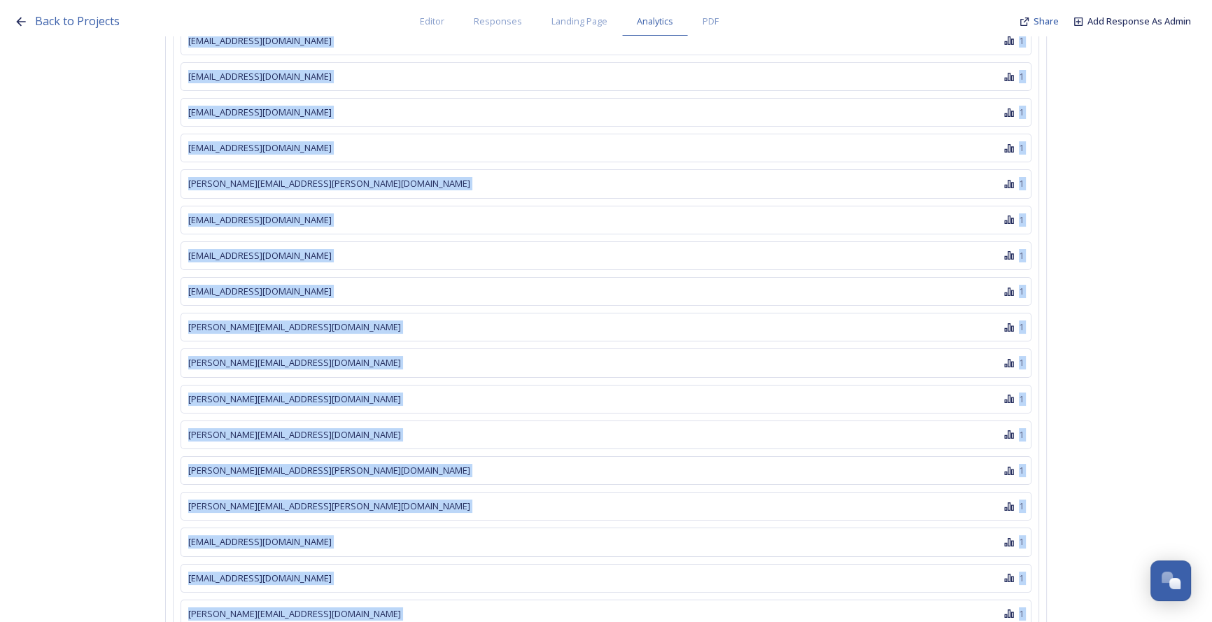
scroll to position [66743, 0]
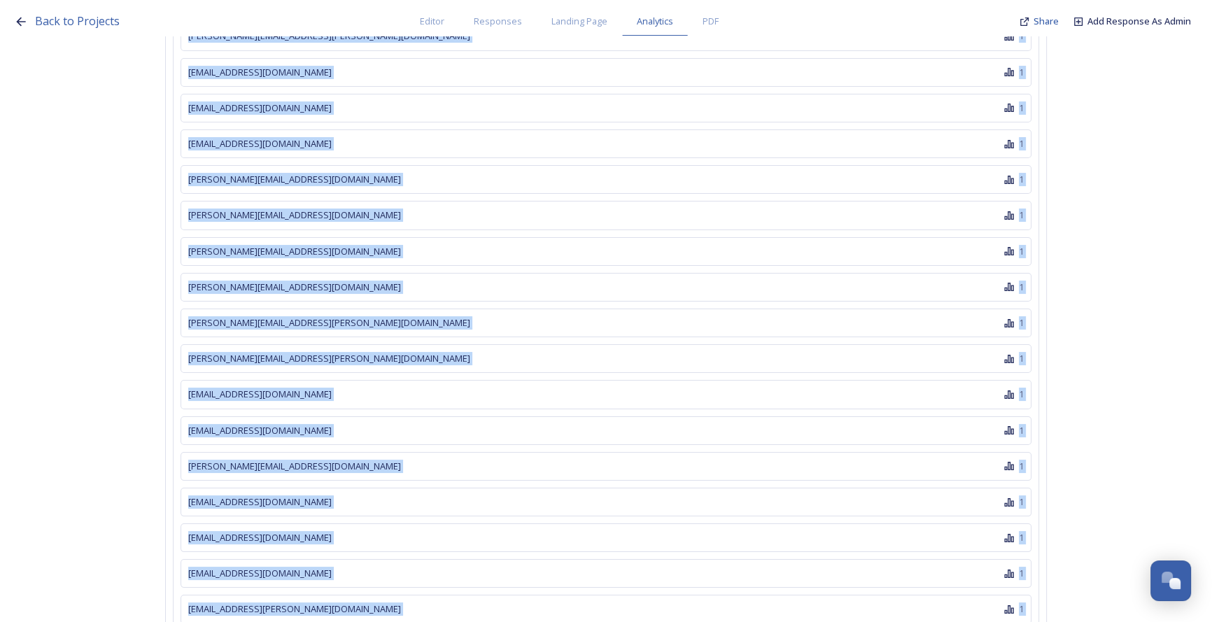
drag, startPoint x: 191, startPoint y: 248, endPoint x: 298, endPoint y: 518, distance: 290.6
copy div "oliver.buchanan@hotmail.co.uk 2 123nickygould@gmail.com 1 19skippy49@gmail.com …"
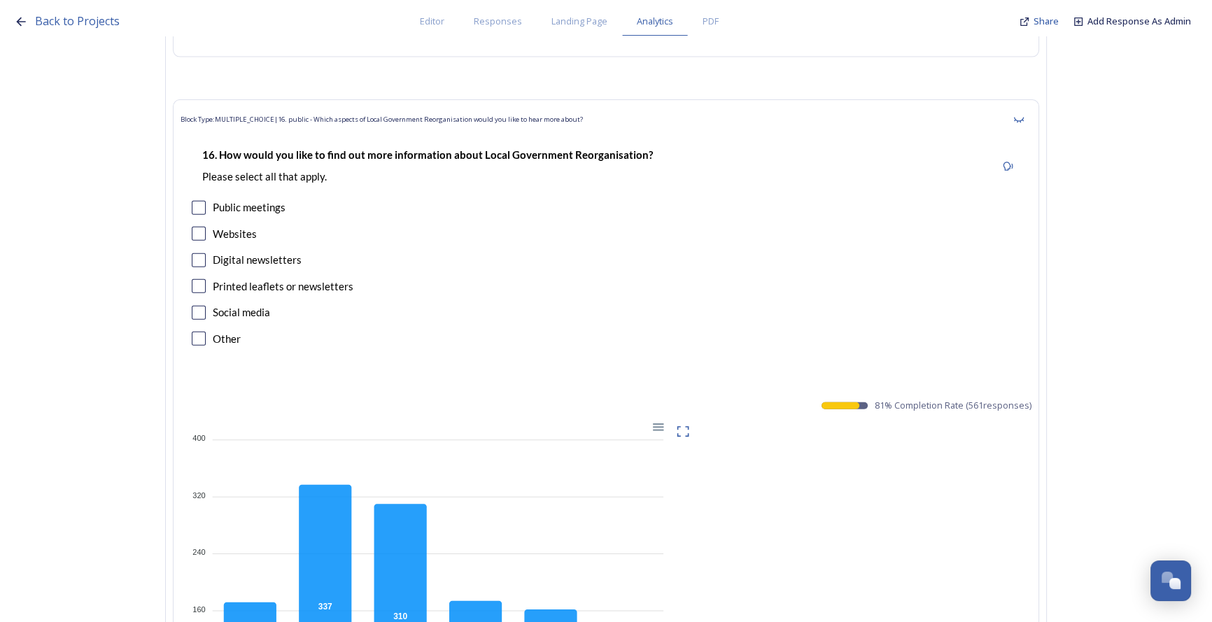
scroll to position [24074, 0]
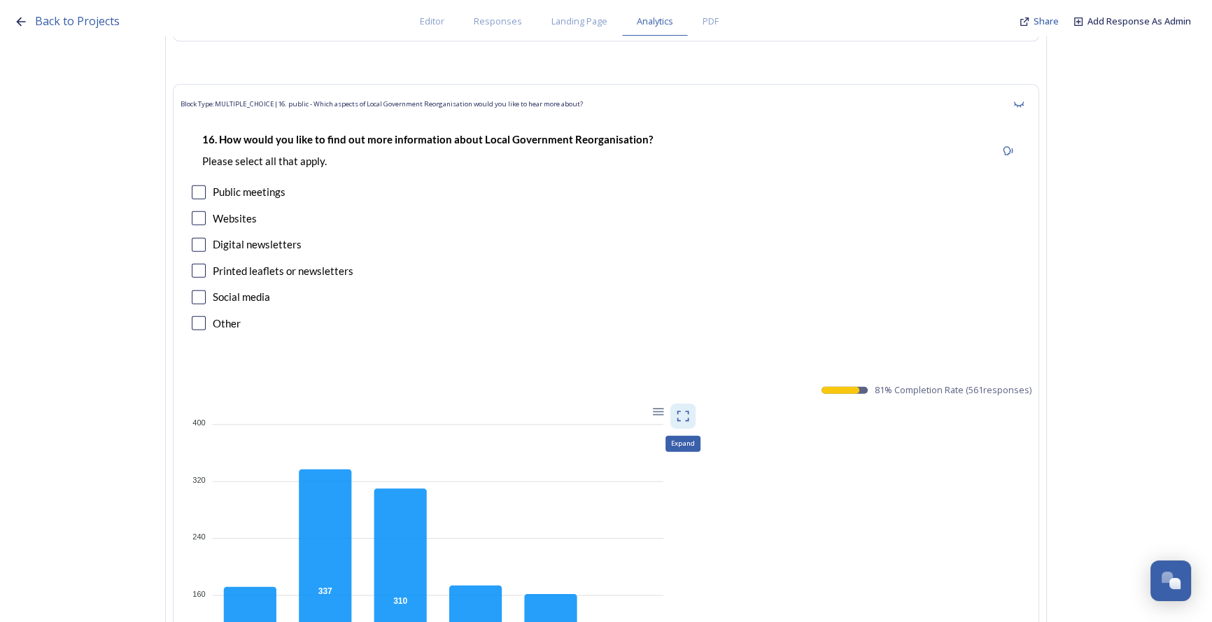
click at [685, 409] on icon at bounding box center [683, 416] width 14 height 14
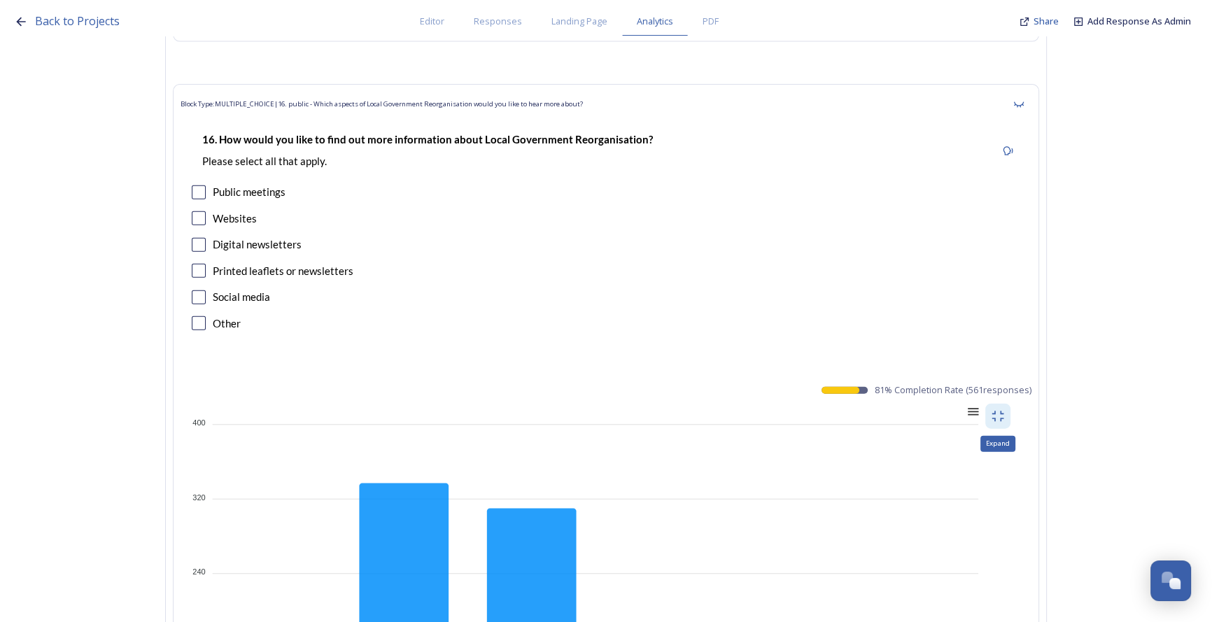
click at [976, 405] on div at bounding box center [972, 411] width 12 height 12
drag, startPoint x: 957, startPoint y: 395, endPoint x: 973, endPoint y: 367, distance: 32.3
click at [957, 456] on div "Download PNG" at bounding box center [937, 473] width 71 height 34
click at [978, 405] on div at bounding box center [972, 411] width 12 height 12
click at [968, 489] on div "Download CSV" at bounding box center [937, 499] width 71 height 21
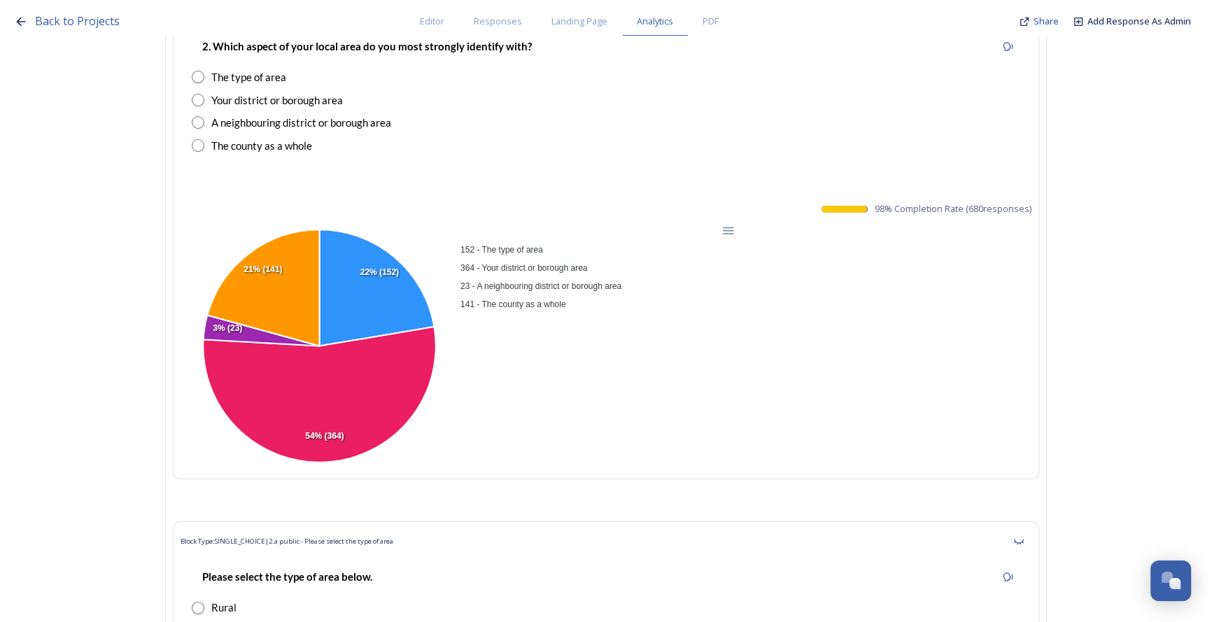
scroll to position [0, 0]
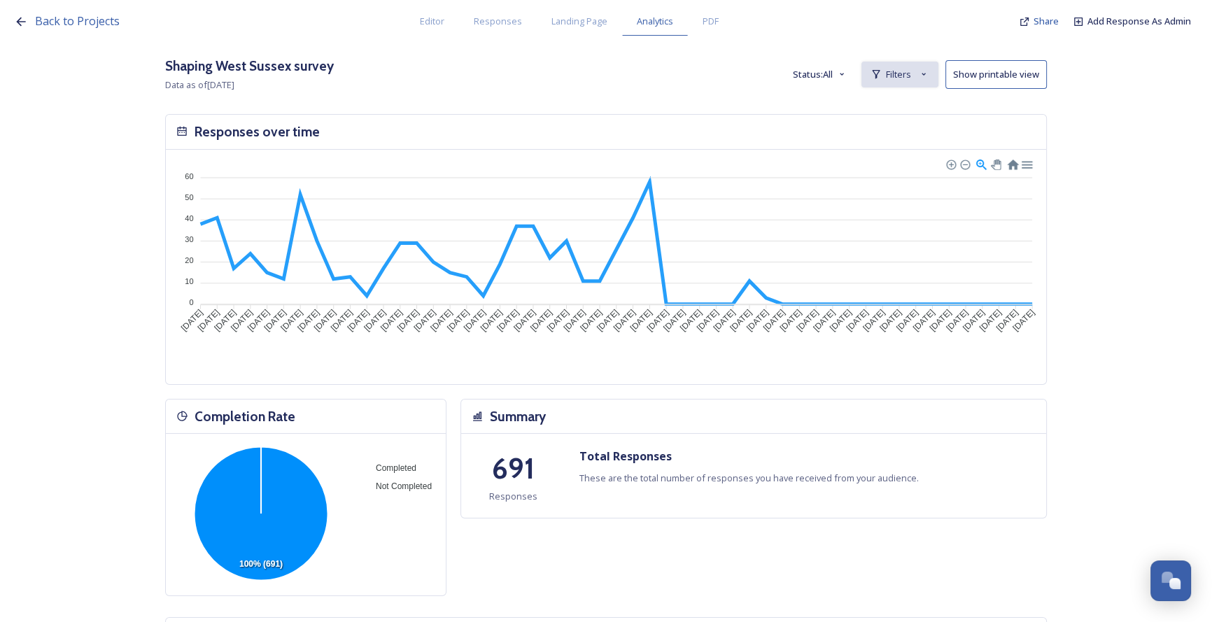
click at [901, 78] on span "Filters" at bounding box center [898, 74] width 25 height 13
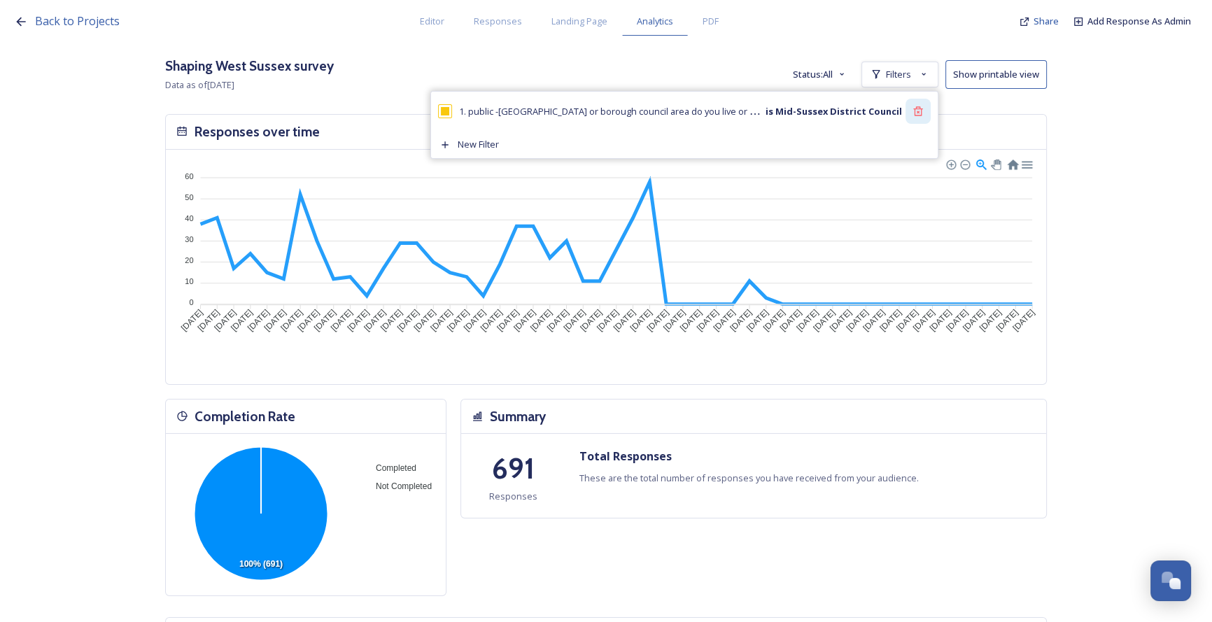
click at [919, 112] on icon at bounding box center [917, 111] width 11 height 11
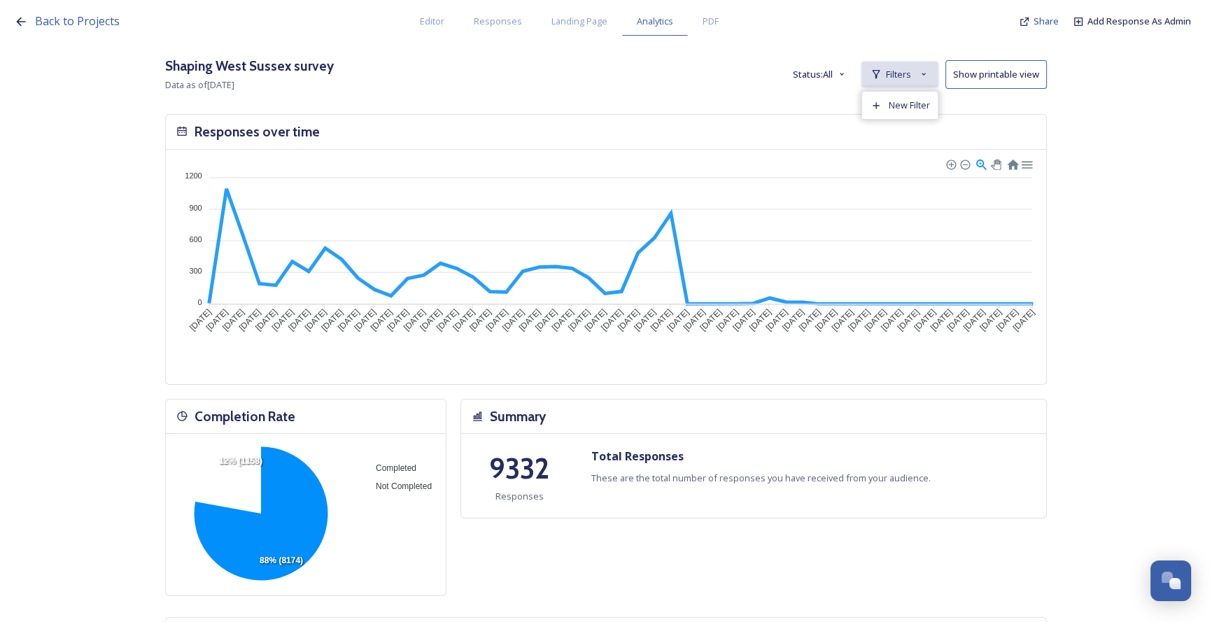
click at [911, 80] on span "Filters" at bounding box center [898, 74] width 25 height 13
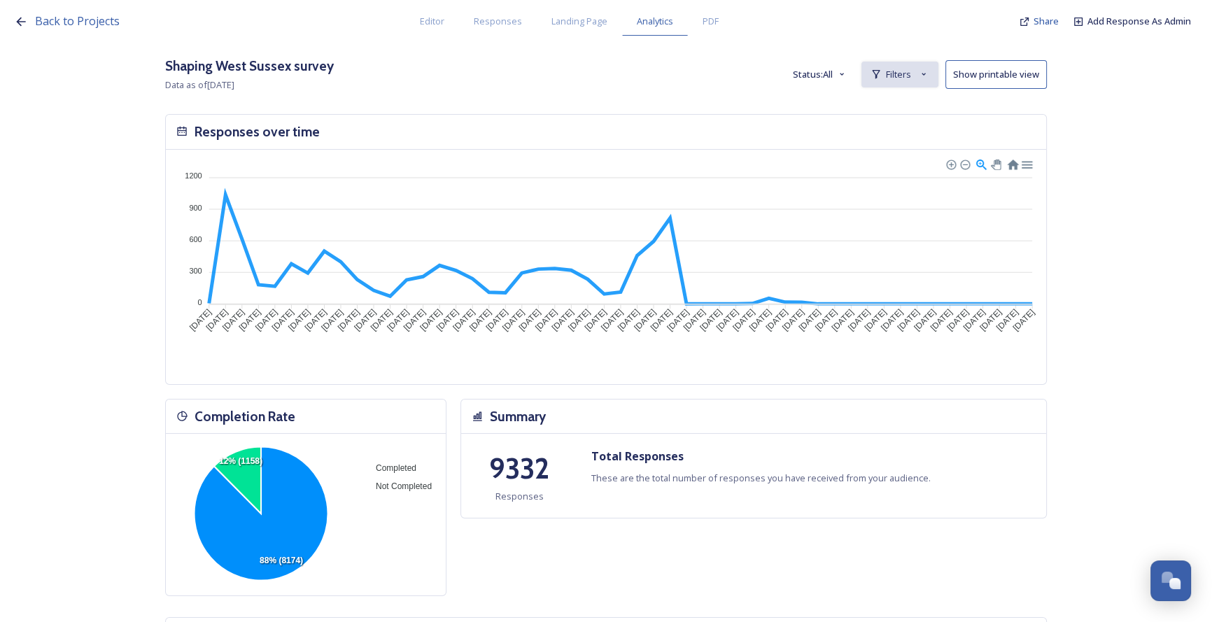
click at [902, 73] on span "Filters" at bounding box center [898, 74] width 25 height 13
click at [908, 99] on span "New Filter" at bounding box center [909, 105] width 41 height 13
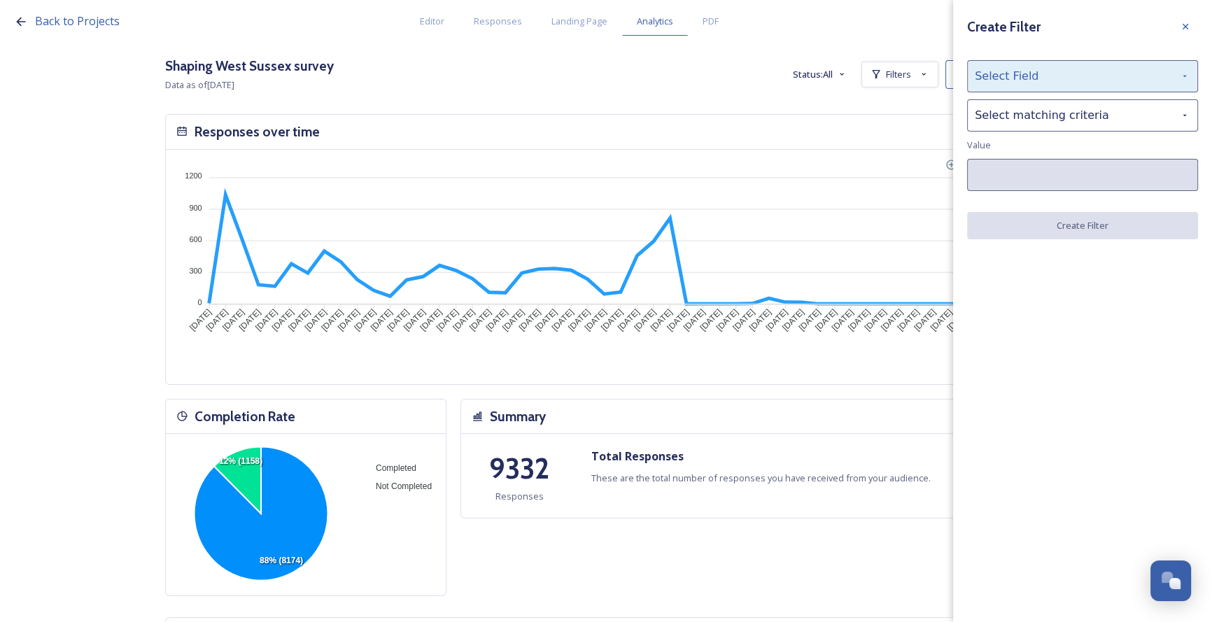
click at [984, 77] on div "Select Field" at bounding box center [1082, 76] width 231 height 32
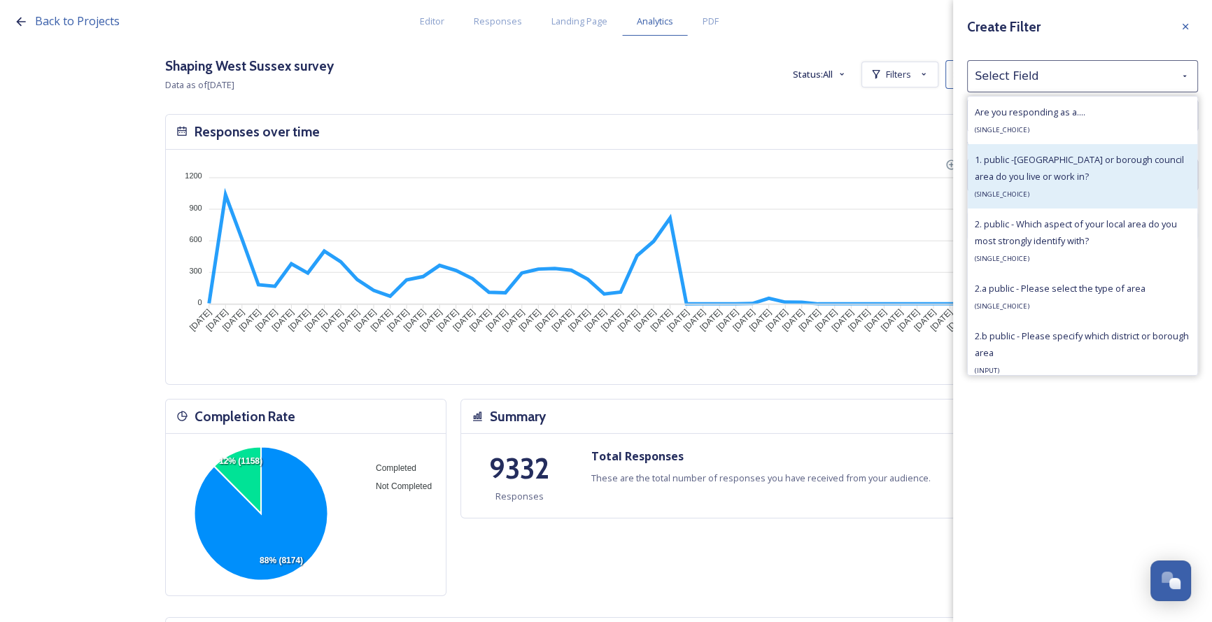
click at [996, 169] on div "1. public -[GEOGRAPHIC_DATA] or borough council area do you live or work in? ( …" at bounding box center [1083, 176] width 216 height 50
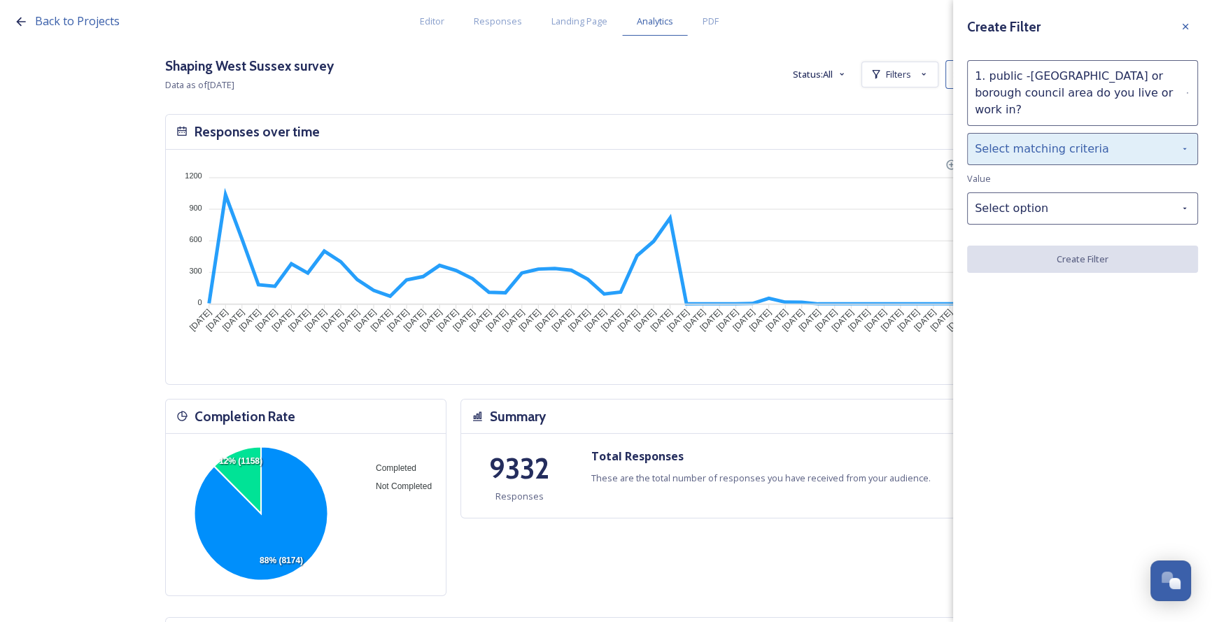
click at [1002, 133] on div "Select matching criteria" at bounding box center [1082, 149] width 231 height 32
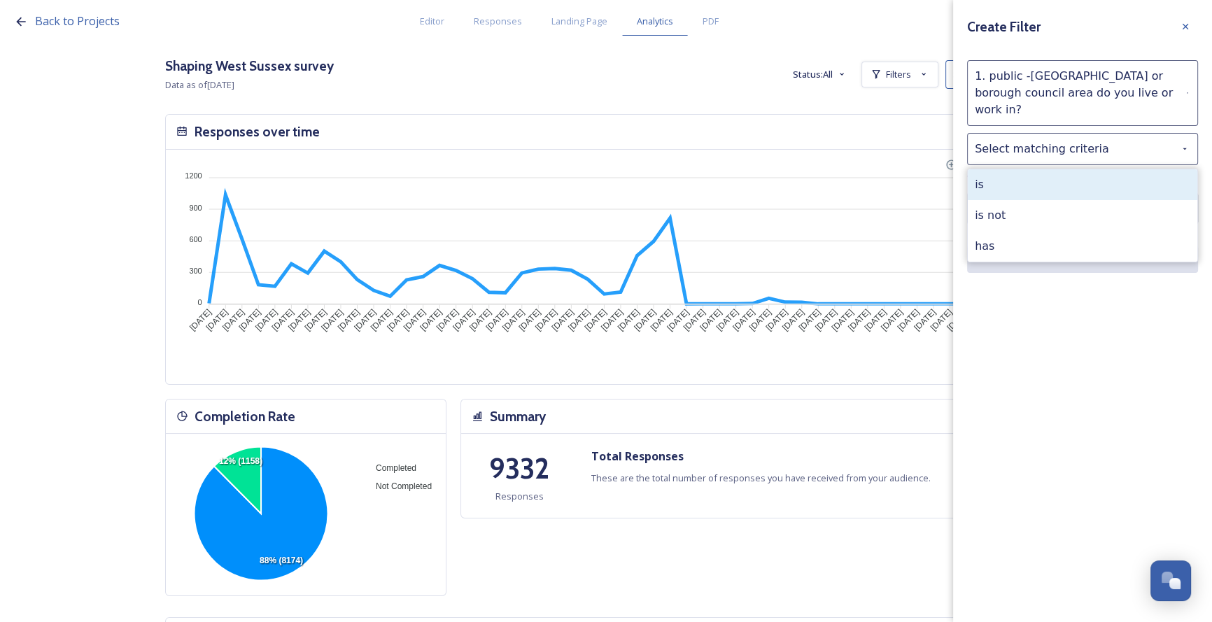
click at [1008, 172] on div "is" at bounding box center [1083, 184] width 230 height 31
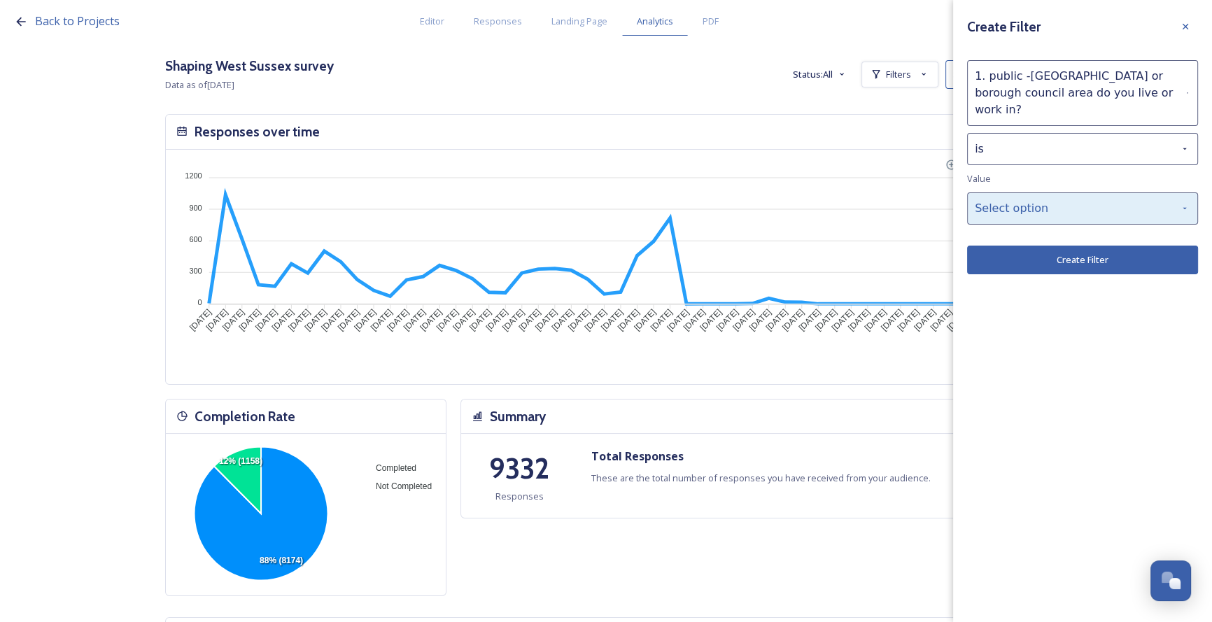
click at [1022, 203] on div "Select option" at bounding box center [1082, 208] width 231 height 32
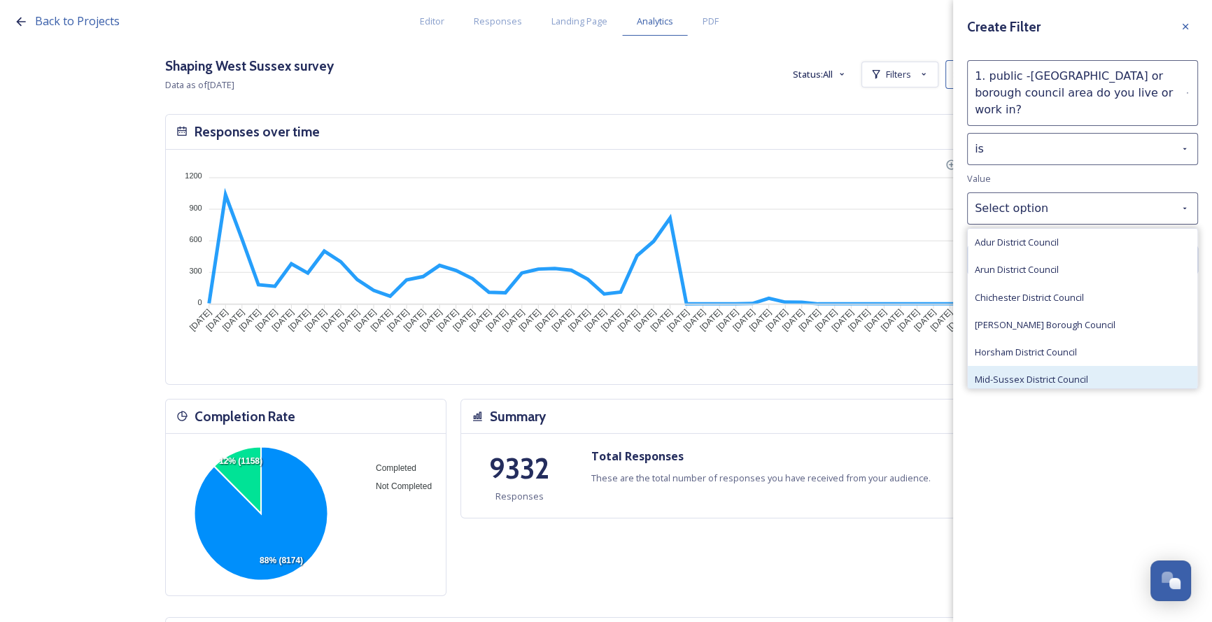
click at [1187, 366] on div "Mid-Sussex District Council" at bounding box center [1083, 379] width 230 height 27
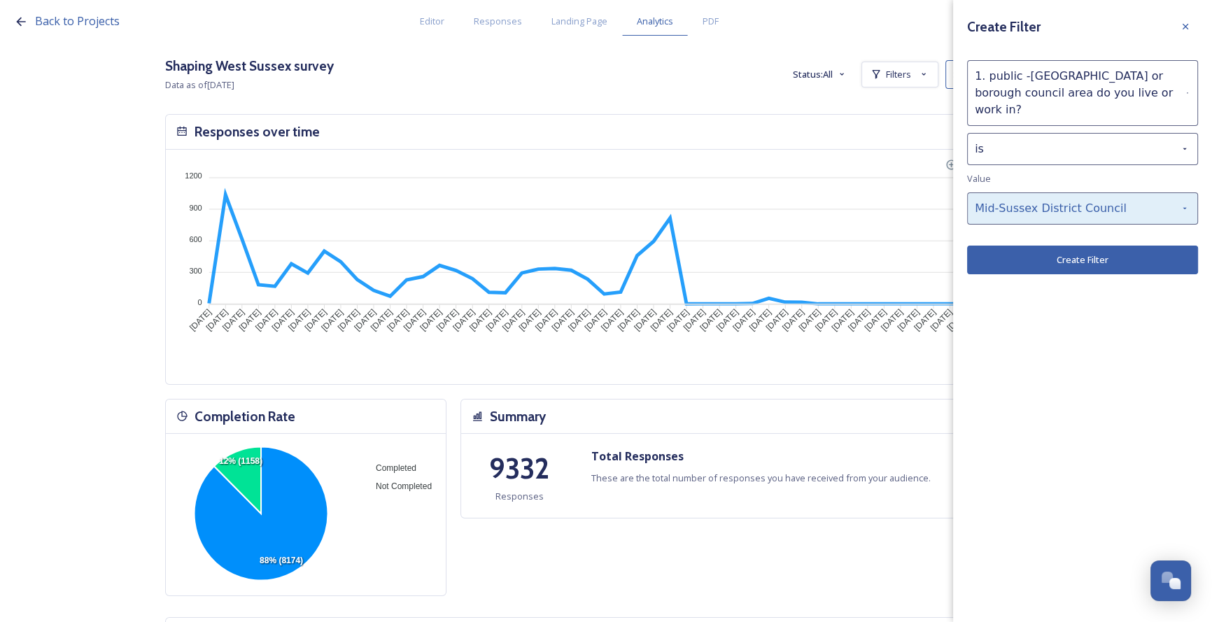
click at [1080, 192] on div "Mid-Sussex District Council" at bounding box center [1082, 208] width 231 height 32
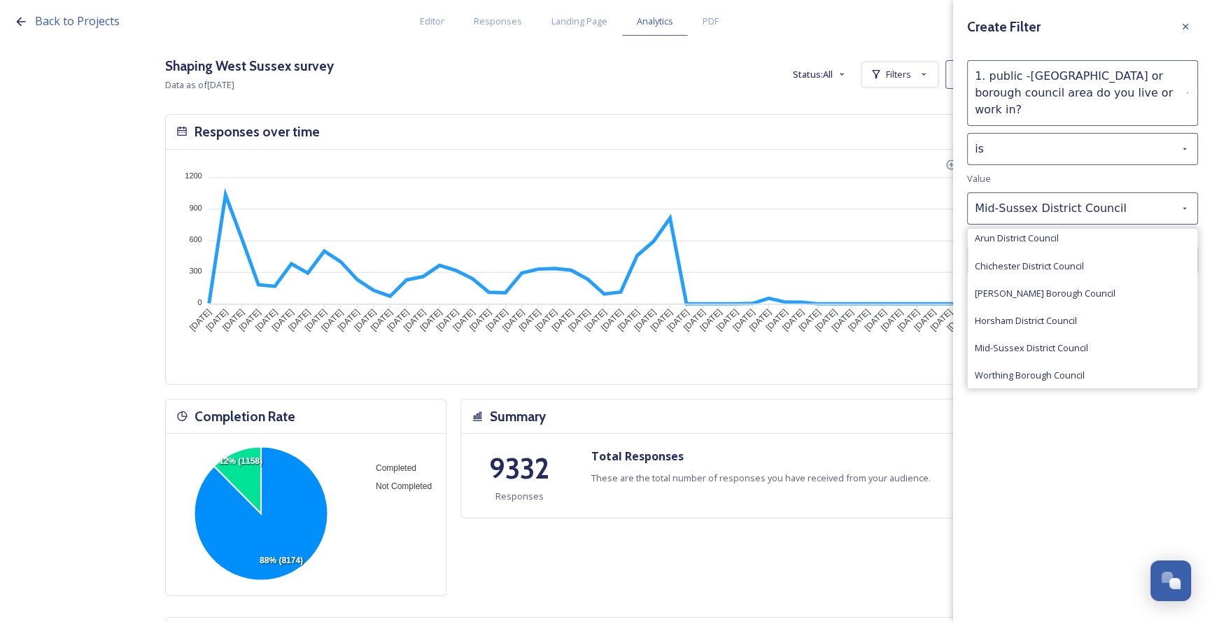
scroll to position [33, 0]
click at [1059, 368] on span "Worthing Borough Council" at bounding box center [1030, 374] width 110 height 13
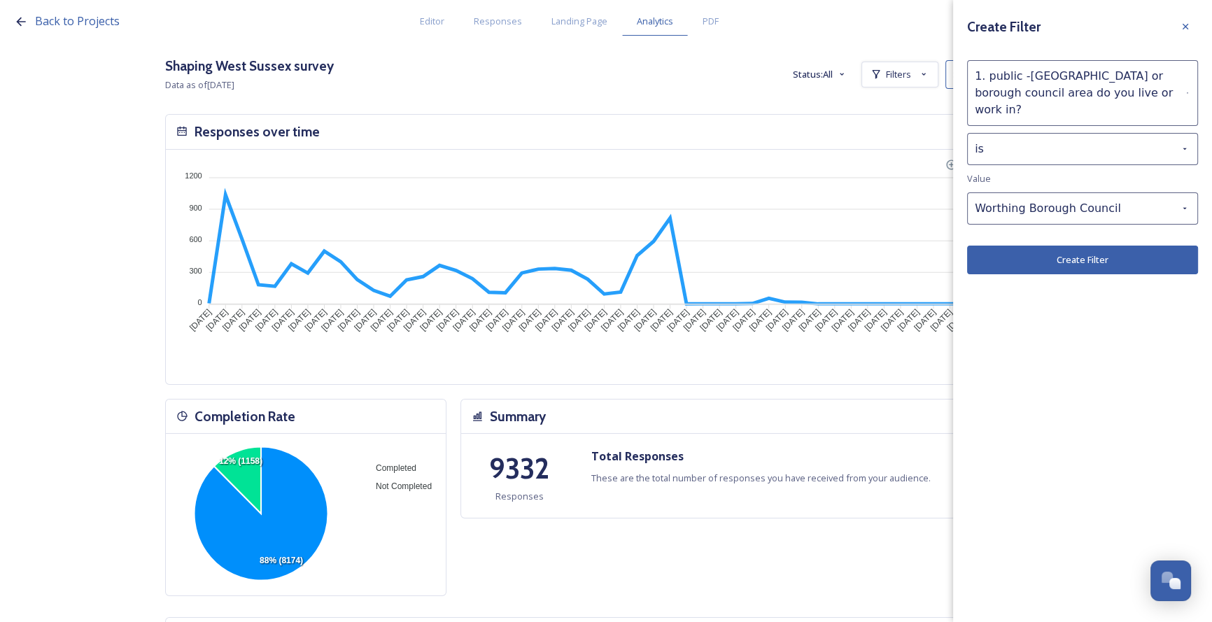
click at [1045, 246] on button "Create Filter" at bounding box center [1082, 260] width 231 height 29
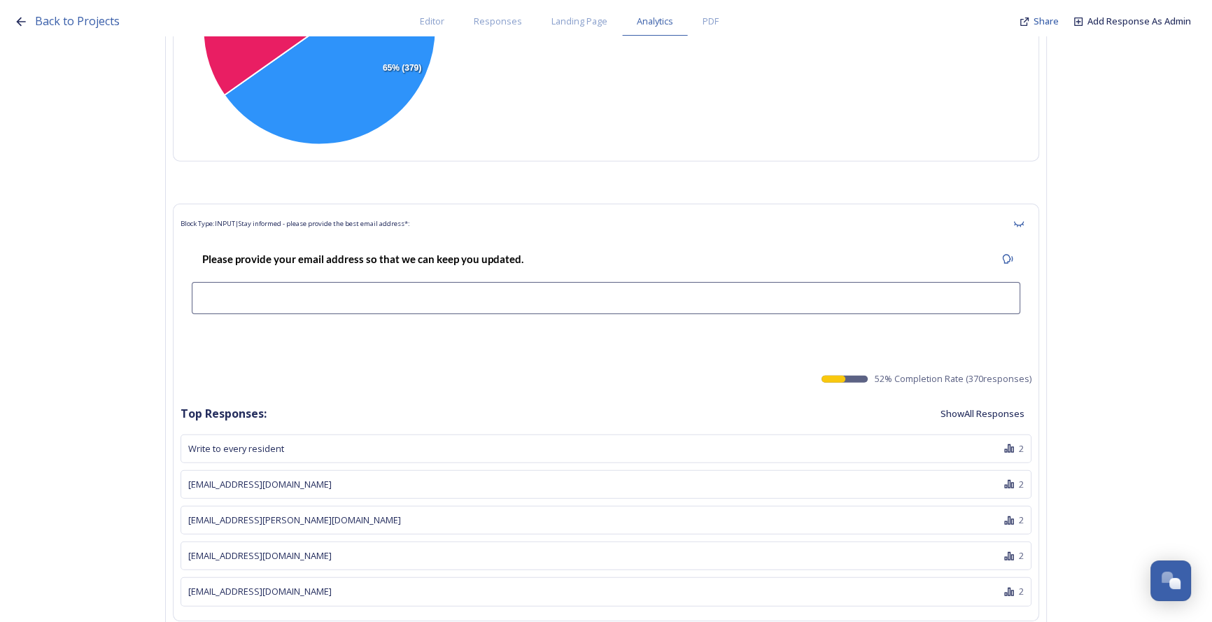
scroll to position [44829, 0]
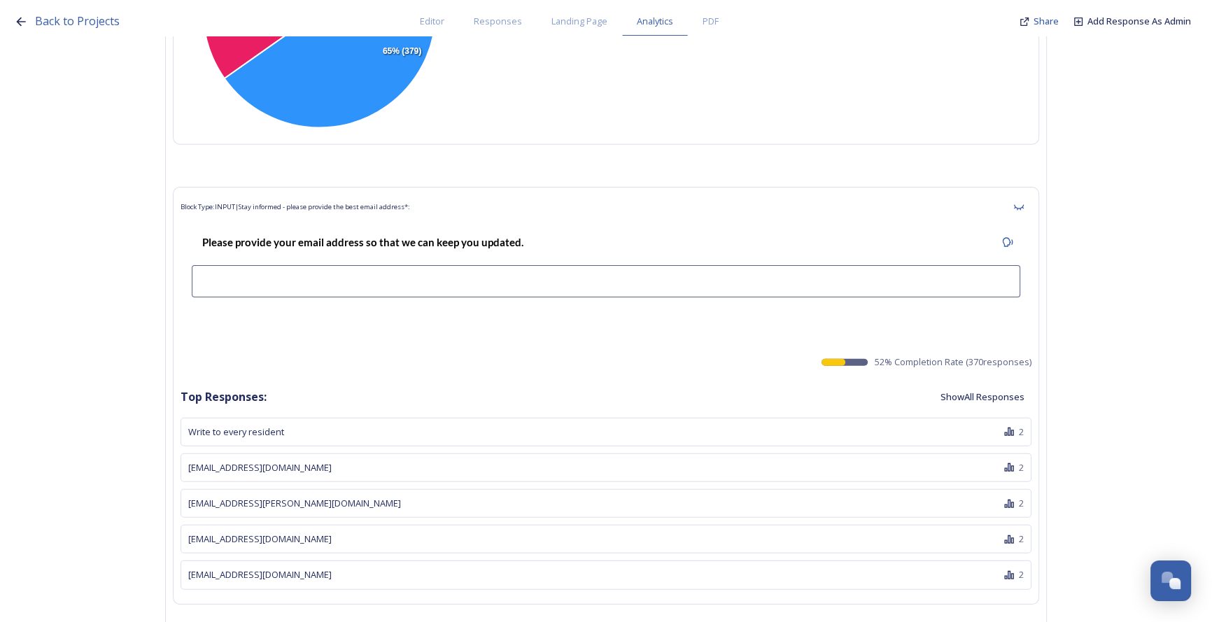
click at [975, 383] on button "Show All Responses" at bounding box center [982, 396] width 98 height 27
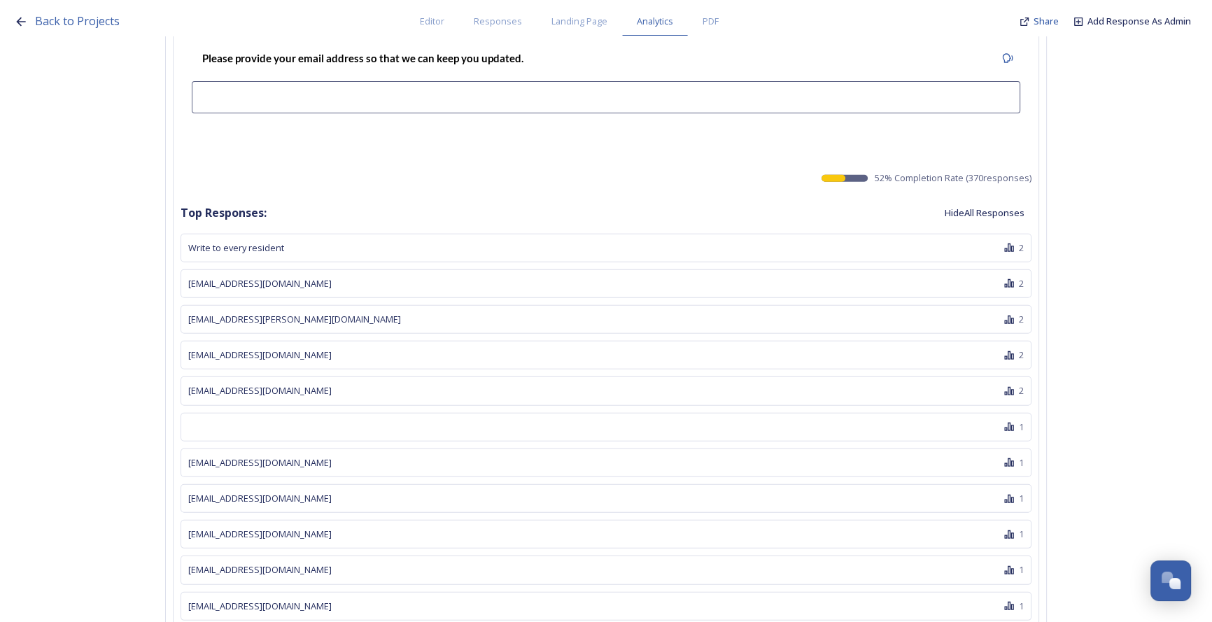
scroll to position [45020, 0]
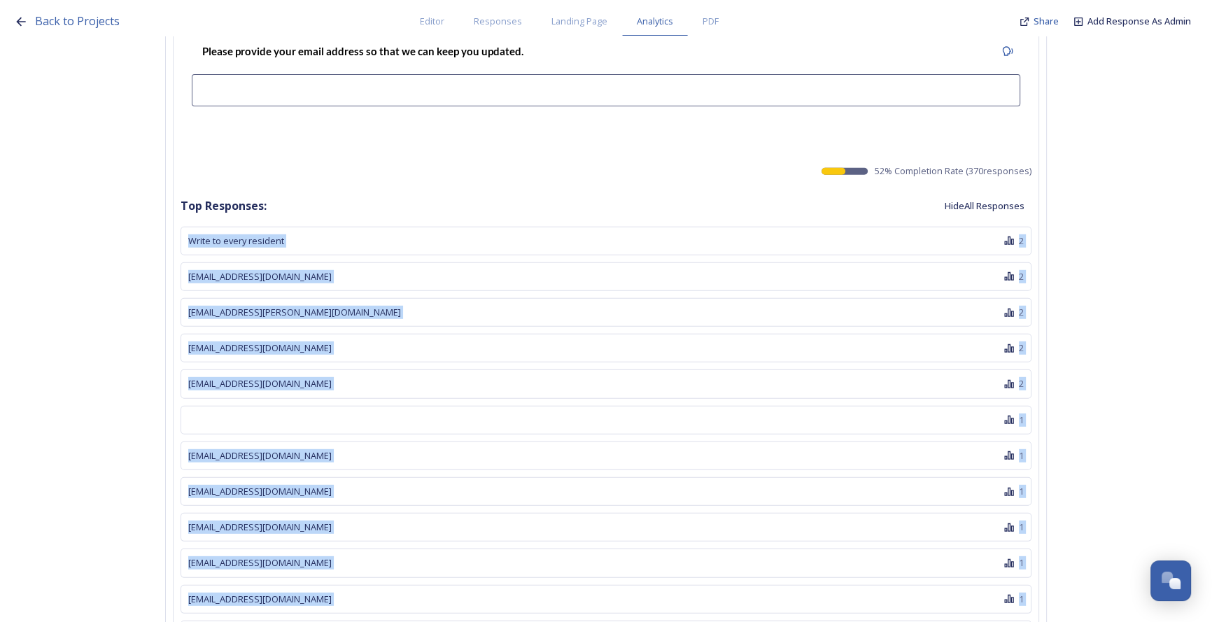
drag, startPoint x: 190, startPoint y: 127, endPoint x: 323, endPoint y: 563, distance: 456.2
drag, startPoint x: 441, startPoint y: 236, endPoint x: 372, endPoint y: 205, distance: 75.8
click at [441, 334] on div "maryminder@hotmail.com 2" at bounding box center [606, 348] width 851 height 29
click at [196, 262] on div "harteiona@gmail.com 2" at bounding box center [606, 276] width 851 height 29
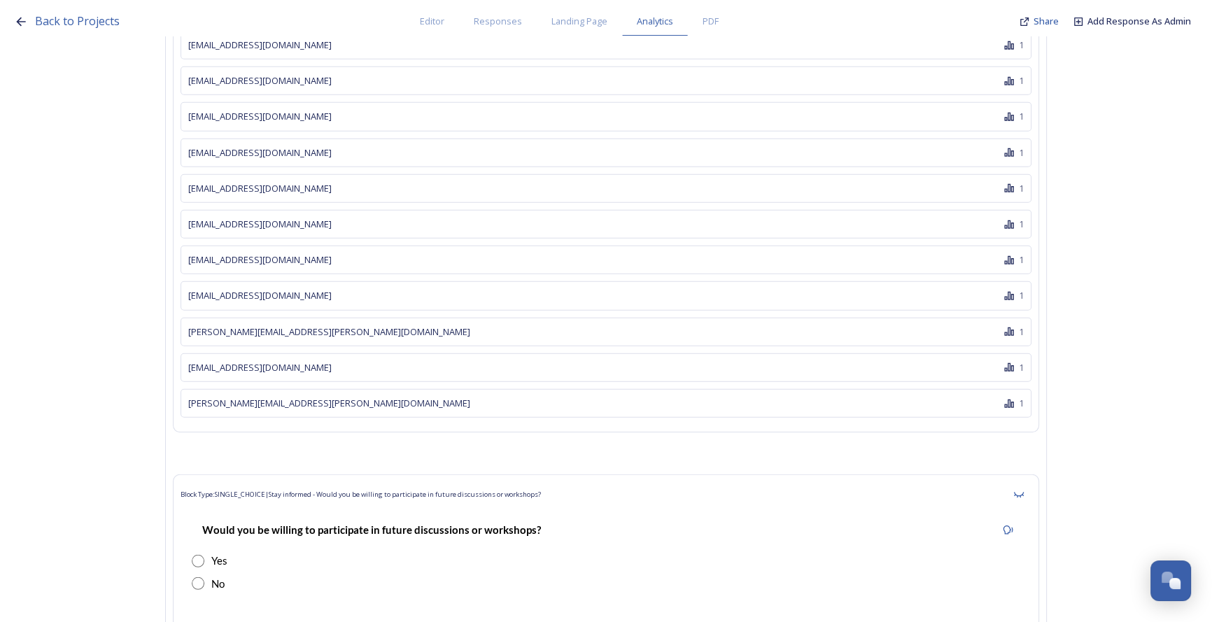
scroll to position [57667, 0]
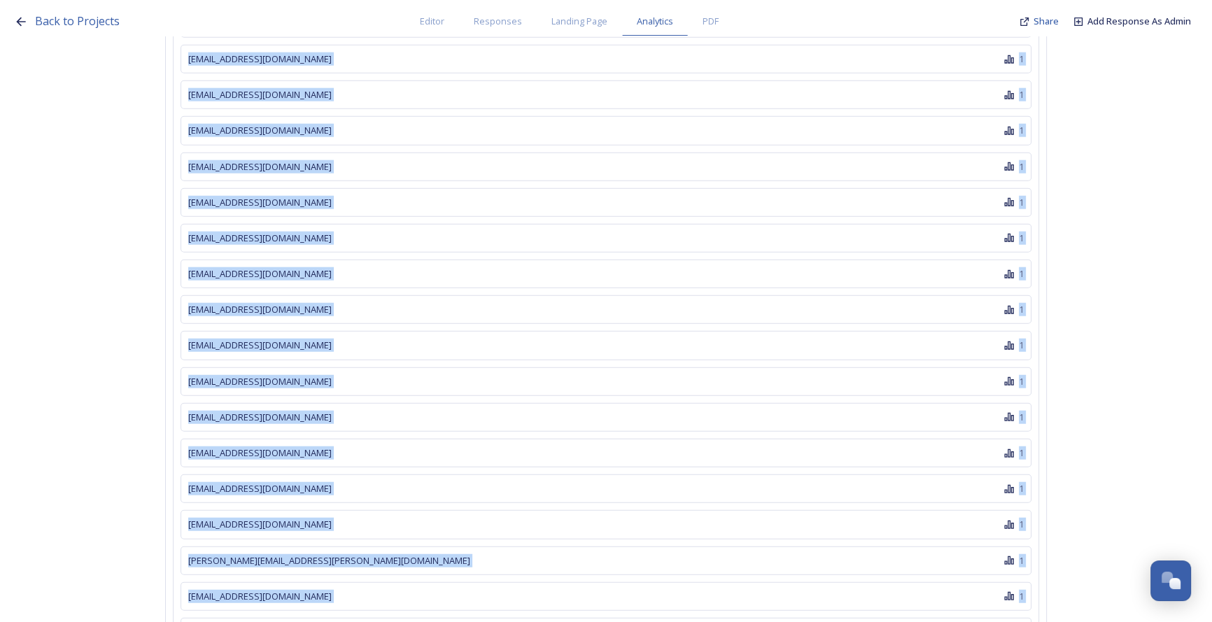
drag, startPoint x: 205, startPoint y: 165, endPoint x: 421, endPoint y: 477, distance: 378.7
copy div "harteiona@gmail.com 2 mark@fuhrmann.co.uk 2 maryminder@hotmail.com 2 richmondja…"
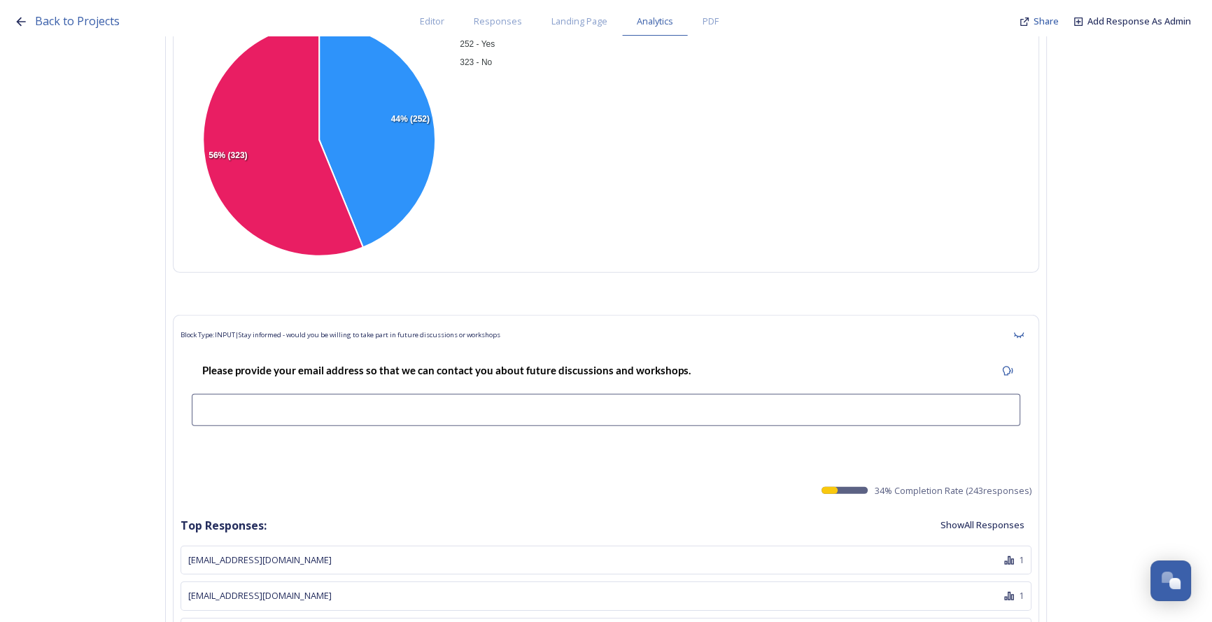
scroll to position [58570, 0]
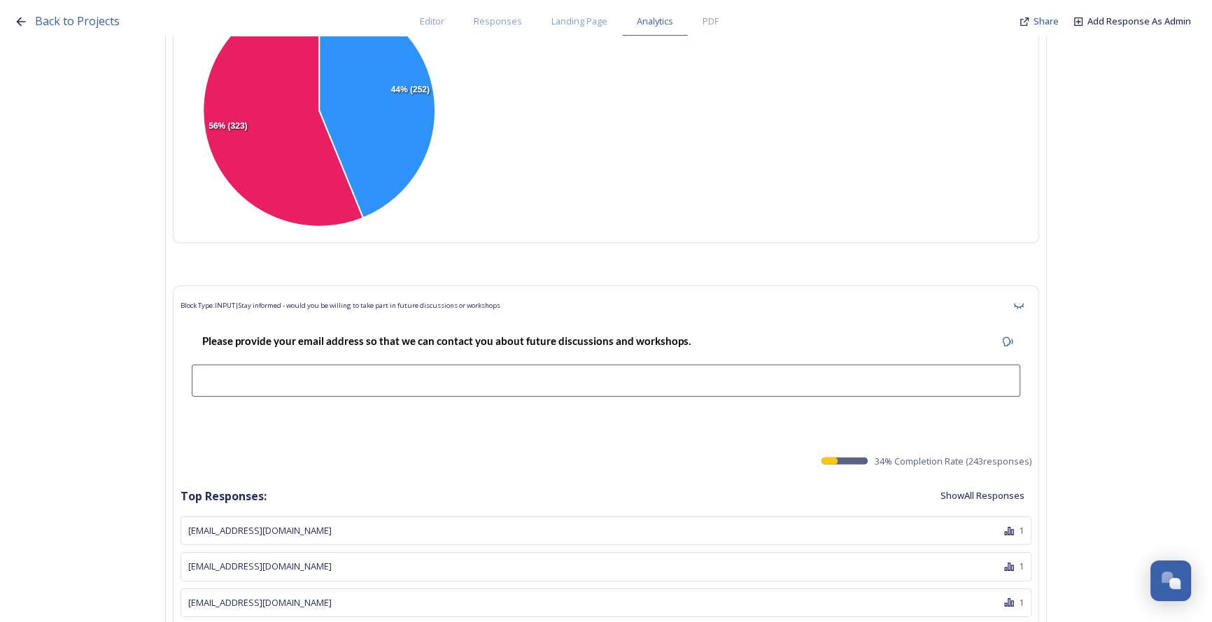
click at [985, 482] on button "Show All Responses" at bounding box center [982, 495] width 98 height 27
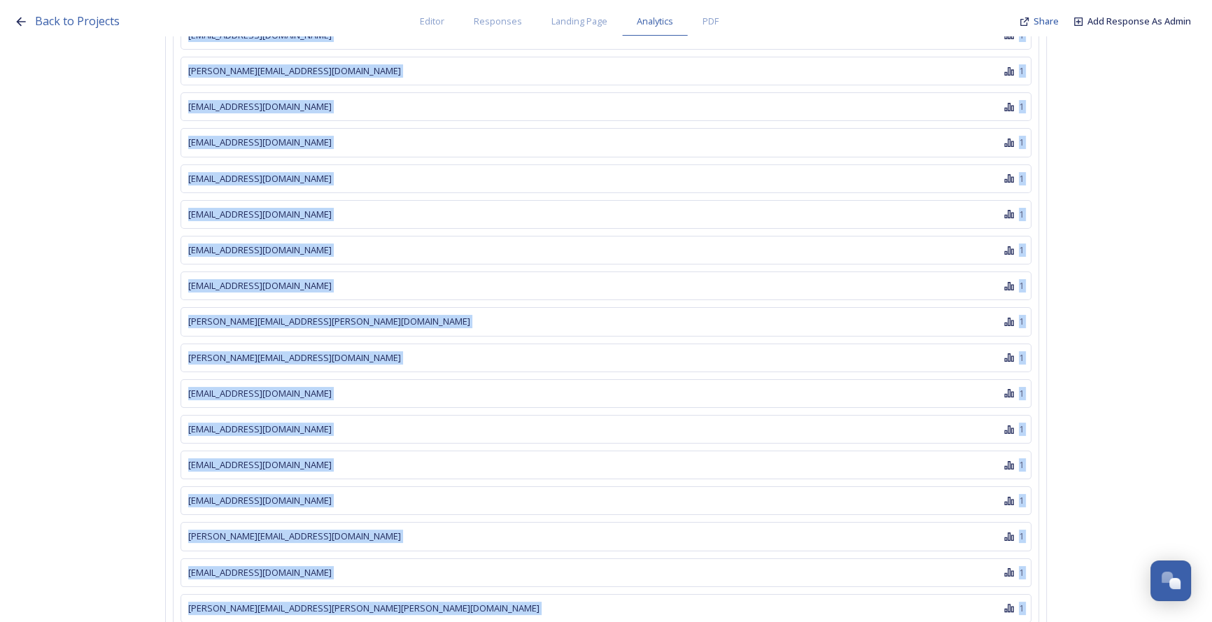
scroll to position [67065, 0]
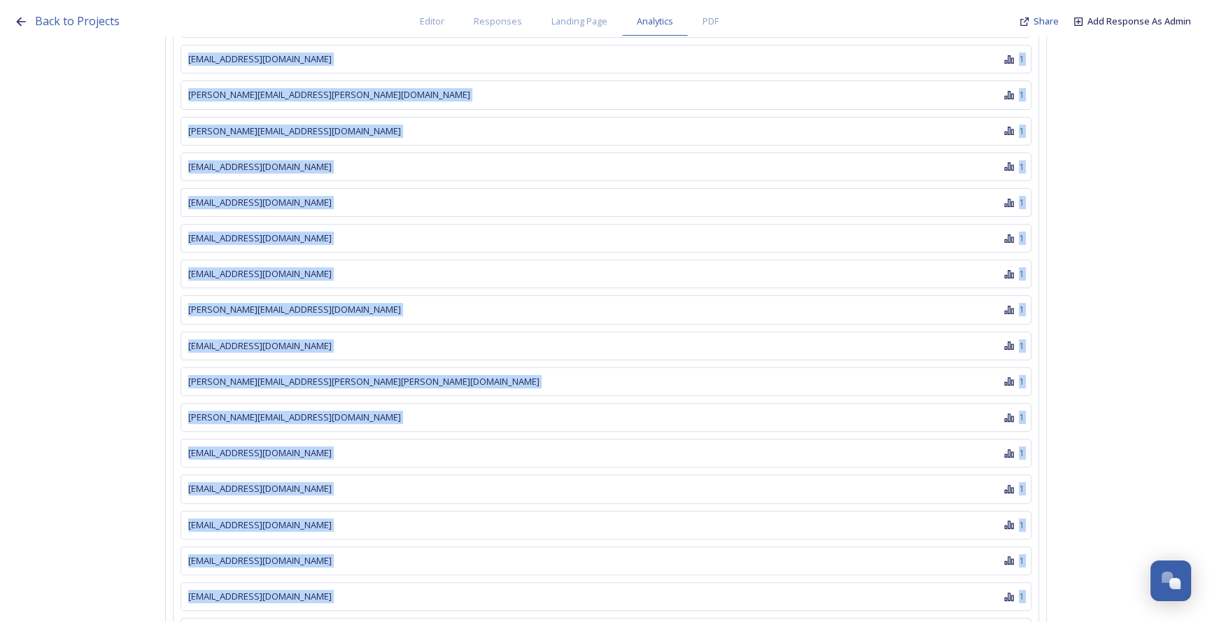
drag, startPoint x: 193, startPoint y: 372, endPoint x: 387, endPoint y: 525, distance: 247.1
copy div "Alan1clifford1@yahoo.co.uk 1 AndyMaidens@outlook.com 1 Bryce.Thud@gmail.com 1 C…"
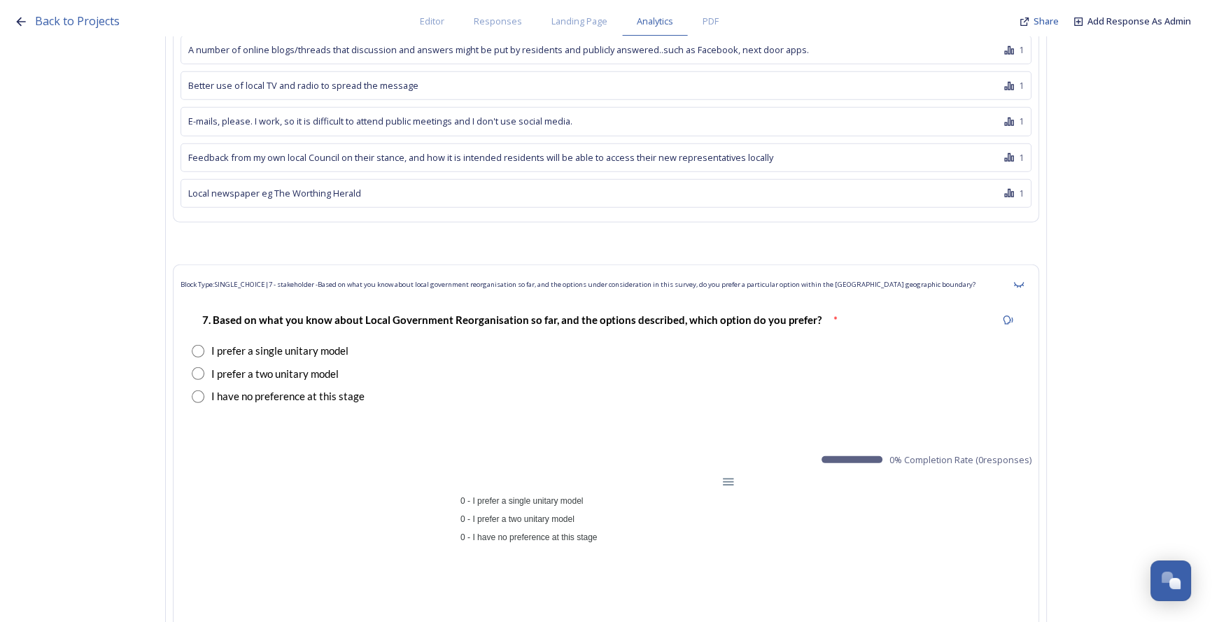
scroll to position [25112, 0]
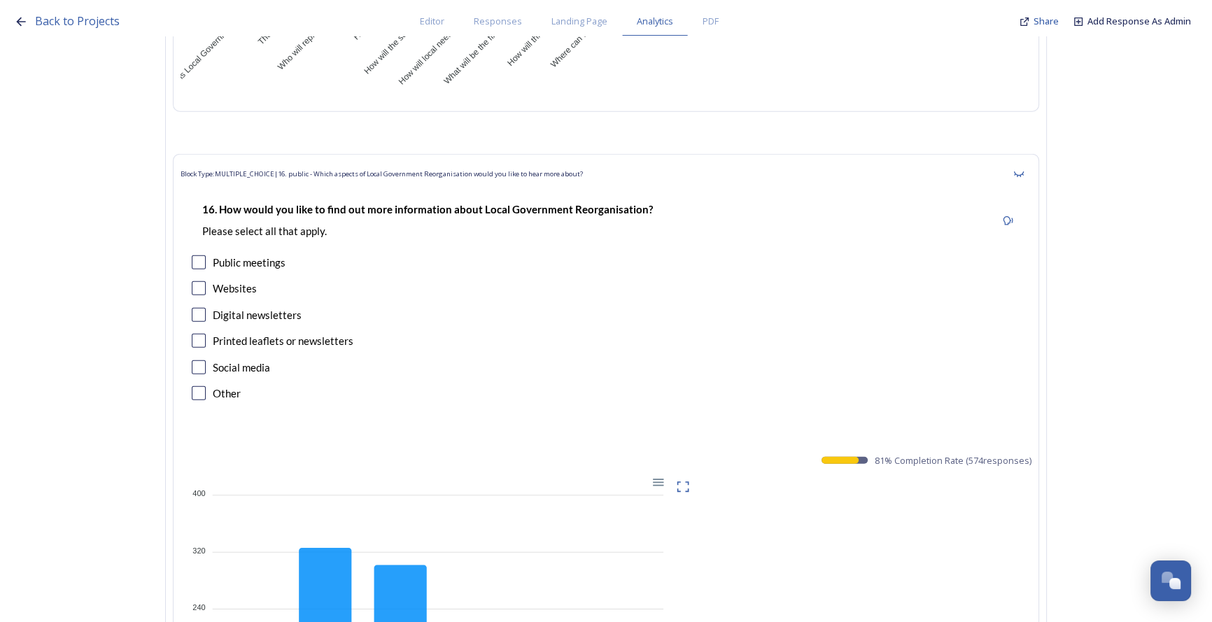
scroll to position [24242, 0]
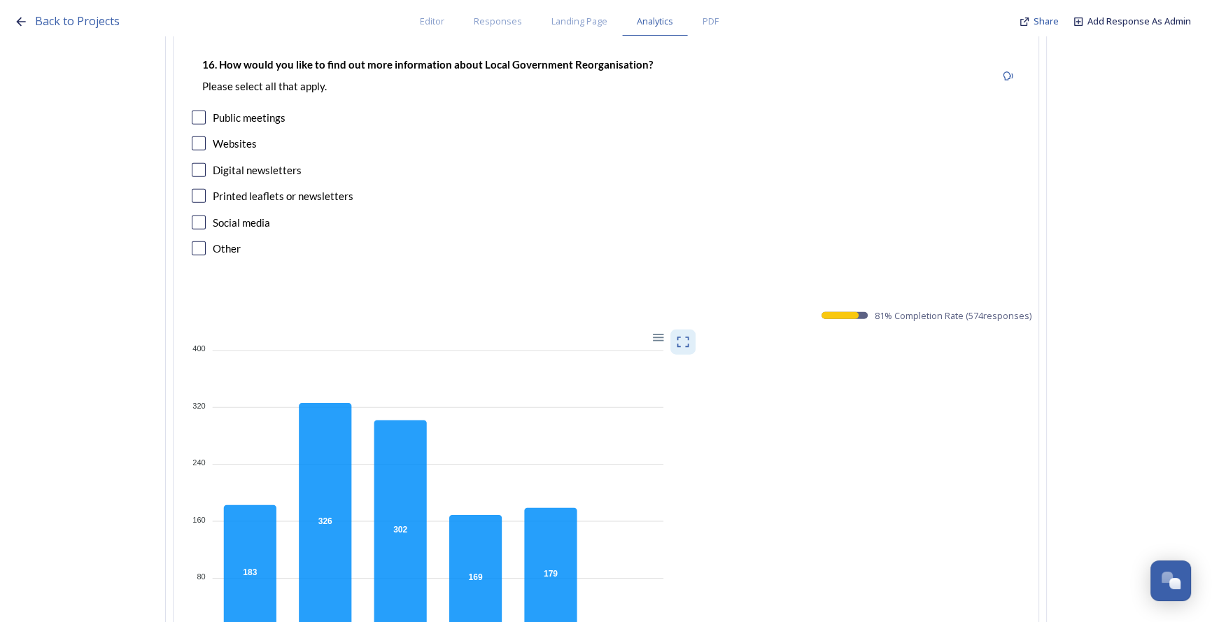
click at [696, 330] on div at bounding box center [682, 342] width 25 height 25
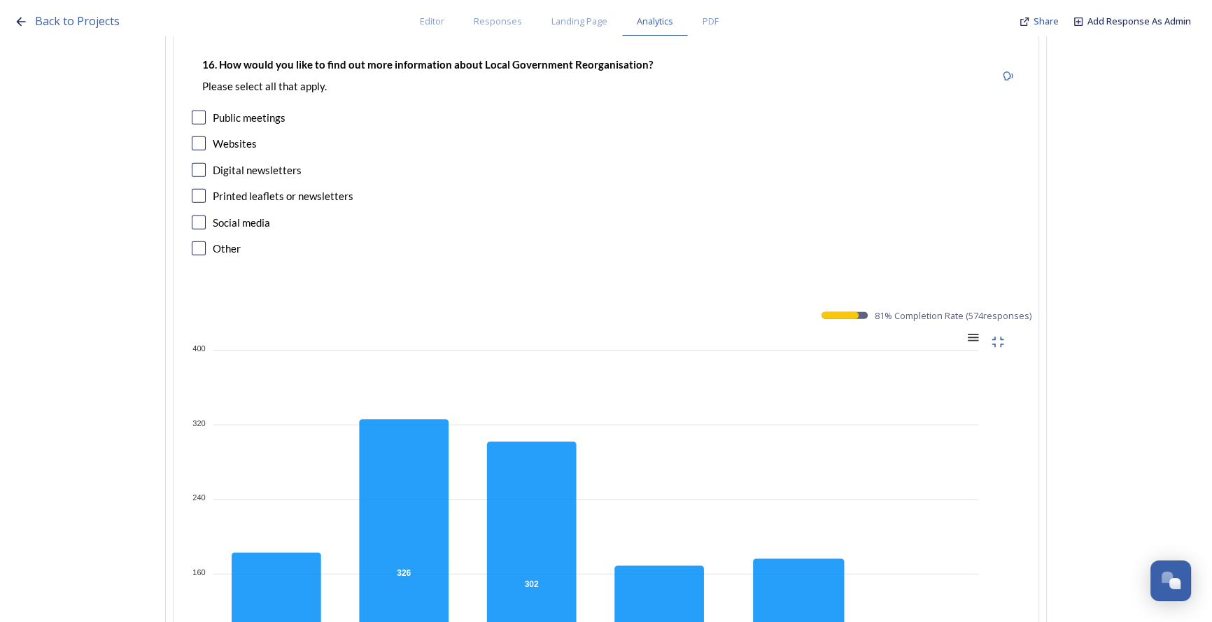
click at [978, 330] on div at bounding box center [972, 336] width 12 height 12
click at [953, 381] on div "Download PNG" at bounding box center [937, 398] width 71 height 34
click at [978, 330] on div at bounding box center [972, 336] width 12 height 12
click at [959, 415] on div "Download CSV" at bounding box center [937, 425] width 71 height 21
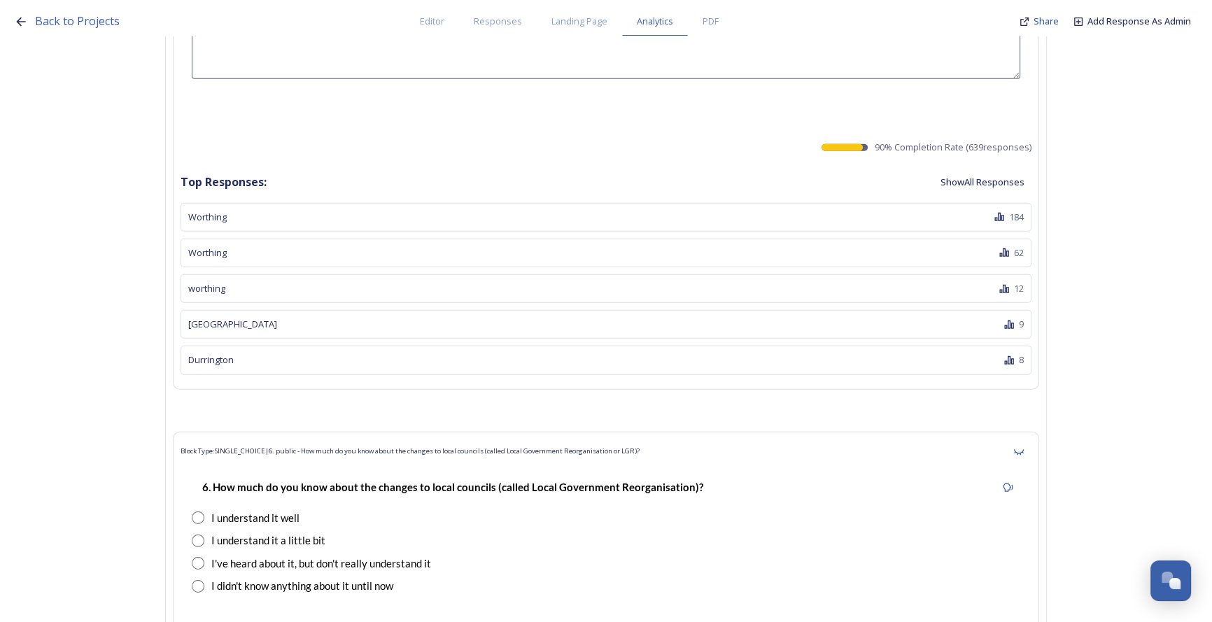
scroll to position [0, 0]
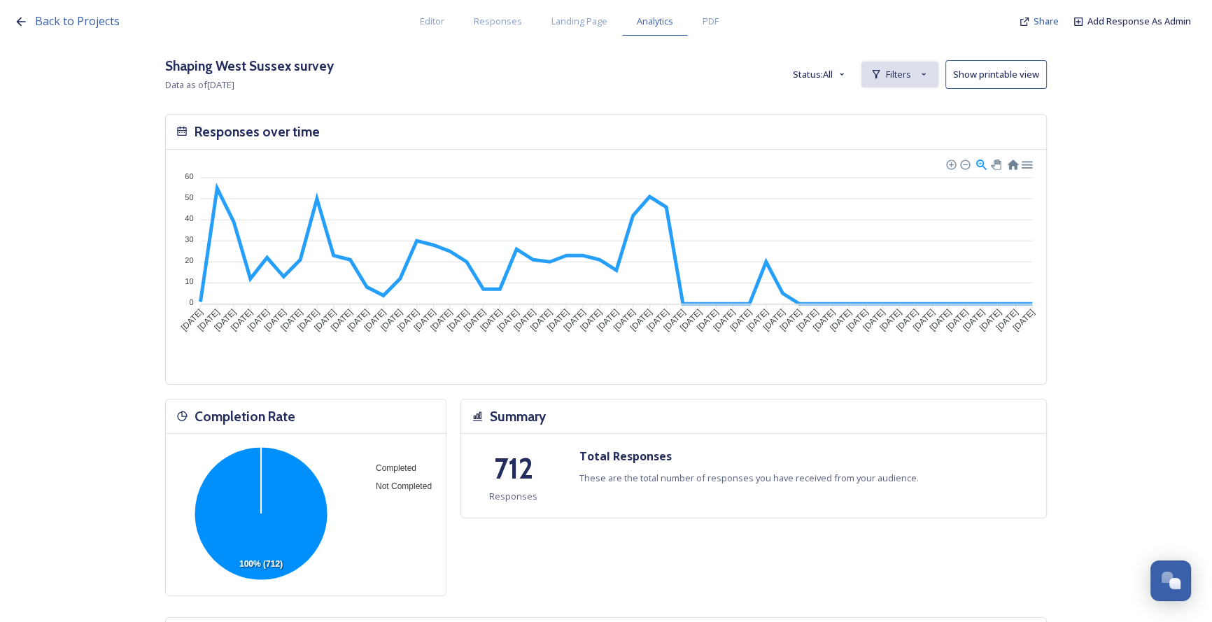
click at [889, 80] on div "Filters" at bounding box center [899, 75] width 77 height 26
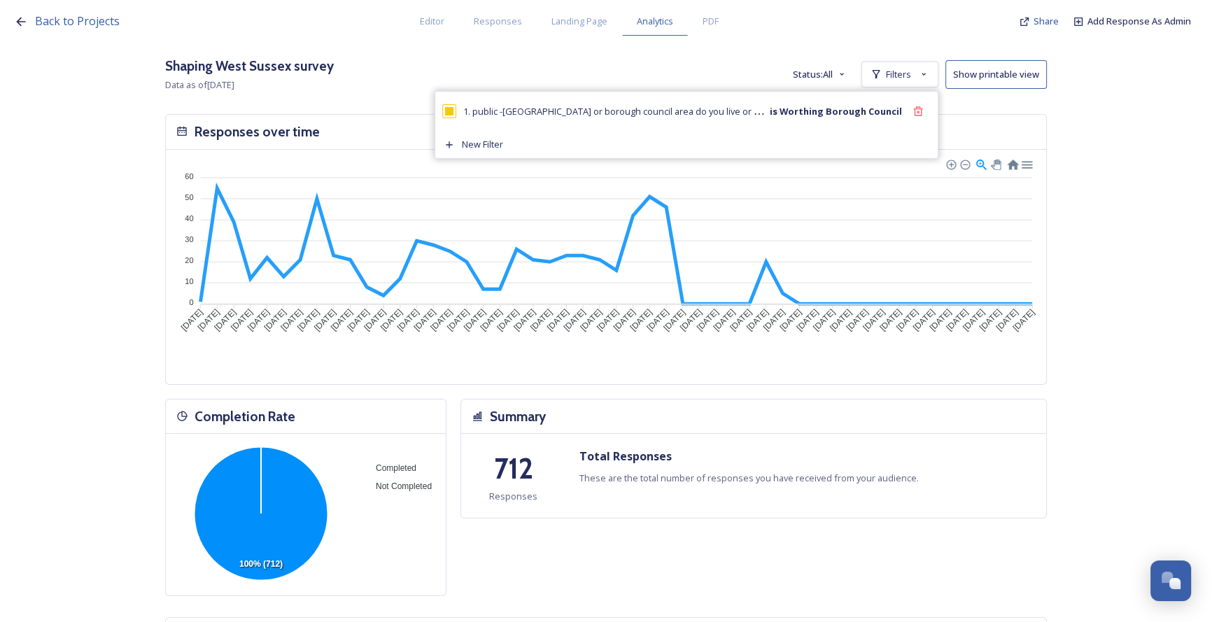
drag, startPoint x: 920, startPoint y: 111, endPoint x: 1183, endPoint y: 38, distance: 272.1
click at [922, 111] on icon at bounding box center [917, 111] width 11 height 11
click at [922, 111] on icon at bounding box center [917, 110] width 9 height 9
checkbox input "false"
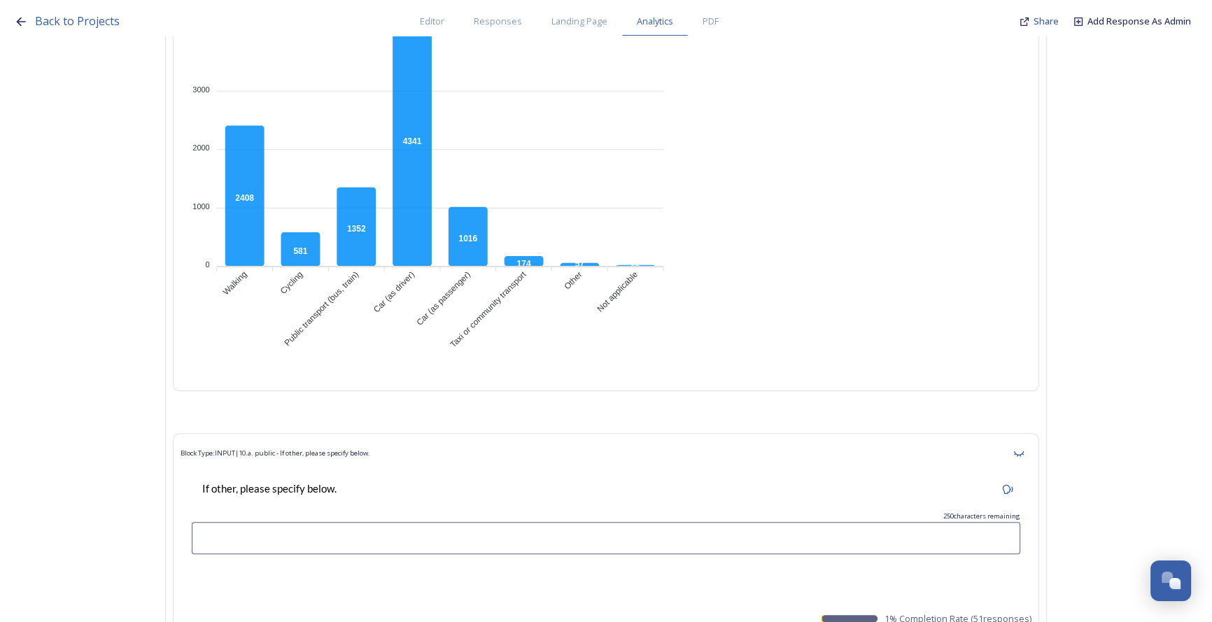
scroll to position [14832, 0]
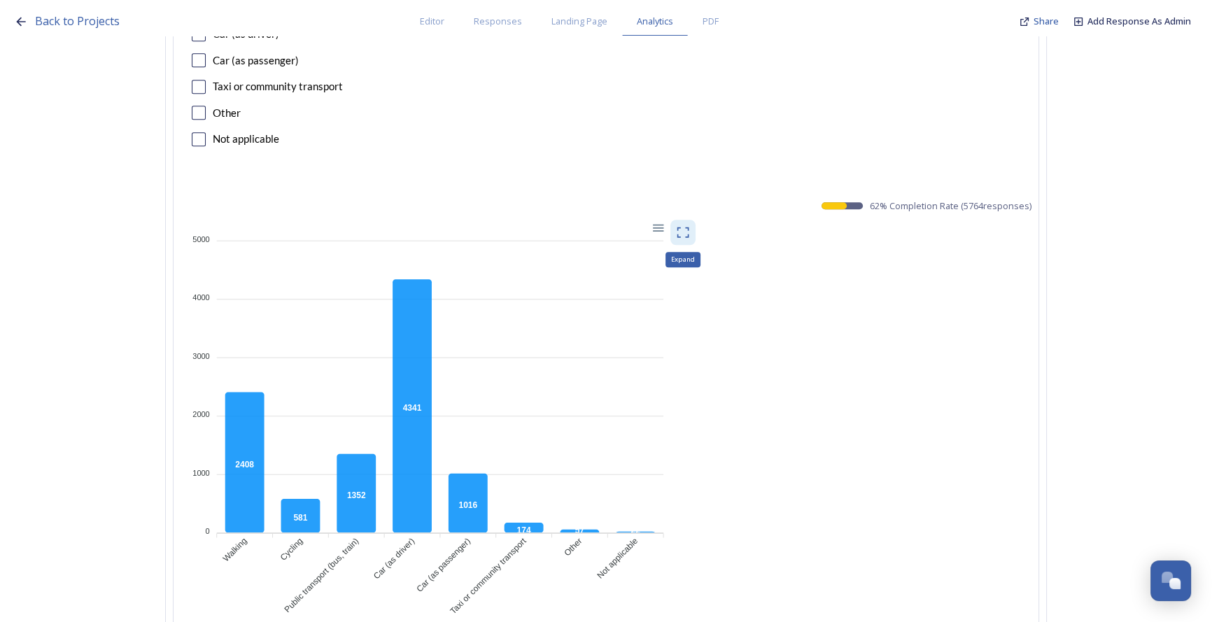
click at [684, 225] on icon at bounding box center [683, 232] width 14 height 14
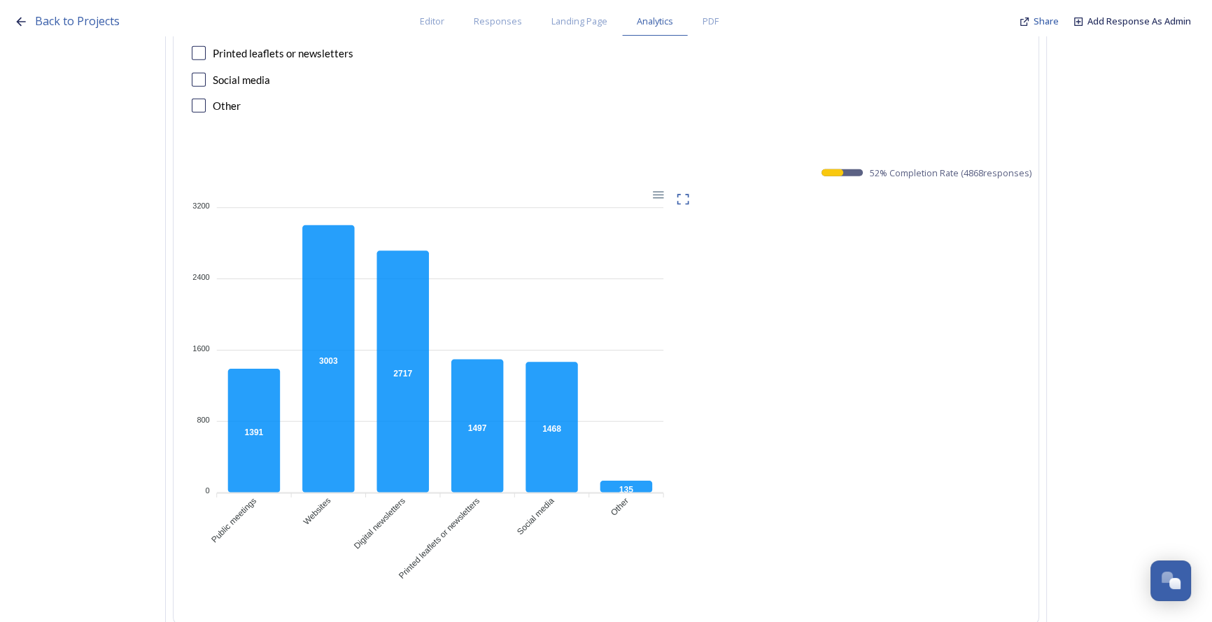
scroll to position [24963, 0]
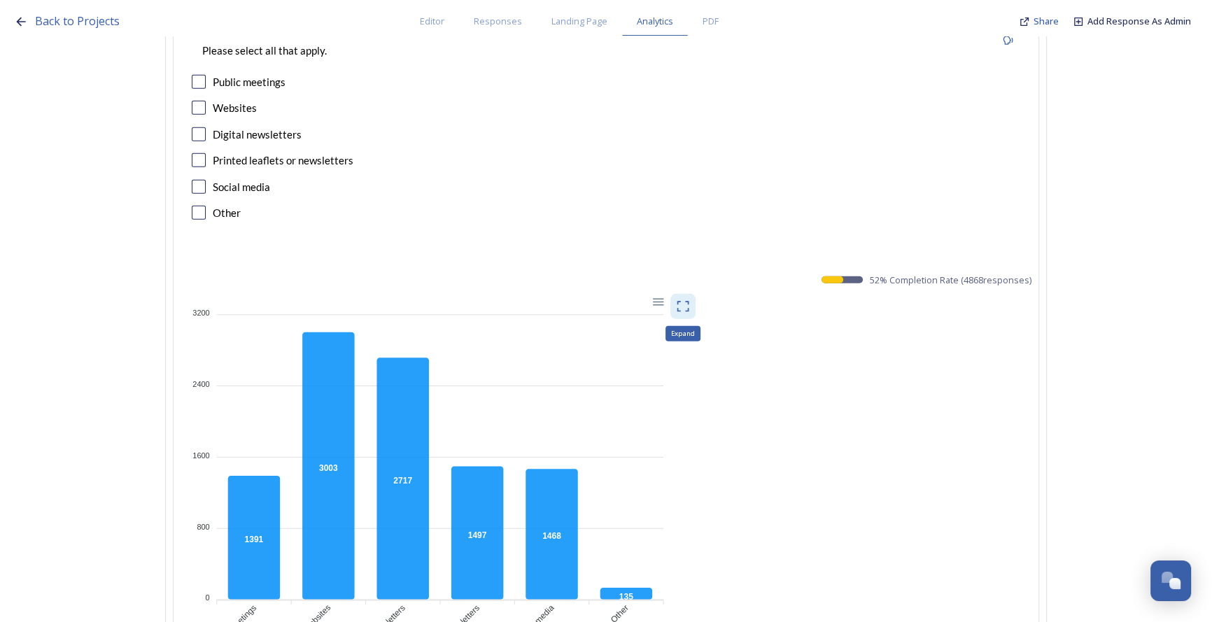
click at [690, 299] on icon at bounding box center [683, 306] width 14 height 14
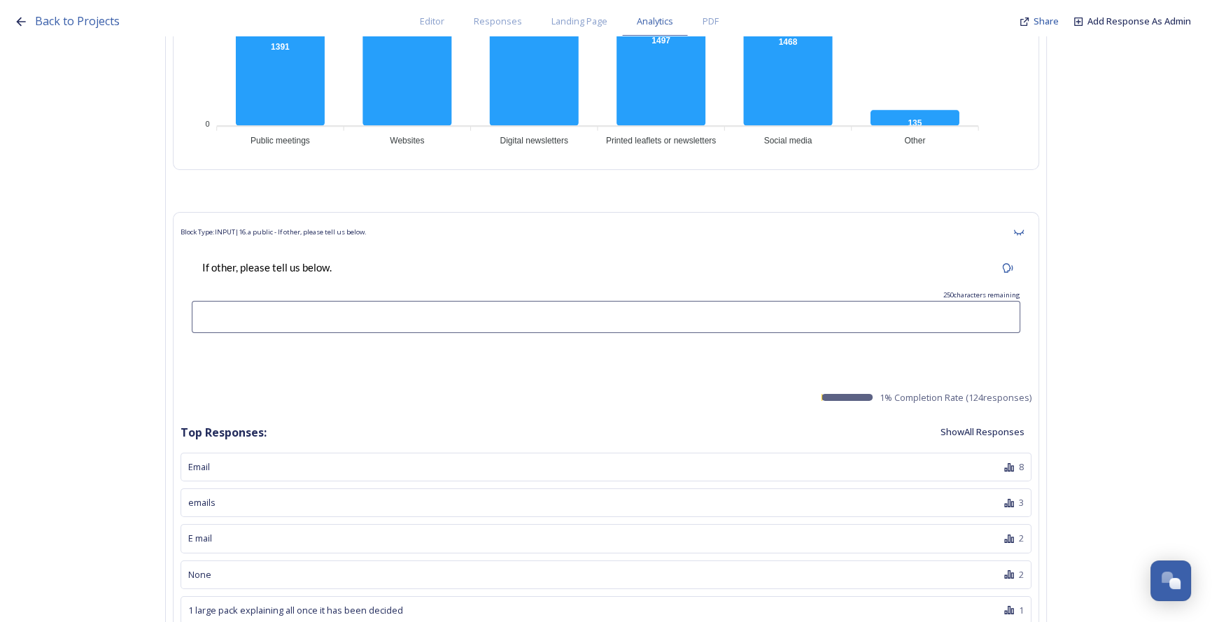
scroll to position [25536, 0]
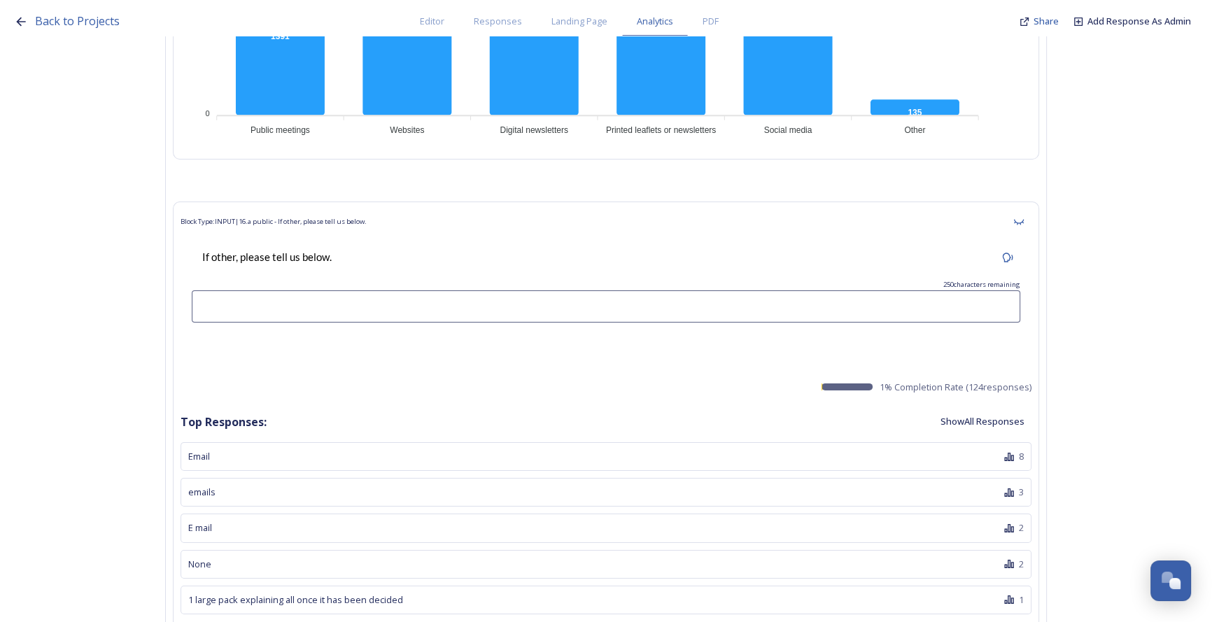
click at [980, 408] on button "Show All Responses" at bounding box center [982, 421] width 98 height 27
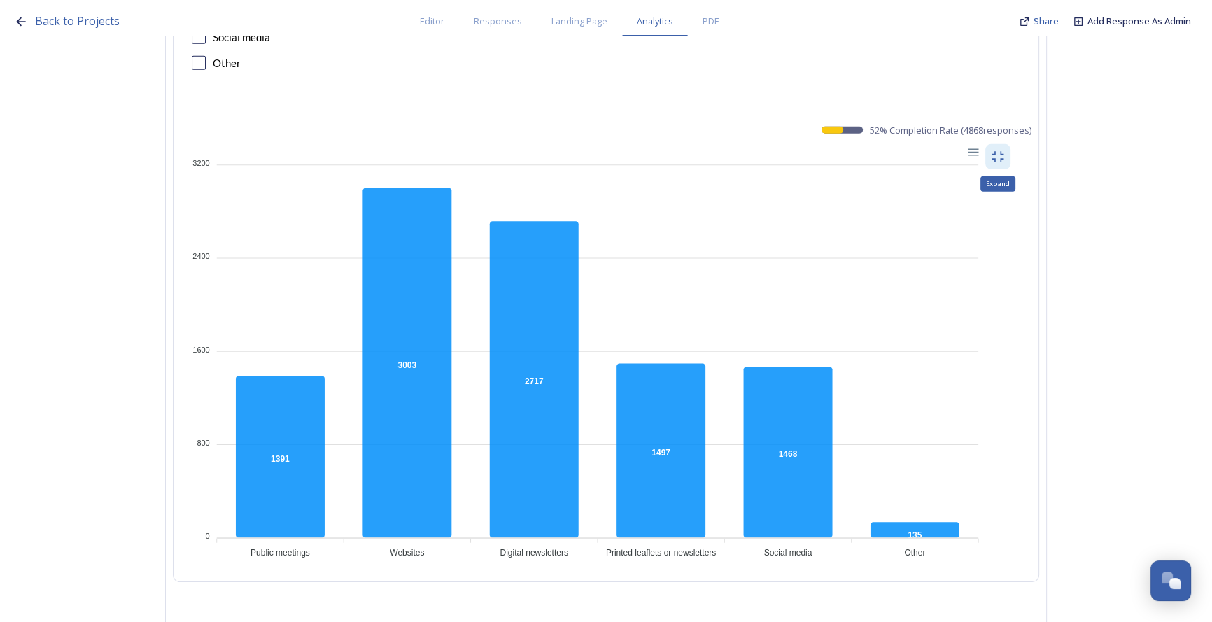
scroll to position [25090, 0]
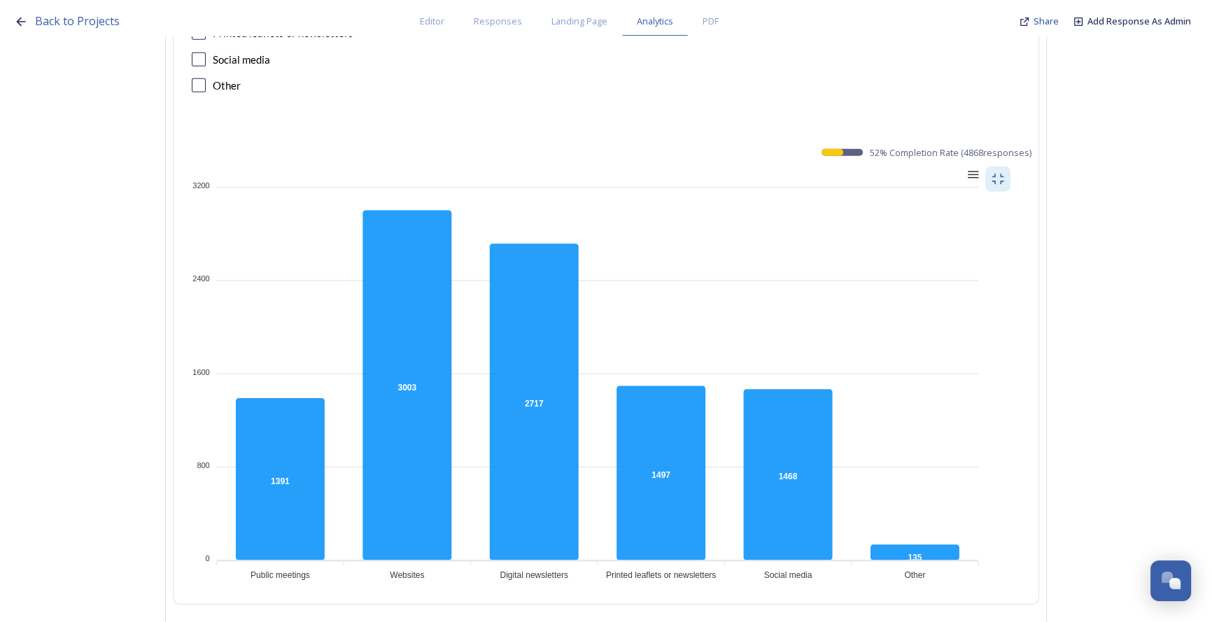
click at [978, 167] on div at bounding box center [972, 173] width 12 height 12
click at [967, 218] on div "Download PNG" at bounding box center [937, 235] width 71 height 34
click at [978, 167] on div at bounding box center [972, 173] width 12 height 12
click at [968, 252] on div "Download CSV" at bounding box center [937, 262] width 71 height 21
